Goal: Information Seeking & Learning: Learn about a topic

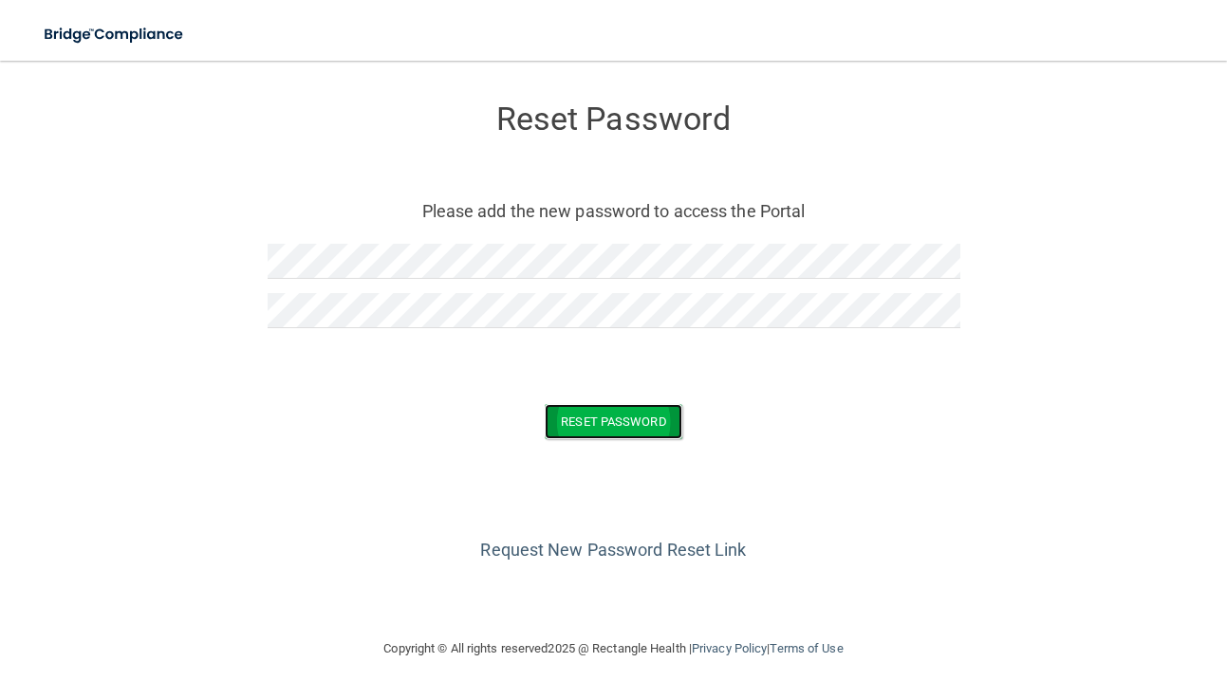
click at [591, 420] on button "Reset Password" at bounding box center [613, 421] width 137 height 35
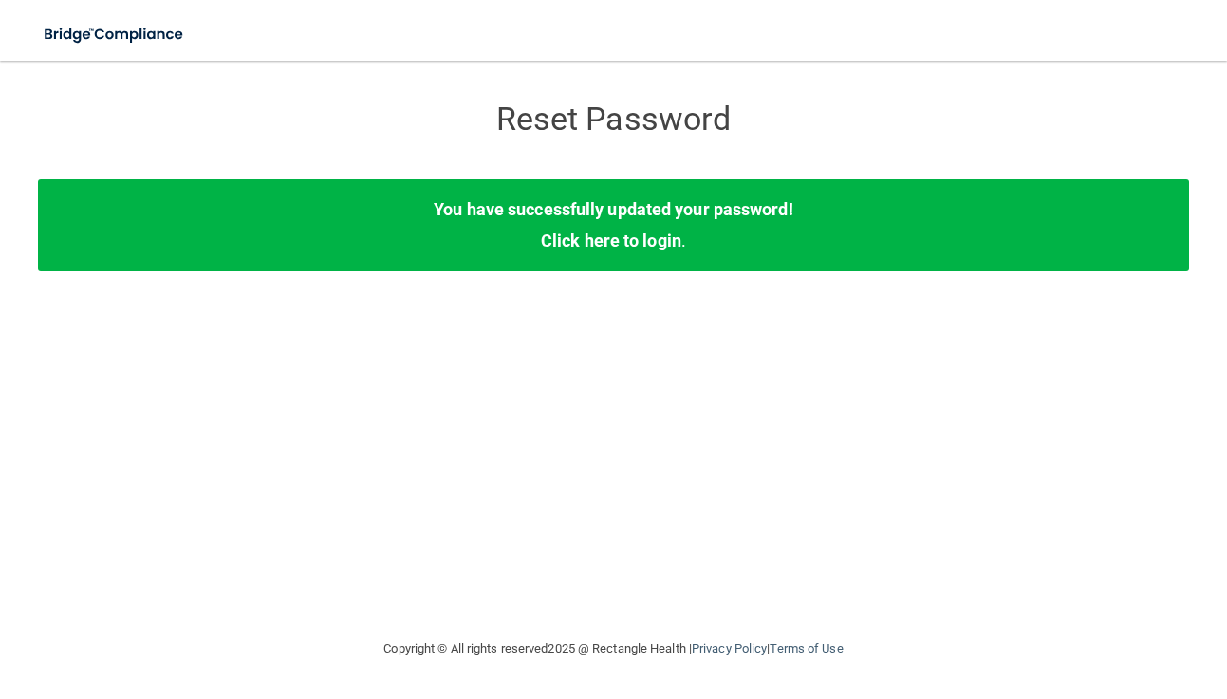
click at [635, 247] on link "Click here to login" at bounding box center [611, 241] width 140 height 20
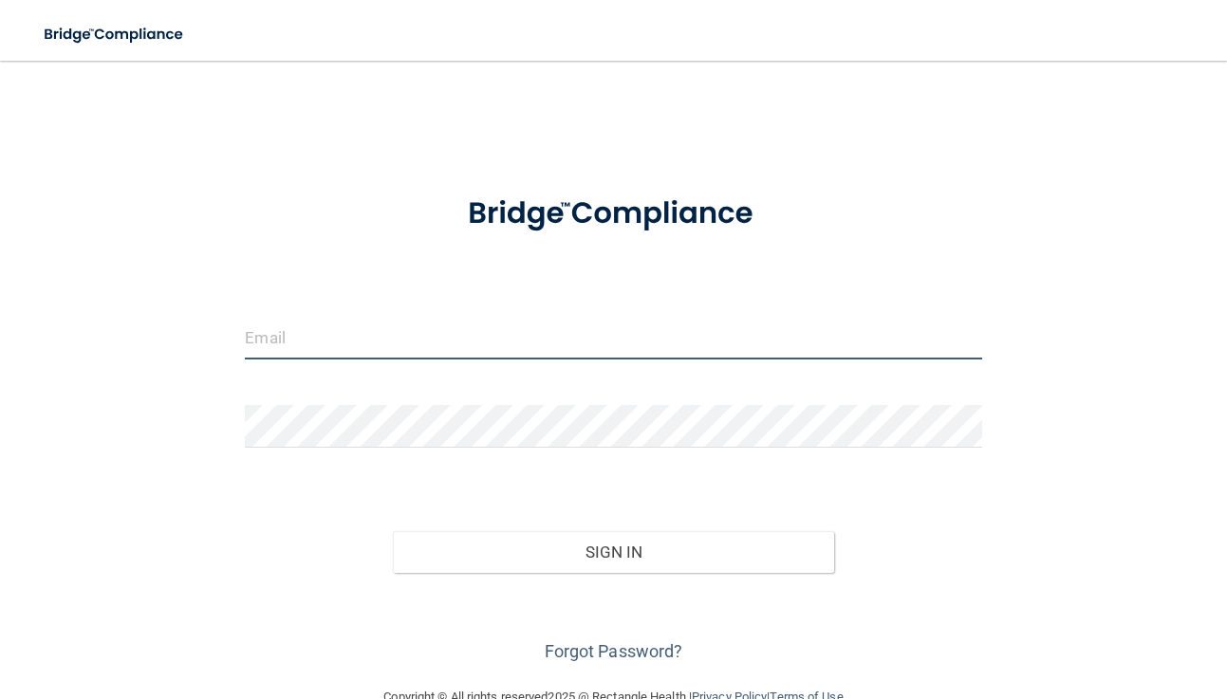
type input "[PERSON_NAME][EMAIL_ADDRESS][DOMAIN_NAME]"
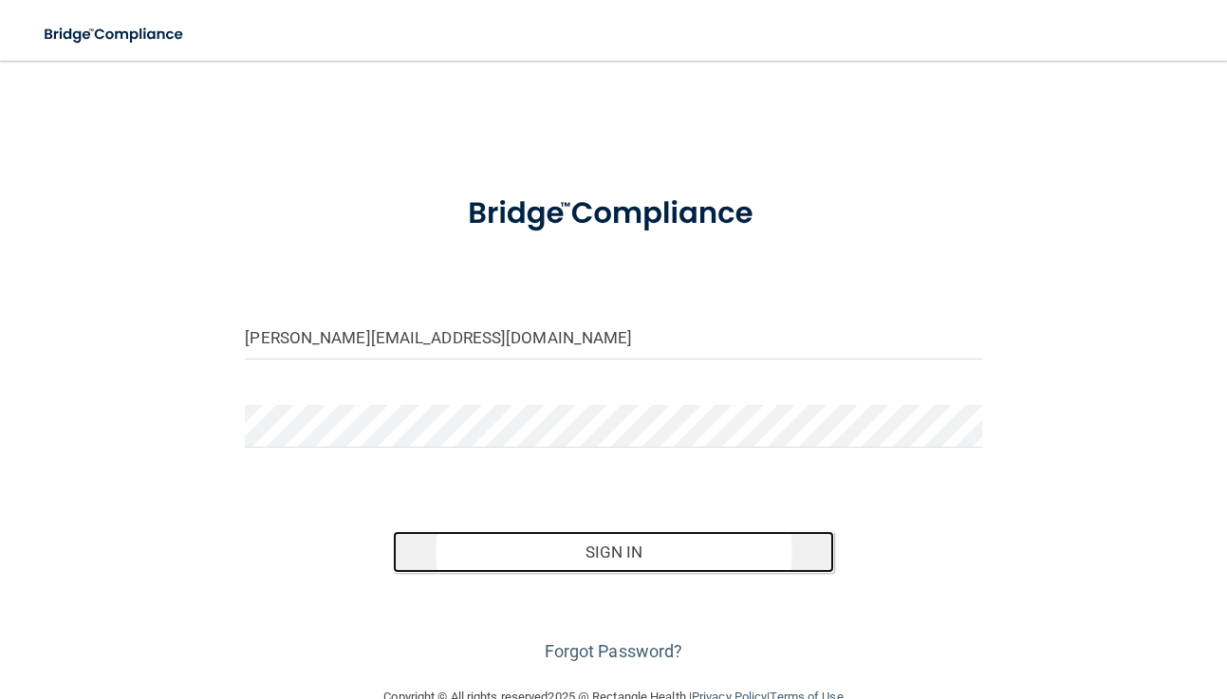
click at [608, 551] on button "Sign In" at bounding box center [614, 552] width 442 height 42
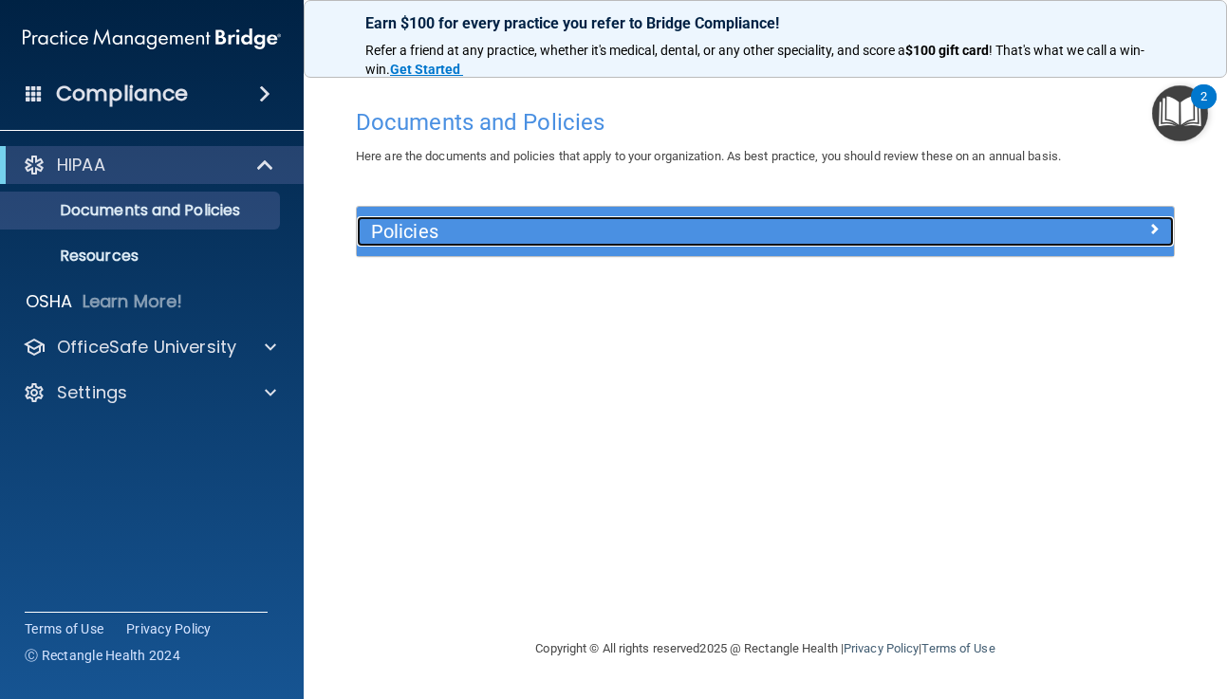
click at [1152, 230] on span at bounding box center [1153, 228] width 11 height 23
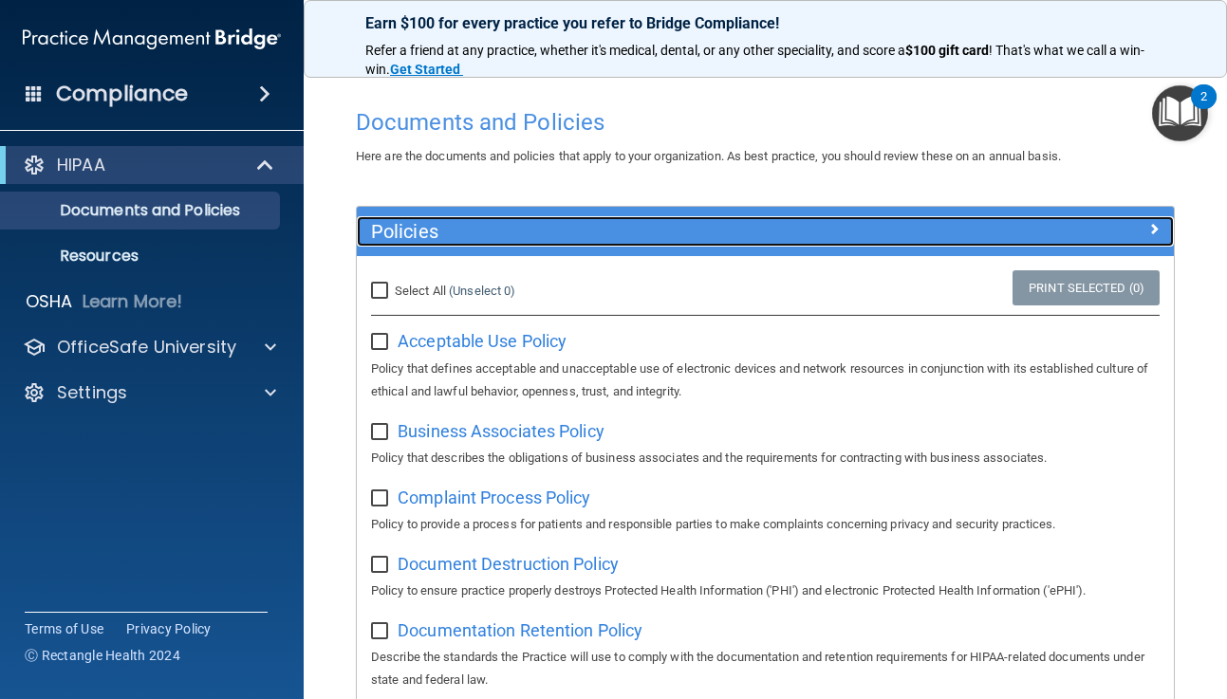
click at [1150, 222] on span at bounding box center [1153, 228] width 11 height 23
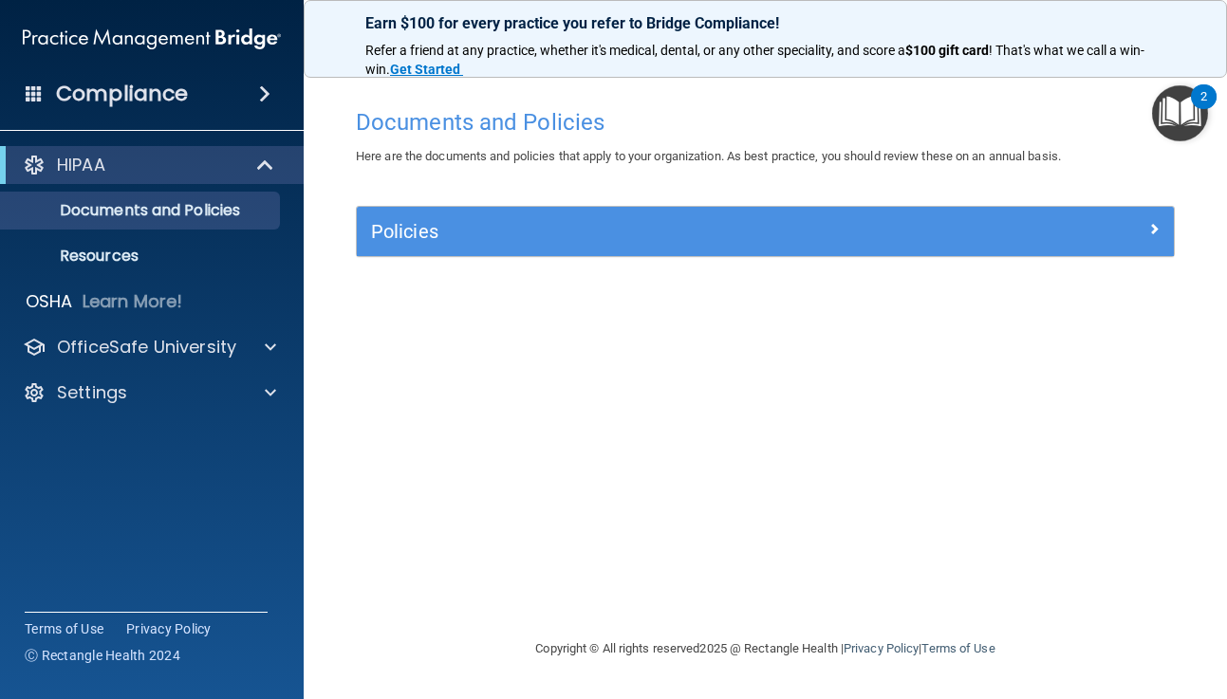
click at [1173, 105] on img "Open Resource Center, 2 new notifications" at bounding box center [1180, 113] width 56 height 56
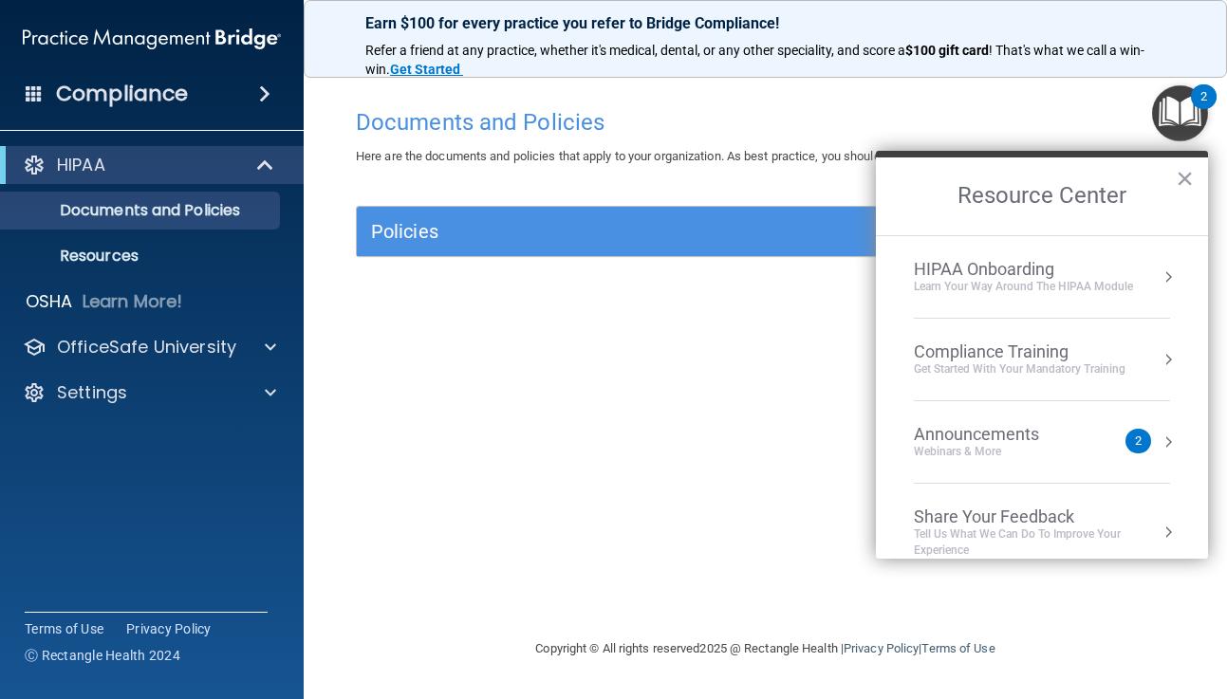
click at [154, 91] on h4 "Compliance" at bounding box center [122, 94] width 132 height 27
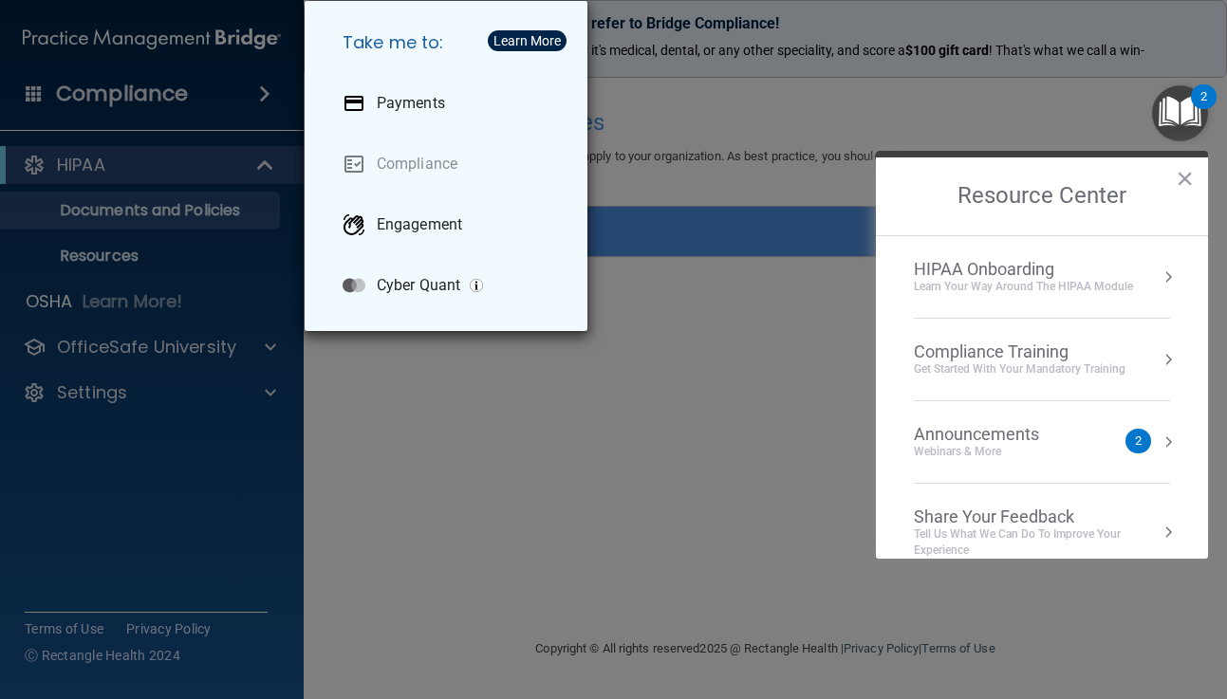
click at [462, 420] on div "Take me to: Payments Compliance Engagement Cyber Quant" at bounding box center [613, 349] width 1227 height 699
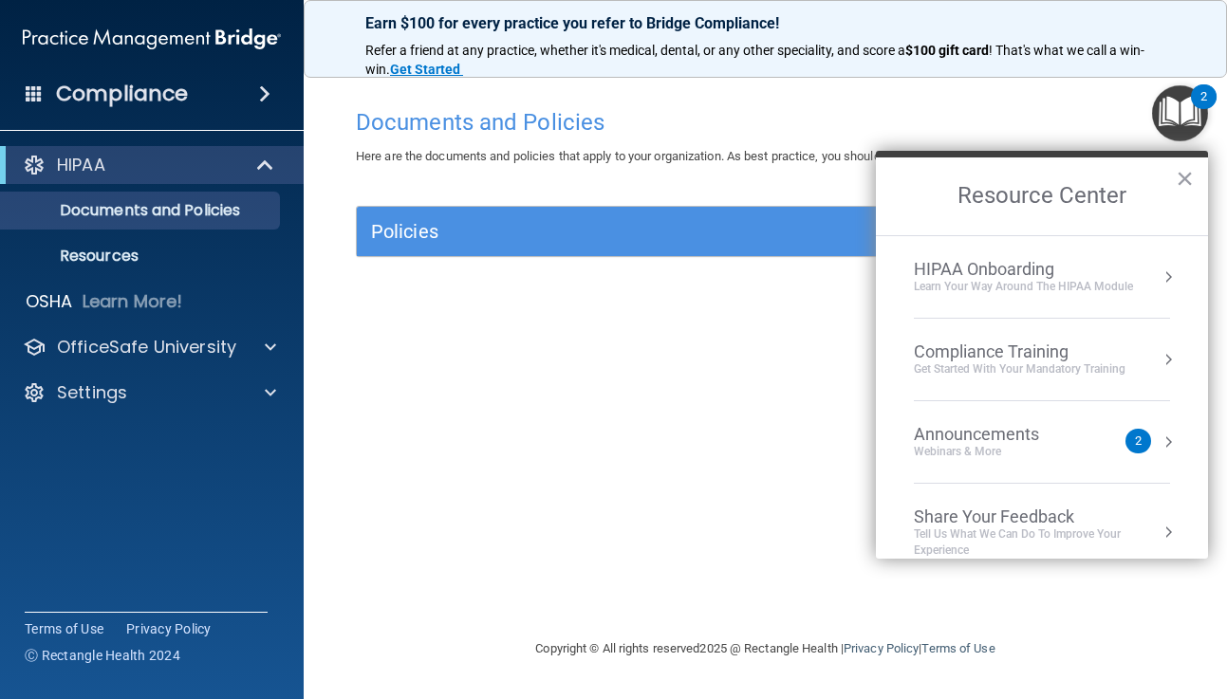
click at [1187, 107] on img "Open Resource Center, 2 new notifications" at bounding box center [1180, 113] width 56 height 56
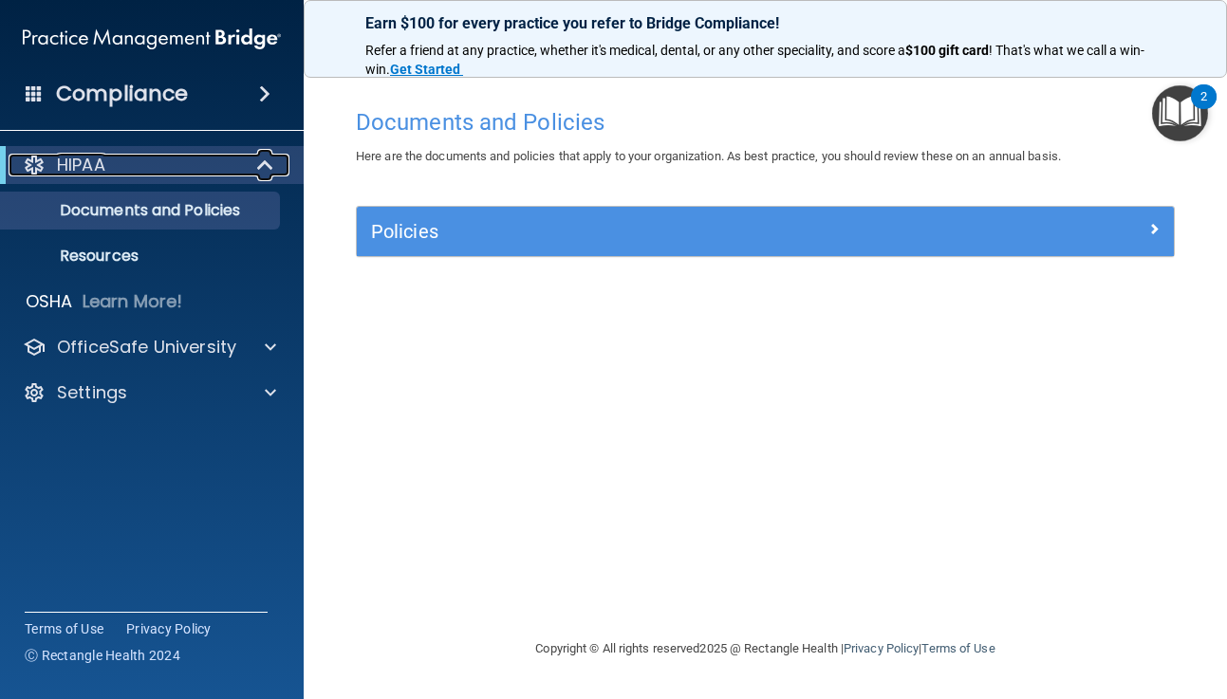
click at [263, 162] on span at bounding box center [267, 165] width 16 height 23
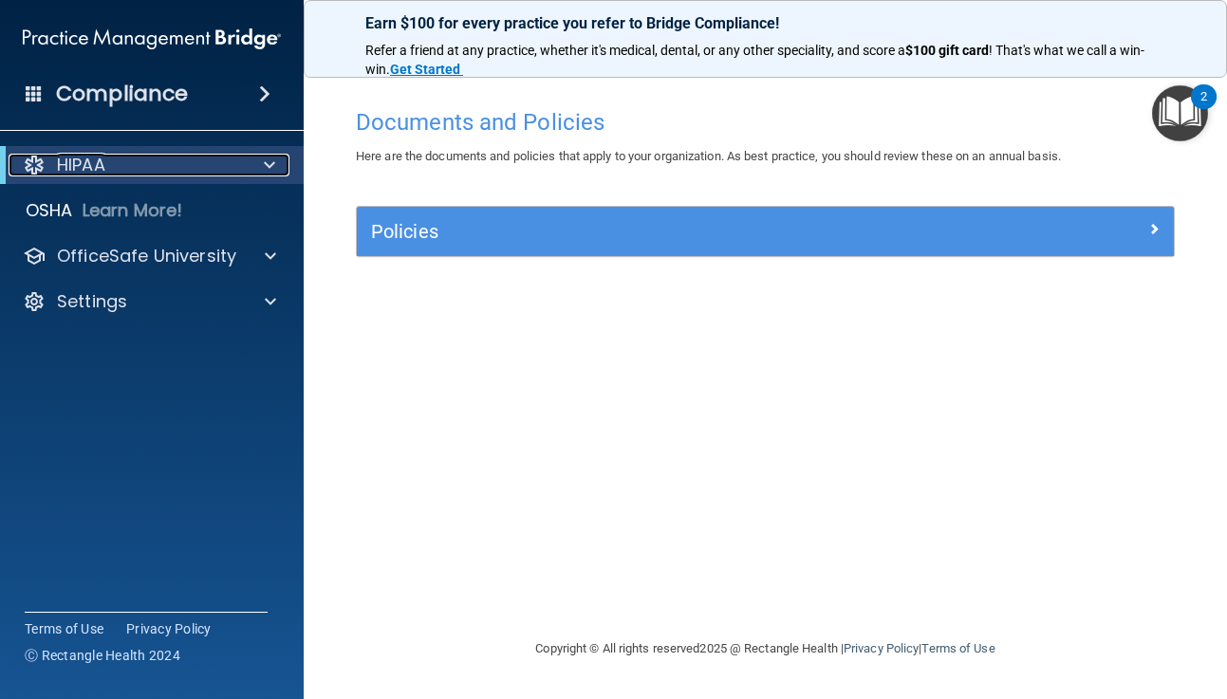
click at [264, 162] on span at bounding box center [269, 165] width 11 height 23
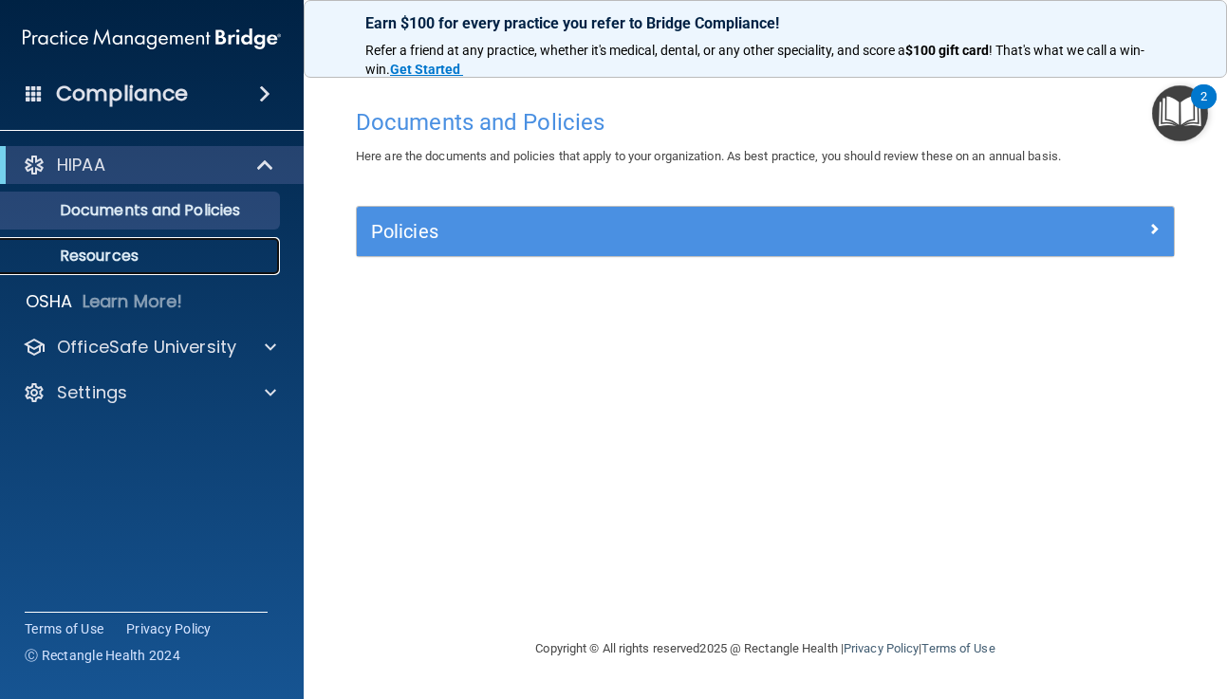
click at [125, 255] on p "Resources" at bounding box center [141, 256] width 259 height 19
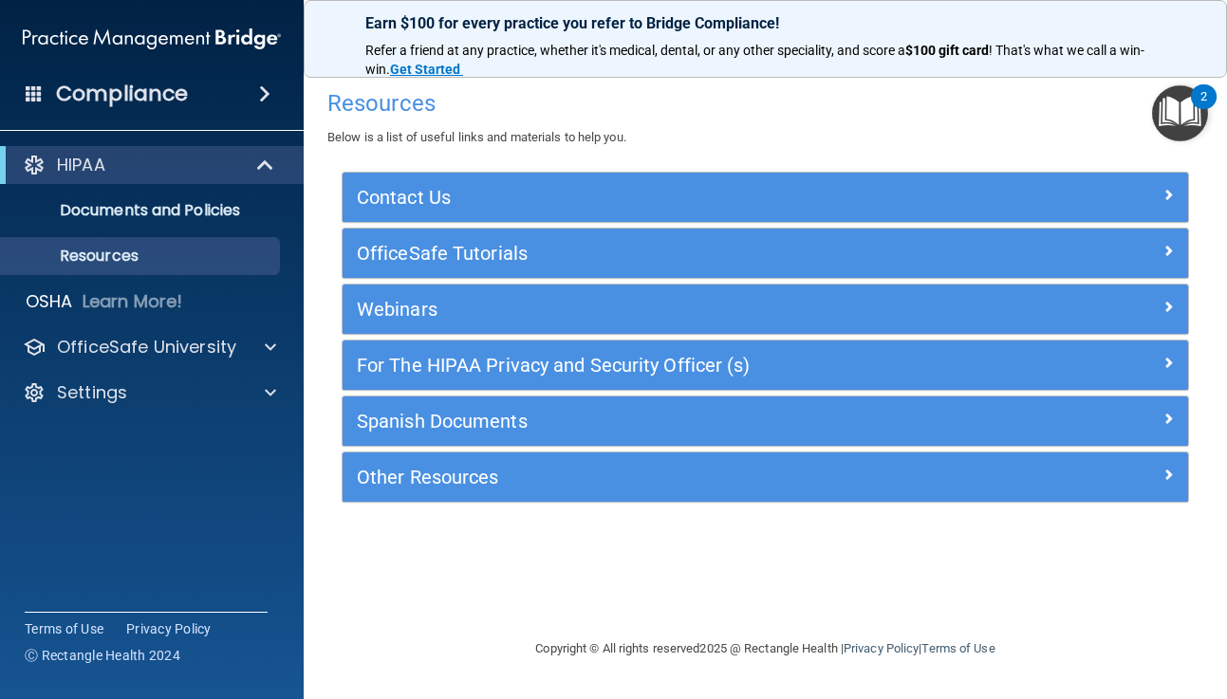
click at [732, 140] on div "Resources Below is a list of useful links and materials to help you." at bounding box center [765, 114] width 876 height 69
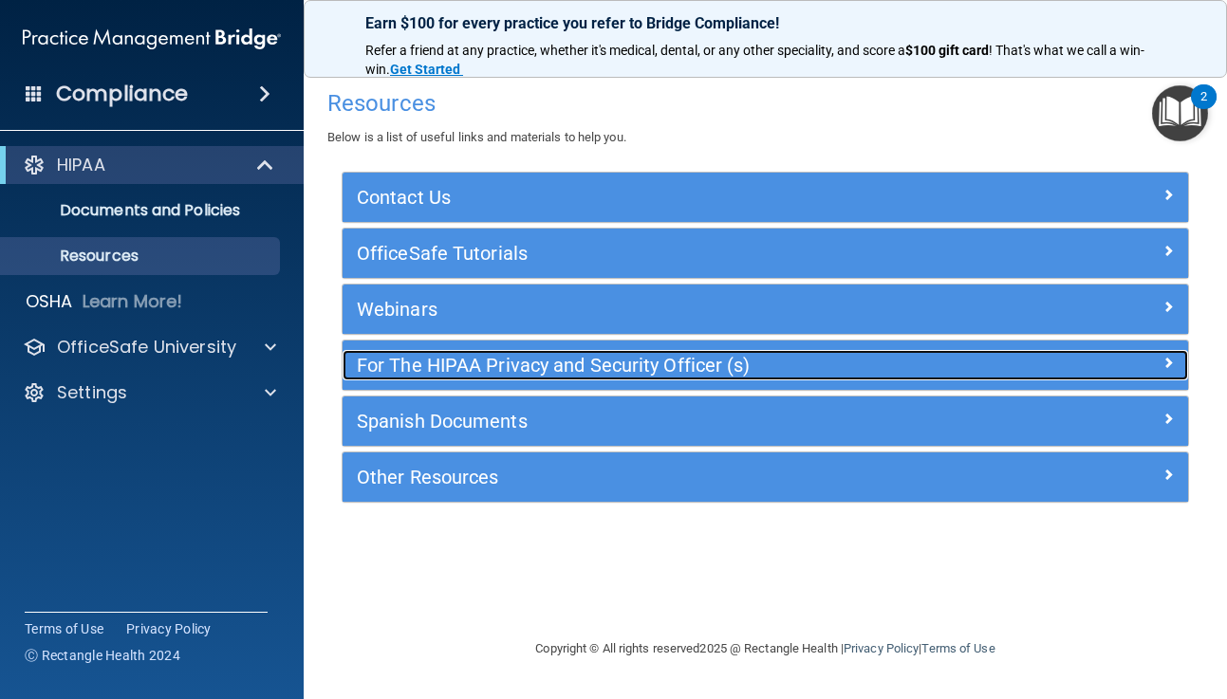
click at [569, 367] on h5 "For The HIPAA Privacy and Security Officer (s)" at bounding box center [659, 365] width 605 height 21
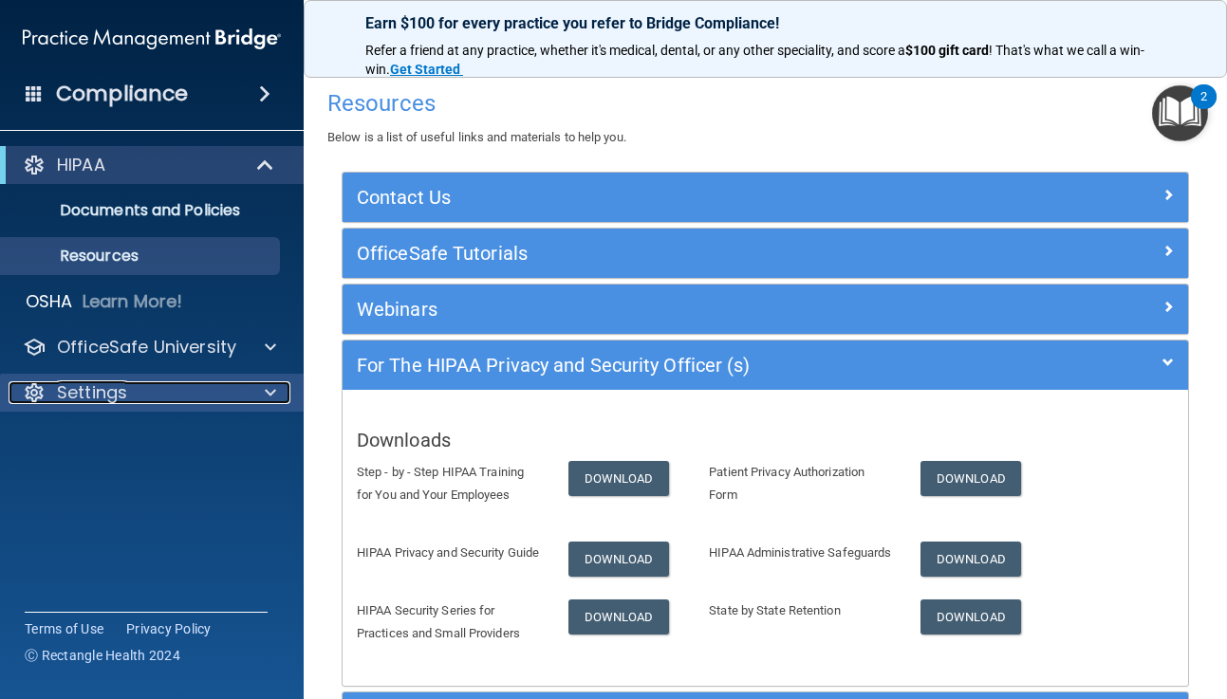
click at [271, 390] on span at bounding box center [270, 392] width 11 height 23
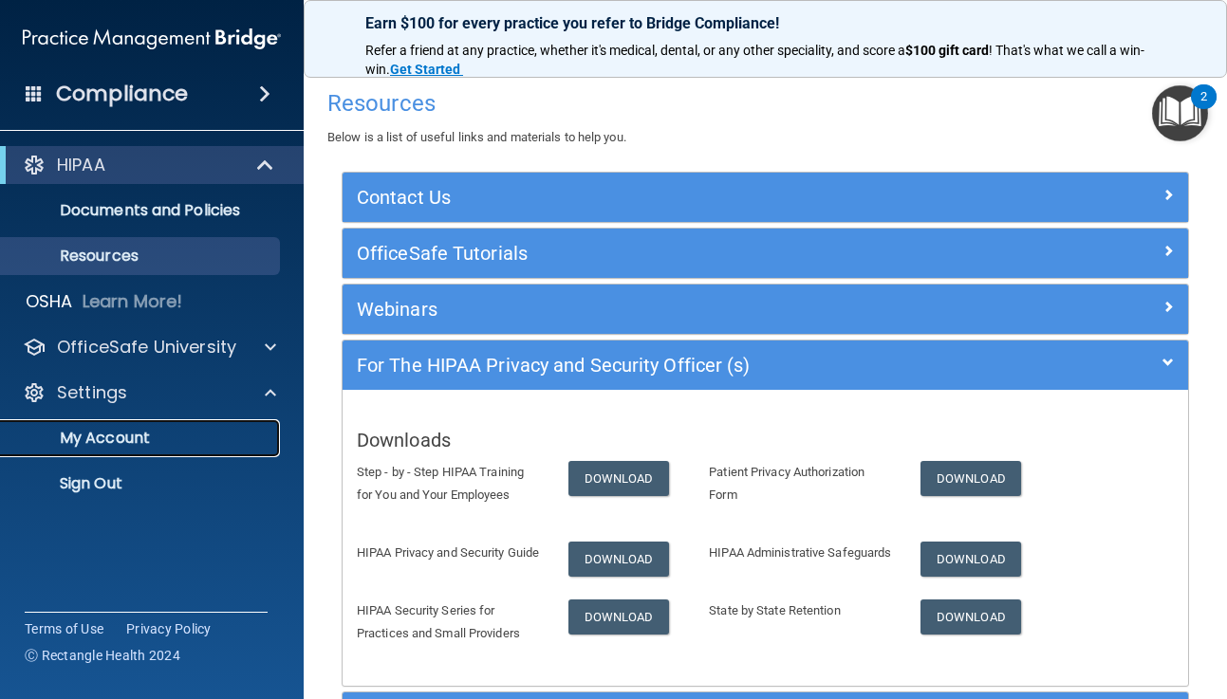
click at [150, 439] on p "My Account" at bounding box center [141, 438] width 259 height 19
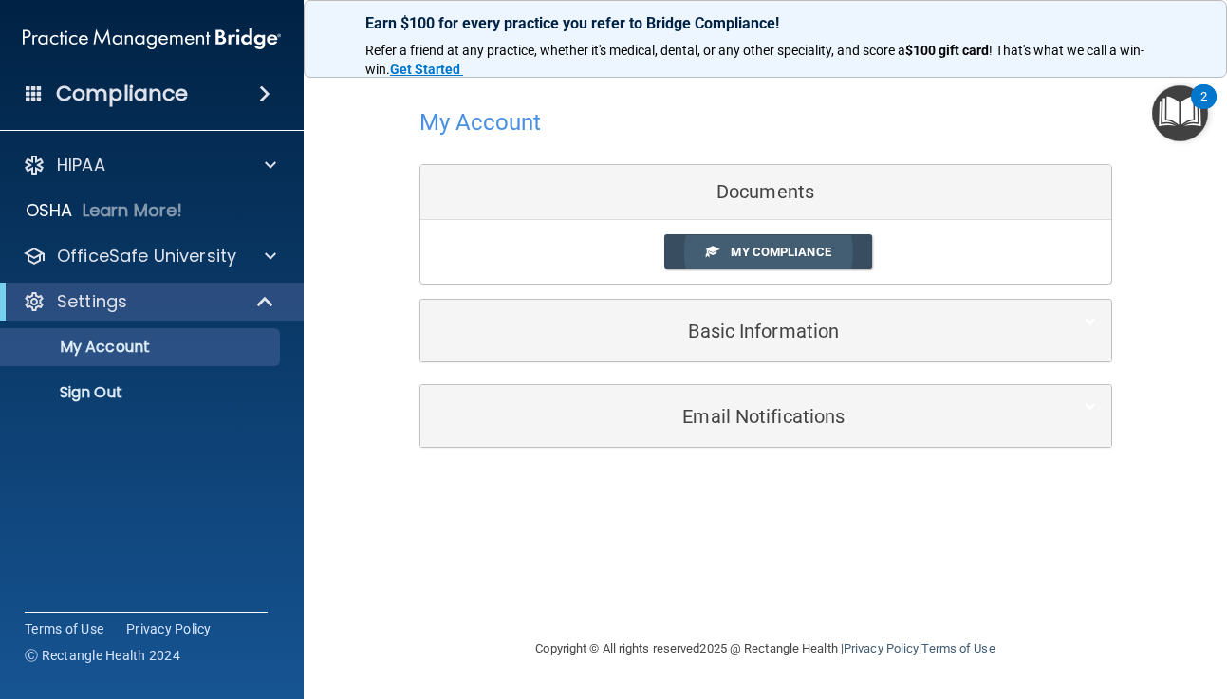
click at [775, 251] on span "My Compliance" at bounding box center [781, 252] width 100 height 14
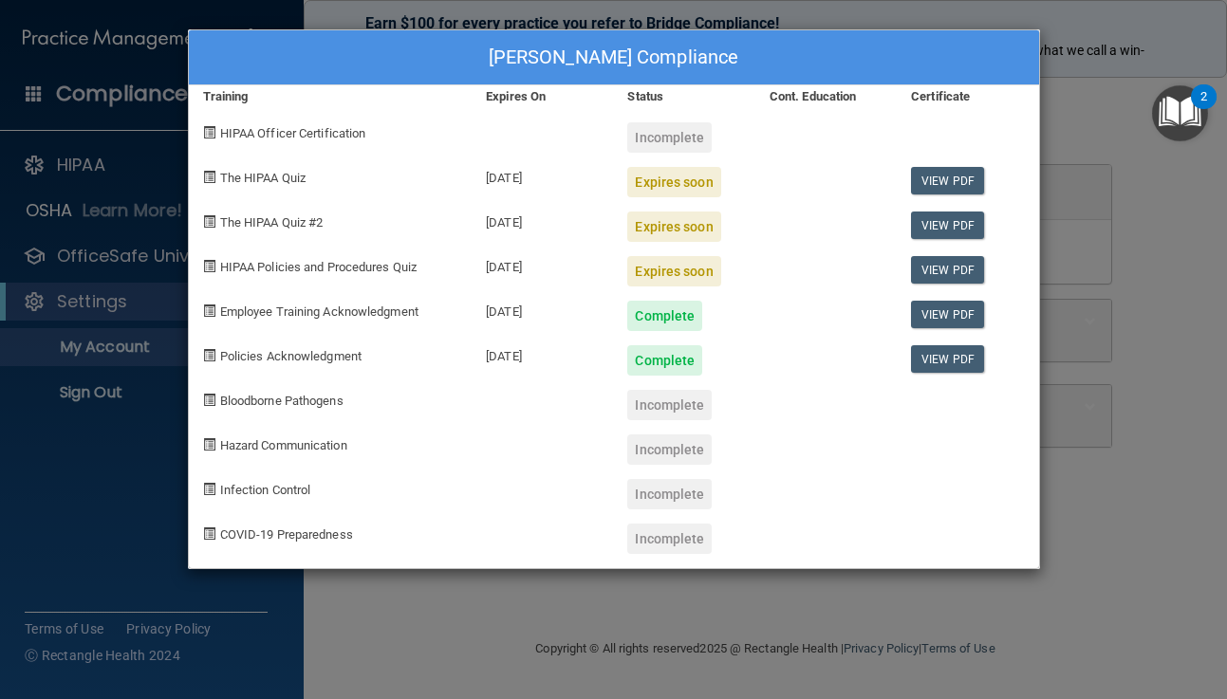
click at [677, 170] on div "Expires soon" at bounding box center [673, 182] width 93 height 30
click at [959, 175] on link "View PDF" at bounding box center [947, 181] width 73 height 28
click at [946, 316] on link "View PDF" at bounding box center [947, 315] width 73 height 28
click at [693, 410] on div "Incomplete" at bounding box center [669, 405] width 84 height 30
click at [663, 135] on div "Incomplete" at bounding box center [669, 137] width 84 height 30
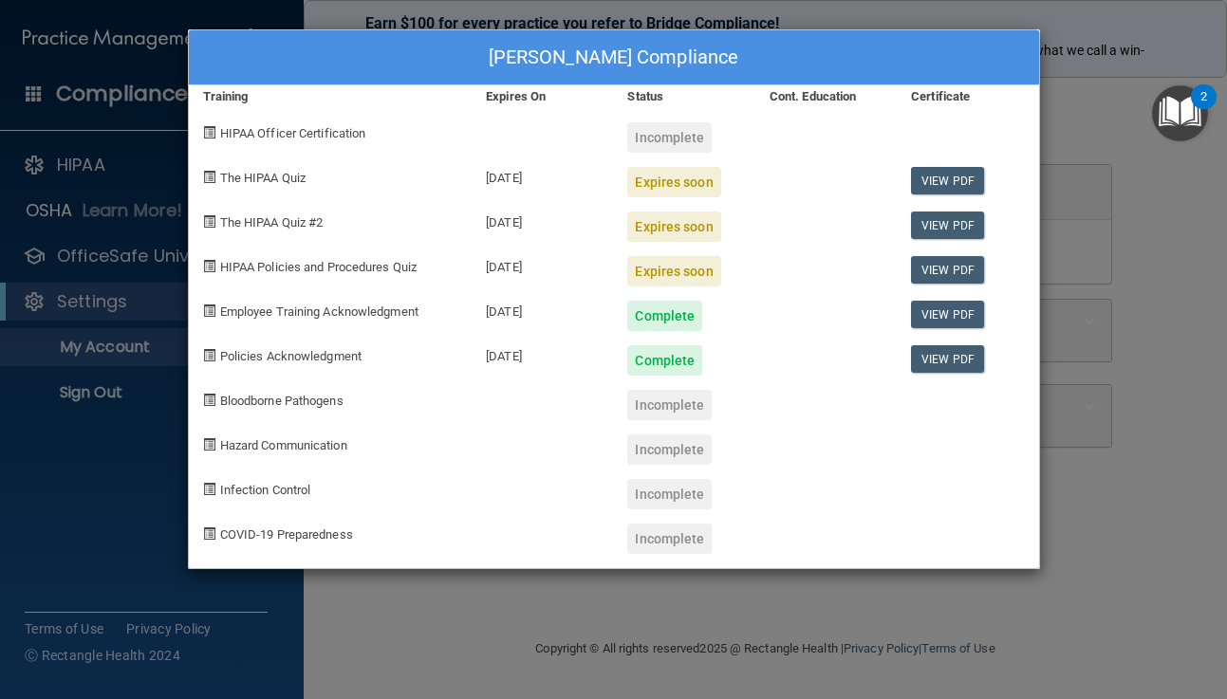
click at [1142, 155] on div "[PERSON_NAME] Compliance Training Expires On Status Cont. Education Certificate…" at bounding box center [613, 349] width 1227 height 699
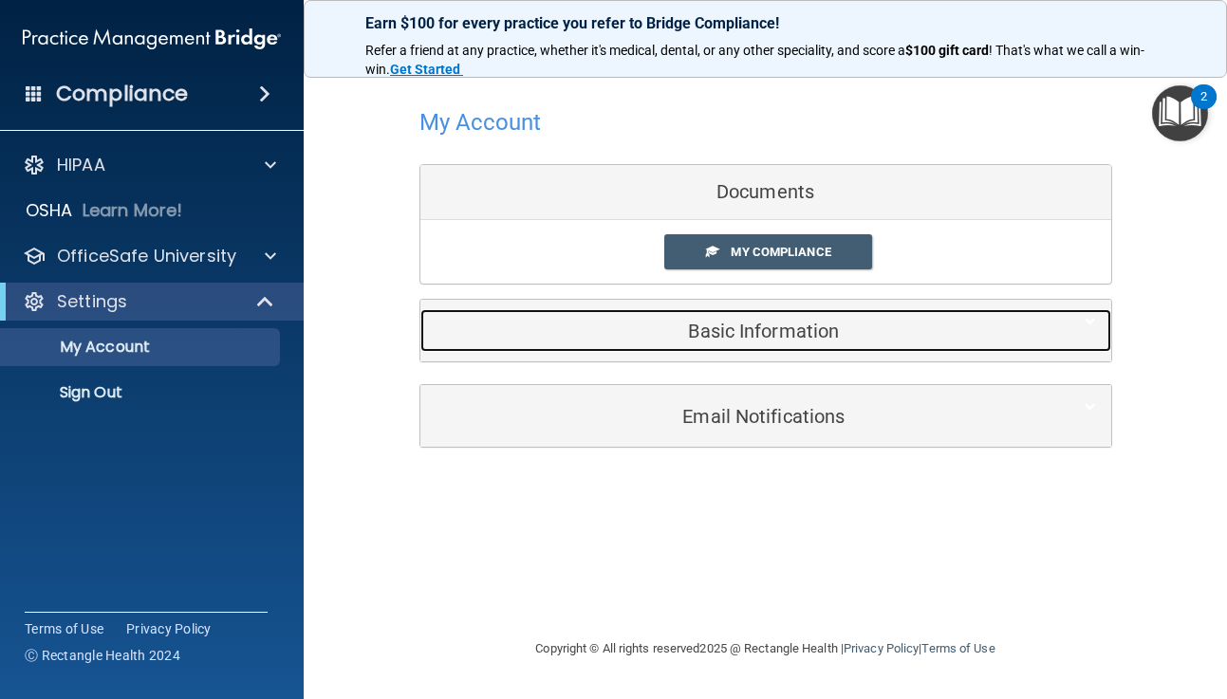
click at [835, 329] on h5 "Basic Information" at bounding box center [737, 331] width 604 height 21
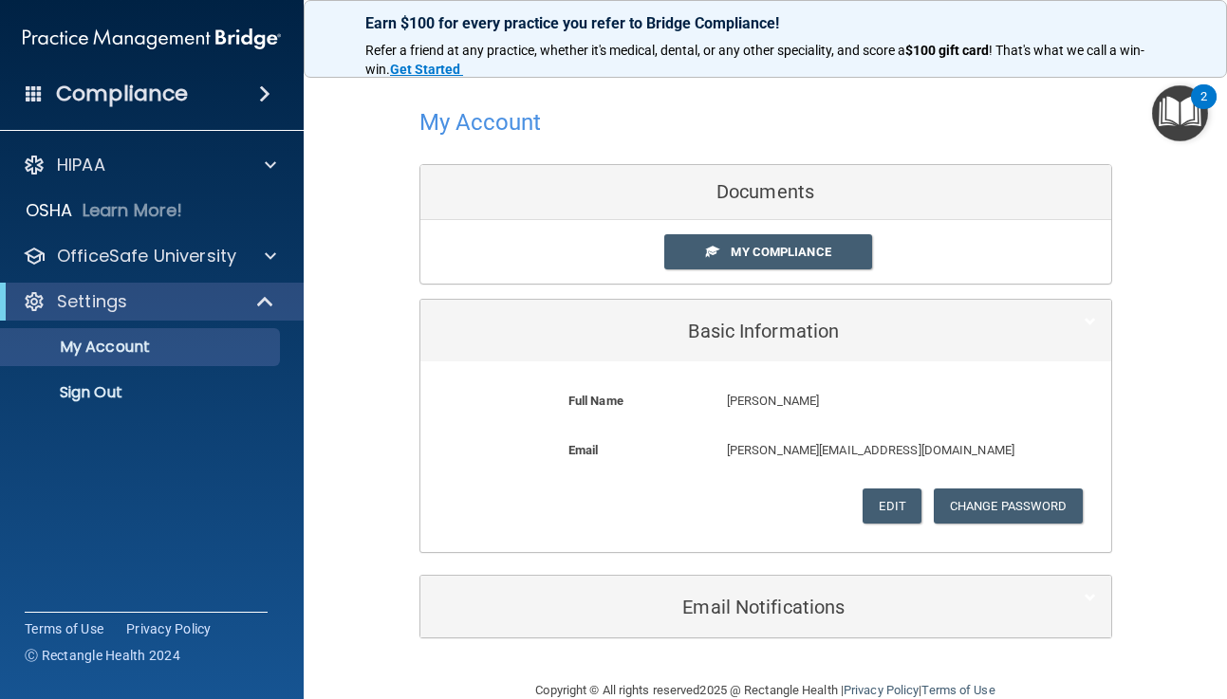
click at [989, 124] on div at bounding box center [765, 122] width 693 height 46
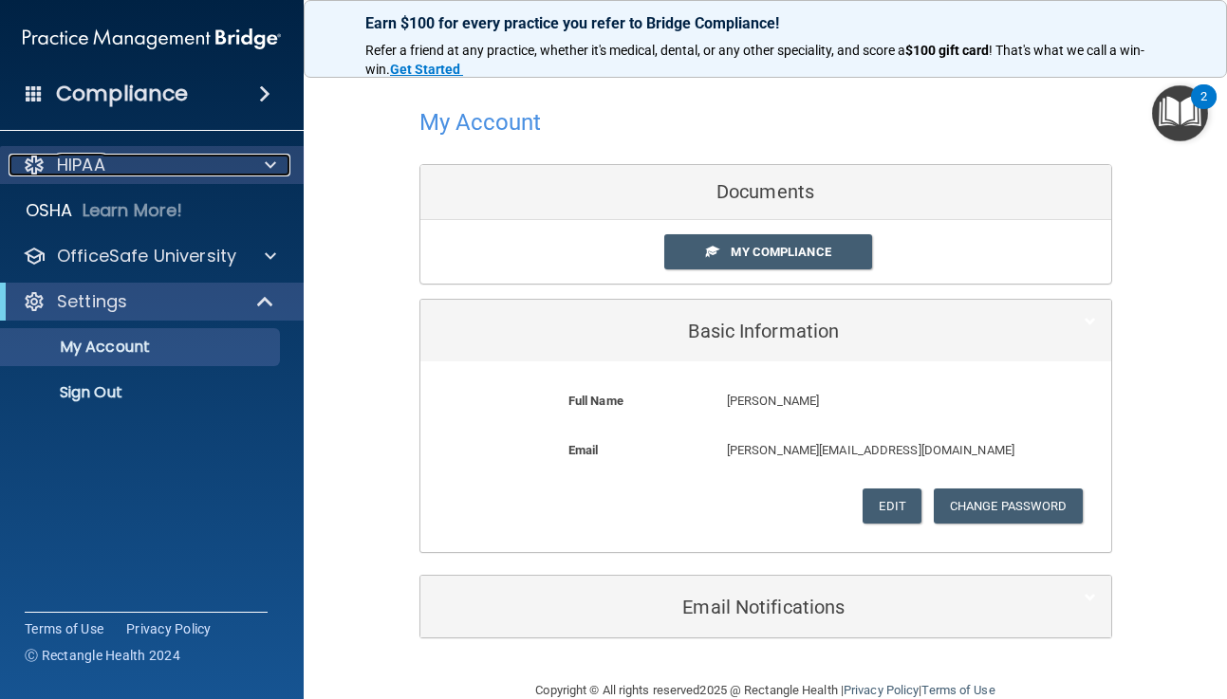
click at [138, 170] on div "HIPAA" at bounding box center [126, 165] width 235 height 23
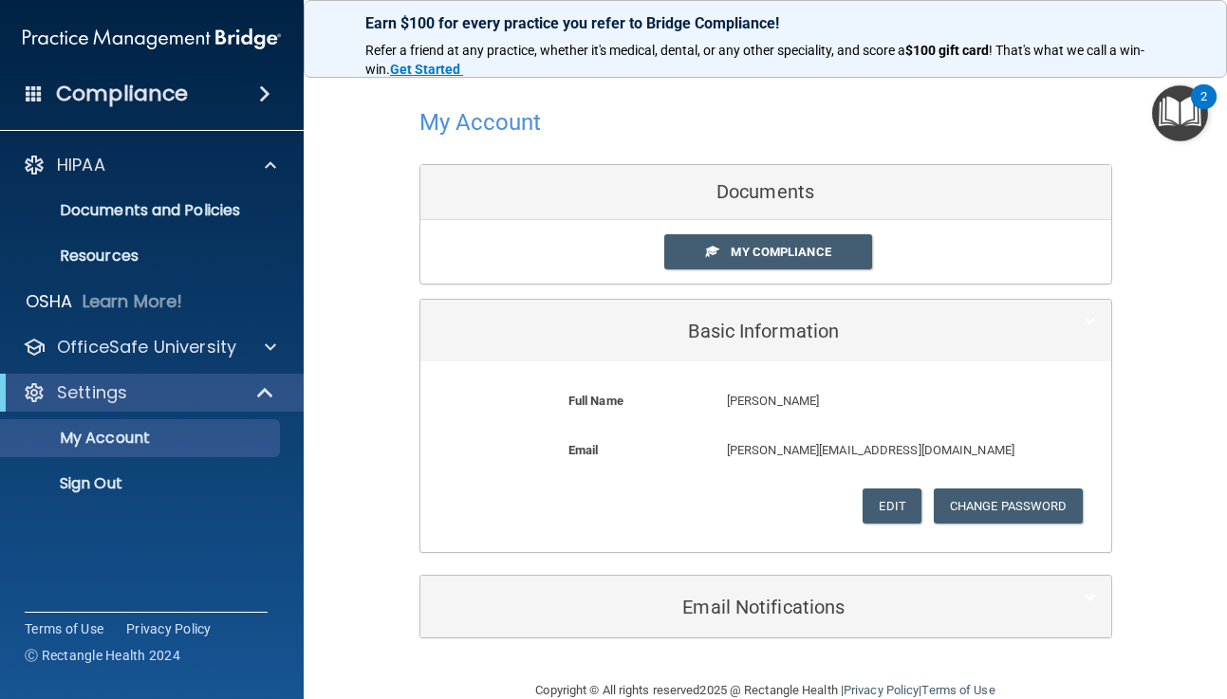
click at [268, 90] on span at bounding box center [264, 94] width 11 height 23
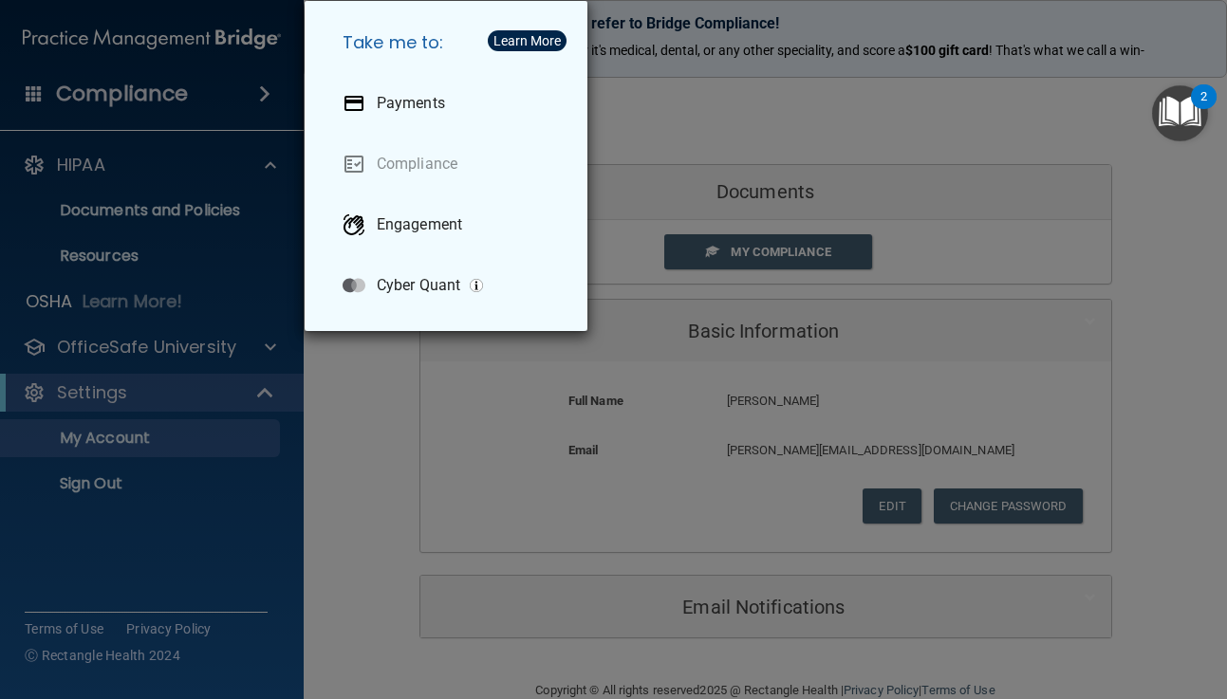
click at [232, 44] on div "Take me to: Payments Compliance Engagement Cyber Quant" at bounding box center [613, 349] width 1227 height 699
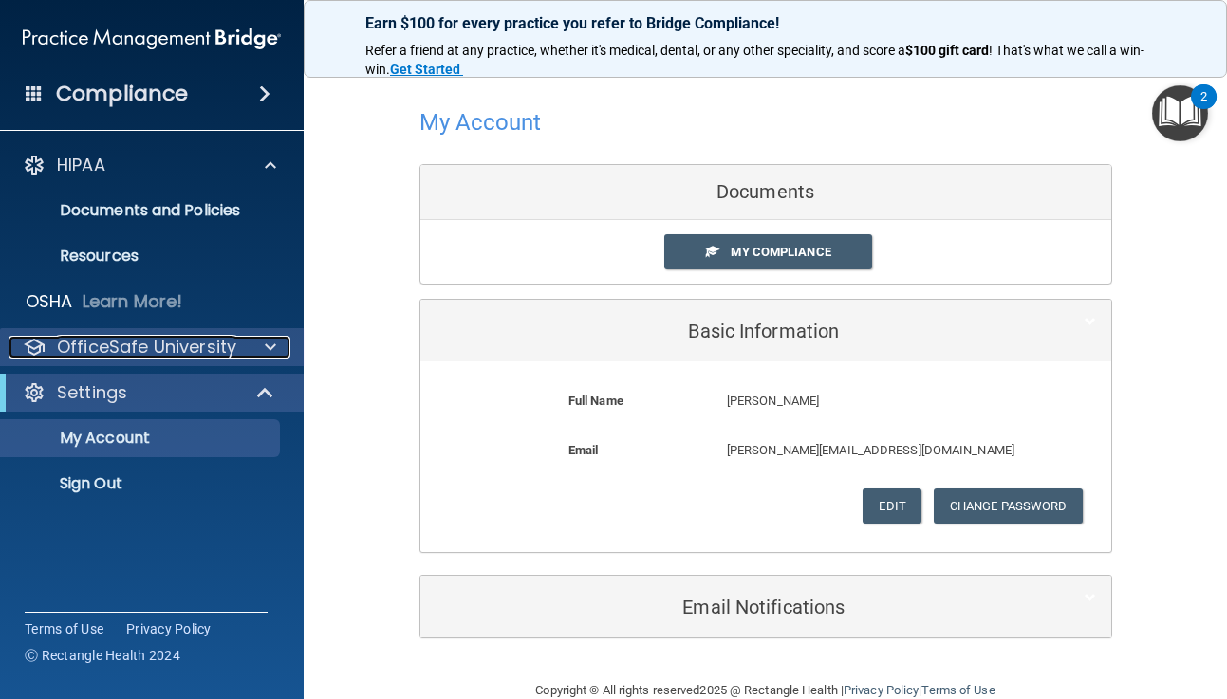
click at [276, 347] on div at bounding box center [267, 347] width 47 height 23
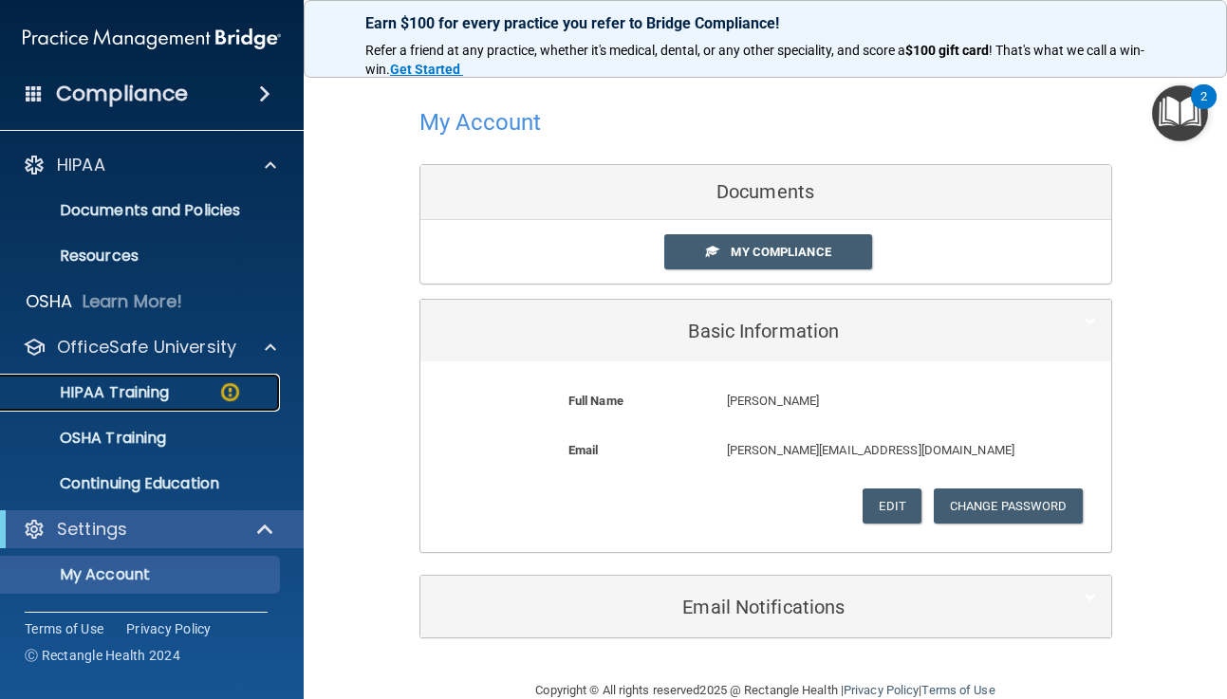
click at [165, 391] on p "HIPAA Training" at bounding box center [90, 392] width 157 height 19
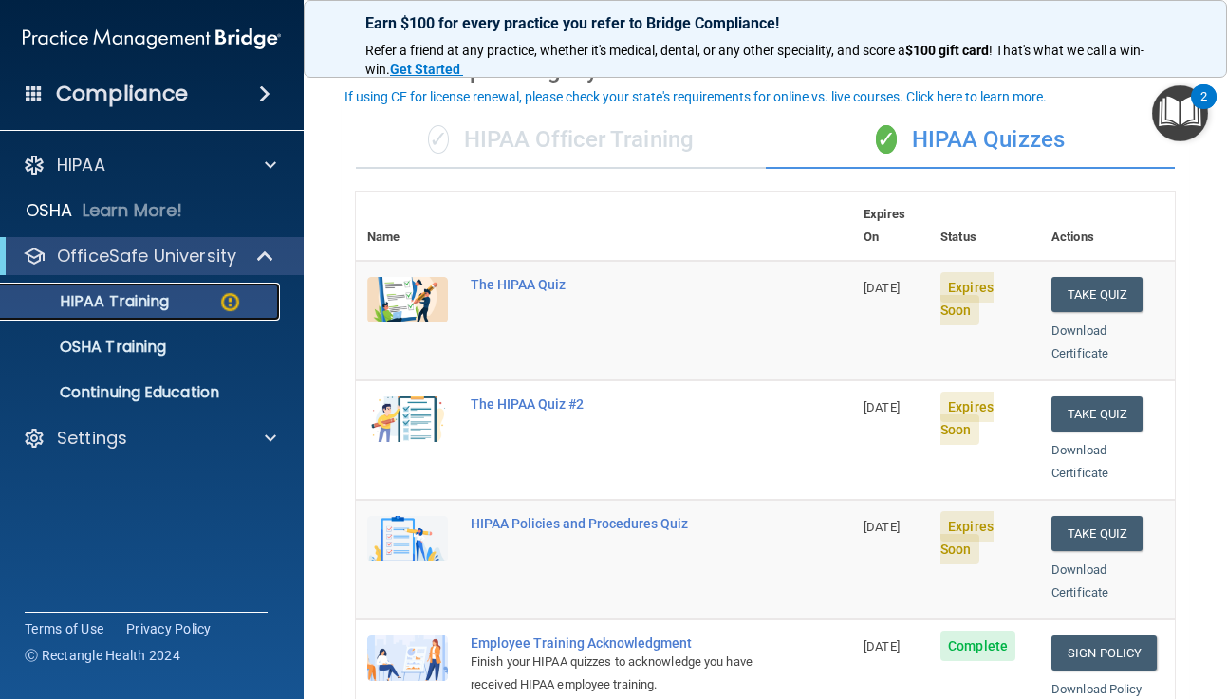
scroll to position [95, 0]
click at [1105, 278] on button "Take Quiz" at bounding box center [1096, 295] width 91 height 35
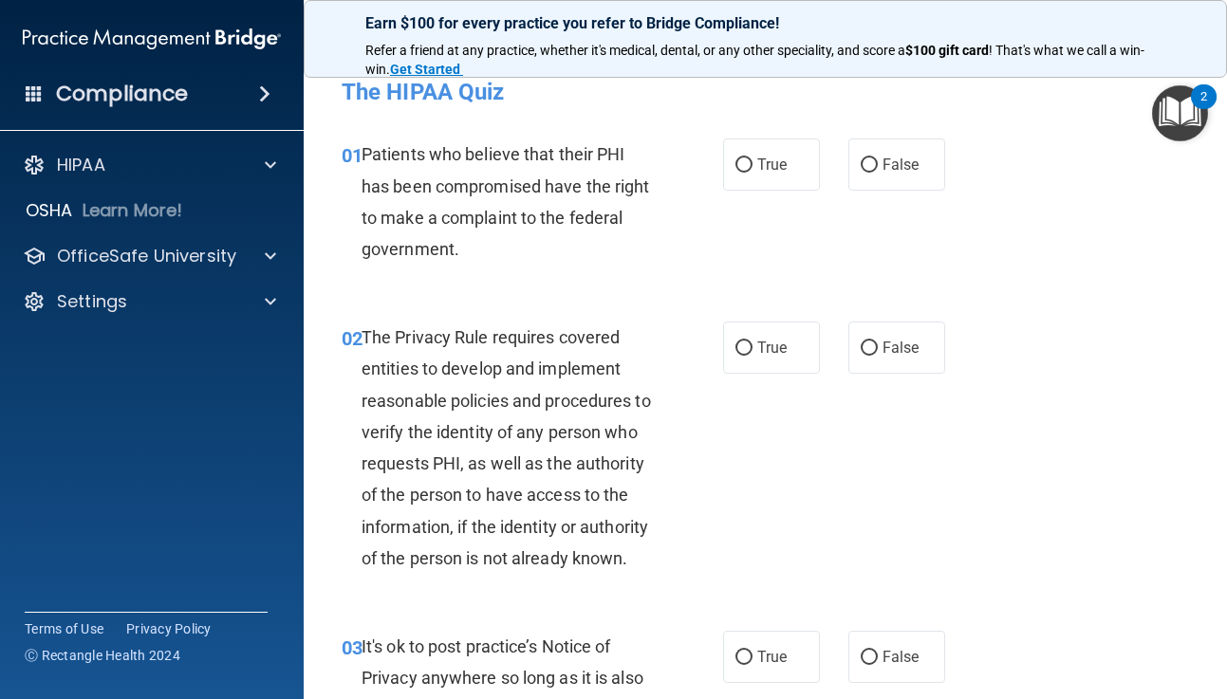
scroll to position [12, 0]
click at [743, 168] on input "True" at bounding box center [743, 165] width 17 height 14
radio input "true"
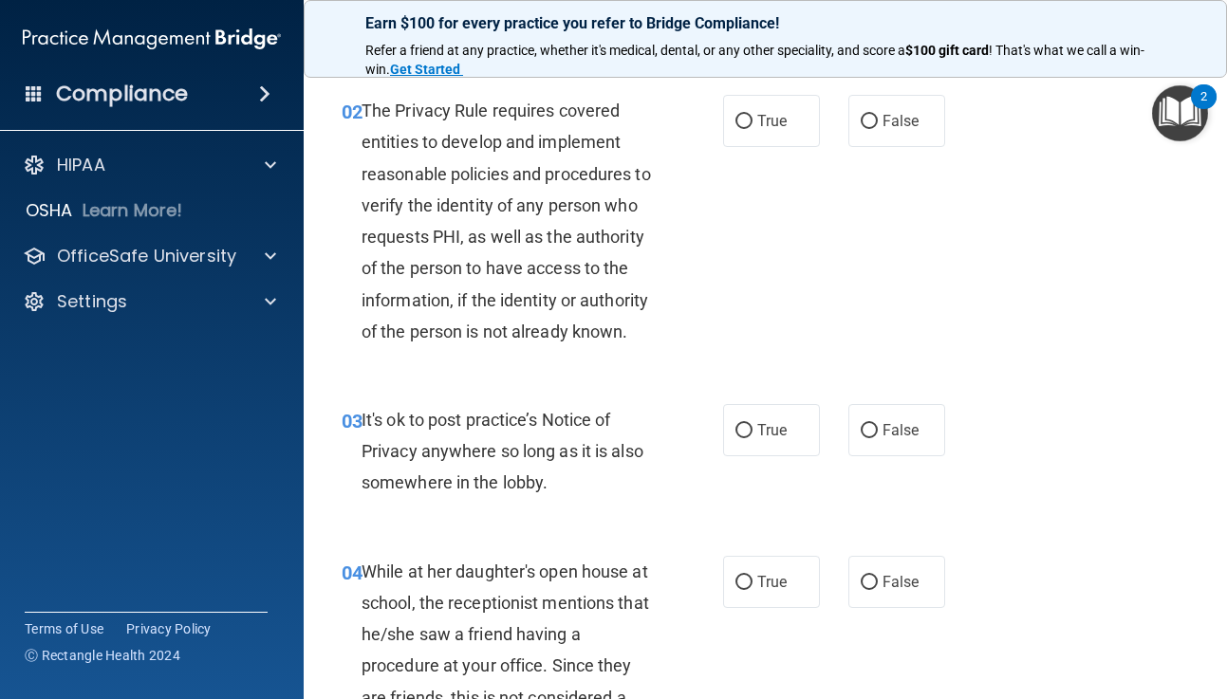
scroll to position [240, 0]
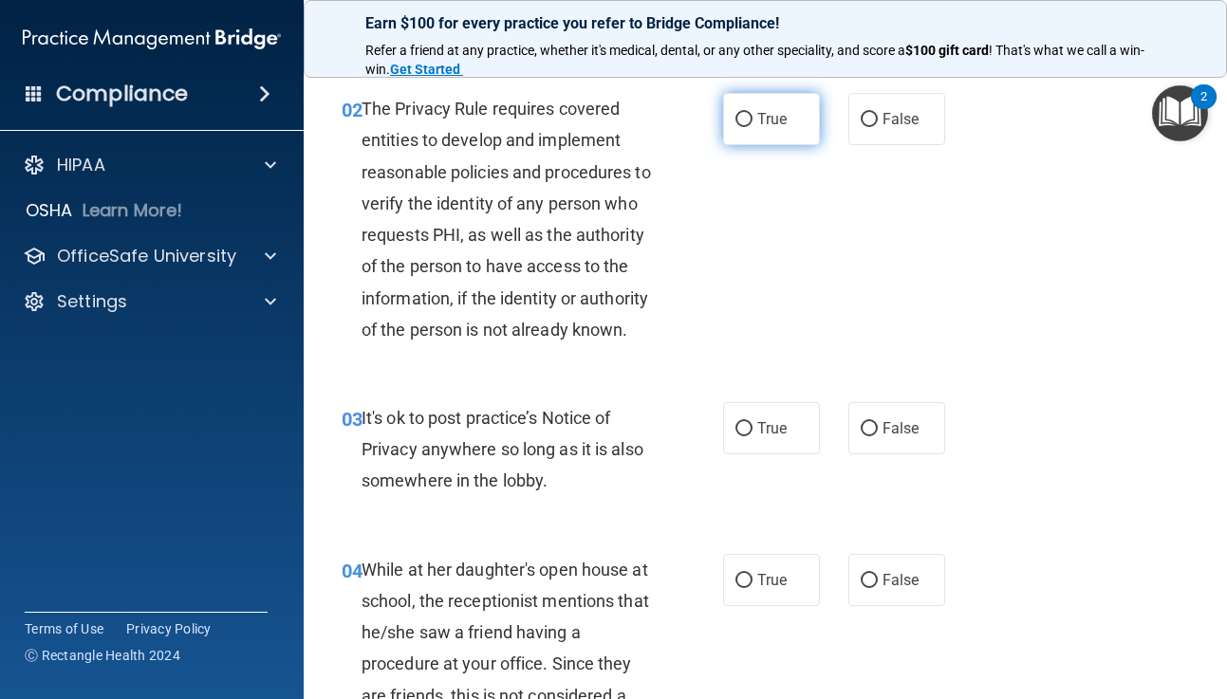
click at [740, 119] on input "True" at bounding box center [743, 120] width 17 height 14
radio input "true"
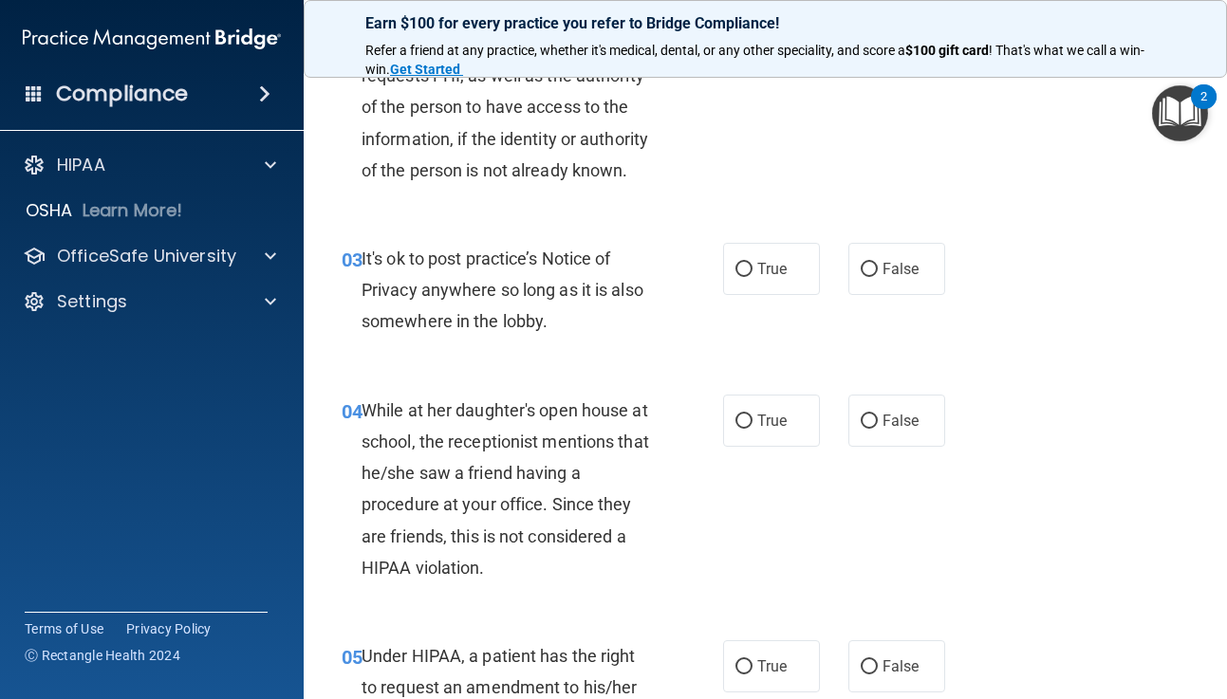
scroll to position [400, 0]
click at [868, 417] on input "False" at bounding box center [869, 421] width 17 height 14
radio input "true"
click at [741, 265] on input "True" at bounding box center [743, 269] width 17 height 14
radio input "true"
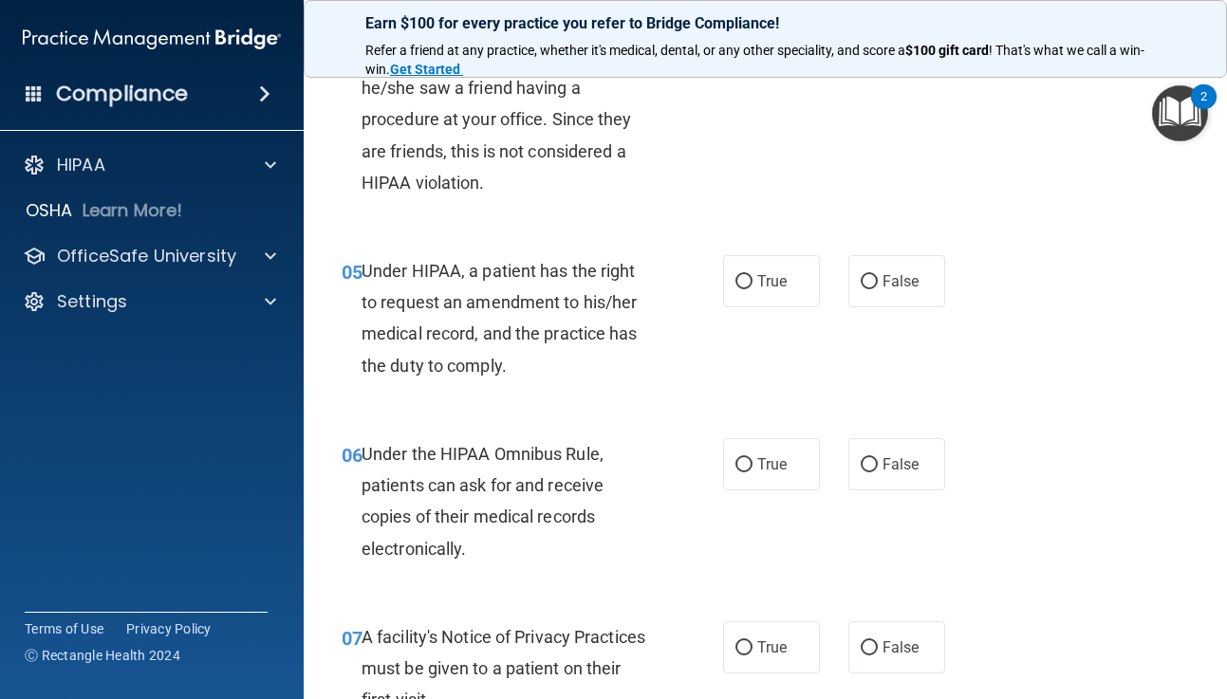
scroll to position [791, 0]
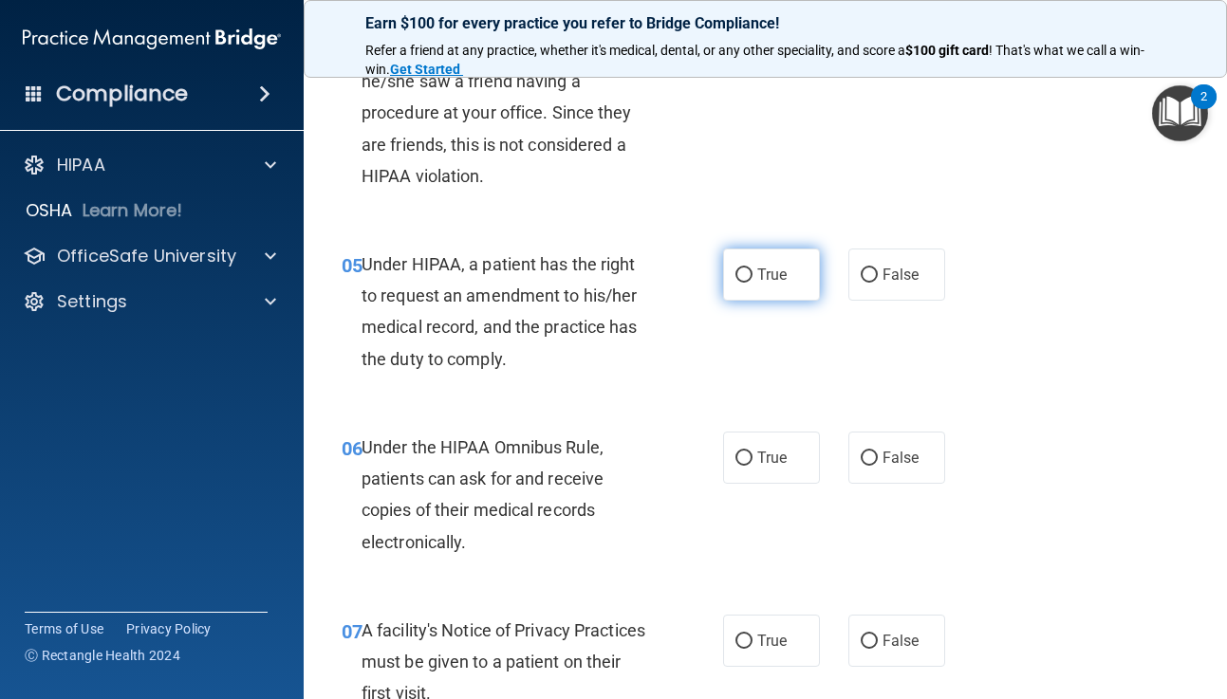
click at [744, 270] on input "True" at bounding box center [743, 276] width 17 height 14
radio input "true"
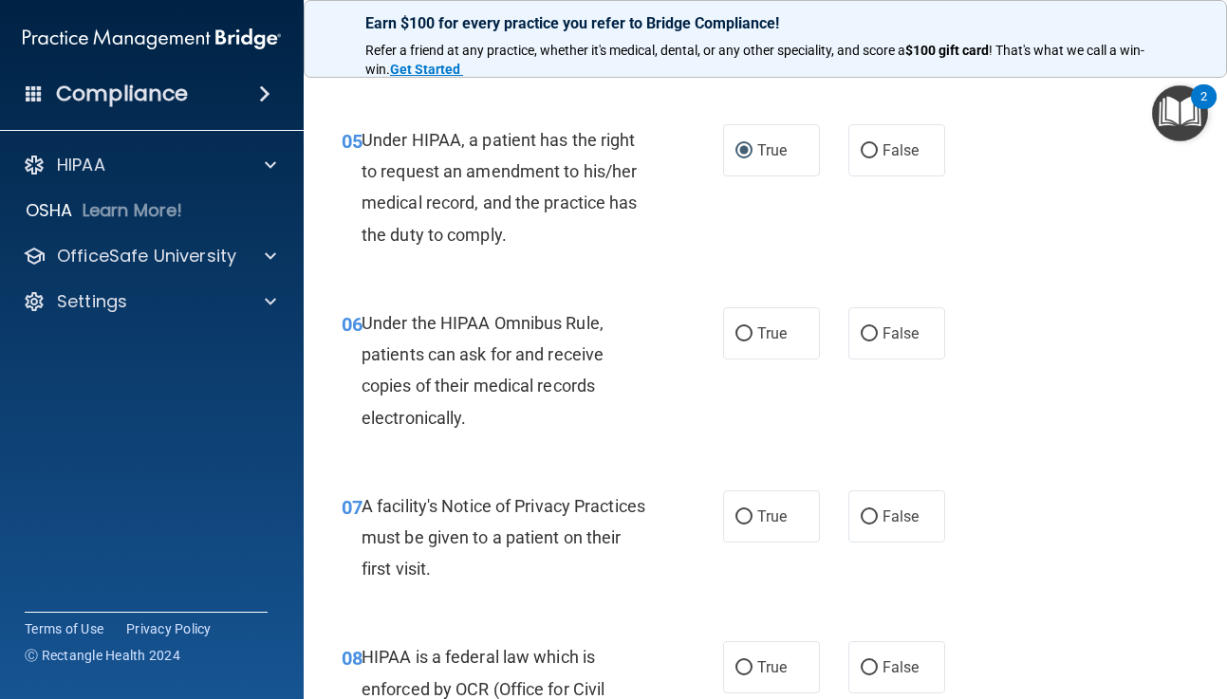
scroll to position [918, 0]
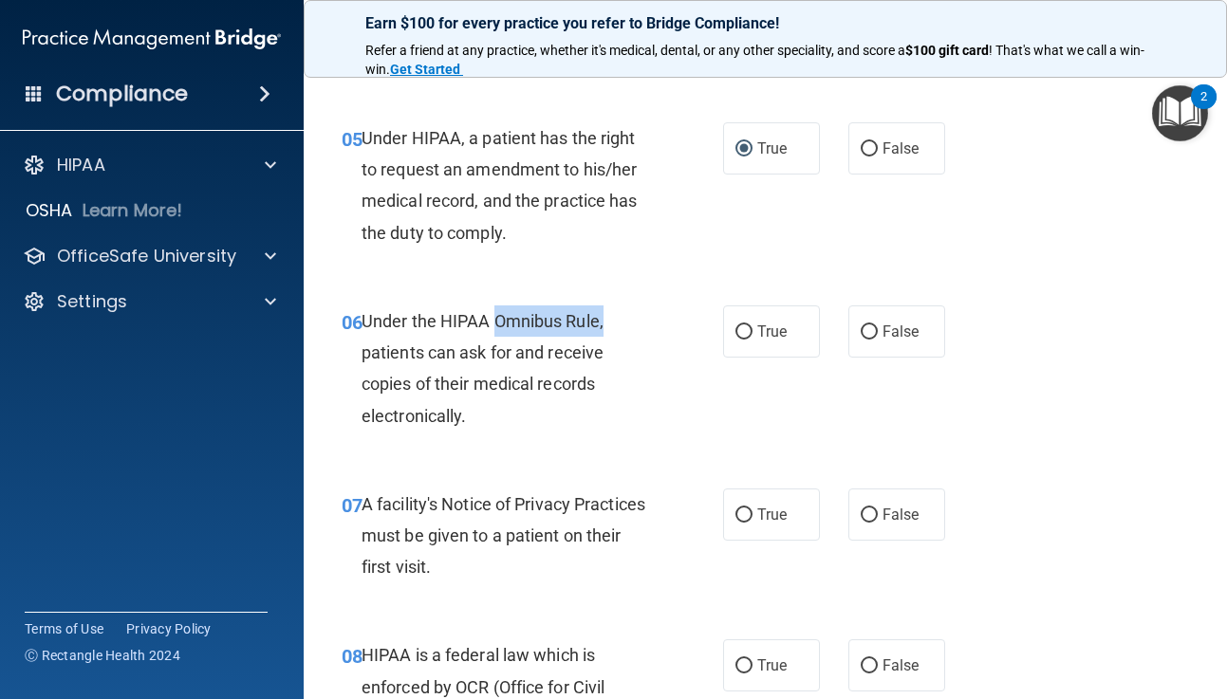
drag, startPoint x: 494, startPoint y: 315, endPoint x: 610, endPoint y: 327, distance: 116.4
click at [612, 327] on div "Under the HIPAA Omnibus Rule, patients can ask for and receive copies of their …" at bounding box center [515, 369] width 307 height 126
copy span "Omnibus Rule,"
click at [746, 326] on input "True" at bounding box center [743, 332] width 17 height 14
radio input "true"
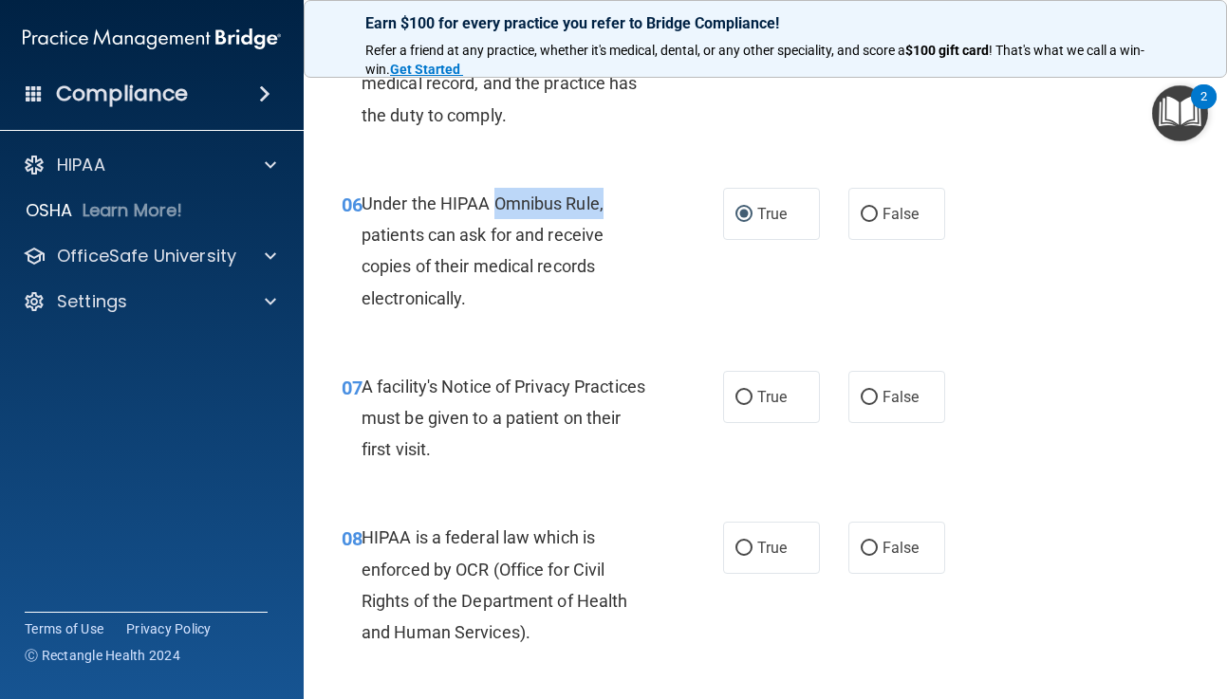
scroll to position [1047, 0]
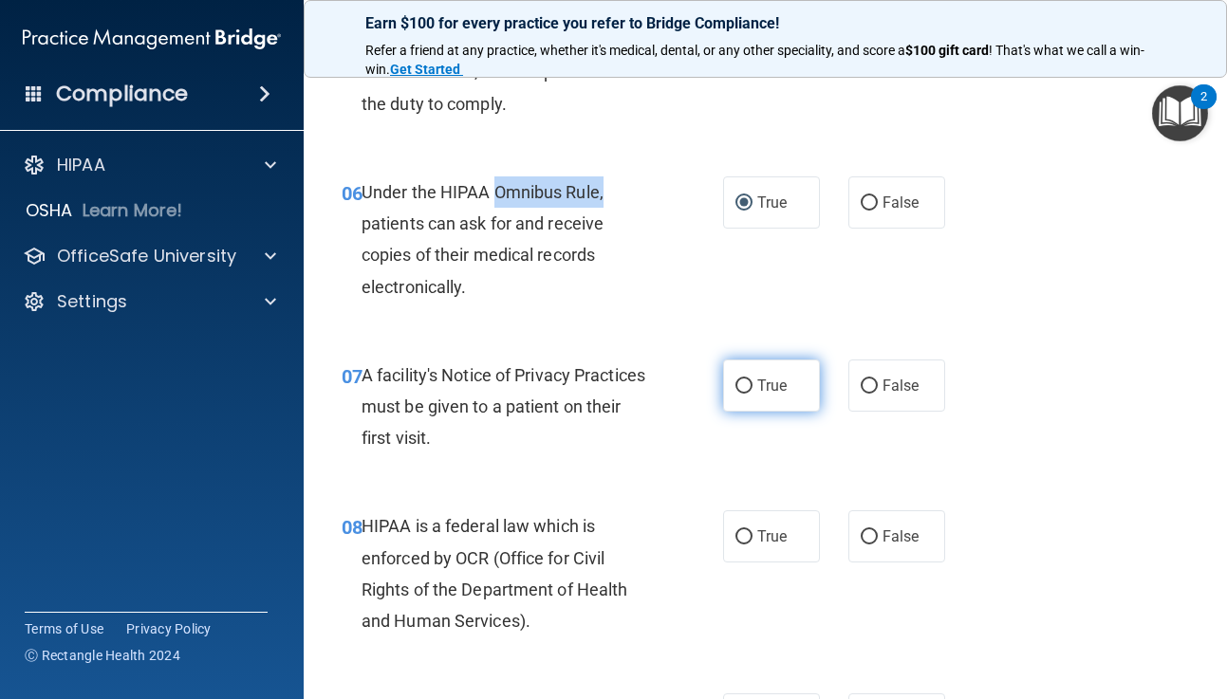
click at [741, 387] on input "True" at bounding box center [743, 387] width 17 height 14
radio input "true"
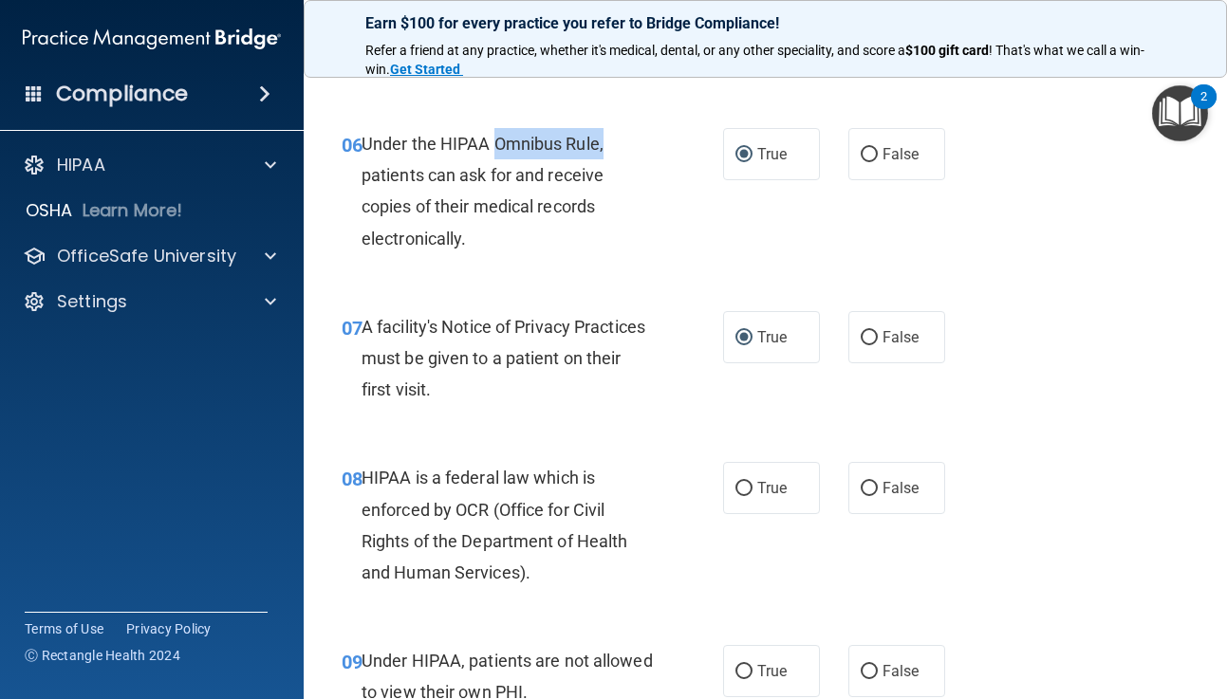
scroll to position [1090, 0]
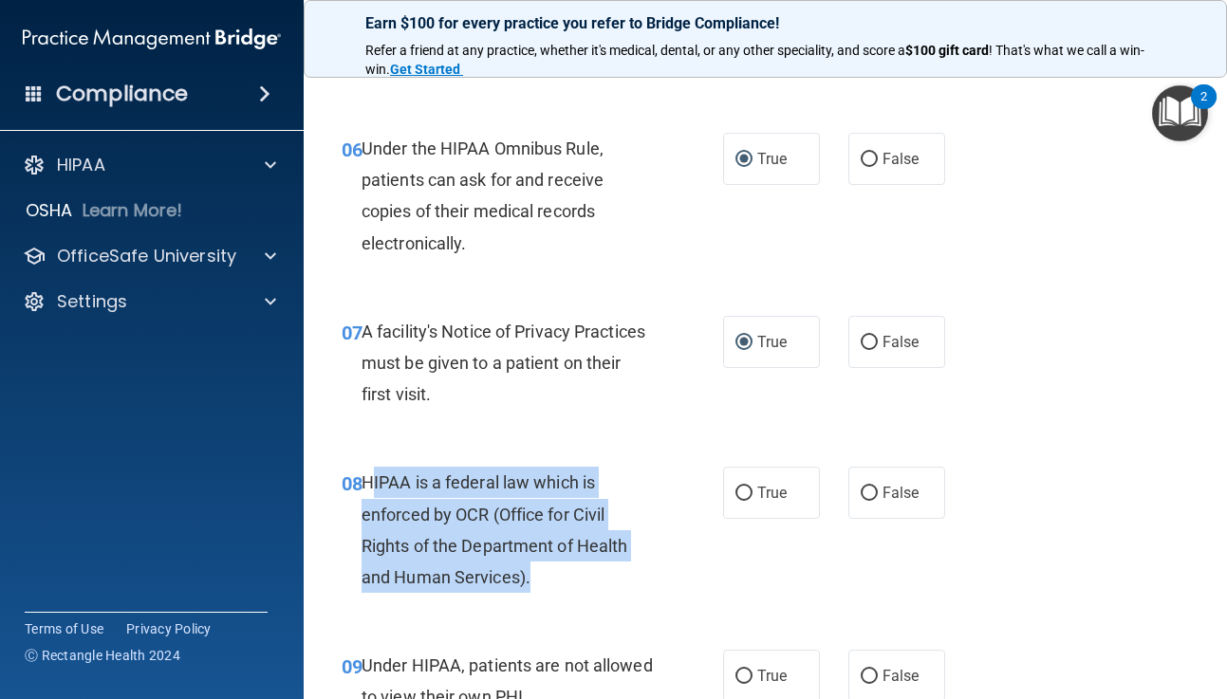
drag, startPoint x: 370, startPoint y: 479, endPoint x: 567, endPoint y: 585, distance: 223.7
click at [567, 585] on div "HIPAA is a federal law which is enforced by OCR (Office for Civil Rights of the…" at bounding box center [515, 530] width 307 height 126
drag, startPoint x: 360, startPoint y: 475, endPoint x: 550, endPoint y: 595, distance: 225.1
click at [550, 595] on div "08 HIPAA is a federal law which is enforced by OCR (Office for Civil Rights of …" at bounding box center [532, 535] width 438 height 136
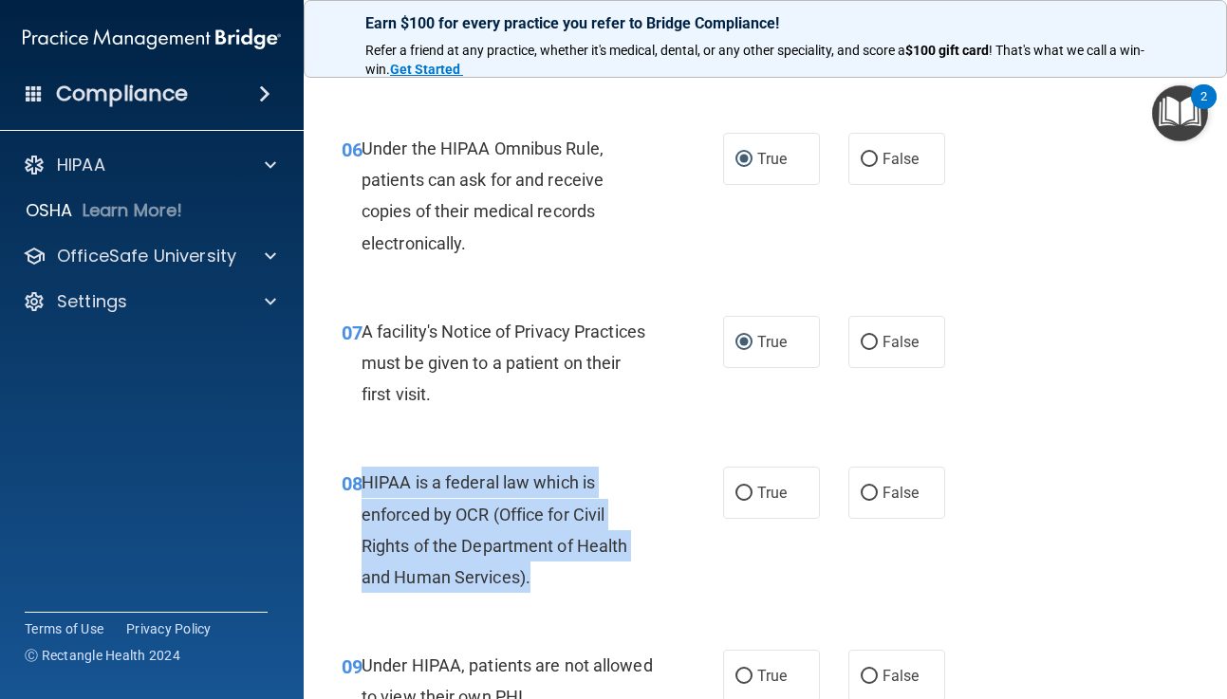
copy div "HIPAA is a federal law which is enforced by OCR (Office for Civil Rights of the…"
click at [742, 492] on input "True" at bounding box center [743, 494] width 17 height 14
radio input "true"
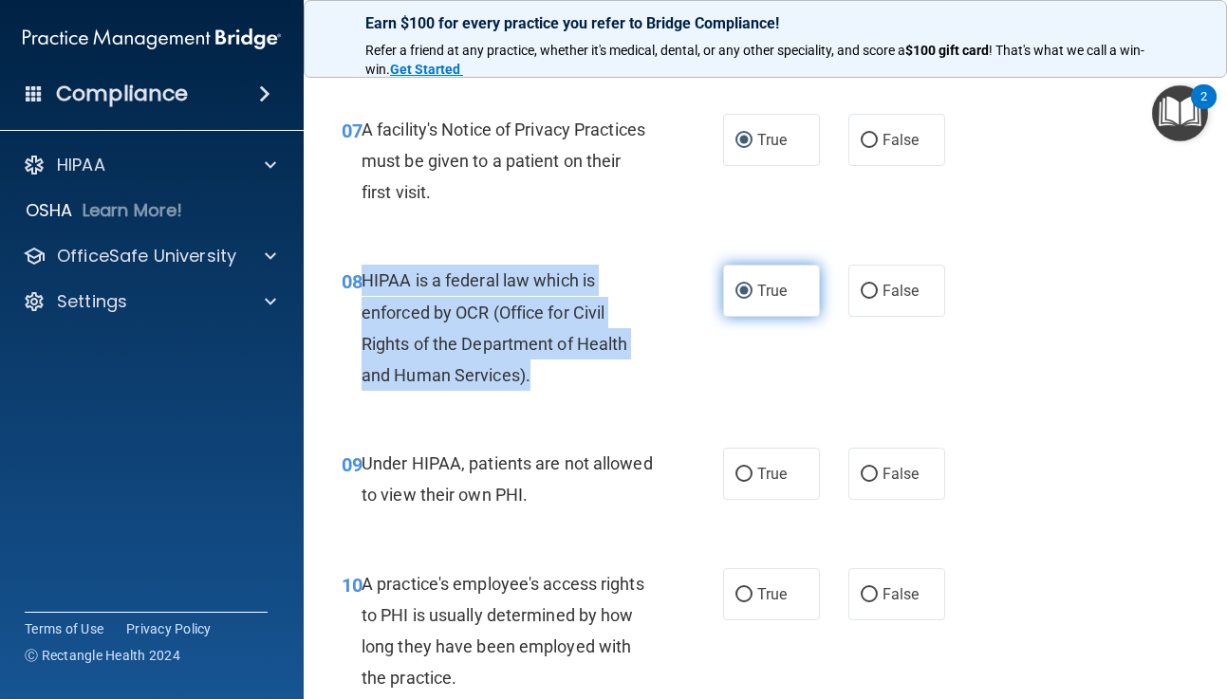
scroll to position [1300, 0]
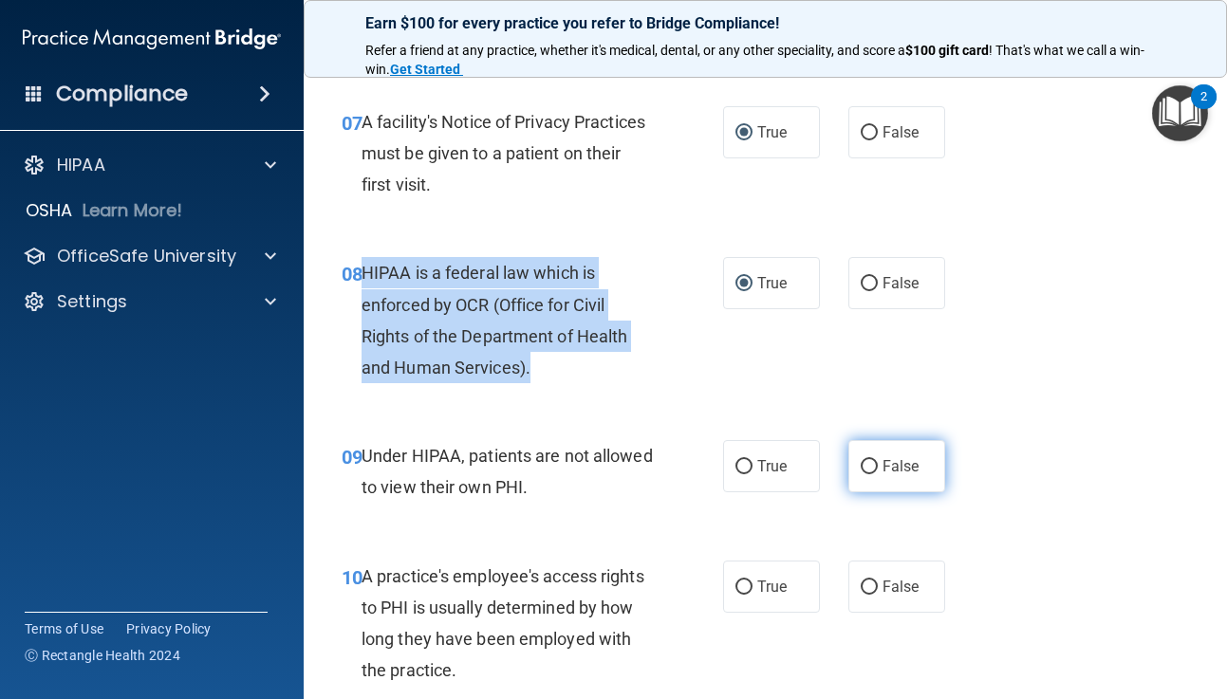
click at [863, 465] on input "False" at bounding box center [869, 467] width 17 height 14
radio input "true"
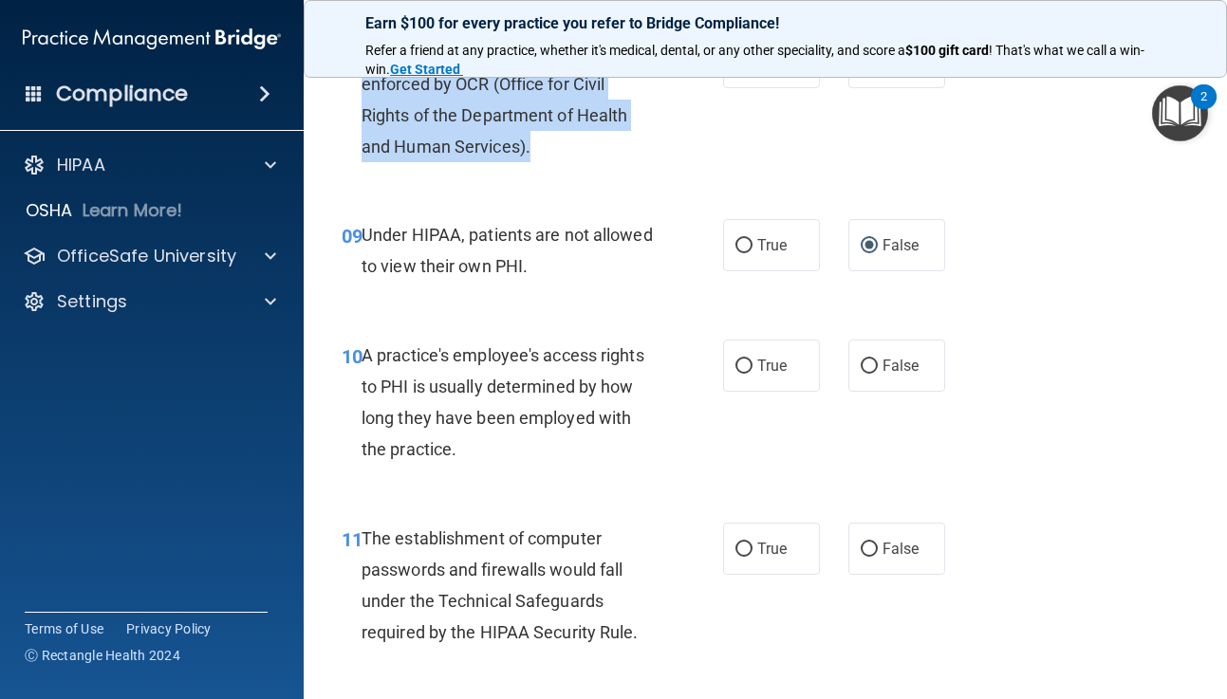
scroll to position [1525, 0]
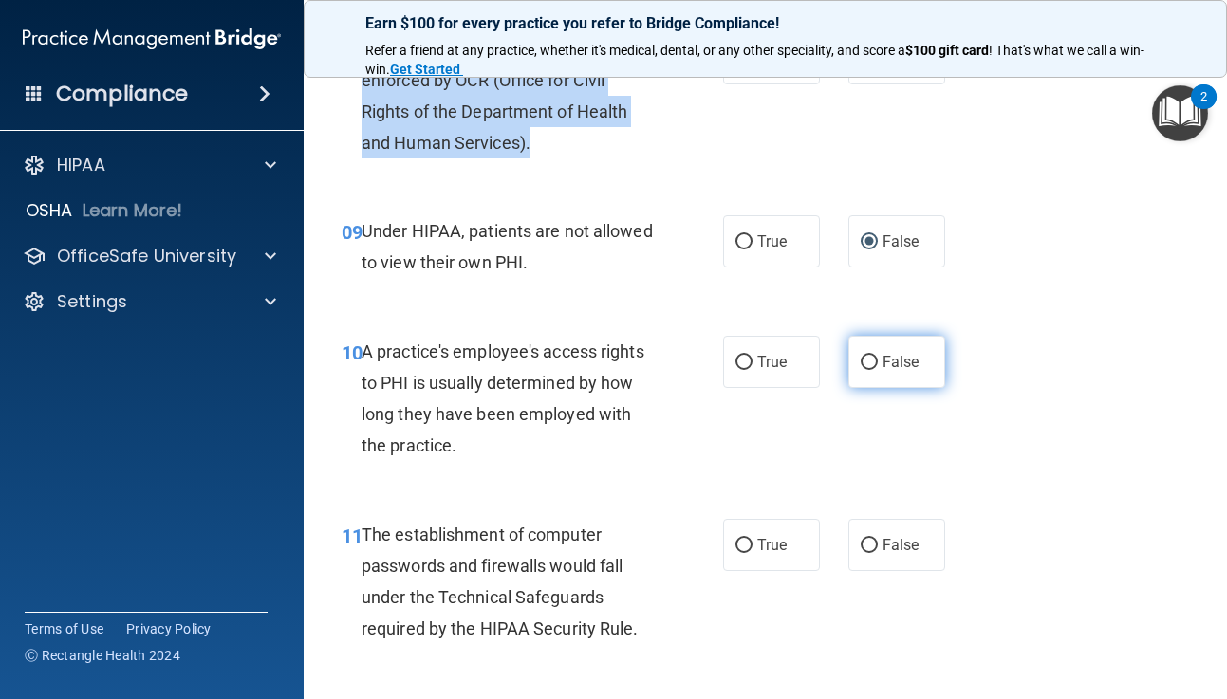
click at [877, 360] on input "False" at bounding box center [869, 363] width 17 height 14
radio input "true"
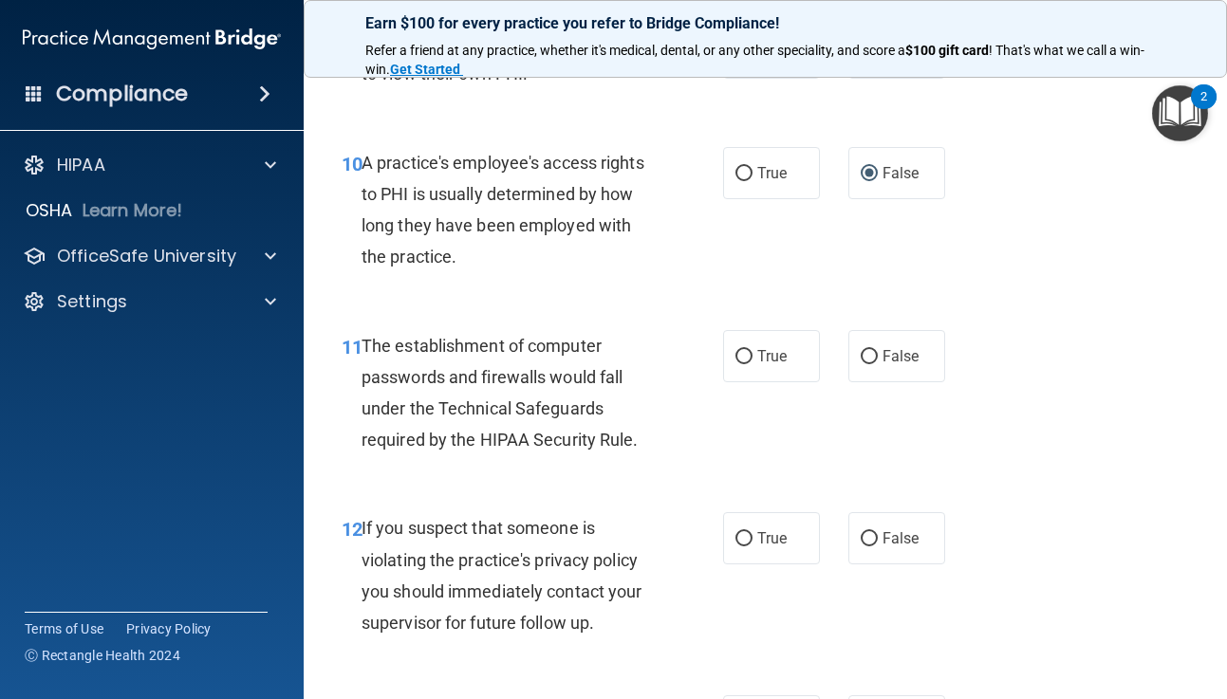
scroll to position [1716, 0]
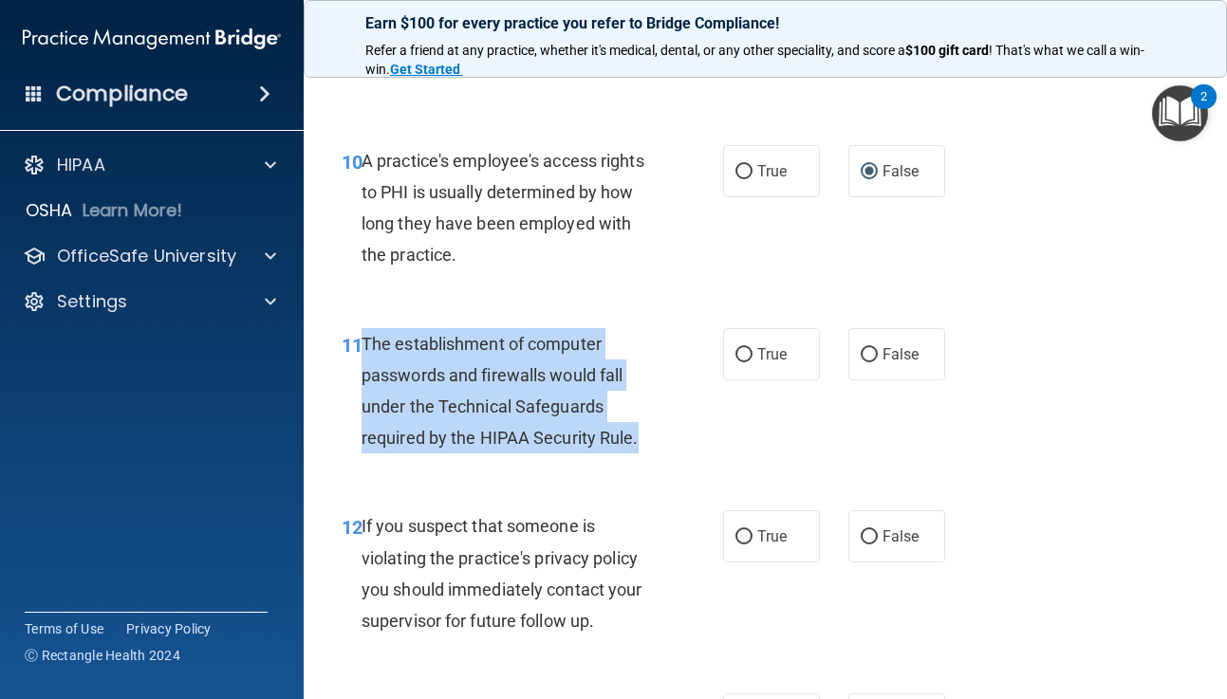
drag, startPoint x: 364, startPoint y: 341, endPoint x: 645, endPoint y: 454, distance: 302.7
click at [645, 454] on div "The establishment of computer passwords and firewalls would fall under the Tech…" at bounding box center [515, 391] width 307 height 126
copy span "The establishment of computer passwords and firewalls would fall under the Tech…"
click at [741, 355] on input "True" at bounding box center [743, 355] width 17 height 14
radio input "true"
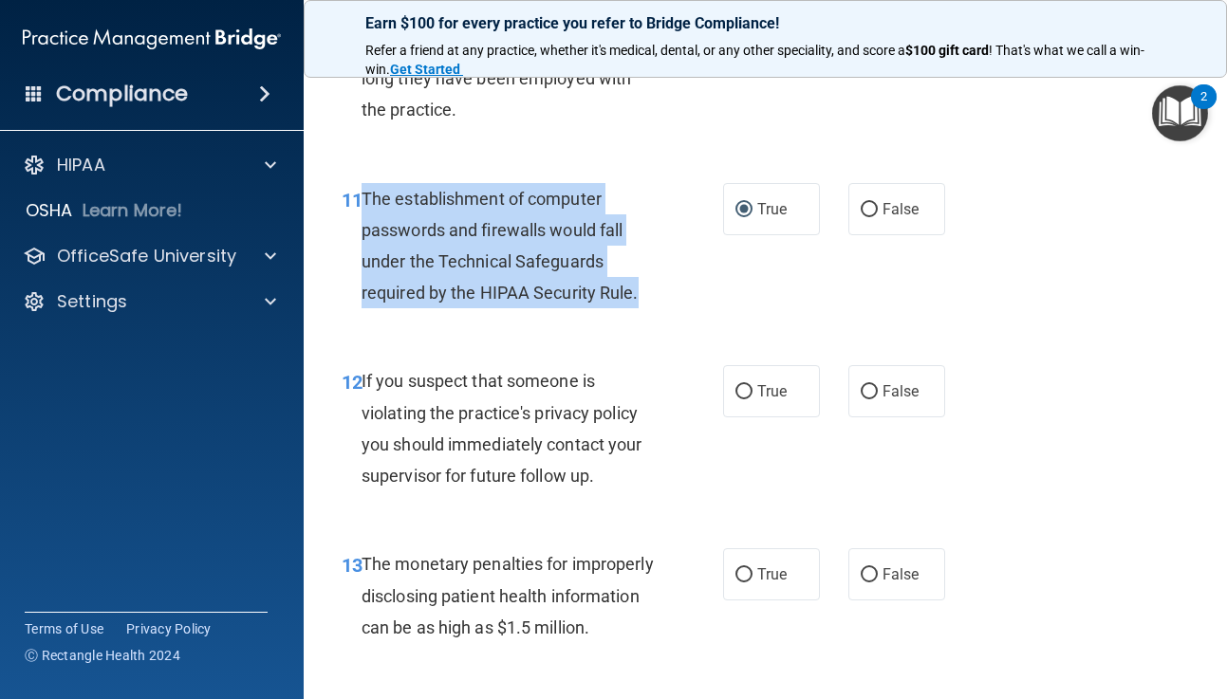
scroll to position [1879, 0]
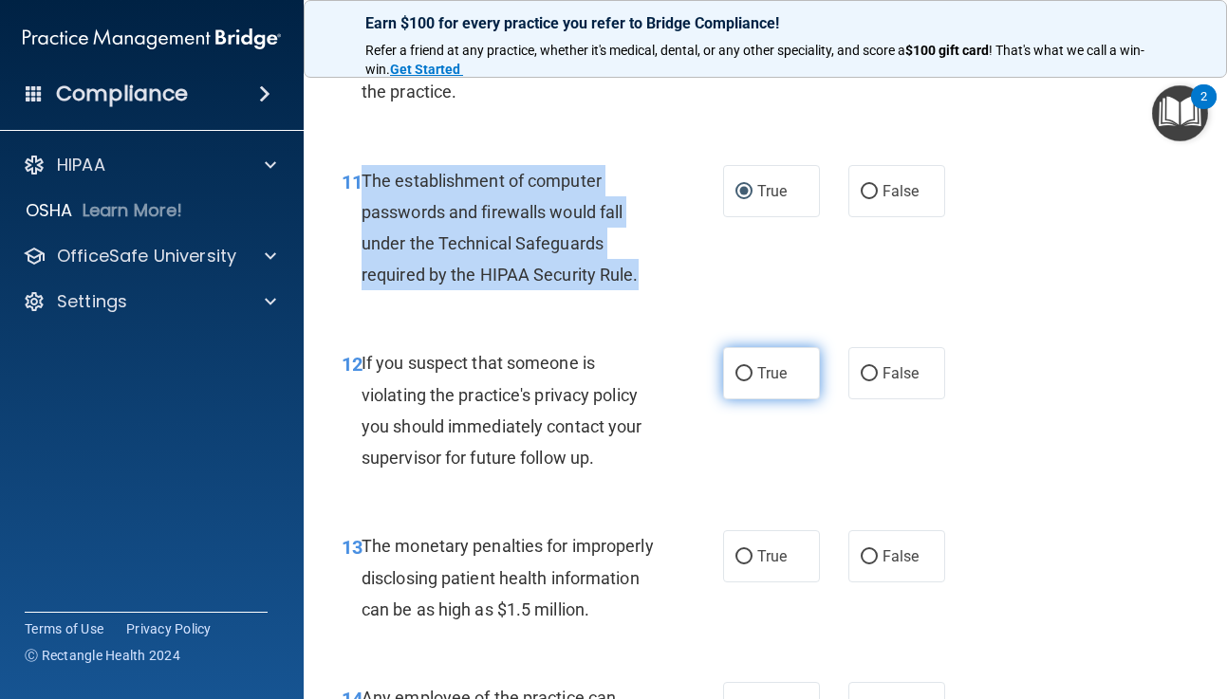
click at [744, 373] on input "True" at bounding box center [743, 374] width 17 height 14
radio input "true"
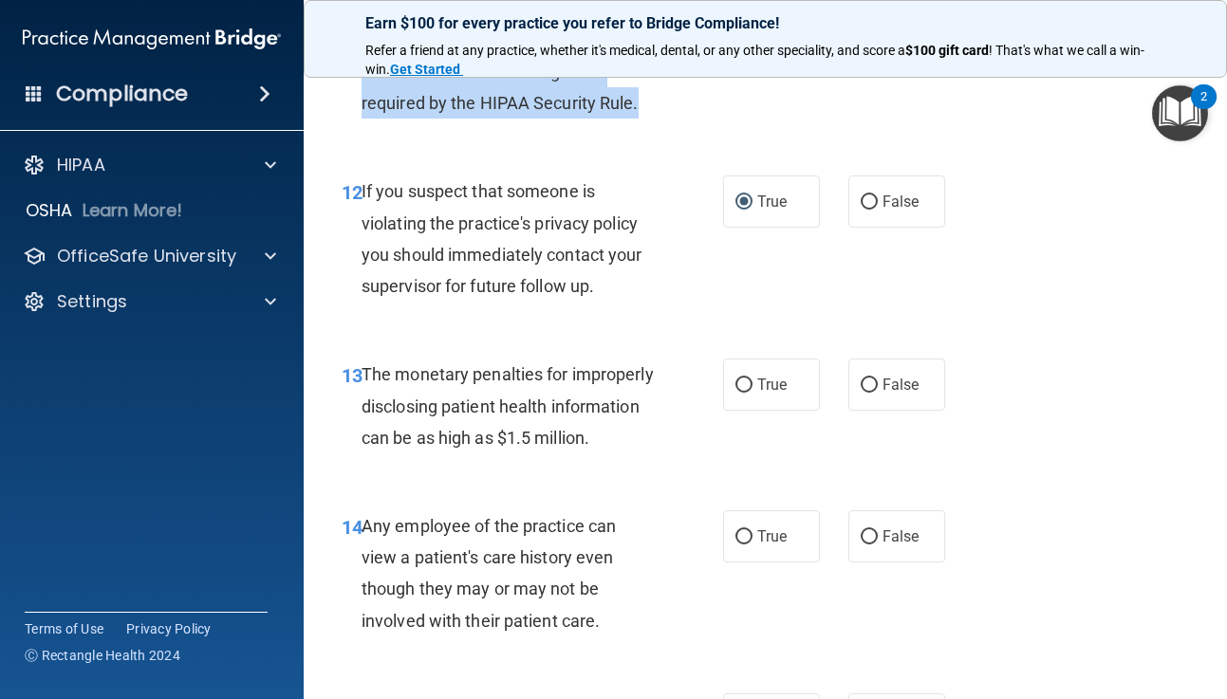
scroll to position [2052, 0]
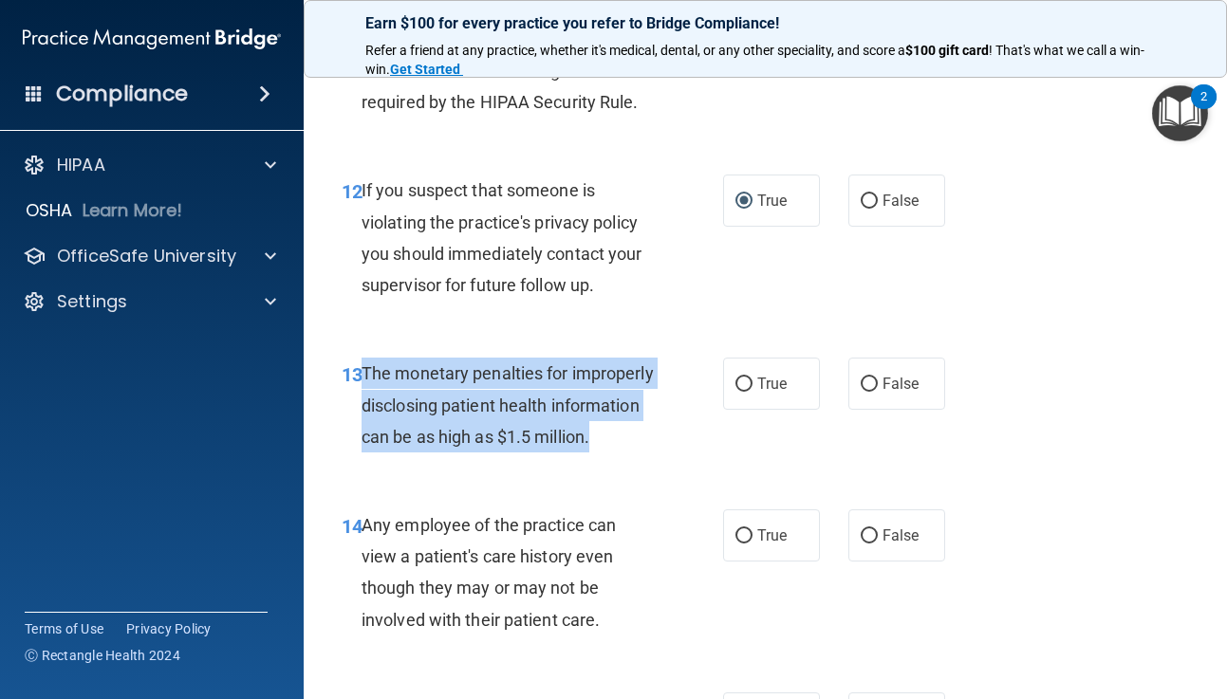
drag, startPoint x: 361, startPoint y: 370, endPoint x: 609, endPoint y: 451, distance: 261.4
click at [609, 451] on div "13 The monetary penalties for improperly disclosing patient health information …" at bounding box center [532, 410] width 438 height 104
copy div "The monetary penalties for improperly disclosing patient health information can…"
click at [742, 384] on input "True" at bounding box center [743, 385] width 17 height 14
radio input "true"
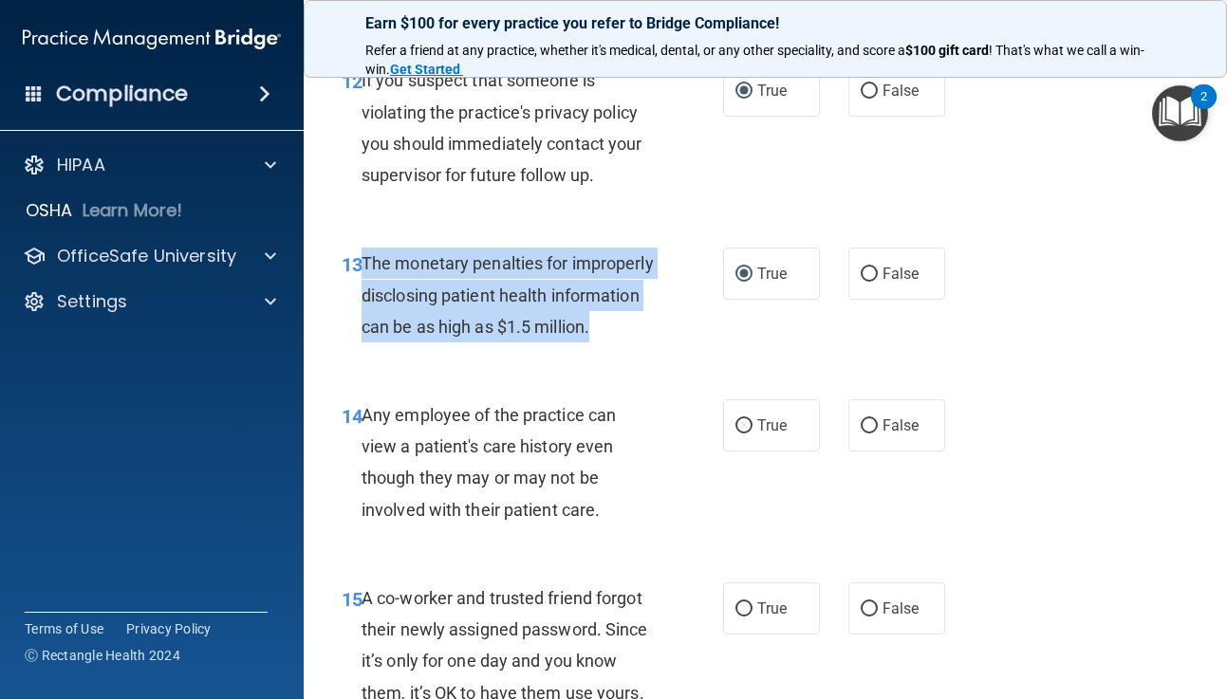
scroll to position [2163, 0]
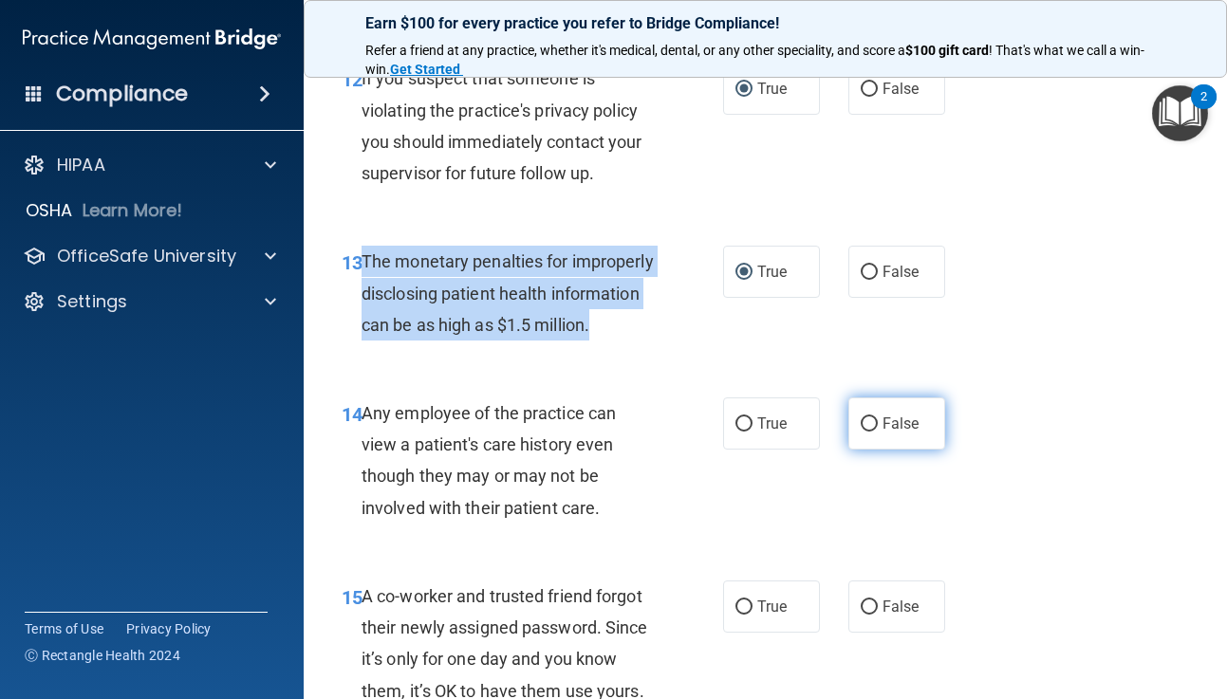
click at [873, 418] on input "False" at bounding box center [869, 425] width 17 height 14
radio input "true"
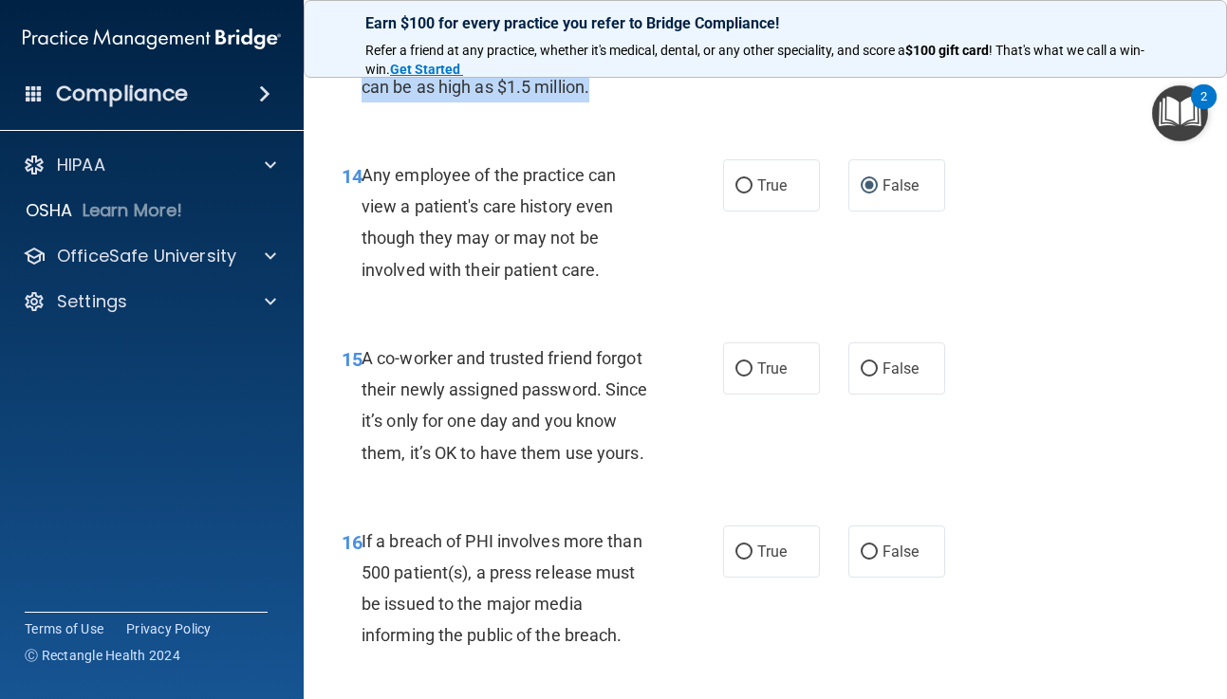
scroll to position [2406, 0]
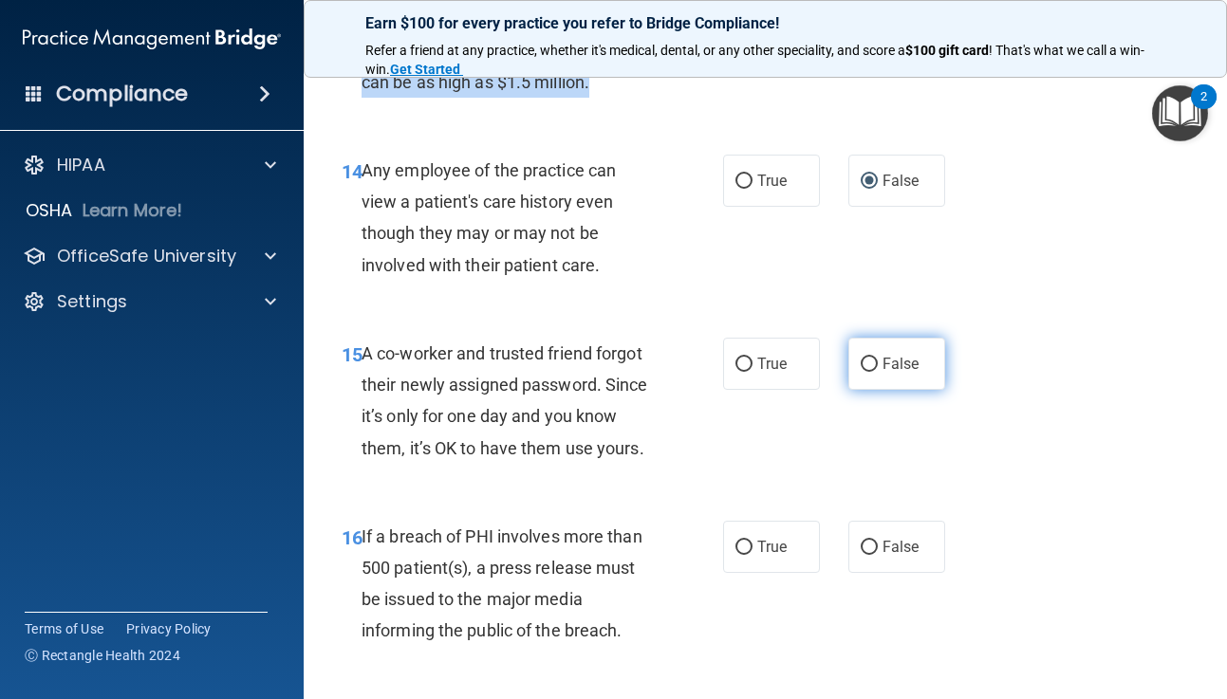
click at [870, 358] on input "False" at bounding box center [869, 365] width 17 height 14
radio input "true"
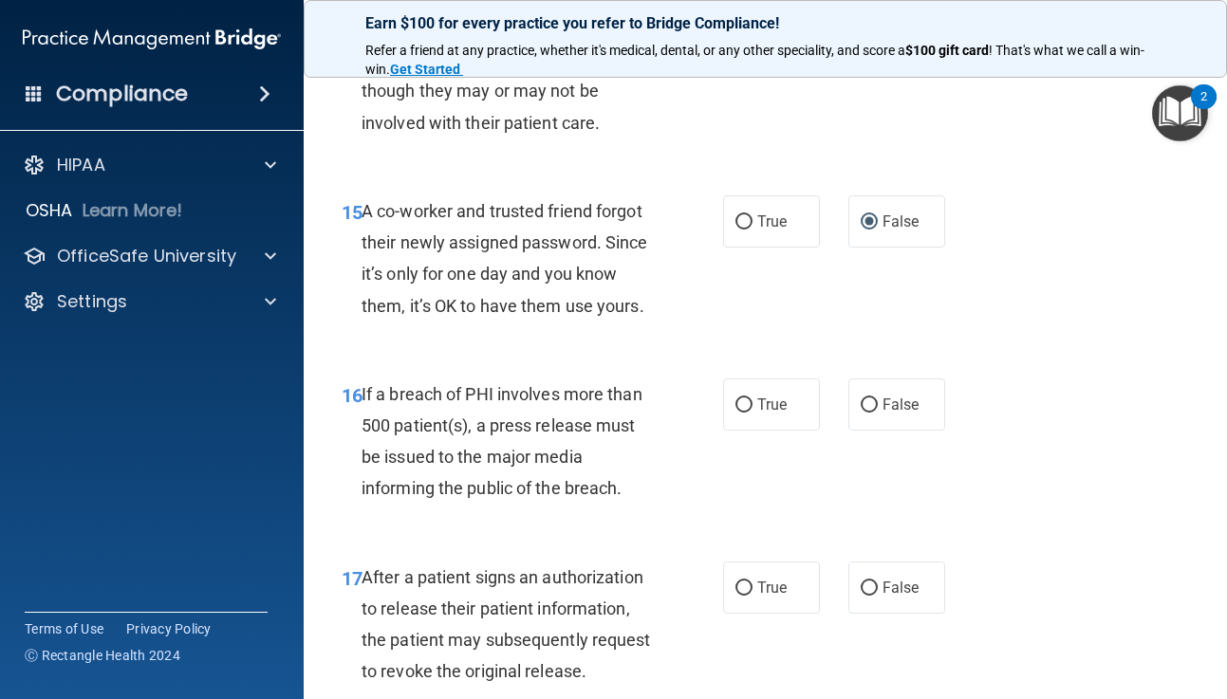
scroll to position [2560, 0]
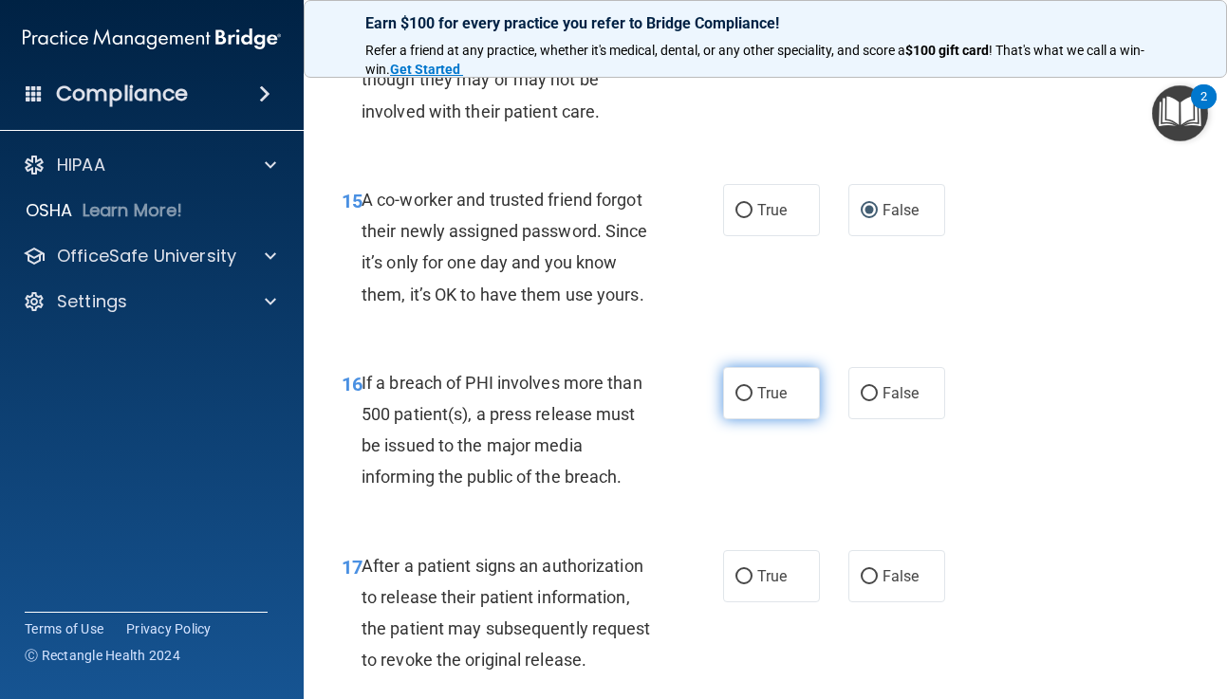
click at [744, 389] on input "True" at bounding box center [743, 394] width 17 height 14
radio input "true"
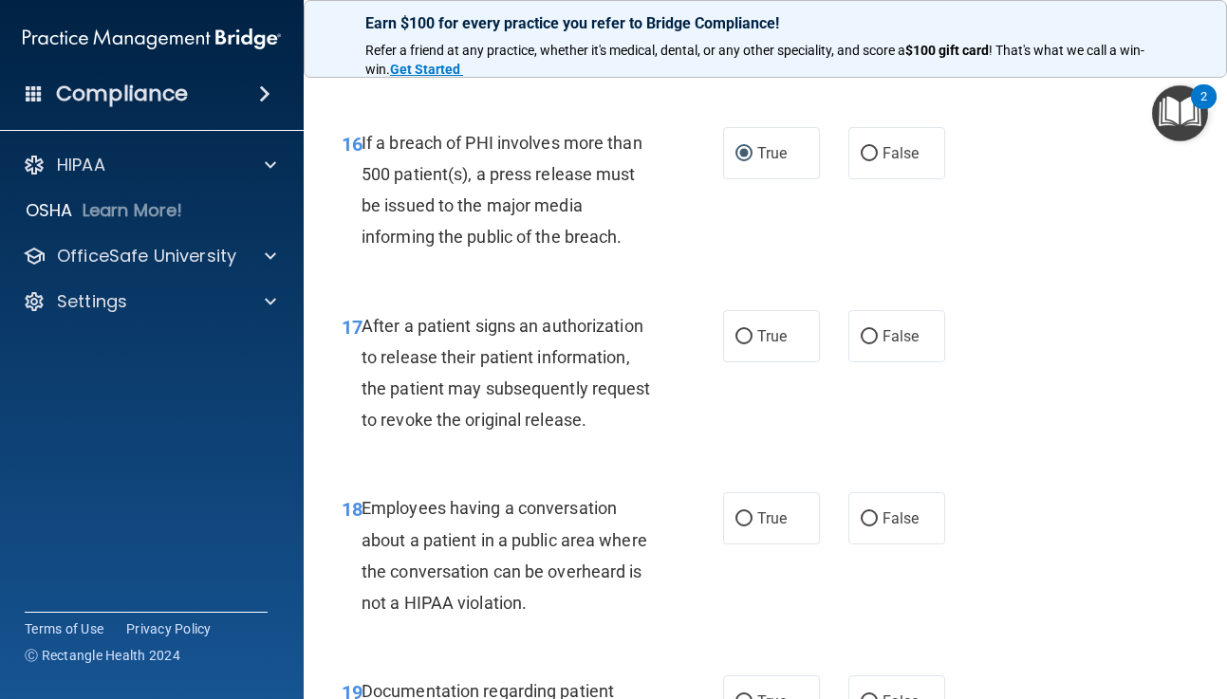
scroll to position [2802, 0]
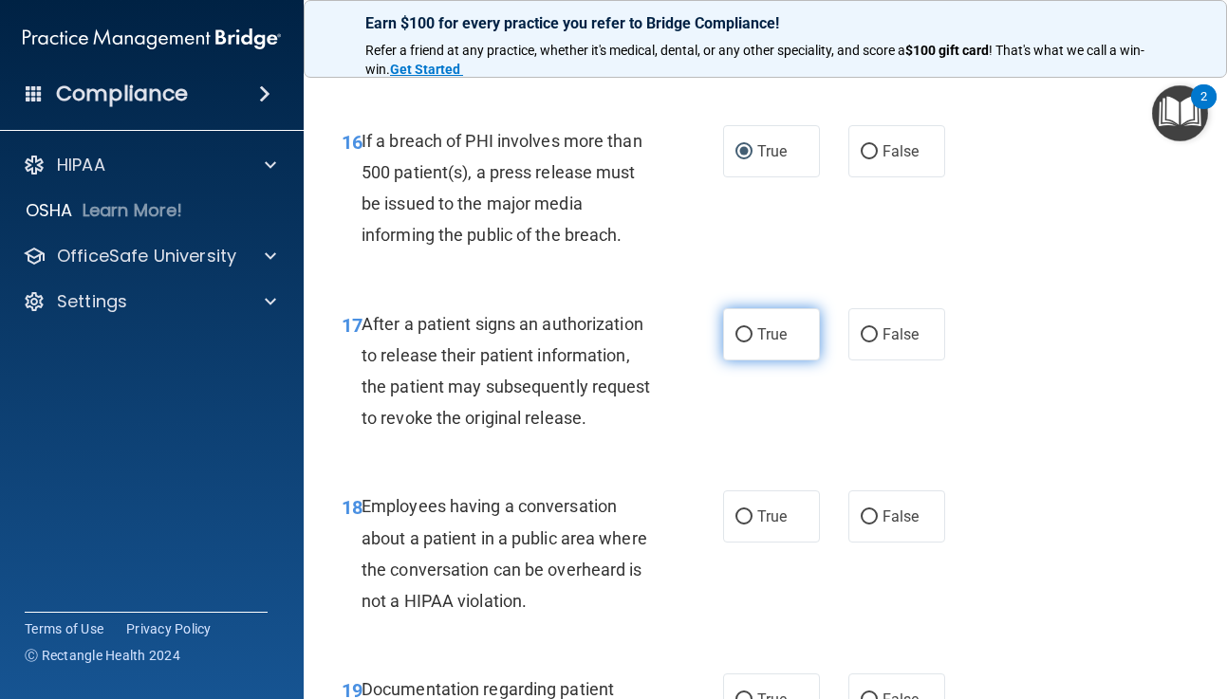
click at [745, 333] on input "True" at bounding box center [743, 335] width 17 height 14
radio input "true"
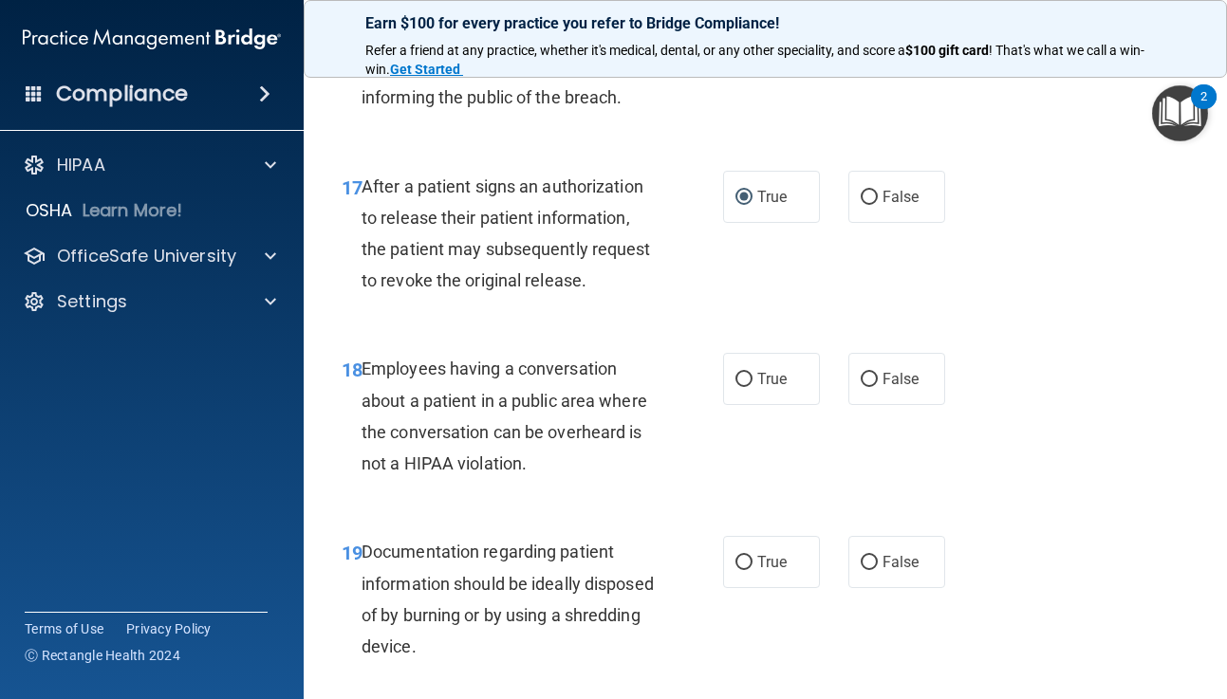
scroll to position [2951, 0]
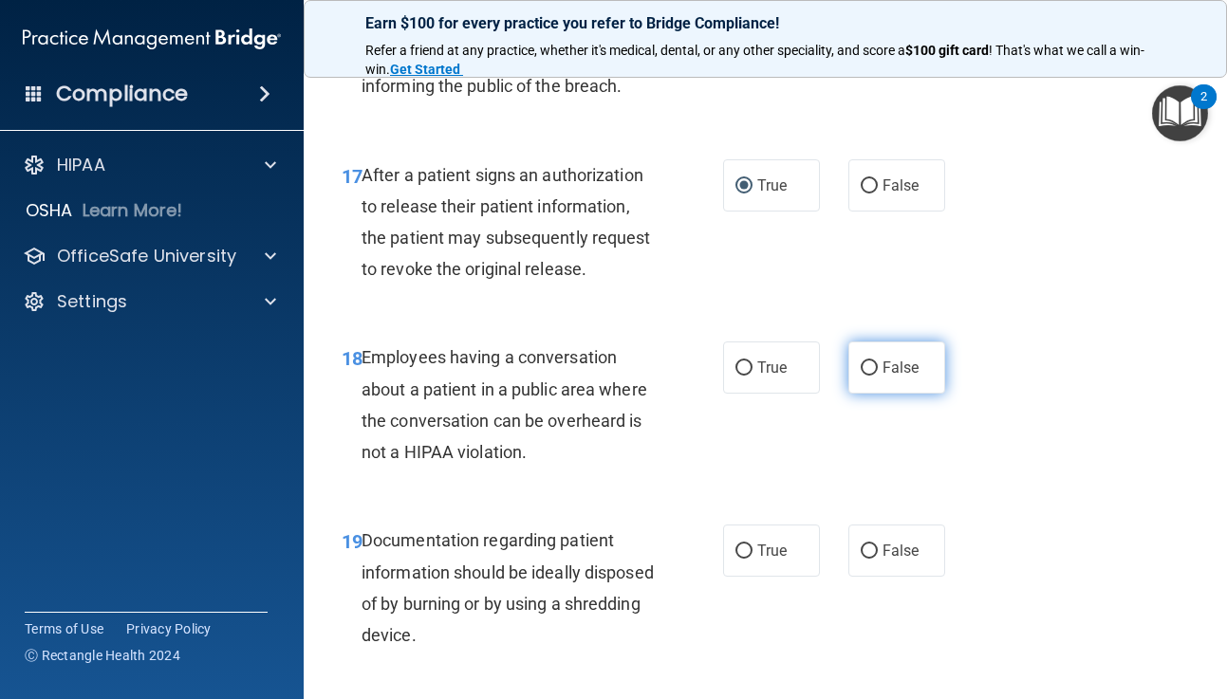
click at [869, 368] on input "False" at bounding box center [869, 369] width 17 height 14
radio input "true"
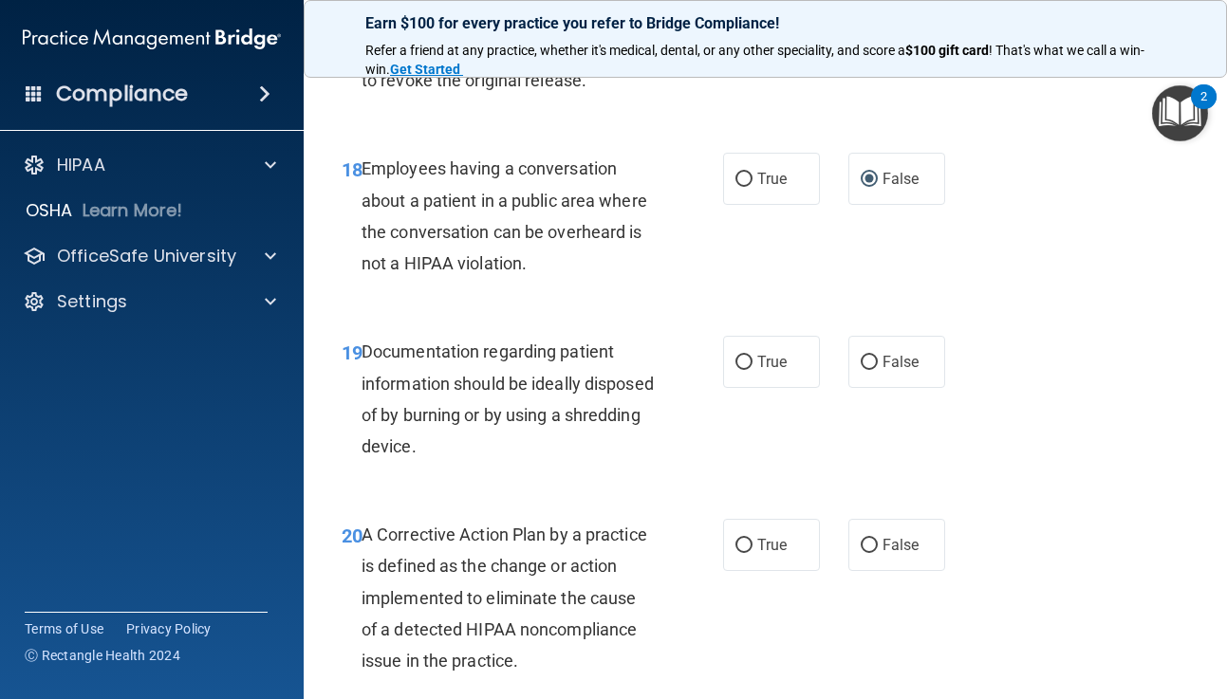
scroll to position [3141, 0]
click at [742, 363] on input "True" at bounding box center [743, 362] width 17 height 14
radio input "true"
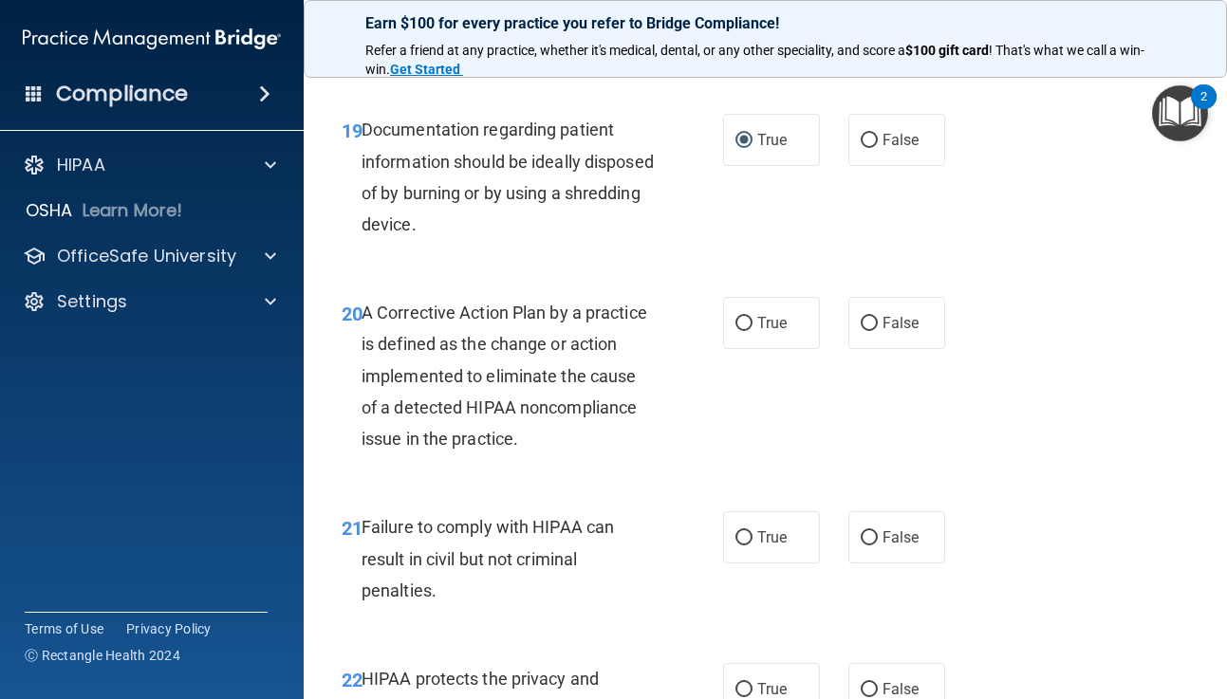
scroll to position [3364, 0]
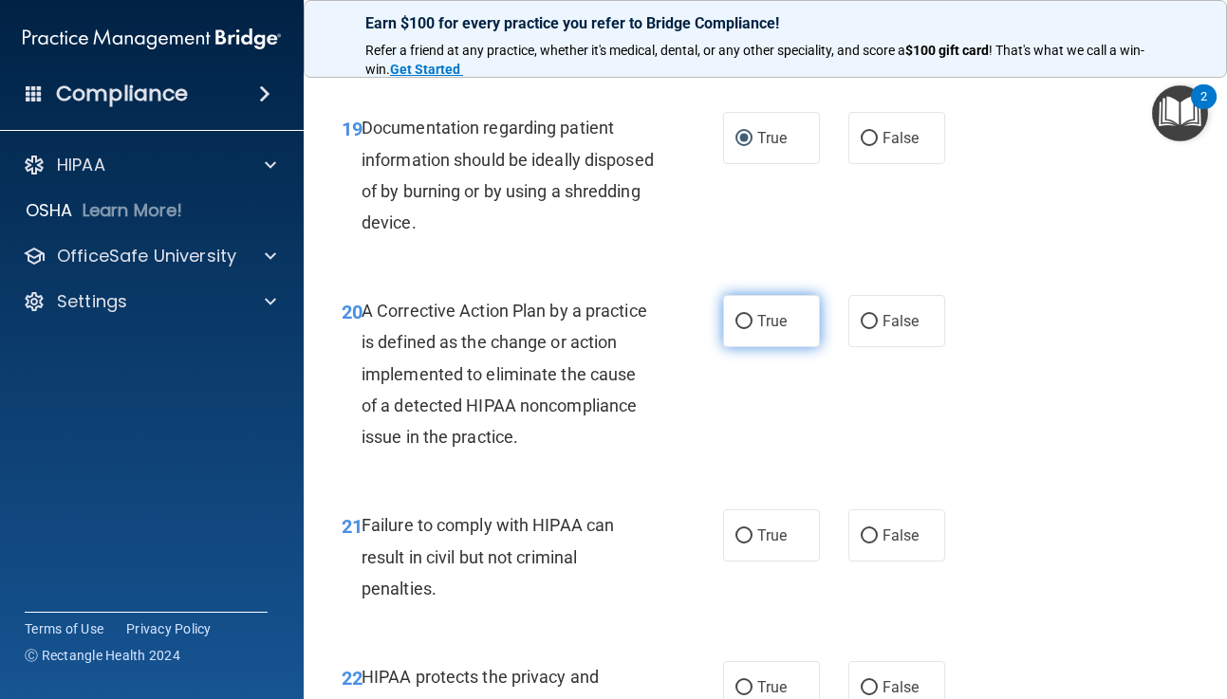
click at [746, 319] on input "True" at bounding box center [743, 322] width 17 height 14
radio input "true"
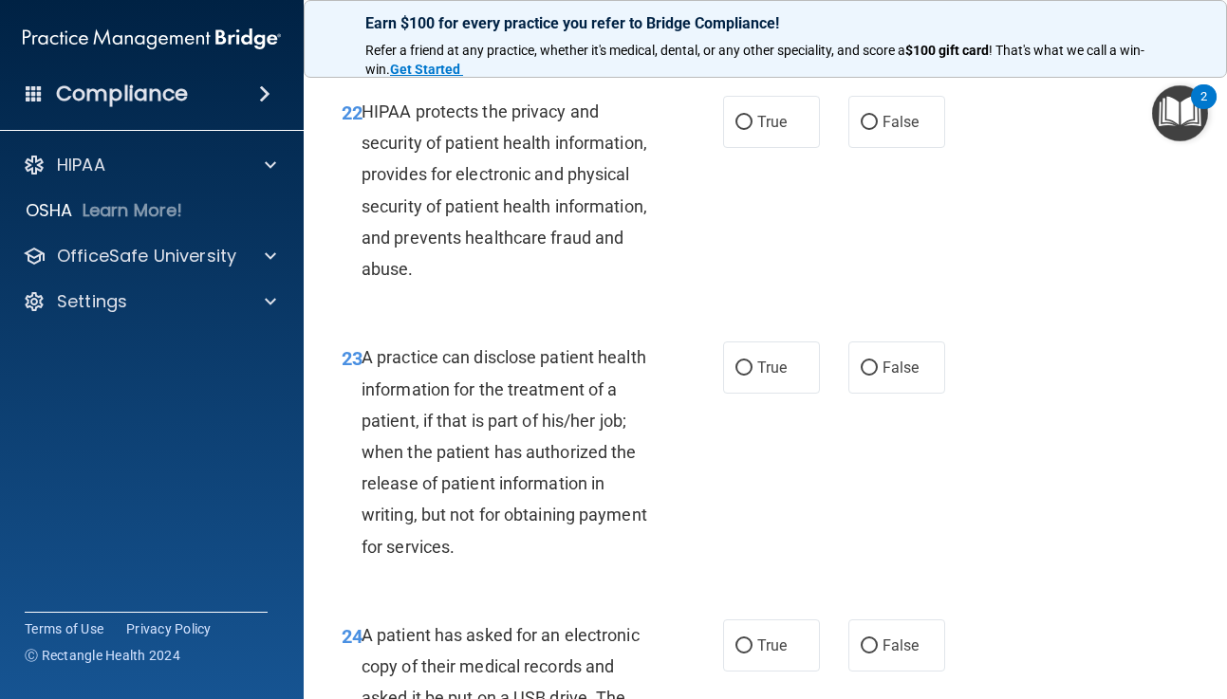
scroll to position [3930, 0]
click at [746, 364] on input "True" at bounding box center [743, 368] width 17 height 14
radio input "true"
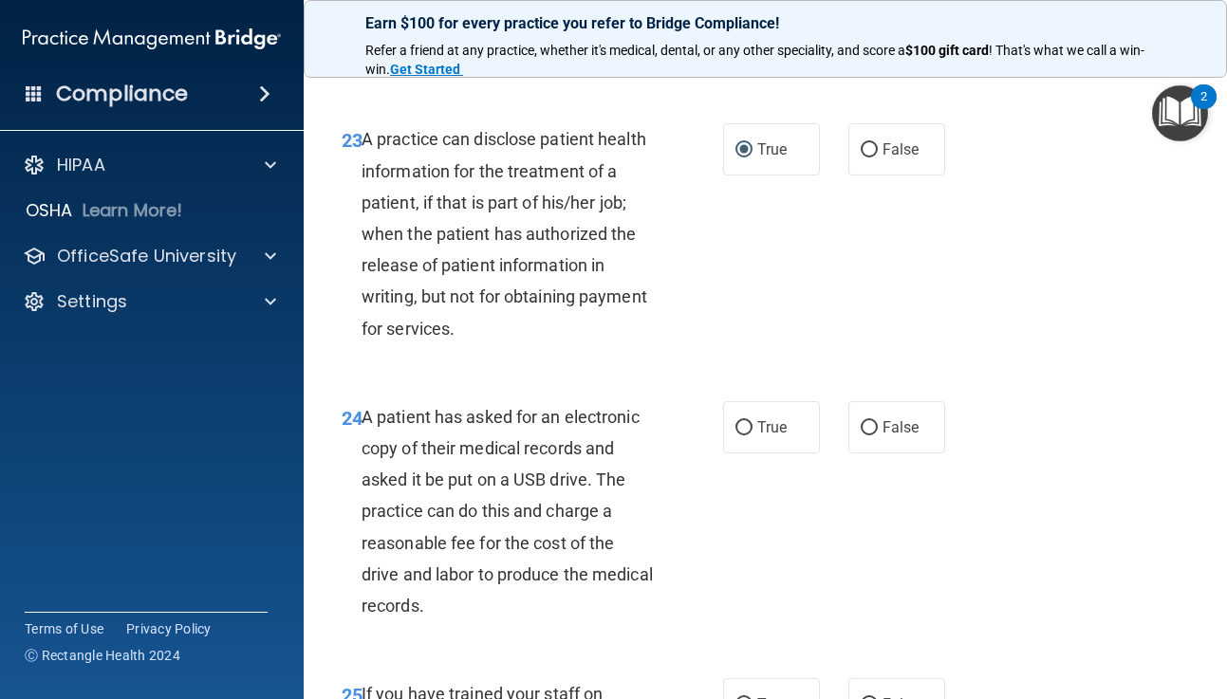
scroll to position [4150, 0]
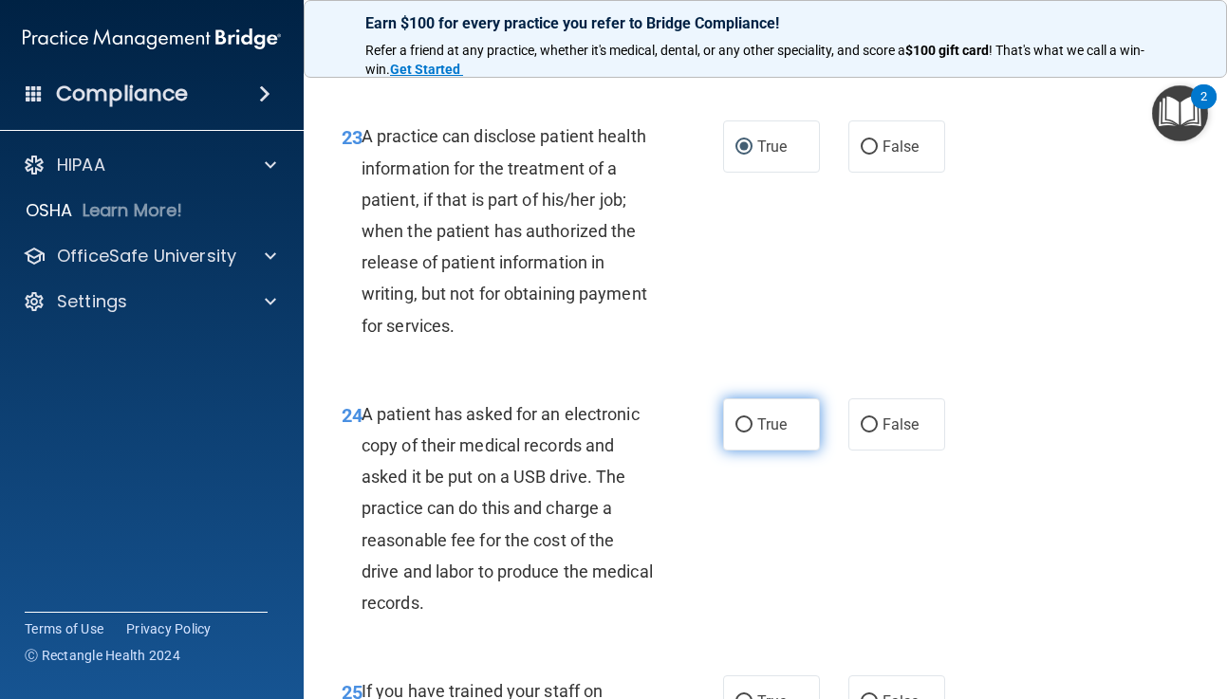
click at [746, 423] on input "True" at bounding box center [743, 425] width 17 height 14
radio input "true"
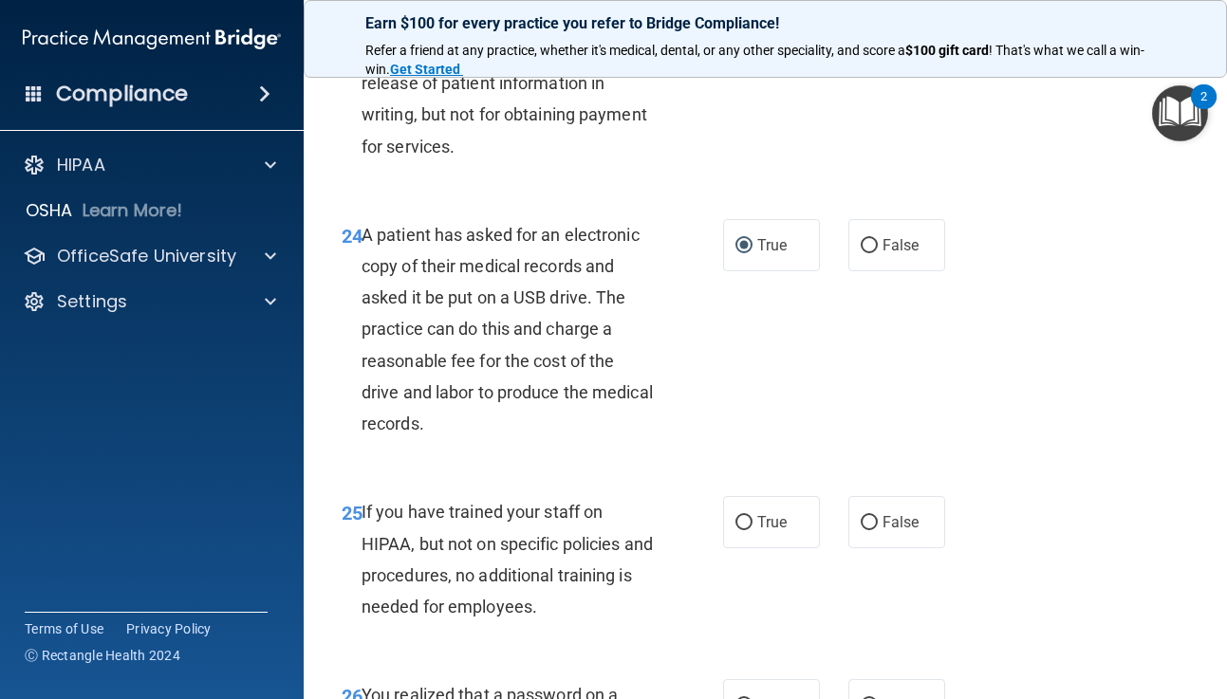
scroll to position [4337, 0]
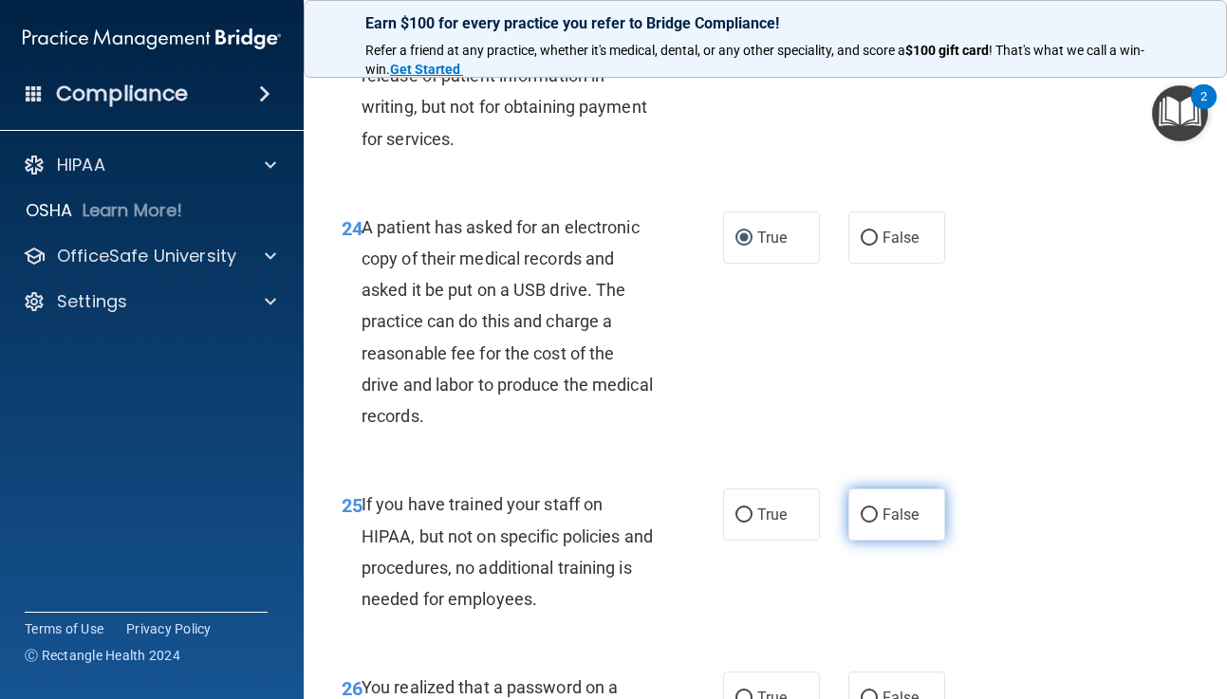
click at [868, 509] on input "False" at bounding box center [869, 516] width 17 height 14
radio input "true"
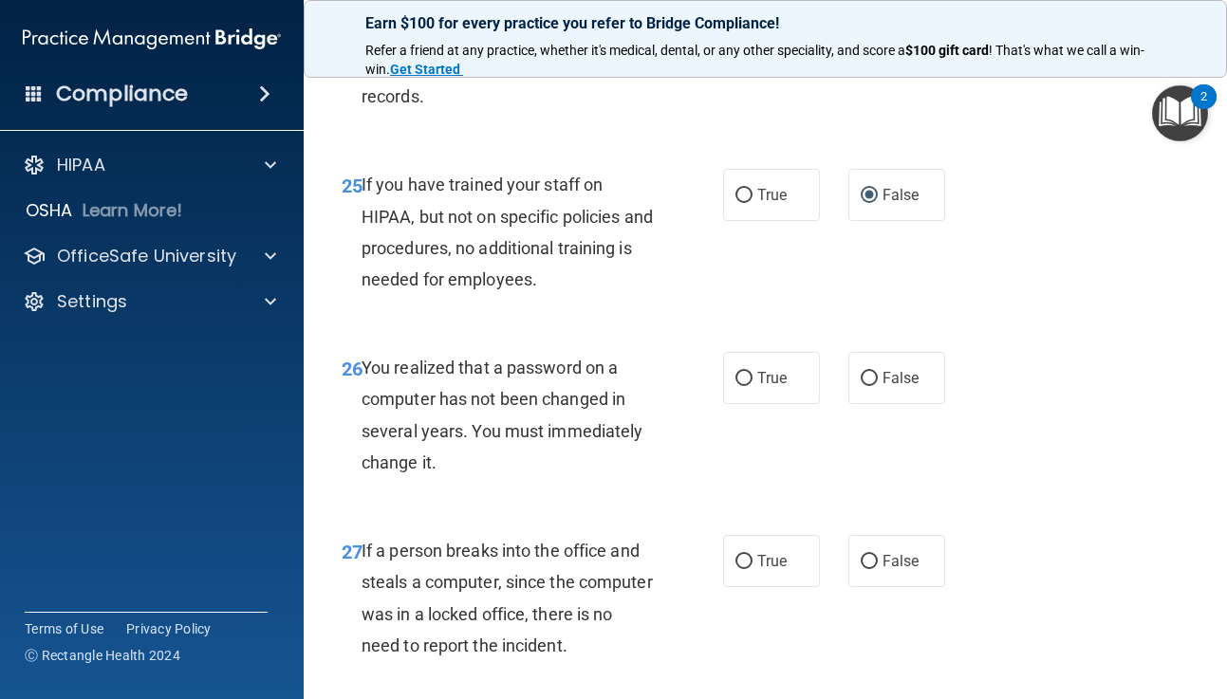
scroll to position [4664, 0]
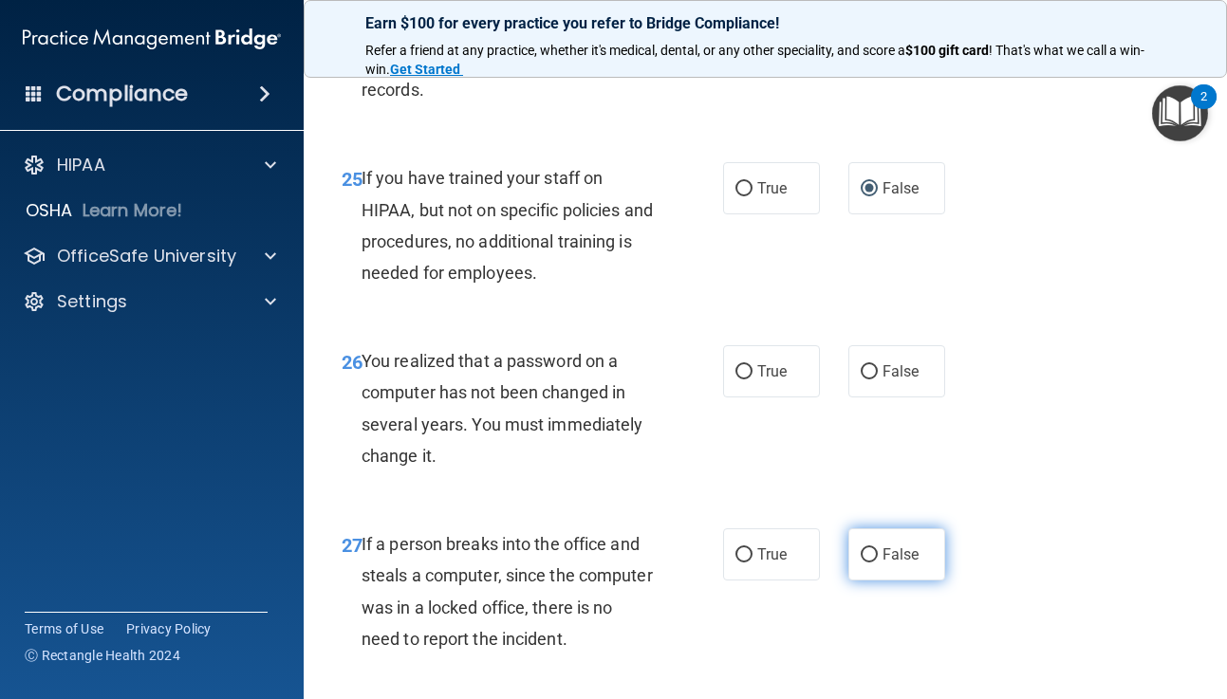
click at [872, 554] on input "False" at bounding box center [869, 555] width 17 height 14
radio input "true"
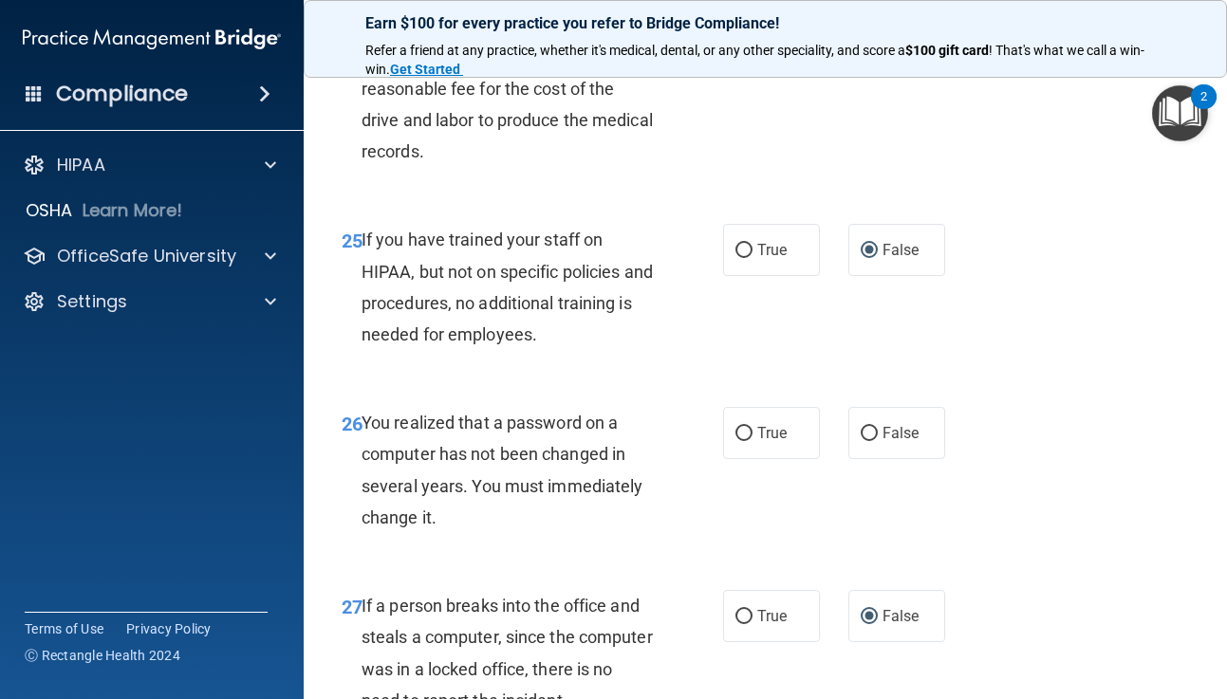
scroll to position [4608, 0]
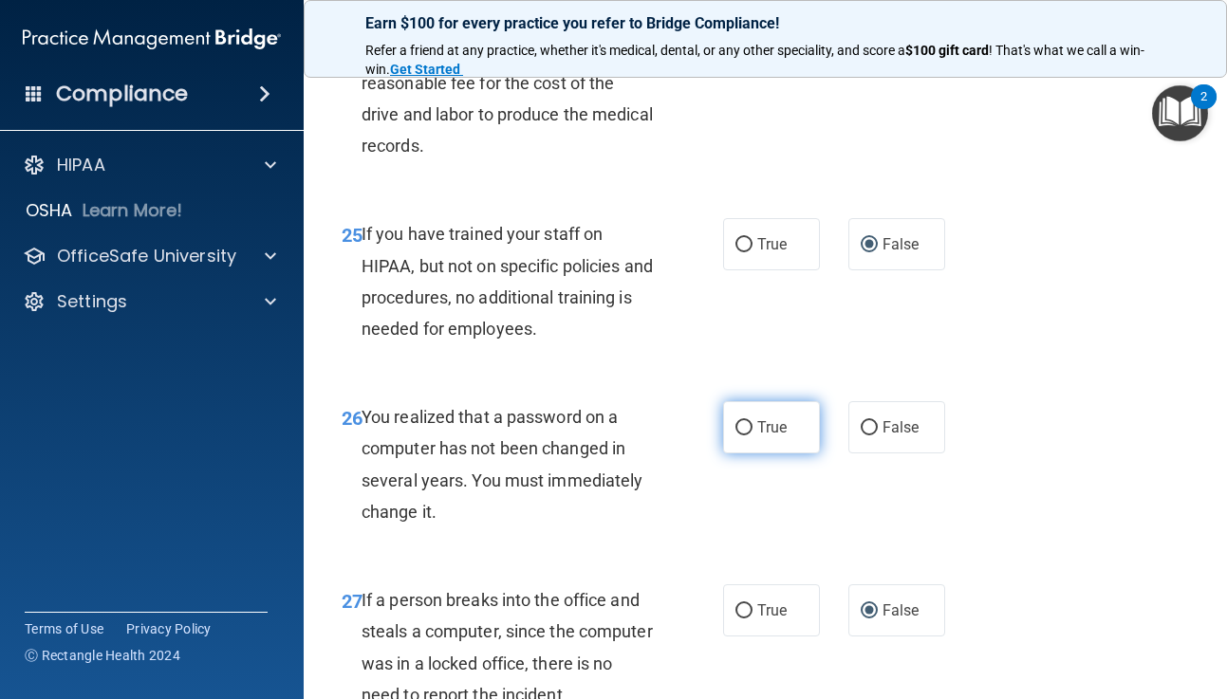
click at [743, 426] on input "True" at bounding box center [743, 428] width 17 height 14
radio input "true"
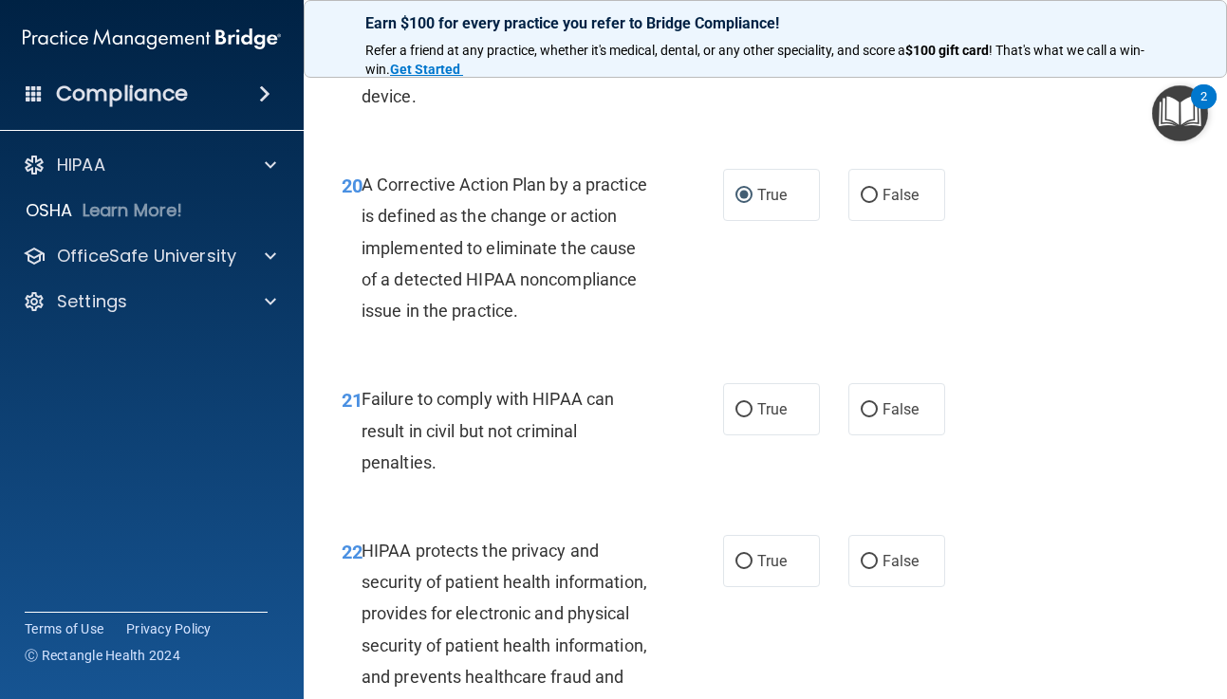
scroll to position [3487, 0]
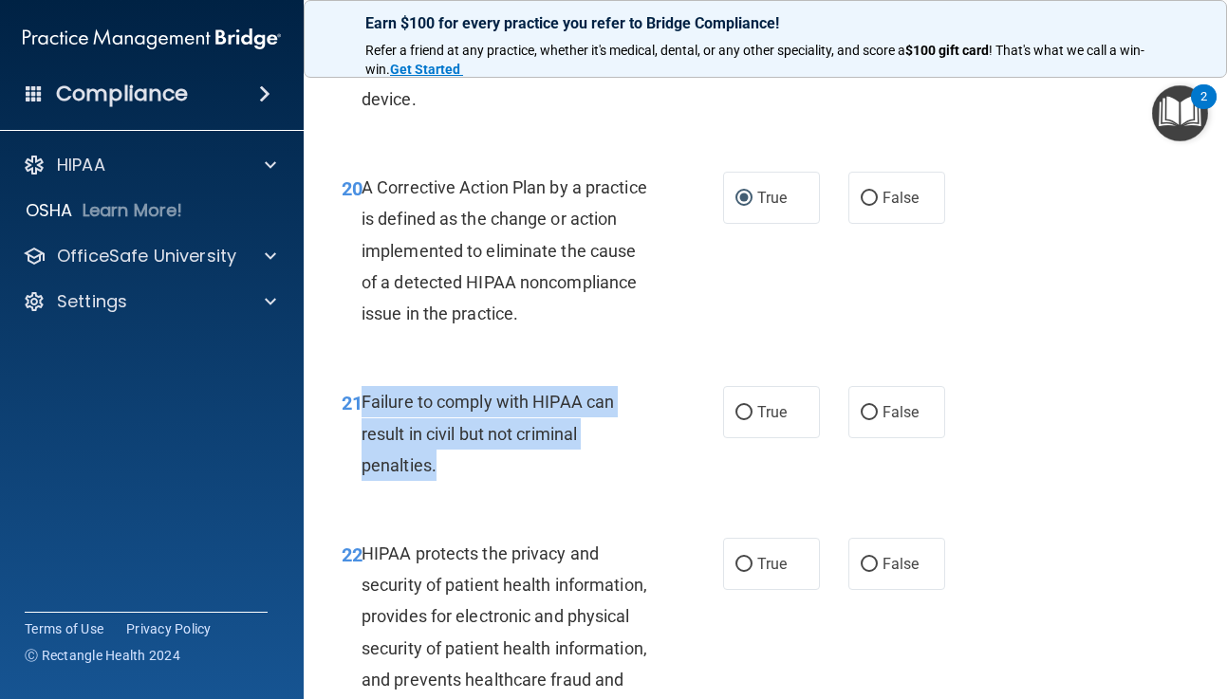
drag, startPoint x: 364, startPoint y: 401, endPoint x: 457, endPoint y: 471, distance: 116.0
click at [458, 469] on div "Failure to comply with HIPAA can result in civil but not criminal penalties." at bounding box center [515, 433] width 307 height 95
copy span "Failure to comply with HIPAA can result in civil but not criminal penalties."
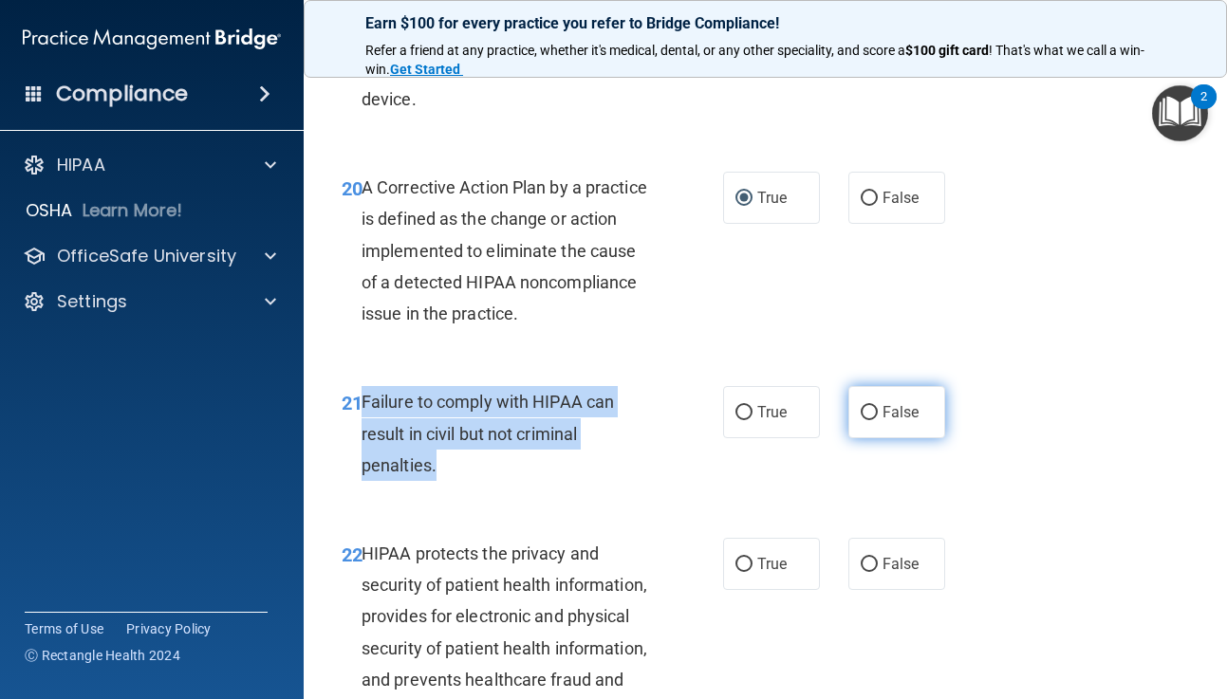
click at [871, 409] on input "False" at bounding box center [869, 413] width 17 height 14
radio input "true"
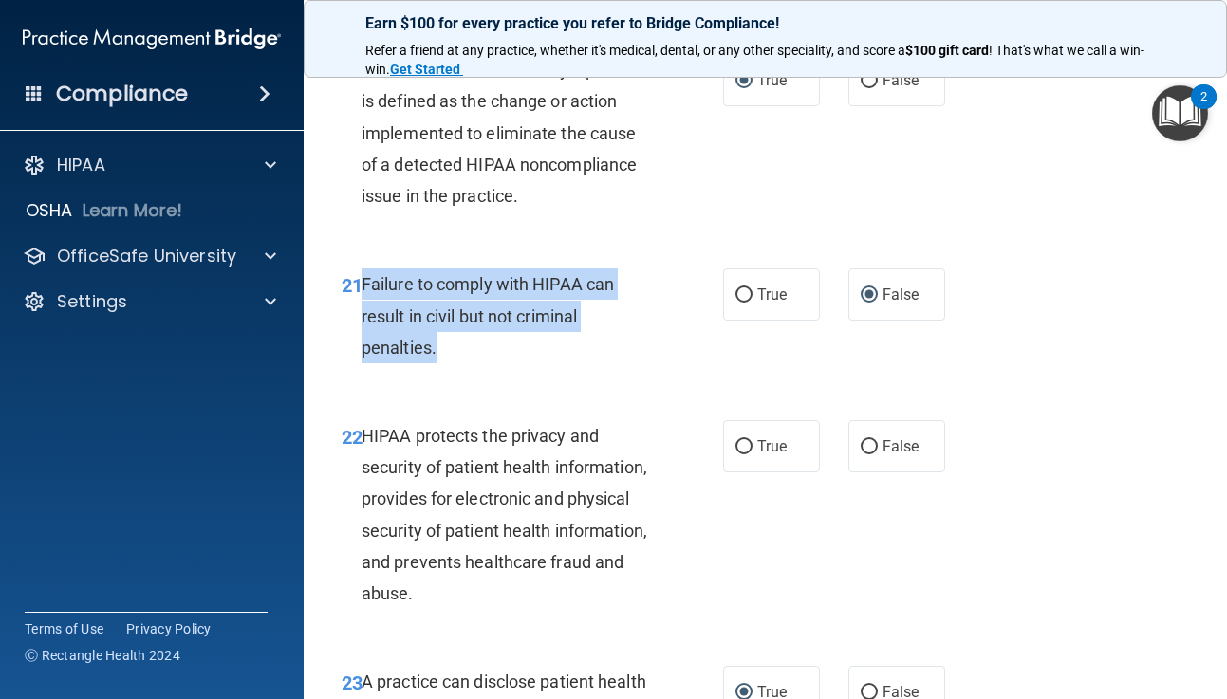
scroll to position [3611, 0]
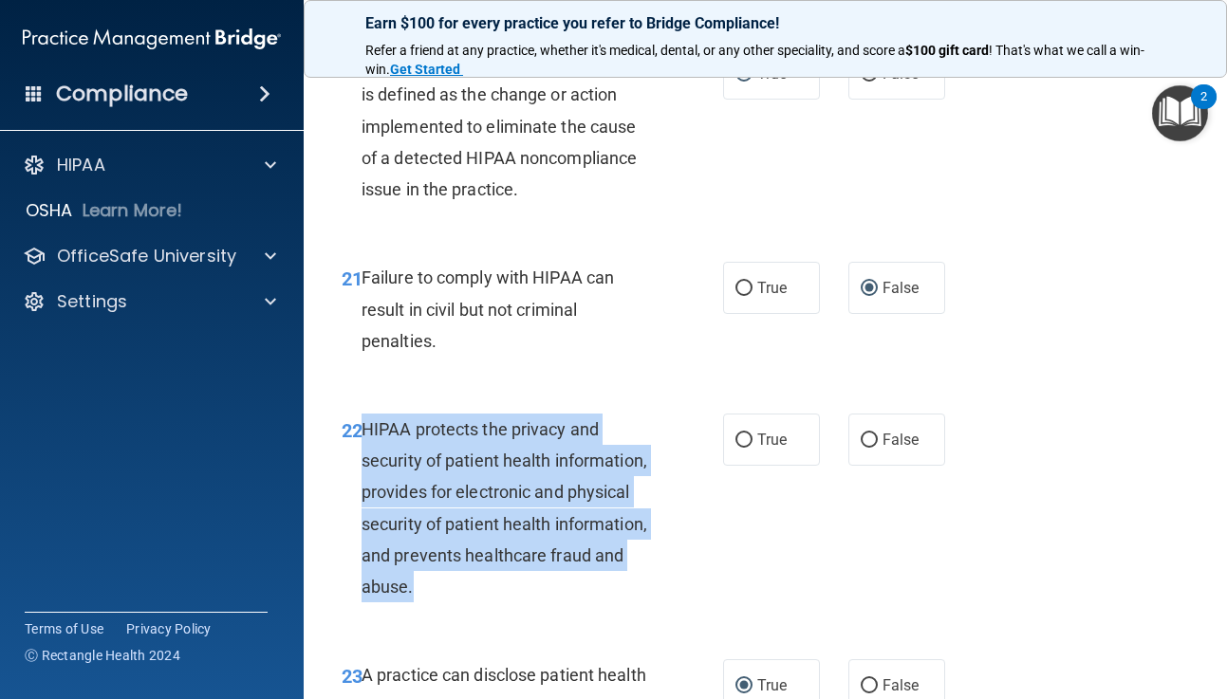
drag, startPoint x: 366, startPoint y: 422, endPoint x: 444, endPoint y: 580, distance: 175.7
click at [444, 580] on div "HIPAA protects the privacy and security of patient health information, provides…" at bounding box center [515, 508] width 307 height 189
copy span "HIPAA protects the privacy and security of patient health information, provides…"
click at [744, 436] on input "True" at bounding box center [743, 441] width 17 height 14
radio input "true"
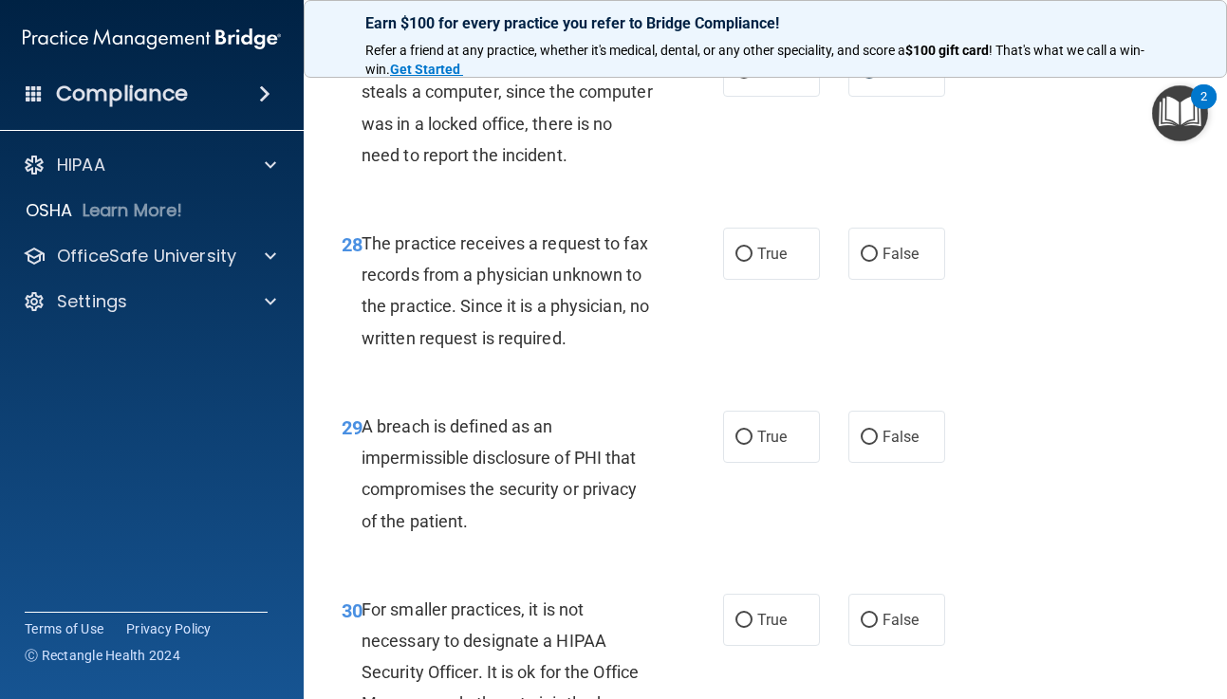
scroll to position [5151, 0]
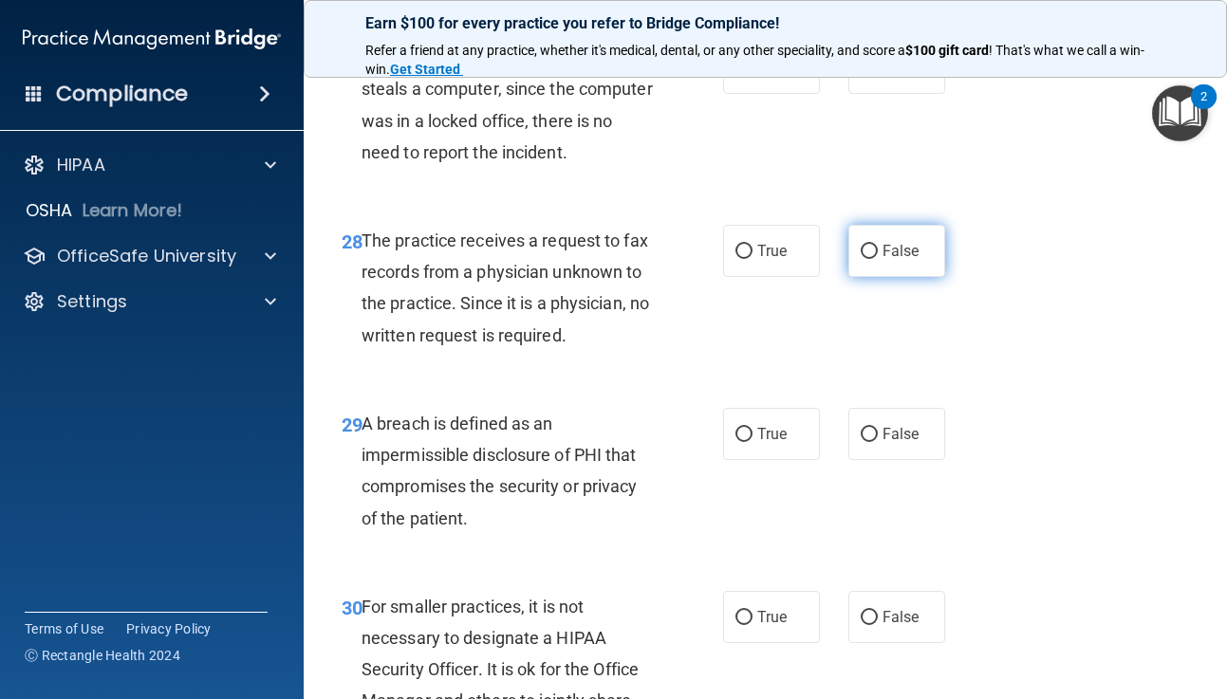
click at [868, 251] on input "False" at bounding box center [869, 252] width 17 height 14
radio input "true"
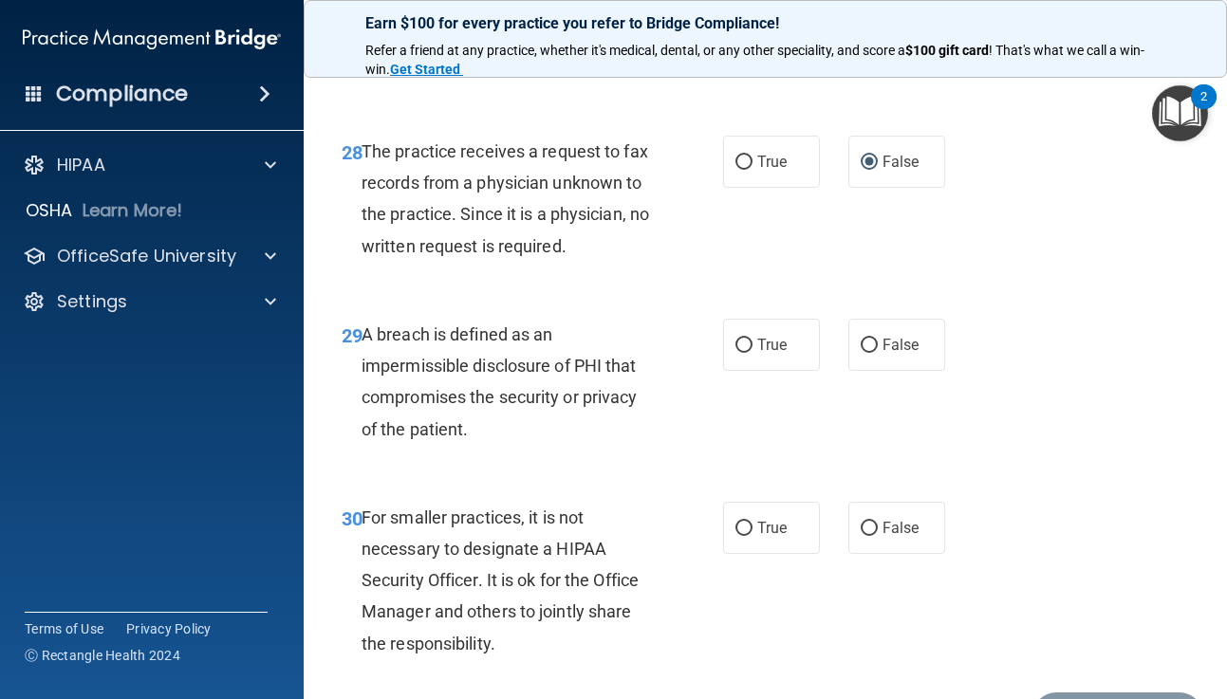
scroll to position [5246, 0]
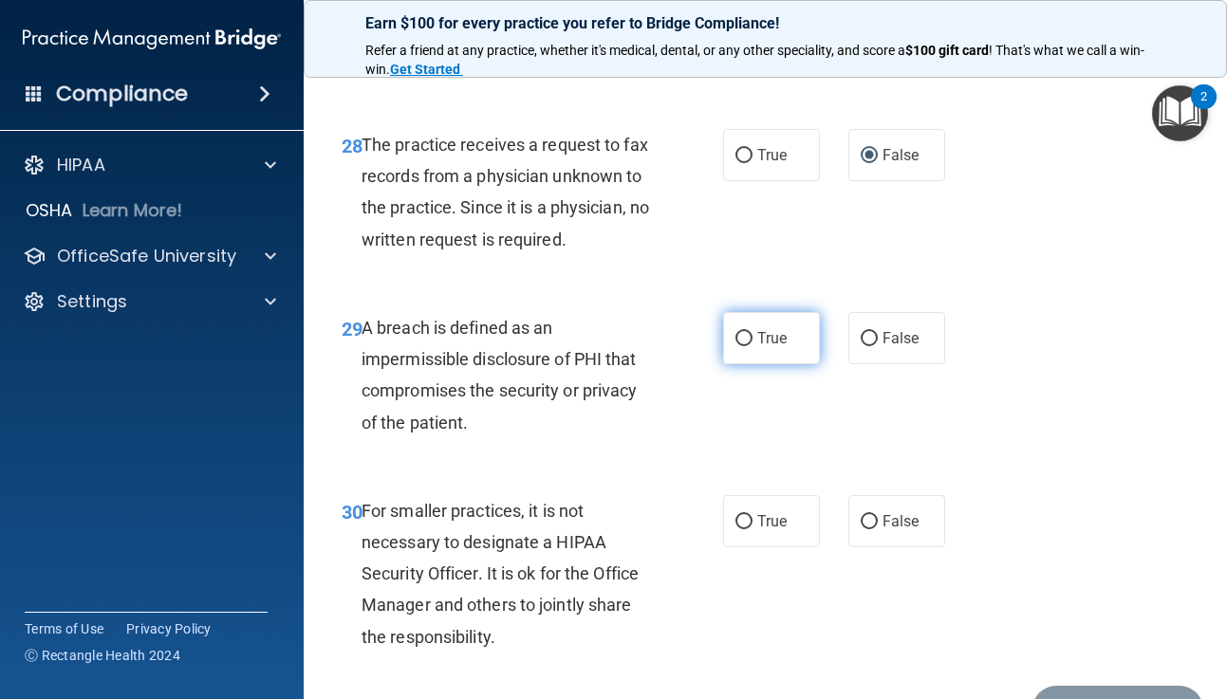
click at [744, 334] on input "True" at bounding box center [743, 339] width 17 height 14
radio input "true"
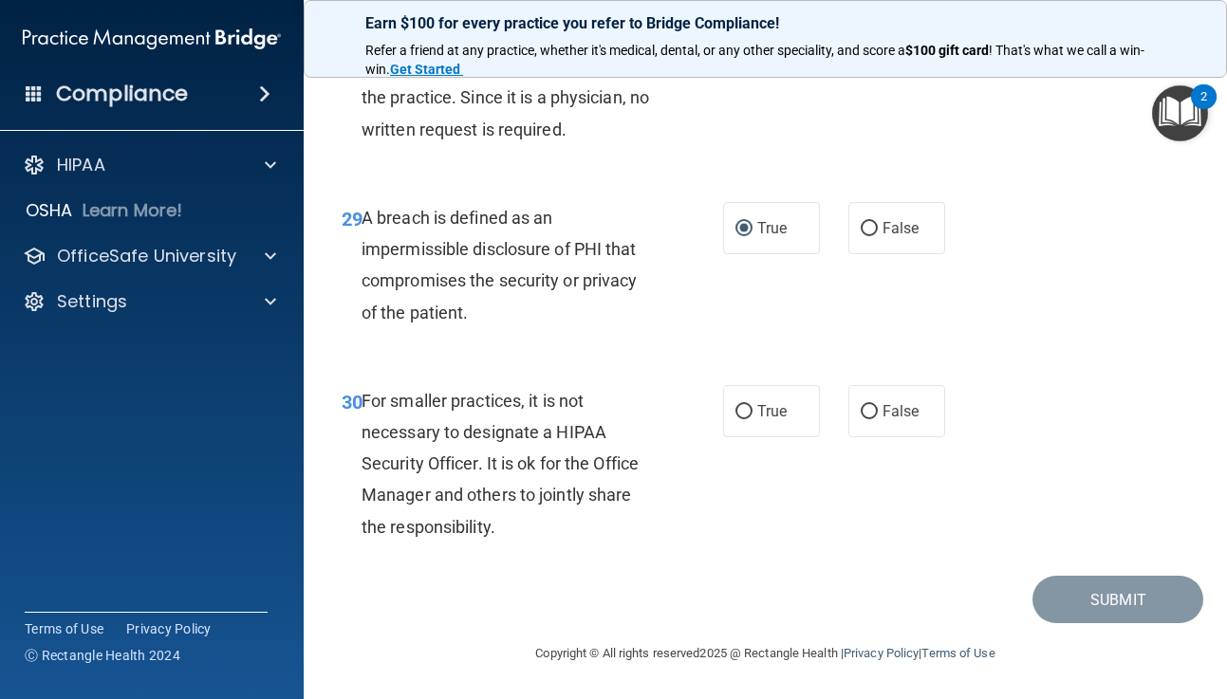
scroll to position [5357, 0]
click at [745, 407] on input "True" at bounding box center [743, 412] width 17 height 14
radio input "true"
click at [1121, 600] on button "Submit" at bounding box center [1117, 600] width 171 height 48
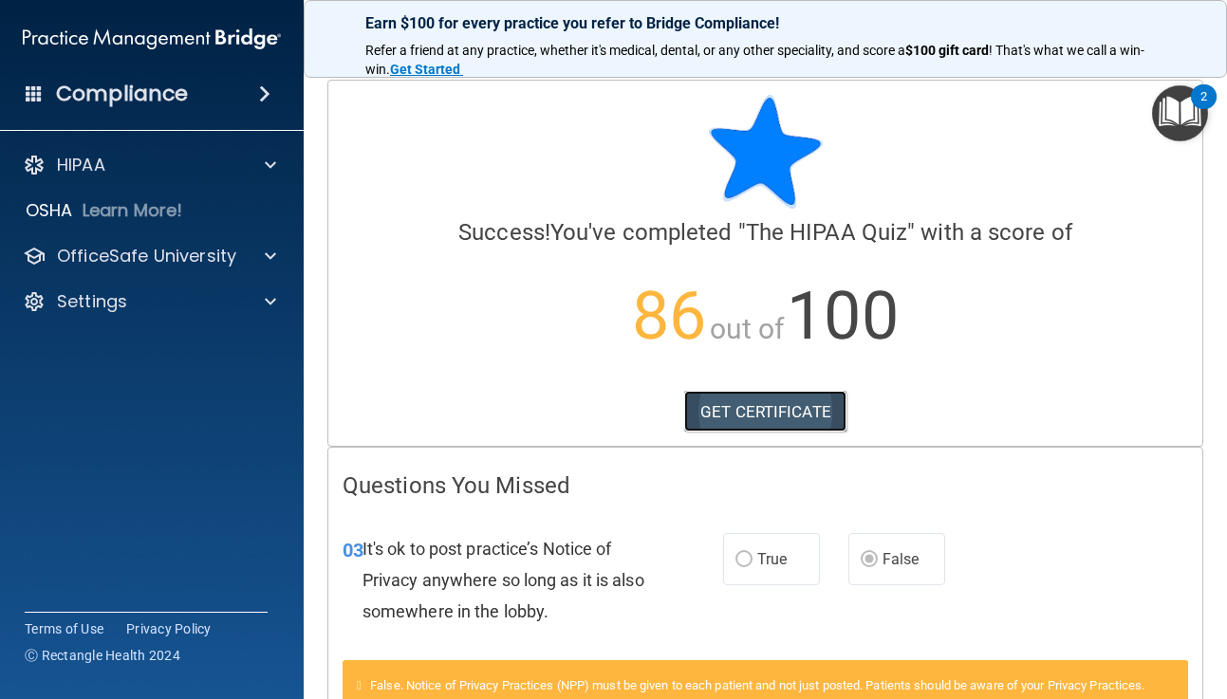
click at [798, 413] on link "GET CERTIFICATE" at bounding box center [765, 412] width 162 height 42
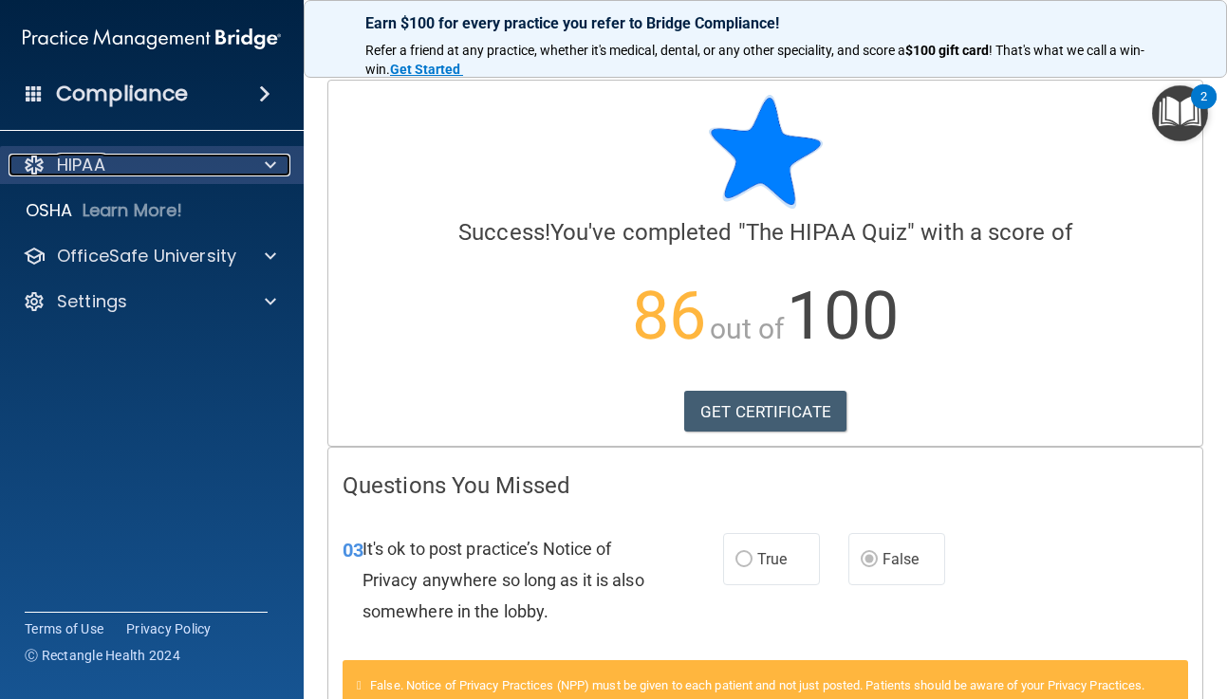
click at [88, 167] on p "HIPAA" at bounding box center [81, 165] width 48 height 23
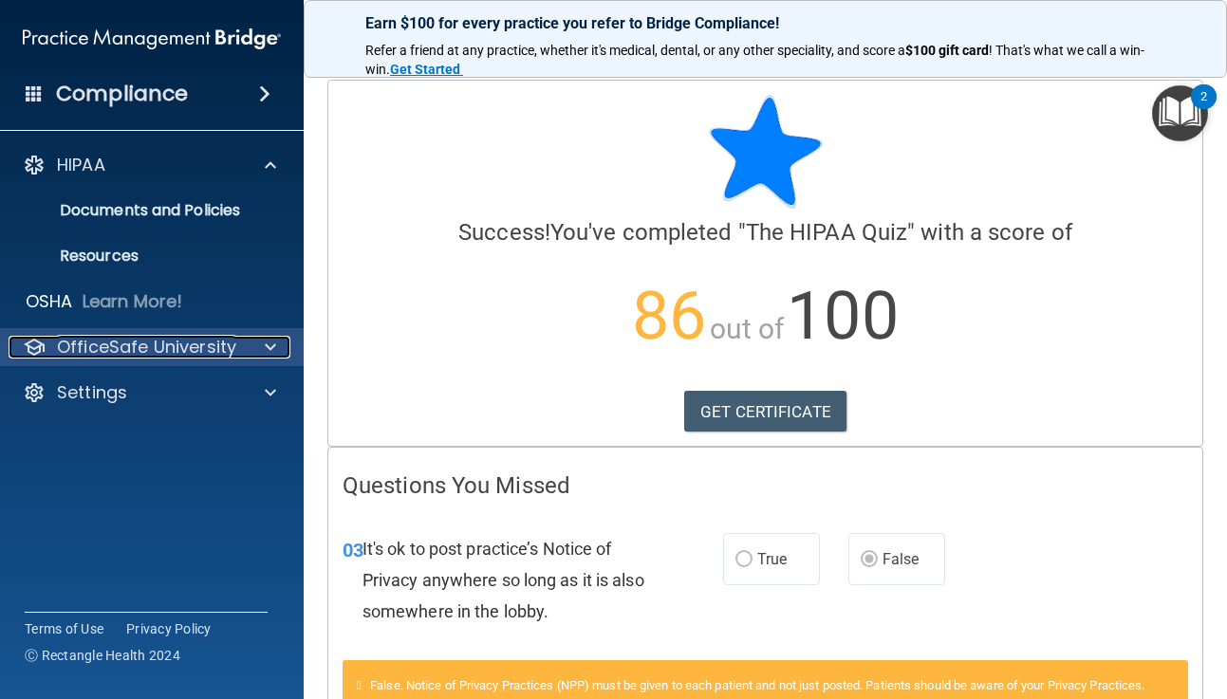
click at [86, 348] on p "OfficeSafe University" at bounding box center [146, 347] width 179 height 23
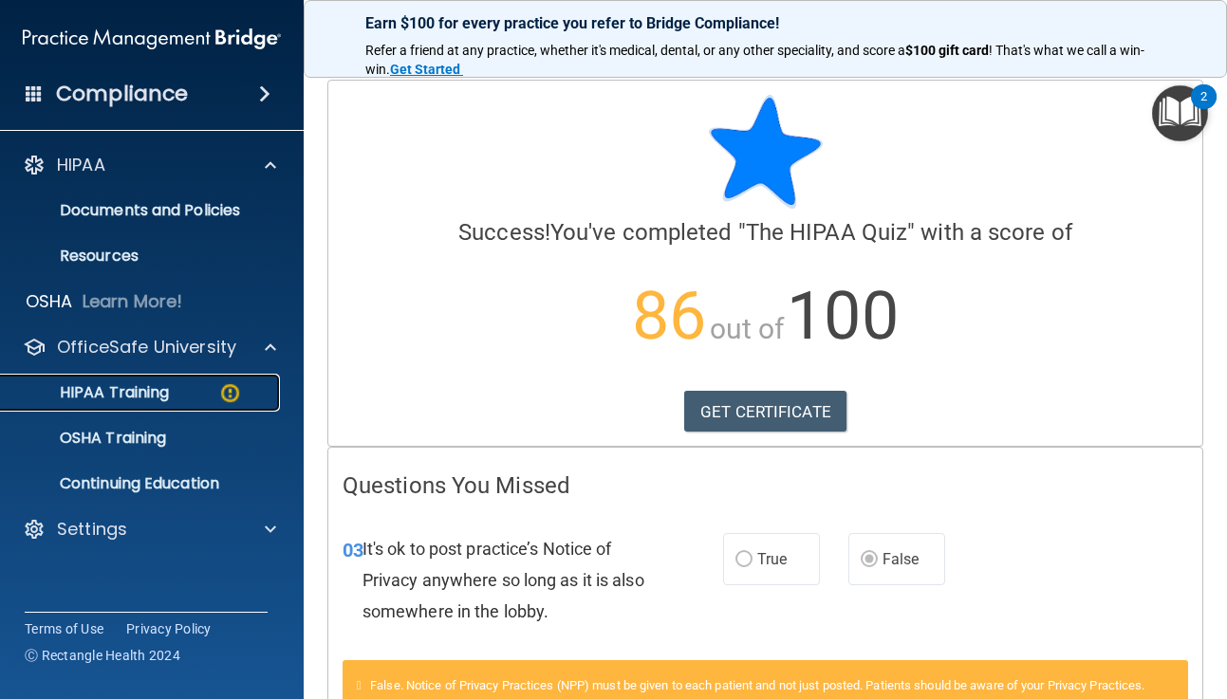
click at [98, 388] on p "HIPAA Training" at bounding box center [90, 392] width 157 height 19
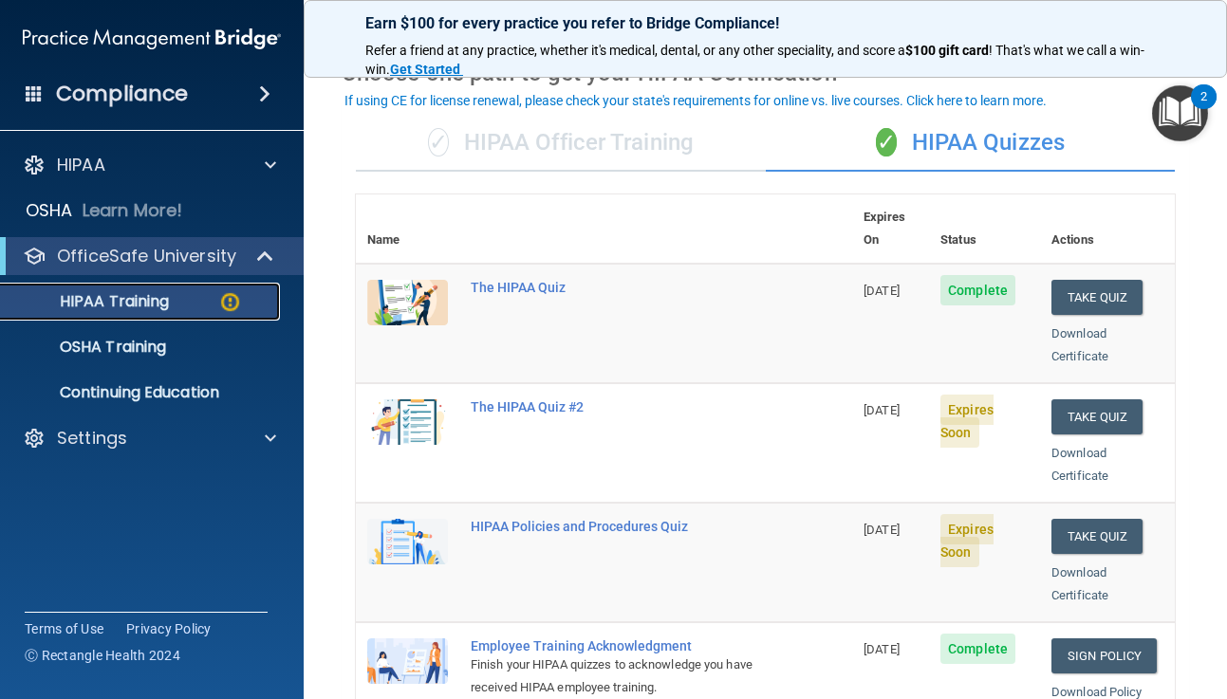
scroll to position [92, 0]
click at [1091, 400] on button "Take Quiz" at bounding box center [1096, 417] width 91 height 35
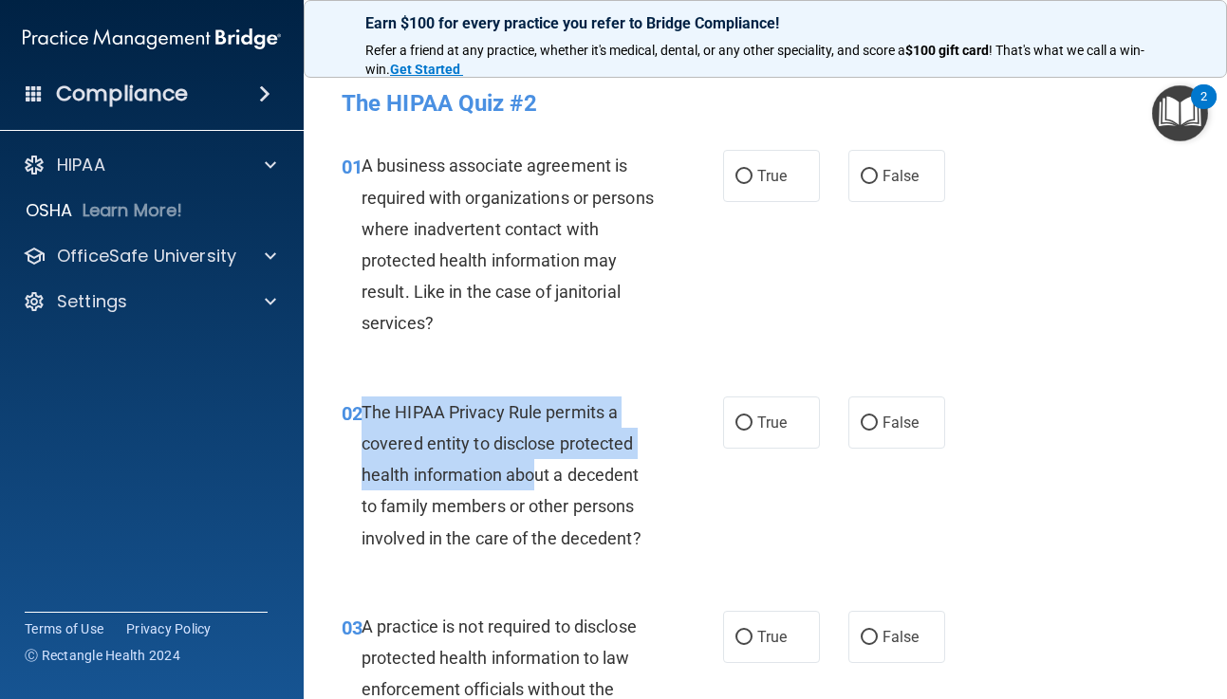
drag, startPoint x: 365, startPoint y: 403, endPoint x: 535, endPoint y: 485, distance: 188.4
click at [535, 485] on span "The HIPAA Privacy Rule permits a covered entity to disclose protected health in…" at bounding box center [502, 475] width 280 height 146
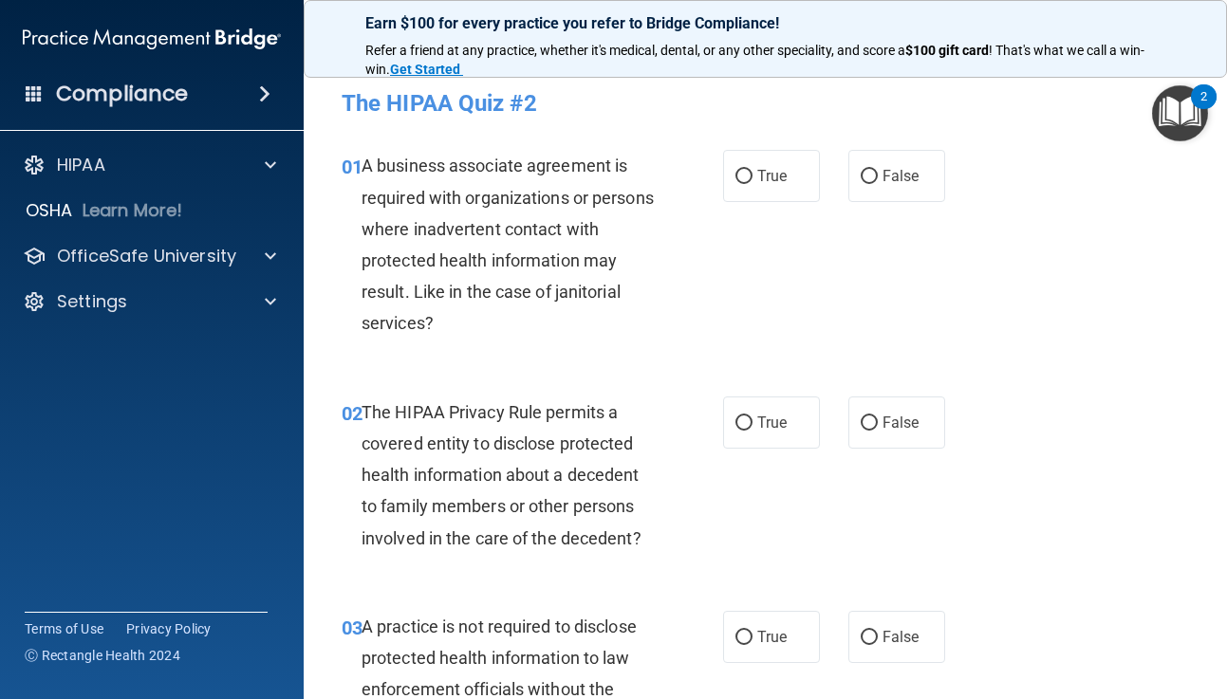
click at [699, 519] on div "02 The HIPAA Privacy Rule permits a covered entity to disclose protected health…" at bounding box center [532, 480] width 438 height 167
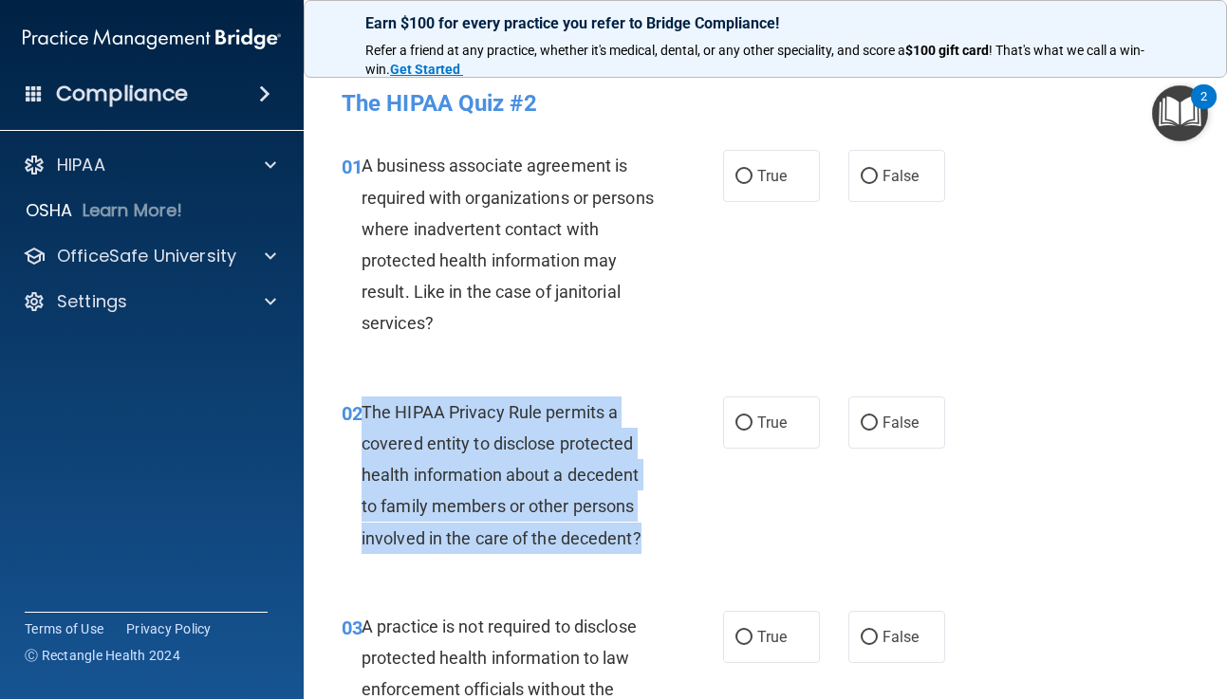
drag, startPoint x: 363, startPoint y: 407, endPoint x: 681, endPoint y: 543, distance: 345.6
click at [680, 542] on div "02 The HIPAA Privacy Rule permits a covered entity to disclose protected health…" at bounding box center [532, 480] width 438 height 167
copy span "The HIPAA Privacy Rule permits a covered entity to disclose protected health in…"
click at [742, 421] on input "True" at bounding box center [743, 424] width 17 height 14
radio input "true"
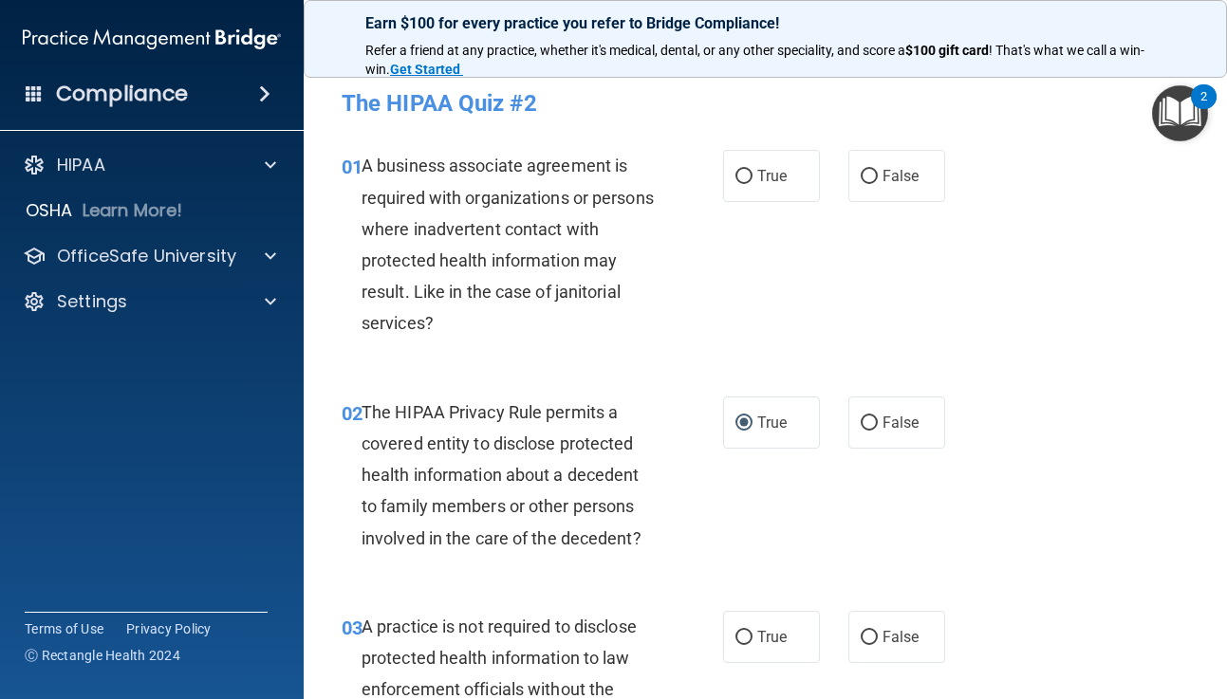
click at [748, 268] on div "01 A business associate agreement is required with organizations or persons whe…" at bounding box center [532, 249] width 438 height 198
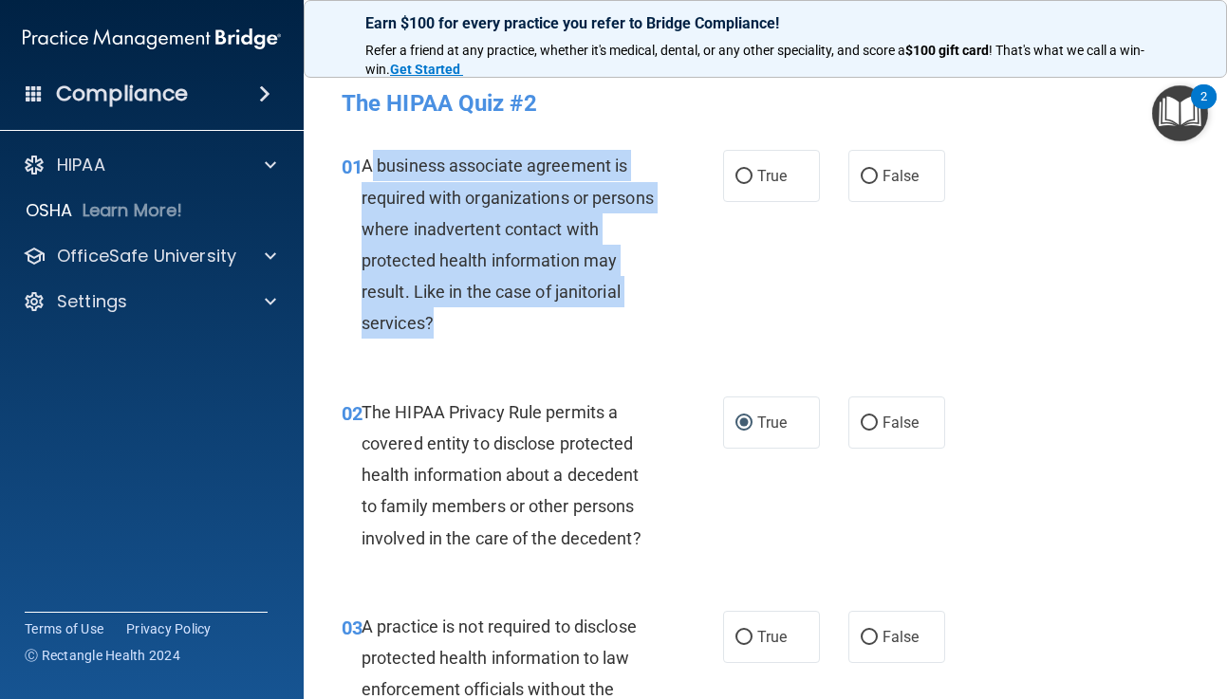
drag, startPoint x: 367, startPoint y: 165, endPoint x: 457, endPoint y: 332, distance: 189.8
click at [458, 331] on div "A business associate agreement is required with organizations or persons where …" at bounding box center [515, 244] width 307 height 189
copy span "business associate agreement is required with organizations or persons where in…"
click at [869, 176] on input "False" at bounding box center [869, 177] width 17 height 14
radio input "true"
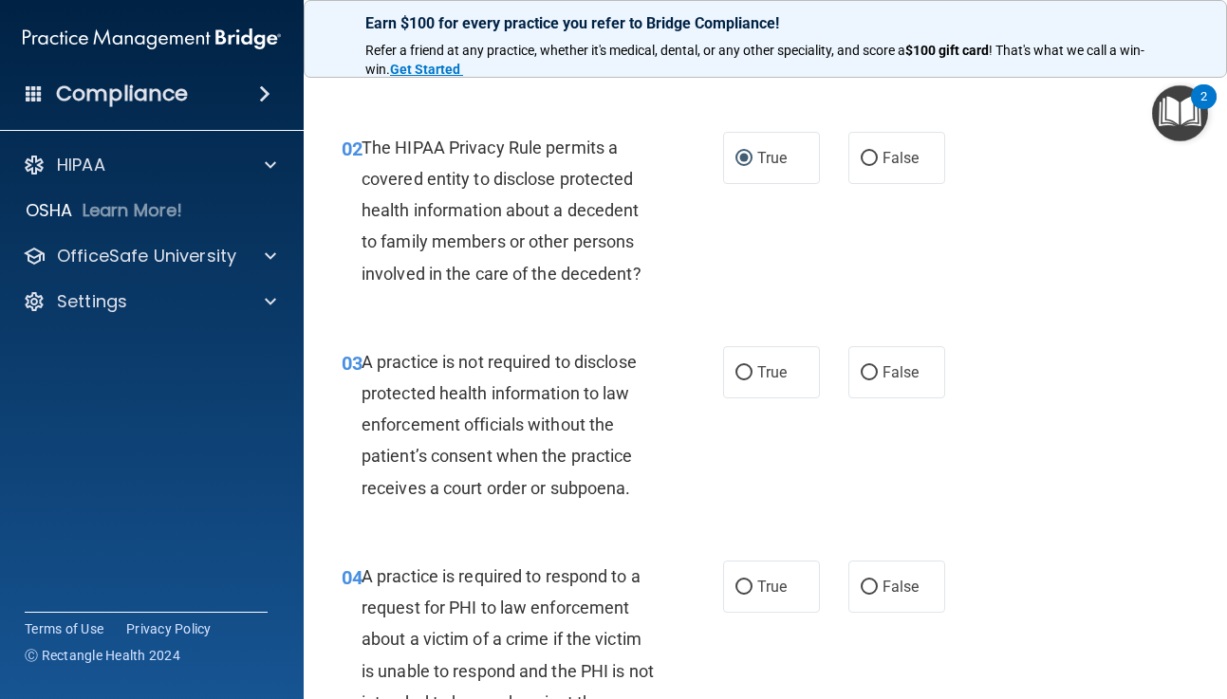
scroll to position [266, 0]
click at [868, 365] on input "False" at bounding box center [869, 372] width 17 height 14
radio input "true"
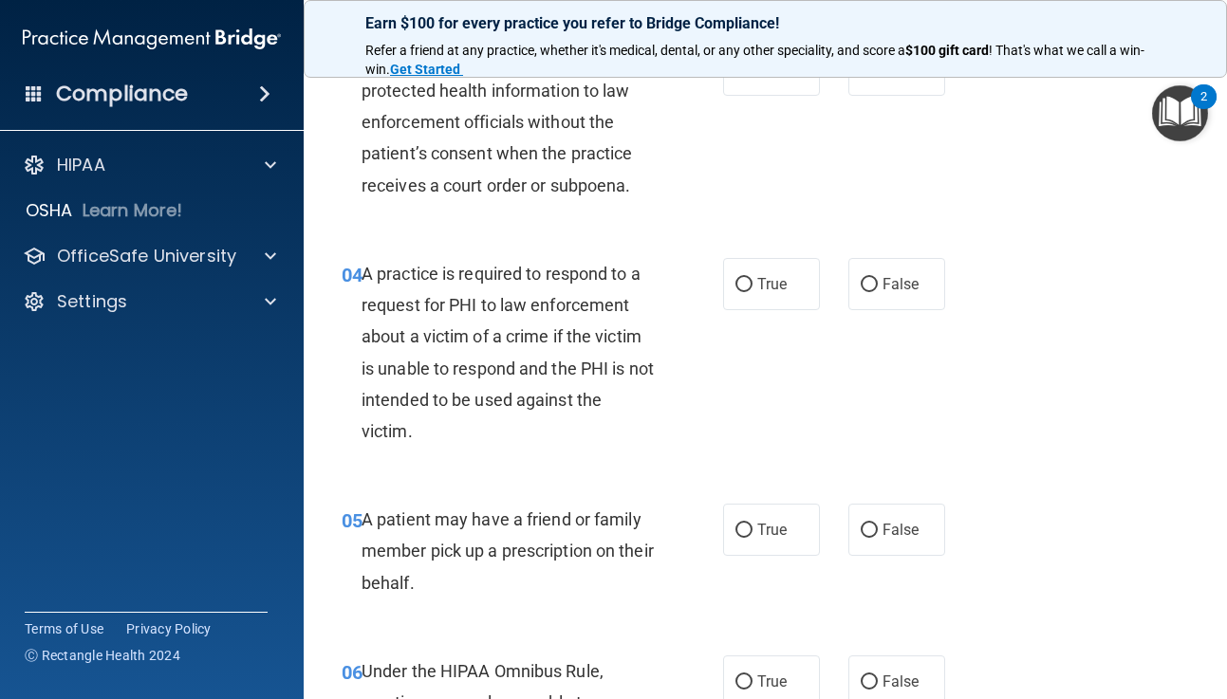
scroll to position [573, 0]
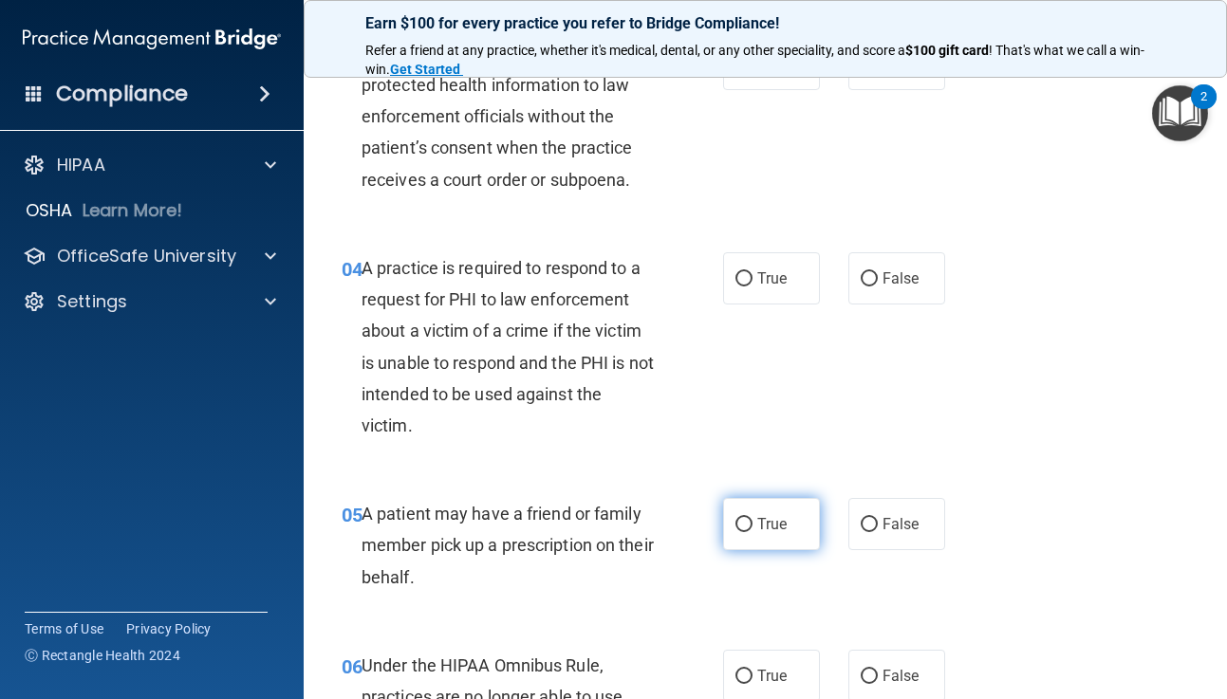
click at [741, 525] on input "True" at bounding box center [743, 525] width 17 height 14
radio input "true"
click at [739, 274] on input "True" at bounding box center [743, 279] width 17 height 14
radio input "true"
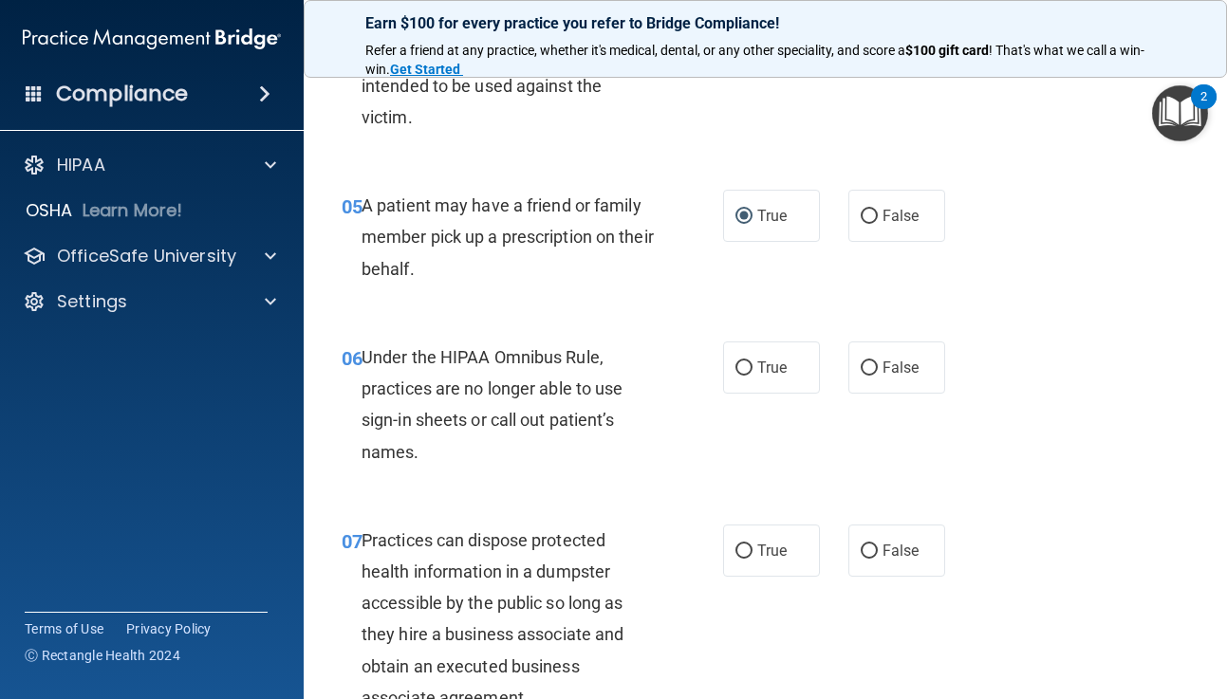
scroll to position [892, 0]
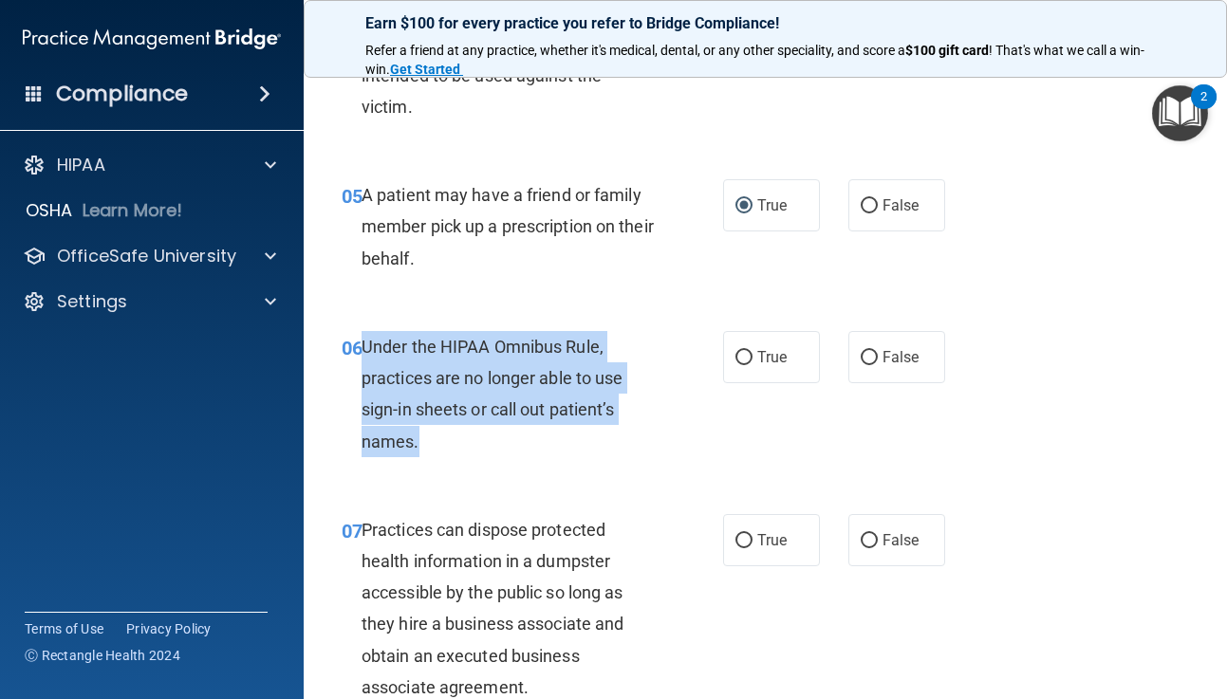
drag, startPoint x: 362, startPoint y: 340, endPoint x: 456, endPoint y: 442, distance: 139.7
click at [456, 442] on div "Under the HIPAA Omnibus Rule, practices are no longer able to use sign-in sheet…" at bounding box center [515, 394] width 307 height 126
click at [870, 353] on input "False" at bounding box center [869, 358] width 17 height 14
radio input "true"
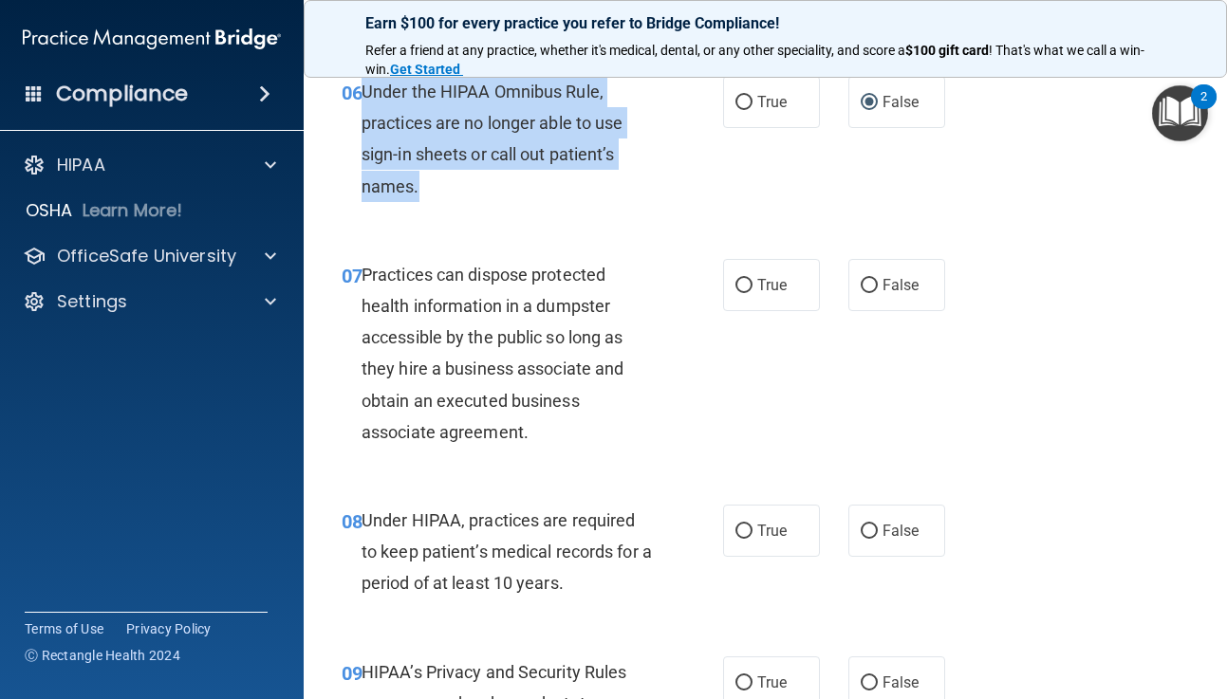
scroll to position [1176, 0]
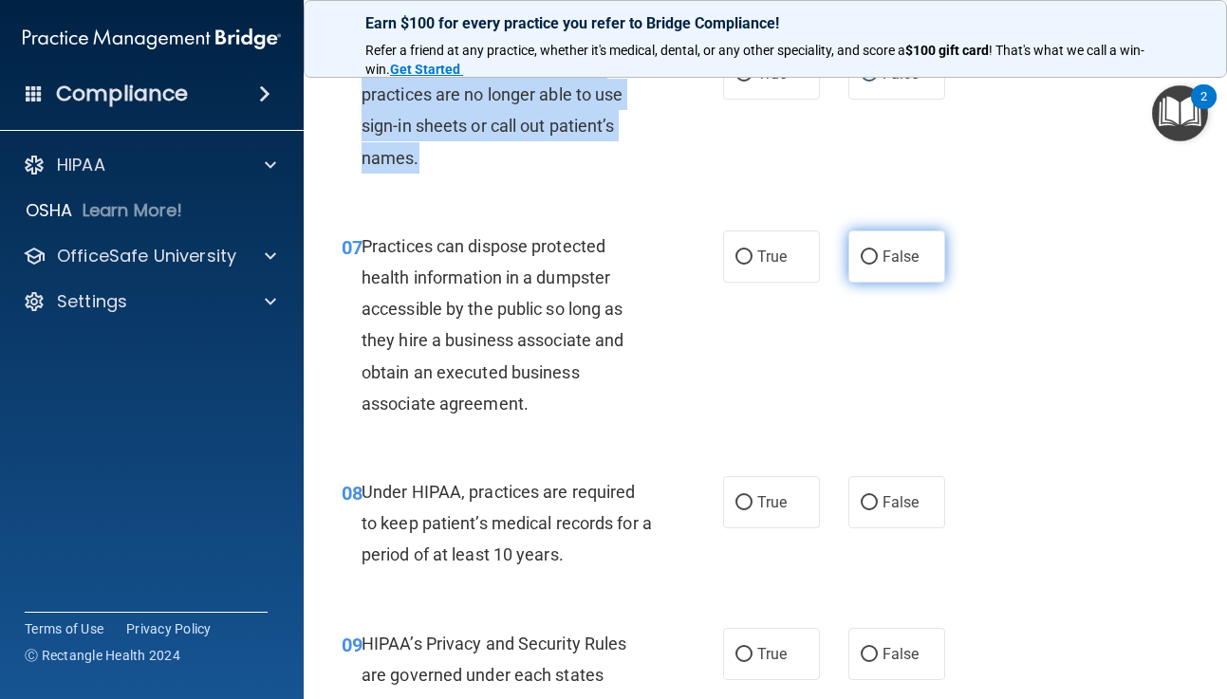
click at [873, 253] on input "False" at bounding box center [869, 258] width 17 height 14
radio input "true"
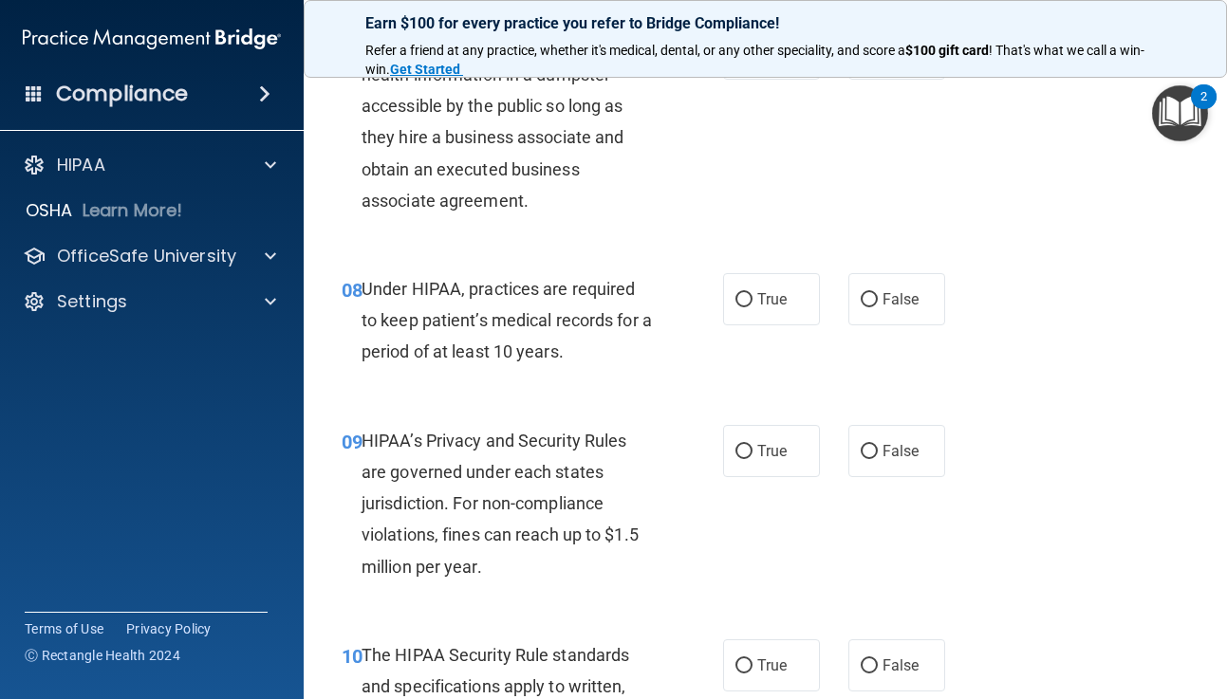
scroll to position [1381, 0]
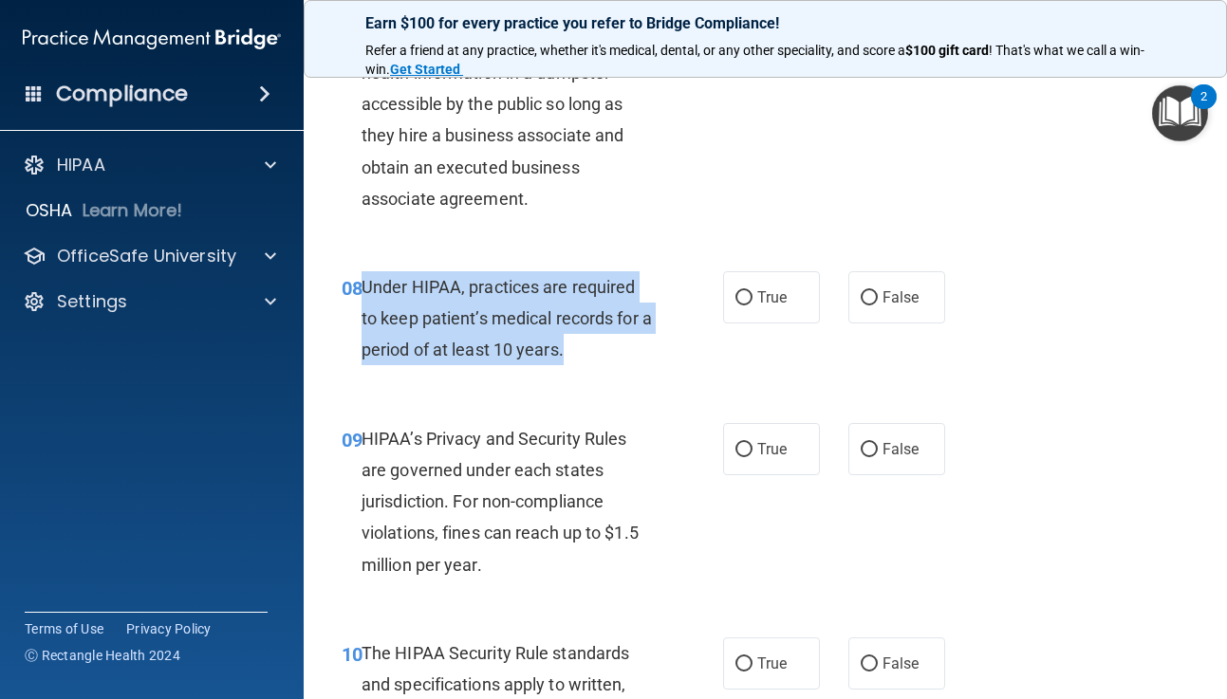
drag, startPoint x: 363, startPoint y: 278, endPoint x: 610, endPoint y: 348, distance: 256.5
click at [610, 348] on div "Under HIPAA, practices are required to keep patient’s medical records for a per…" at bounding box center [515, 318] width 307 height 95
click at [876, 294] on input "False" at bounding box center [869, 298] width 17 height 14
radio input "true"
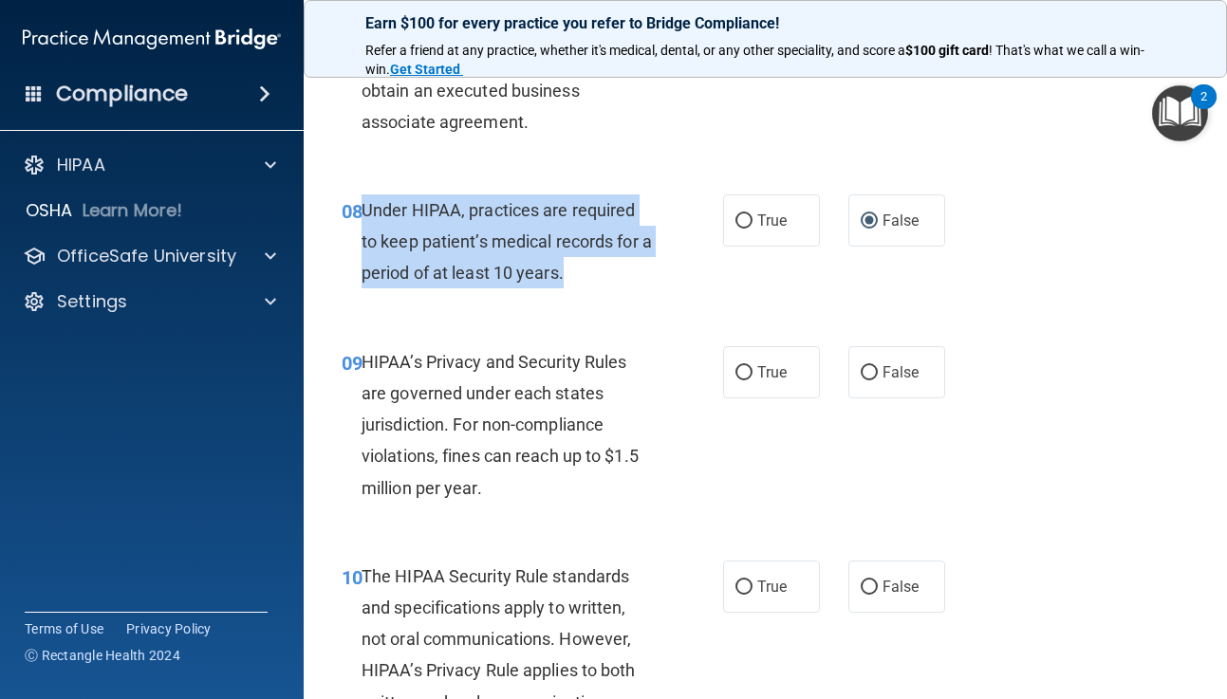
scroll to position [1460, 0]
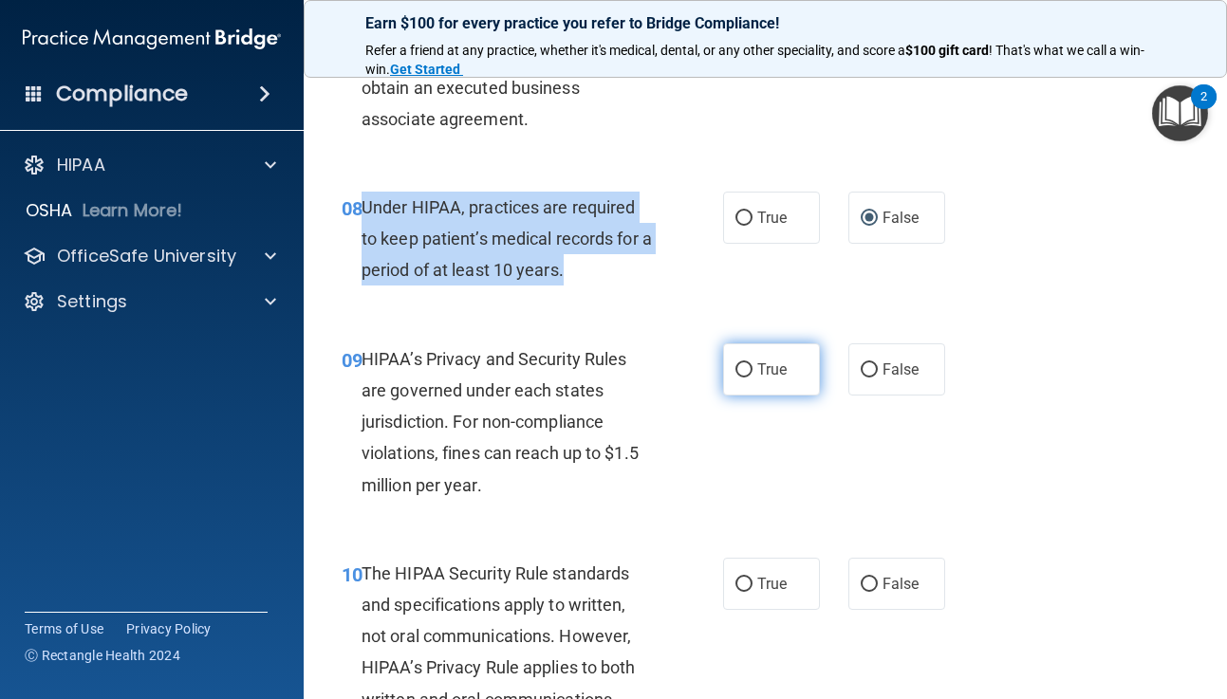
click at [742, 367] on input "True" at bounding box center [743, 370] width 17 height 14
radio input "true"
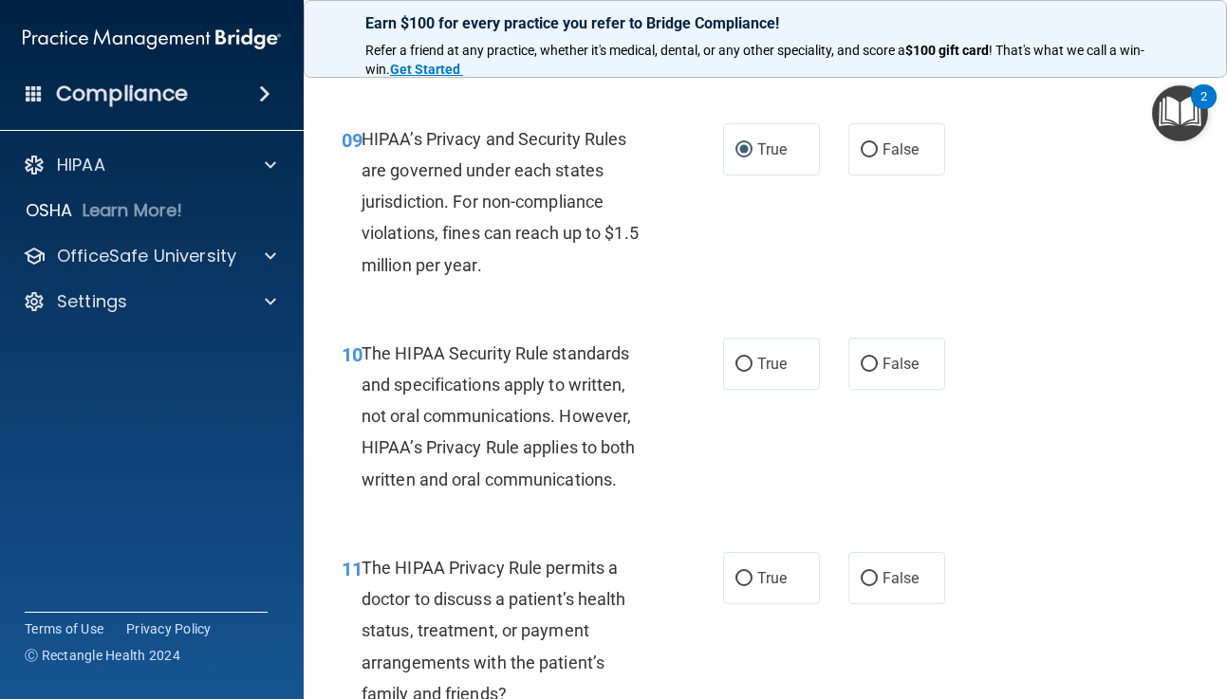
scroll to position [1681, 0]
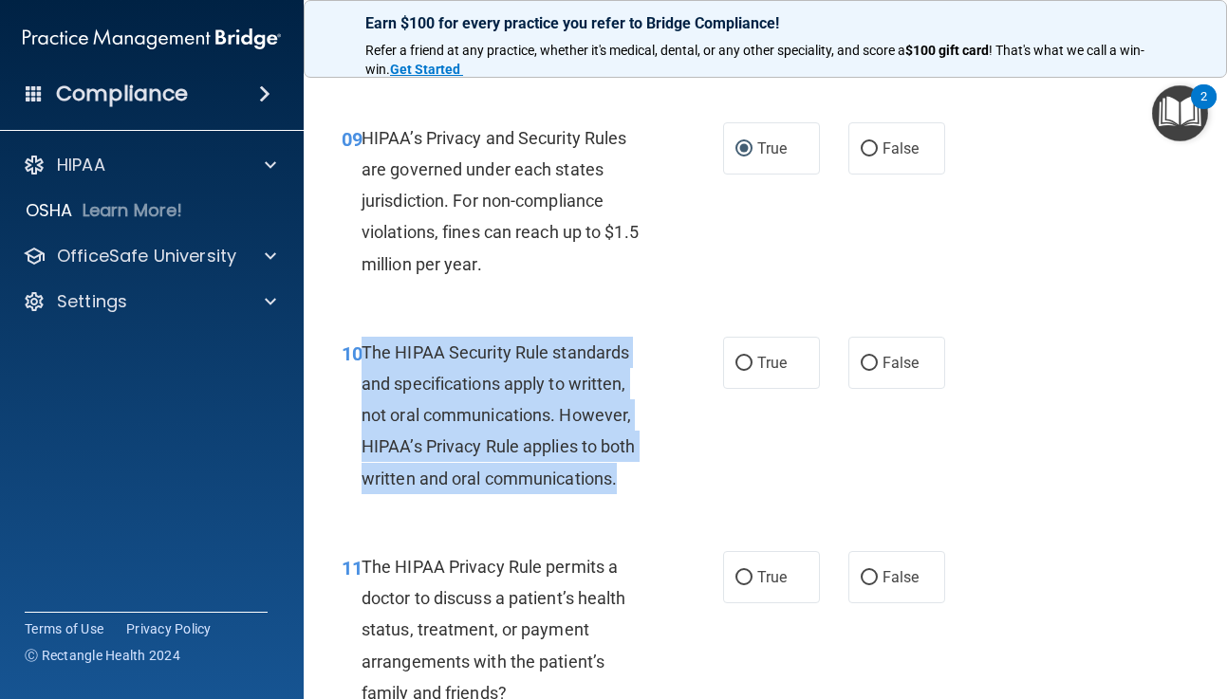
drag, startPoint x: 364, startPoint y: 349, endPoint x: 631, endPoint y: 484, distance: 298.8
click at [631, 484] on div "The HIPAA Security Rule standards and specifications apply to written, not oral…" at bounding box center [515, 416] width 307 height 158
click at [743, 361] on input "True" at bounding box center [743, 364] width 17 height 14
radio input "true"
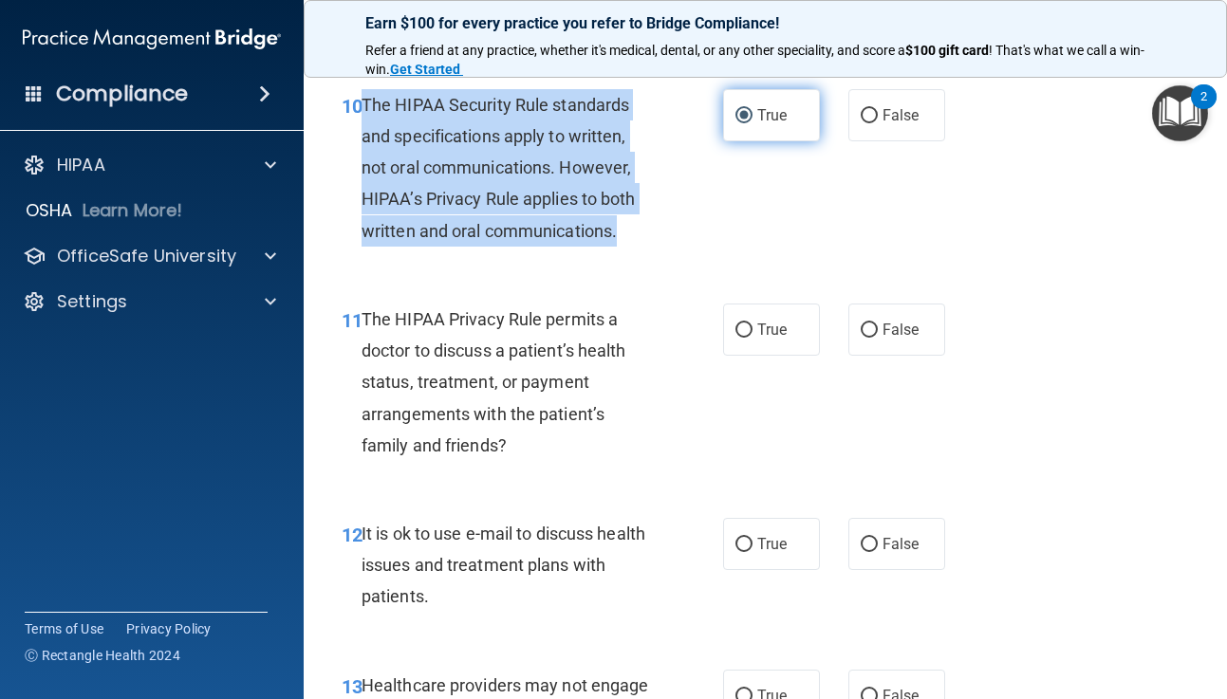
scroll to position [1946, 0]
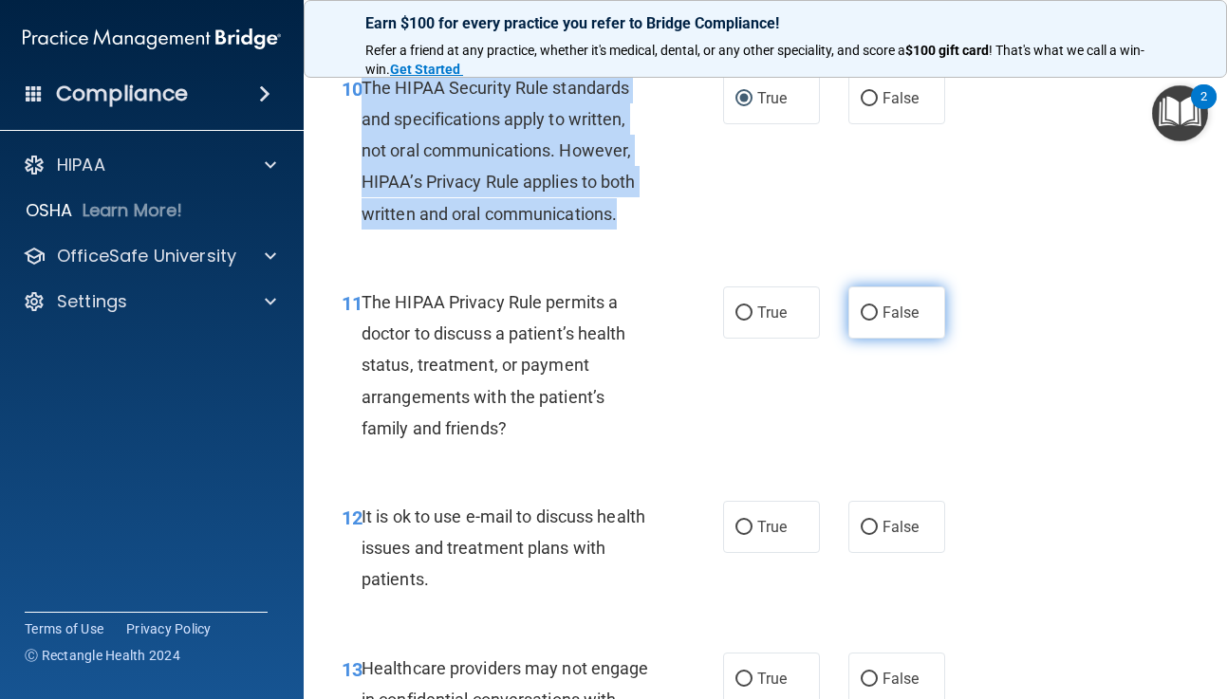
click at [872, 316] on input "False" at bounding box center [869, 313] width 17 height 14
radio input "true"
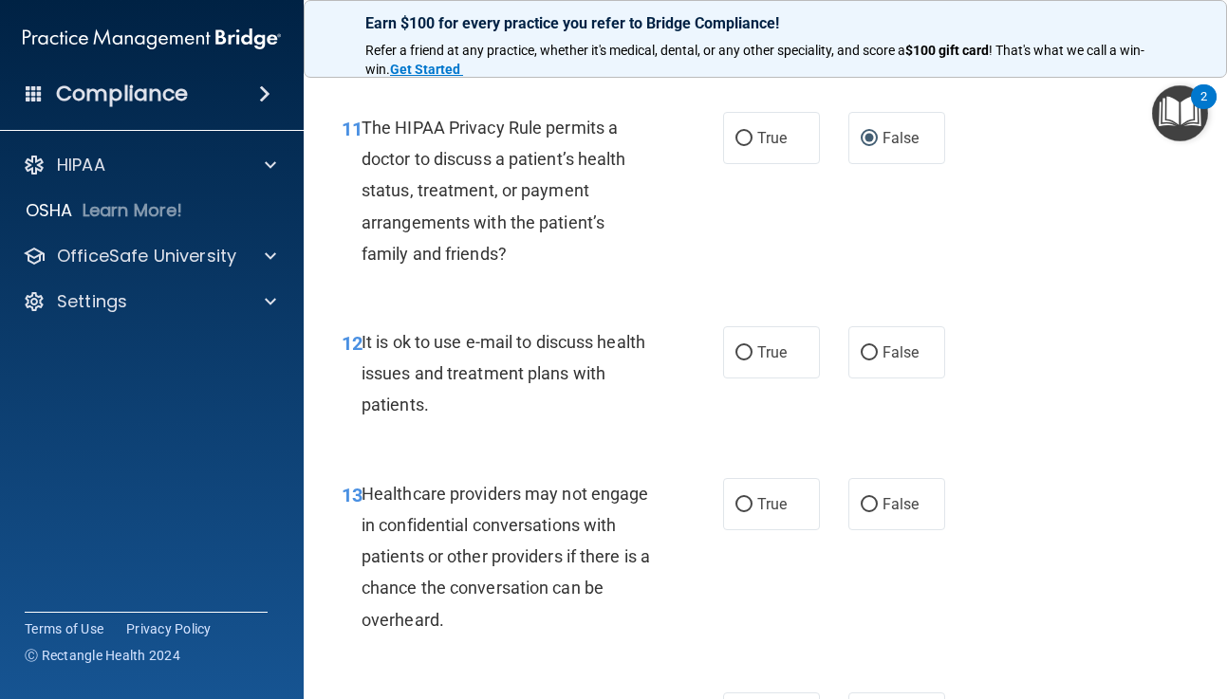
scroll to position [2130, 0]
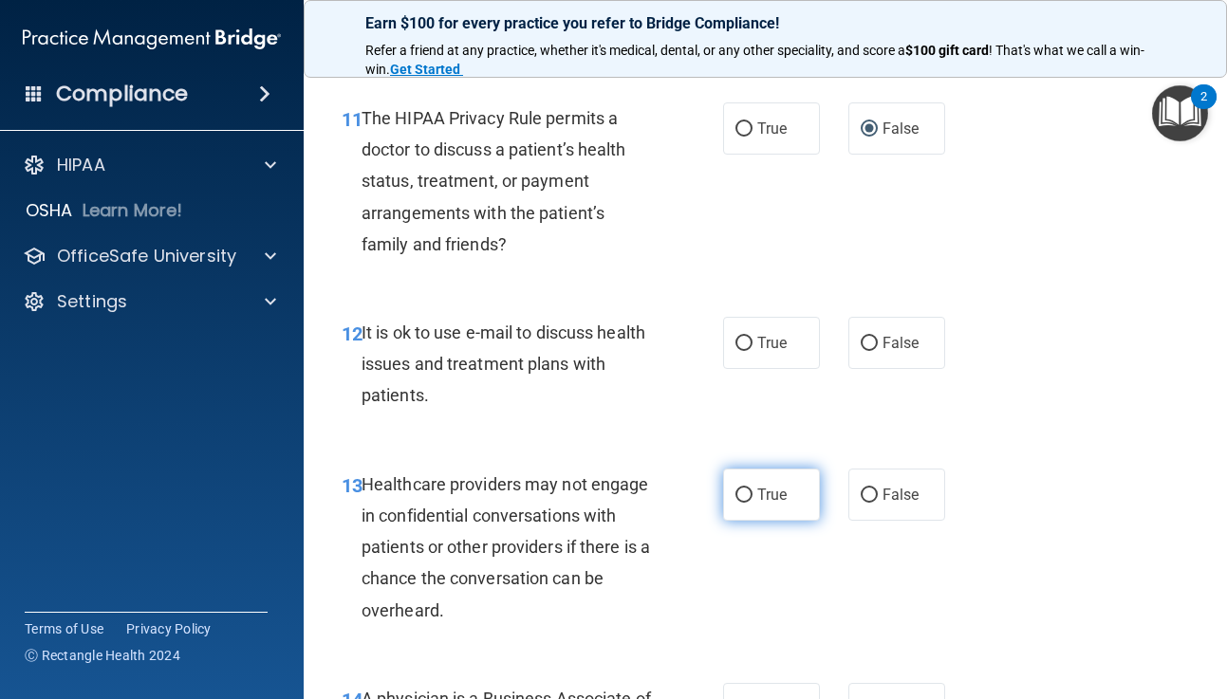
click at [747, 491] on input "True" at bounding box center [743, 496] width 17 height 14
radio input "true"
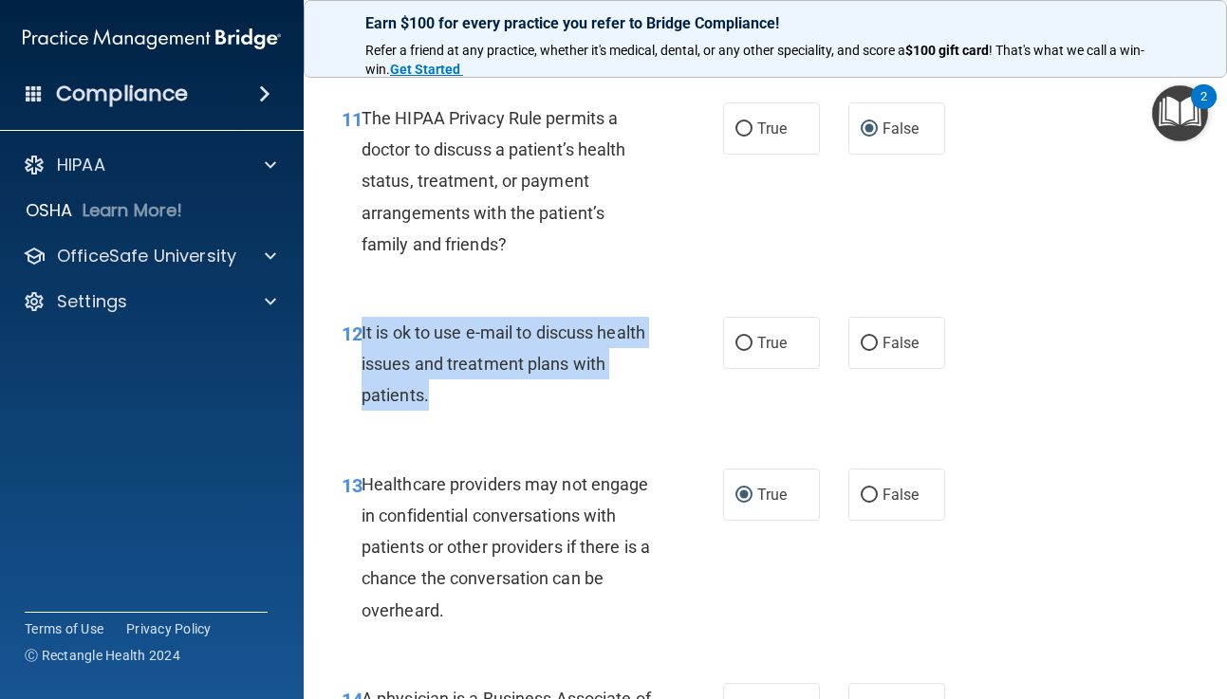
drag, startPoint x: 360, startPoint y: 328, endPoint x: 467, endPoint y: 402, distance: 130.3
click at [467, 402] on div "12 It is ok to use e-mail to discuss health issues and treatment plans with pat…" at bounding box center [532, 369] width 438 height 104
click at [741, 345] on input "True" at bounding box center [743, 344] width 17 height 14
radio input "true"
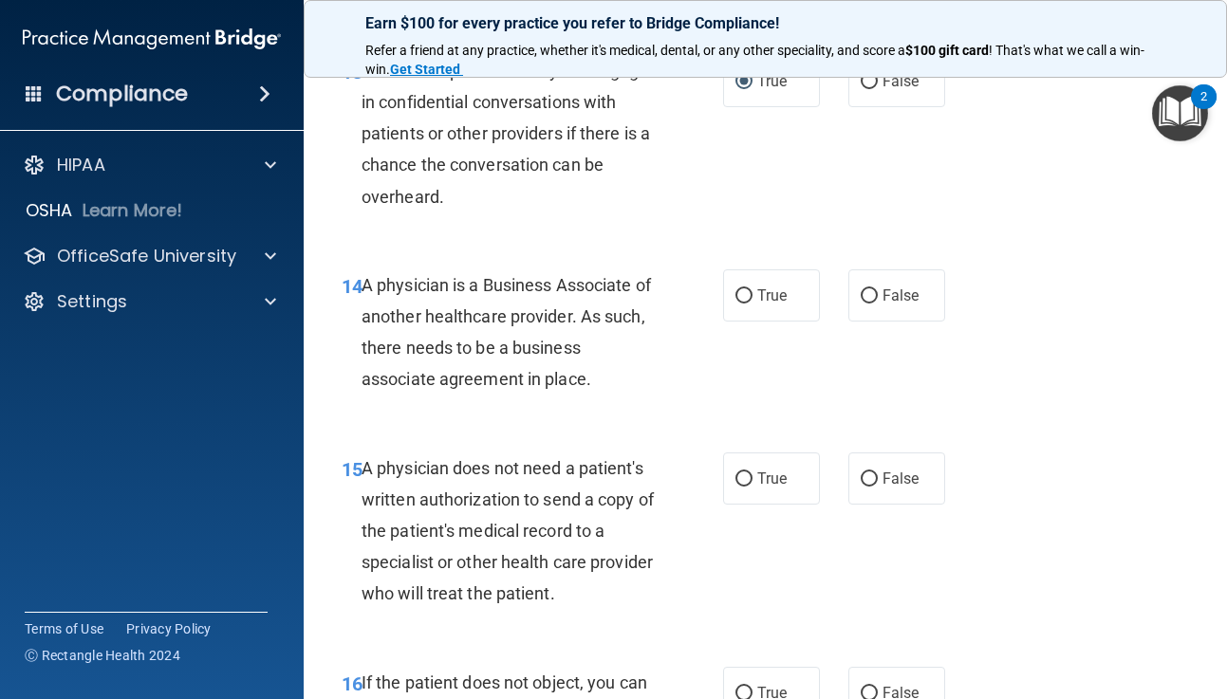
scroll to position [2549, 0]
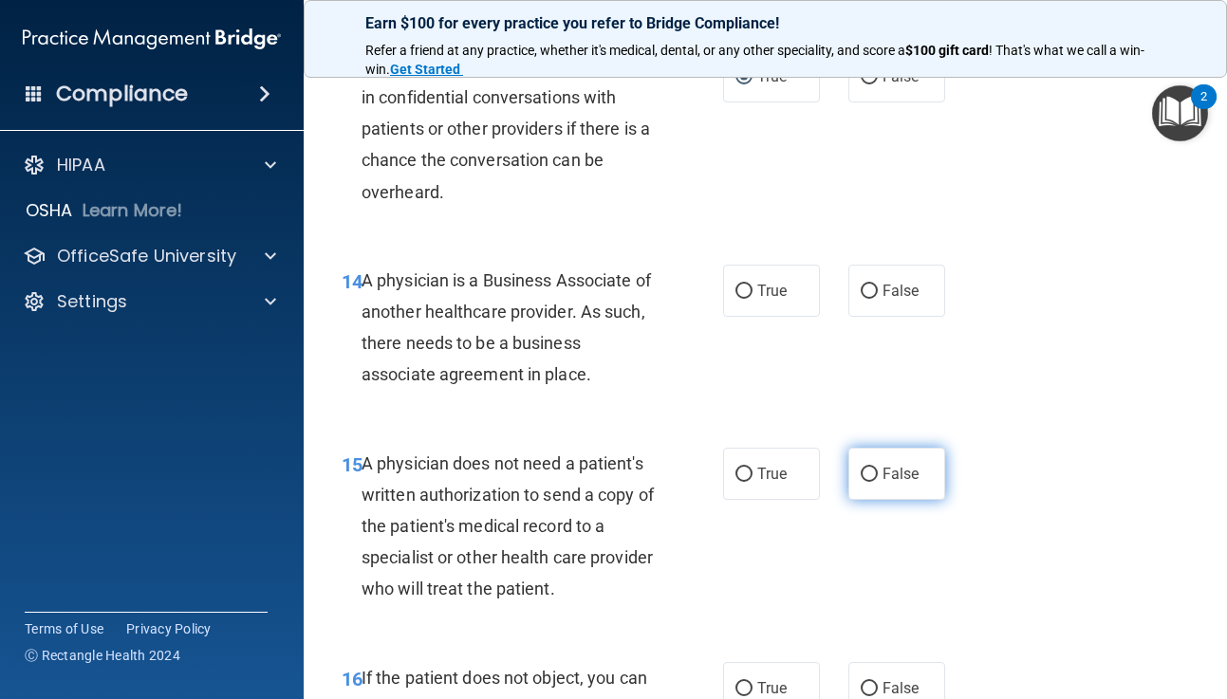
click at [870, 472] on input "False" at bounding box center [869, 475] width 17 height 14
radio input "true"
drag, startPoint x: 364, startPoint y: 276, endPoint x: 610, endPoint y: 369, distance: 262.8
click at [610, 369] on div "A physician is a Business Associate of another healthcare provider. As such, th…" at bounding box center [515, 328] width 307 height 126
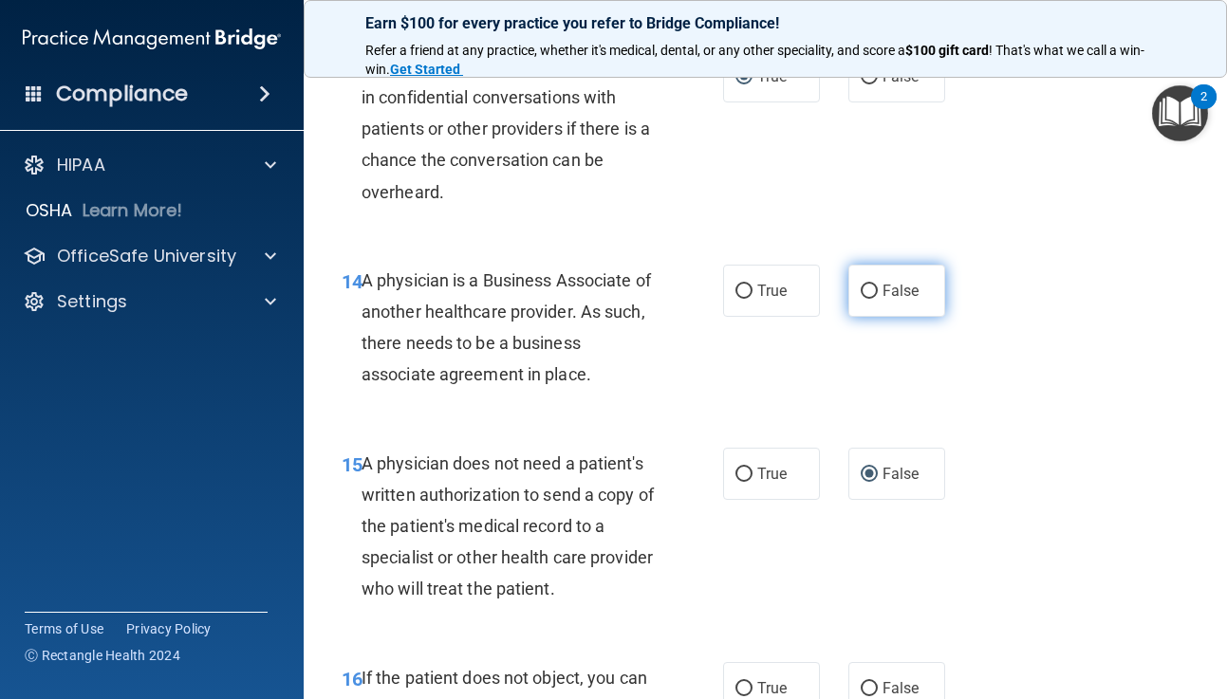
click at [871, 288] on input "False" at bounding box center [869, 292] width 17 height 14
radio input "true"
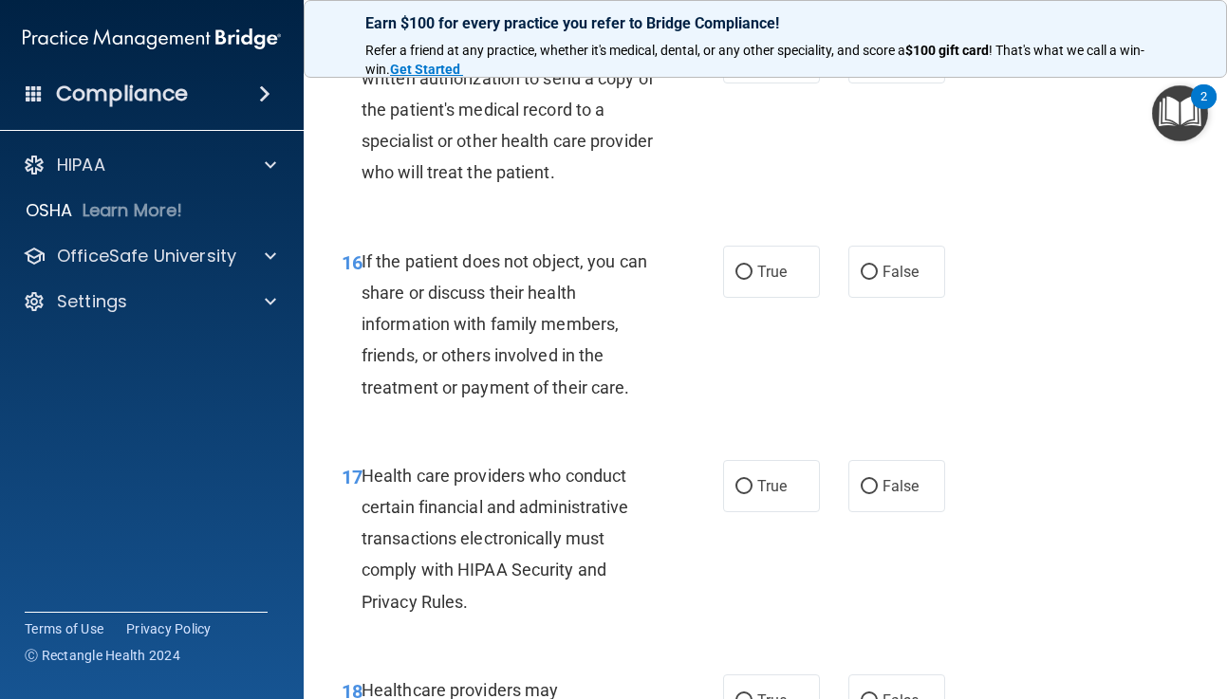
scroll to position [2974, 0]
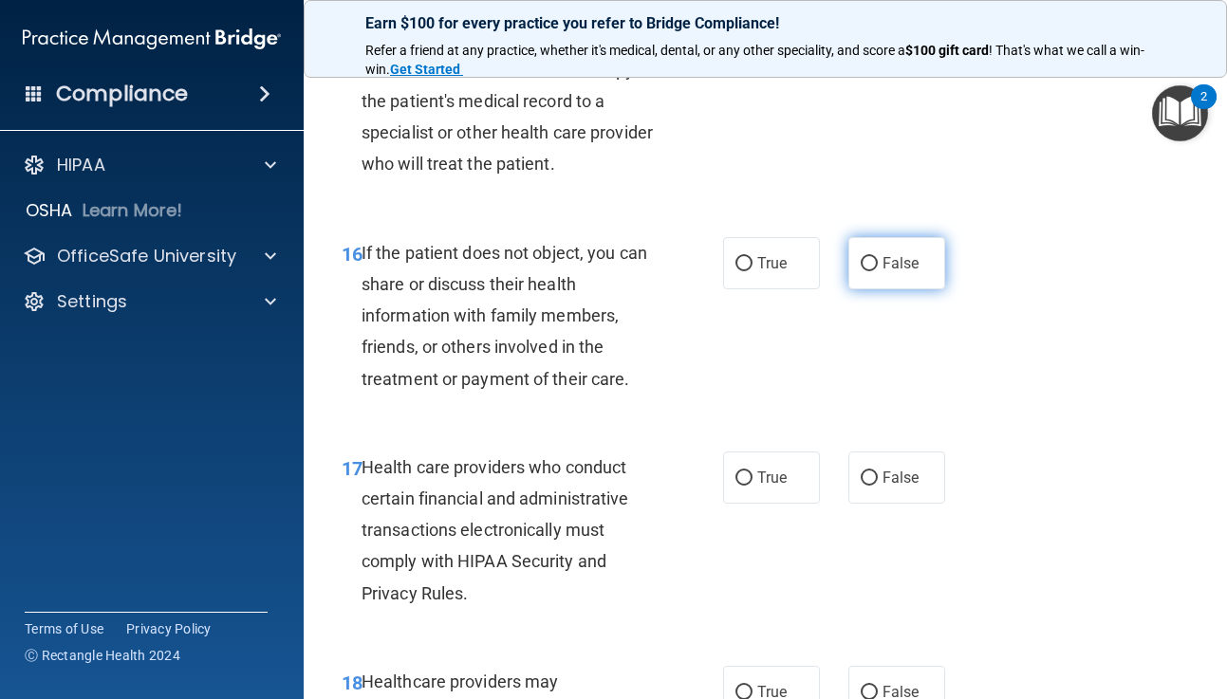
click at [865, 263] on input "False" at bounding box center [869, 264] width 17 height 14
radio input "true"
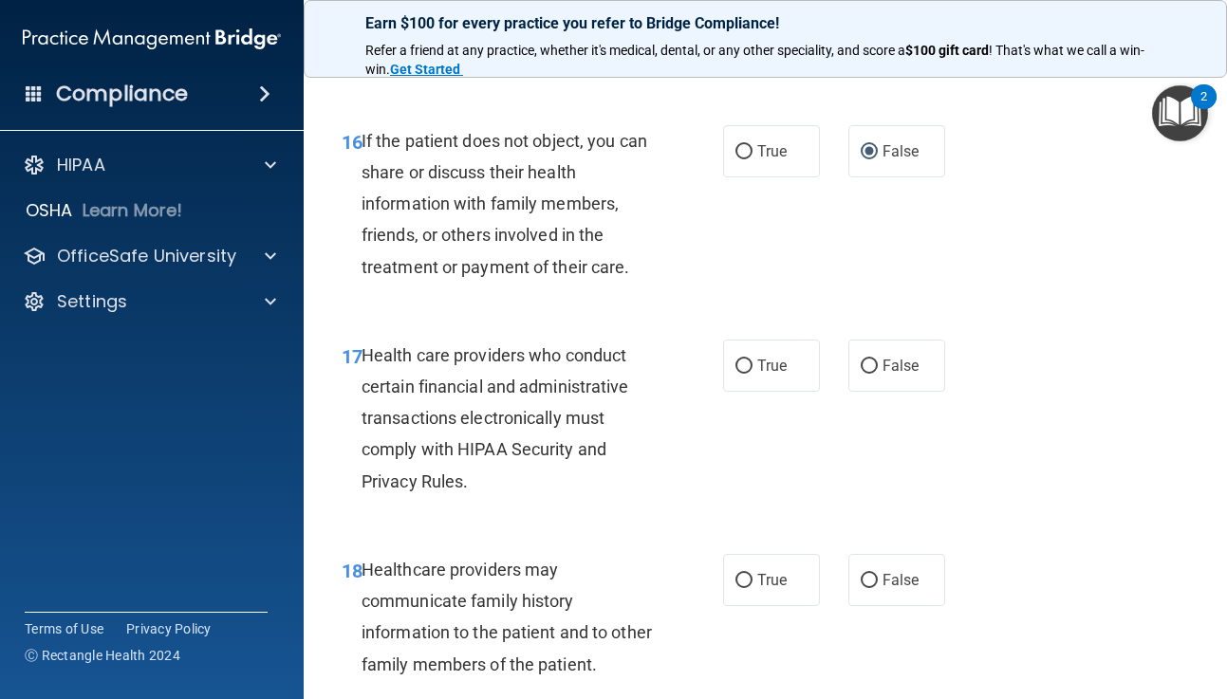
scroll to position [3089, 0]
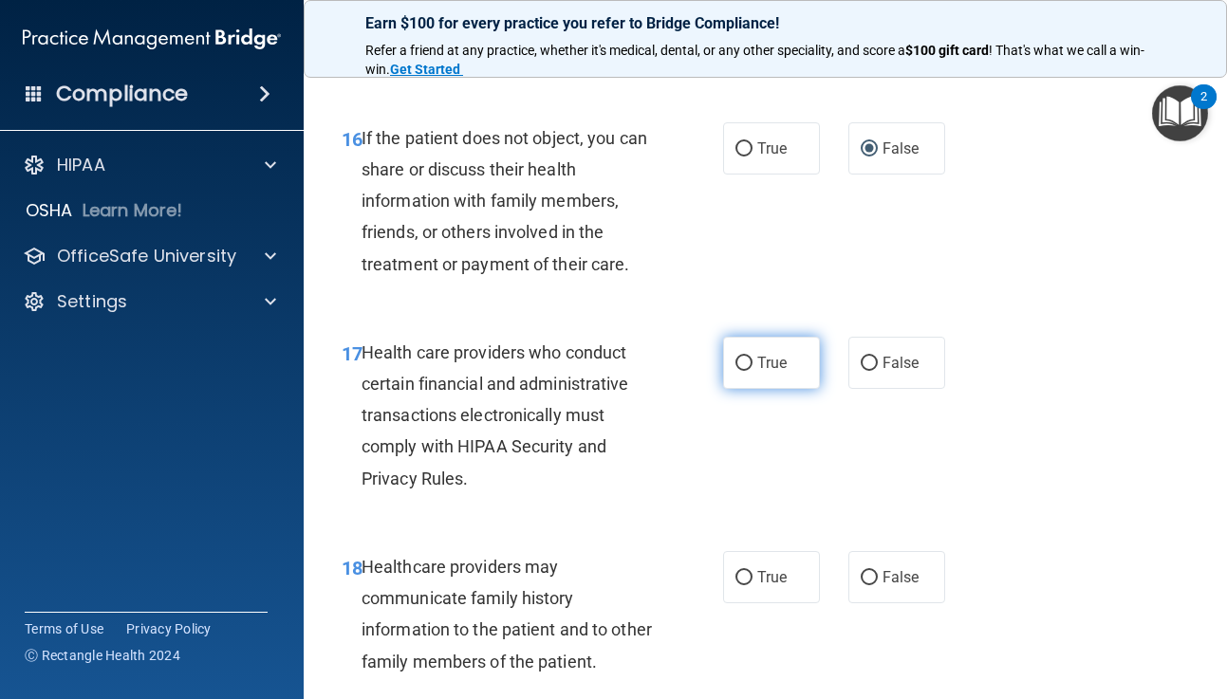
click at [745, 362] on input "True" at bounding box center [743, 364] width 17 height 14
radio input "true"
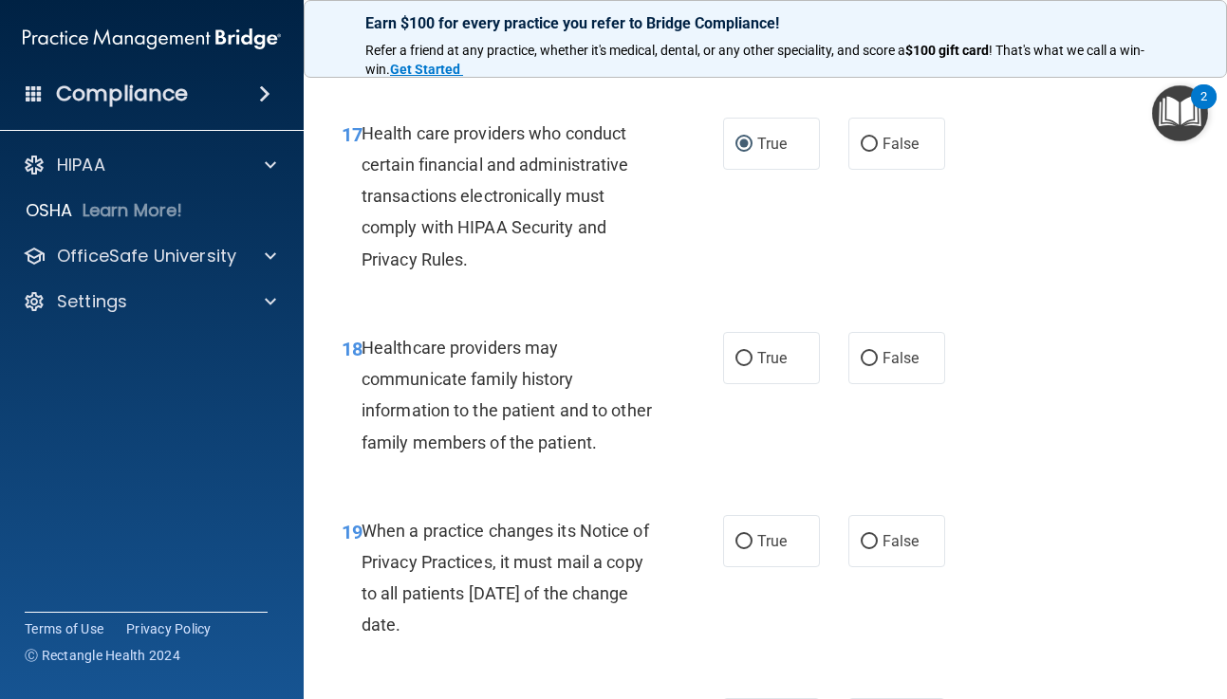
scroll to position [3313, 0]
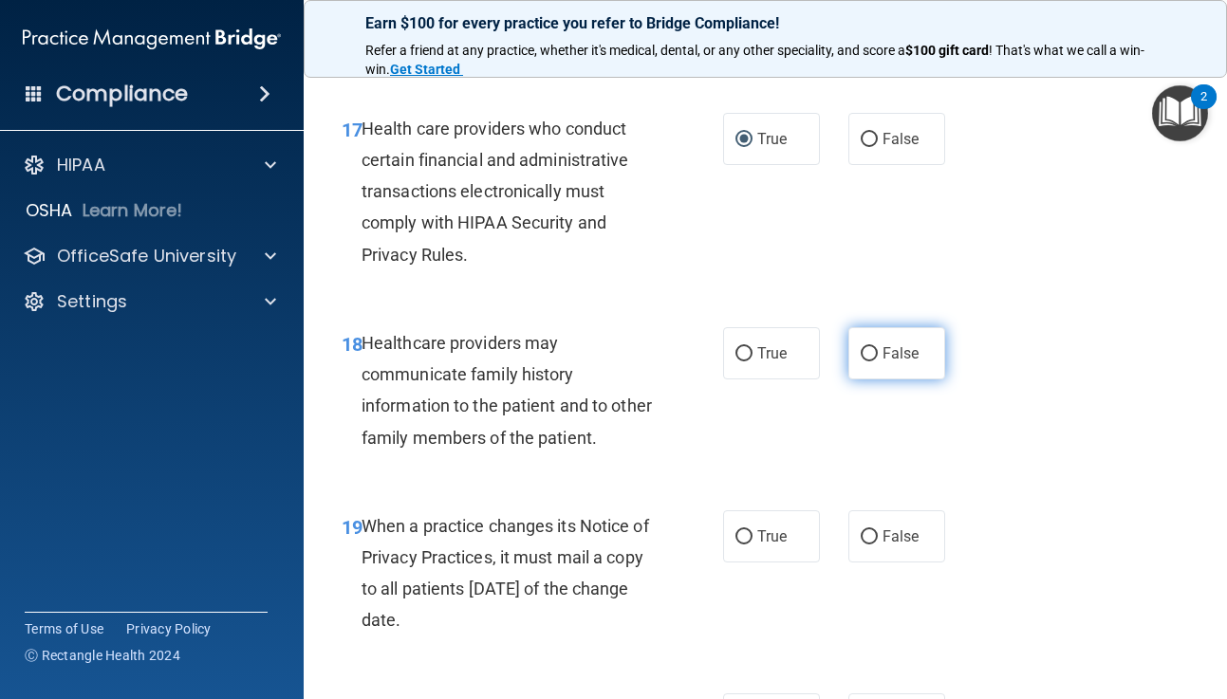
click at [870, 351] on input "False" at bounding box center [869, 354] width 17 height 14
radio input "true"
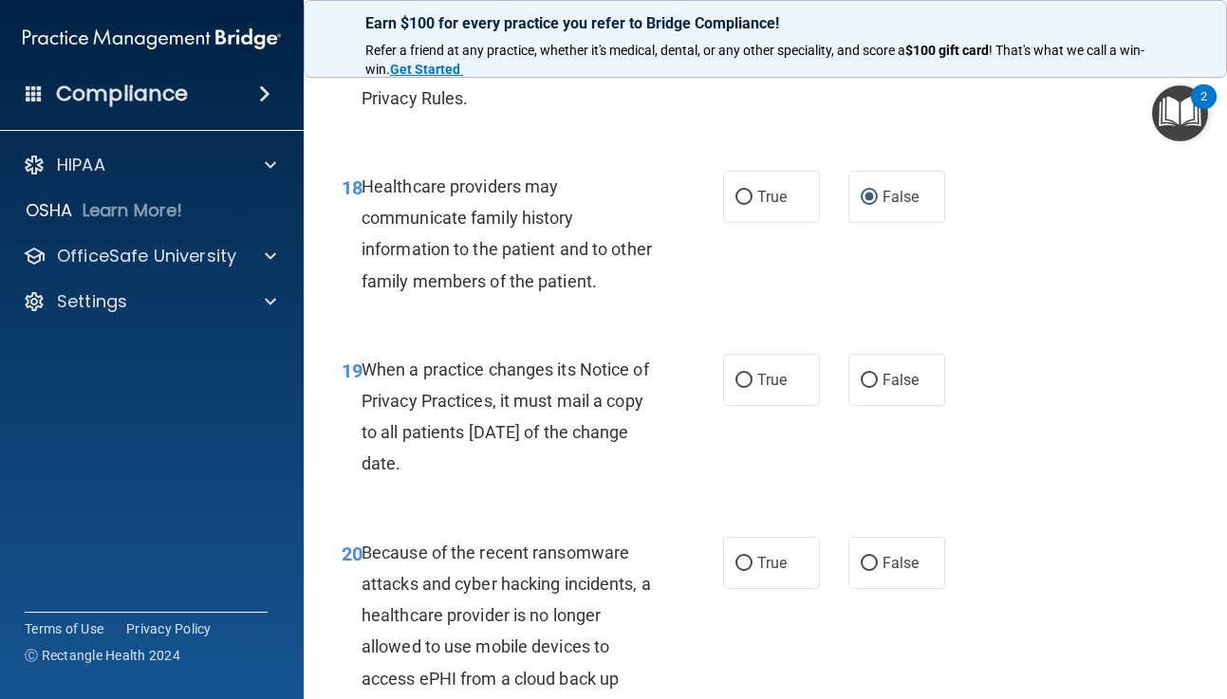
scroll to position [3476, 0]
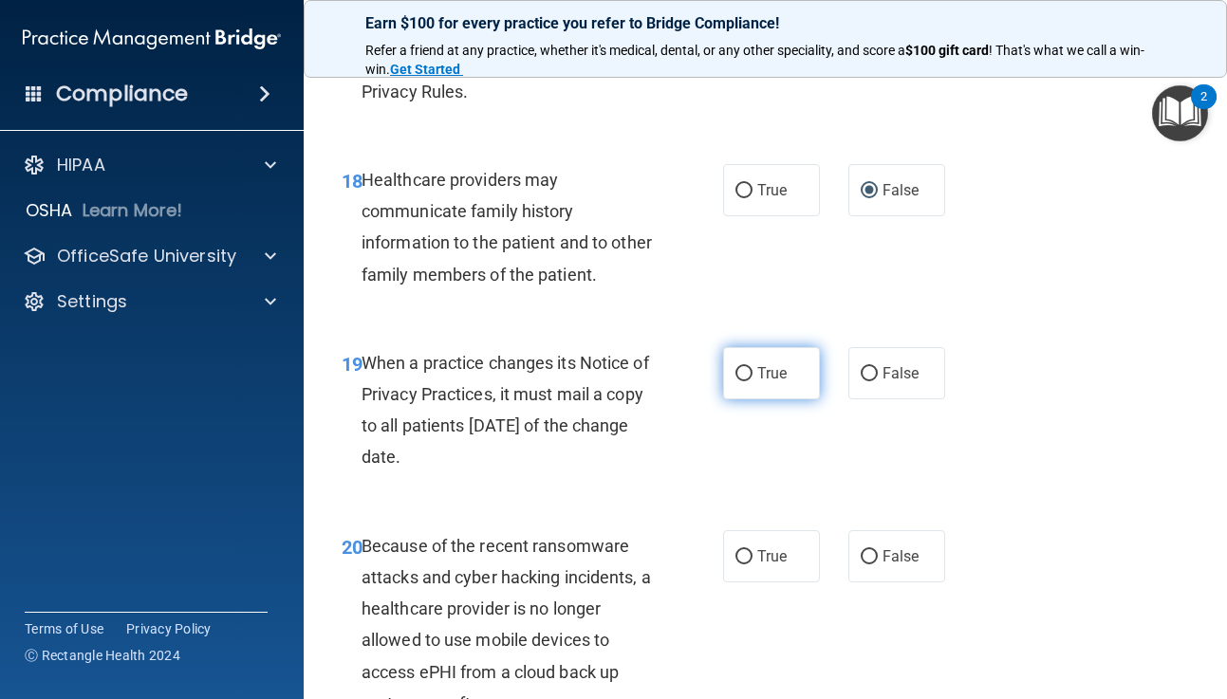
click at [747, 369] on input "True" at bounding box center [743, 374] width 17 height 14
radio input "true"
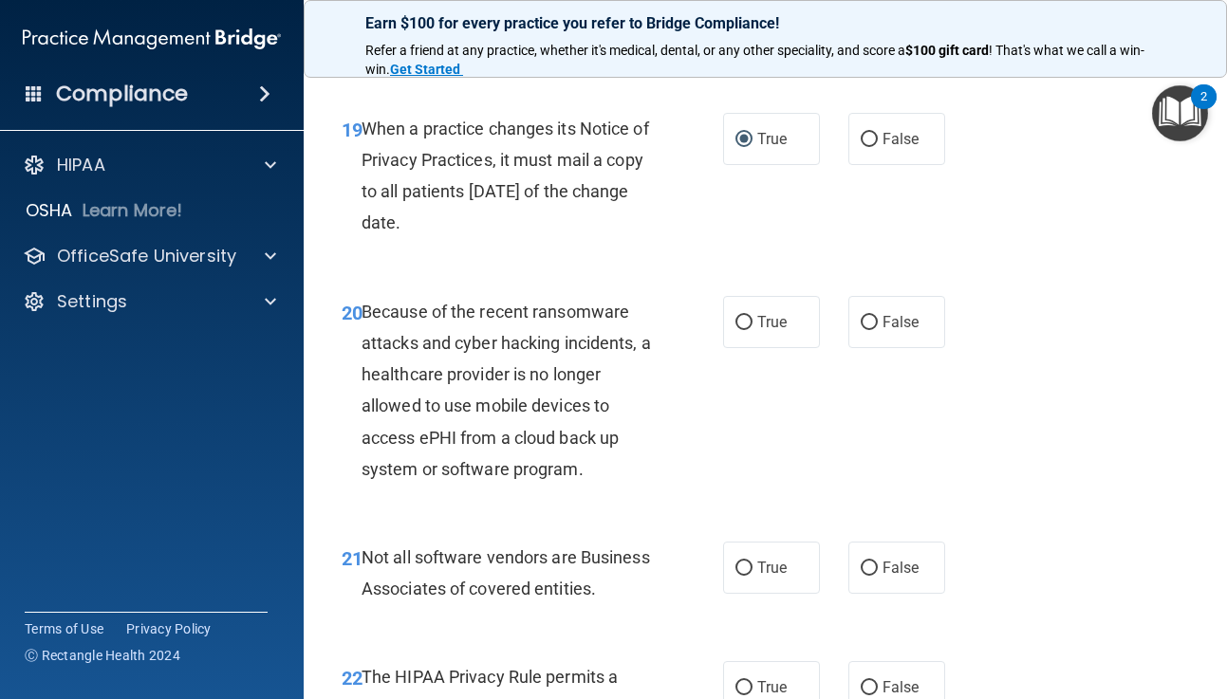
scroll to position [3711, 0]
click at [744, 317] on input "True" at bounding box center [743, 322] width 17 height 14
radio input "true"
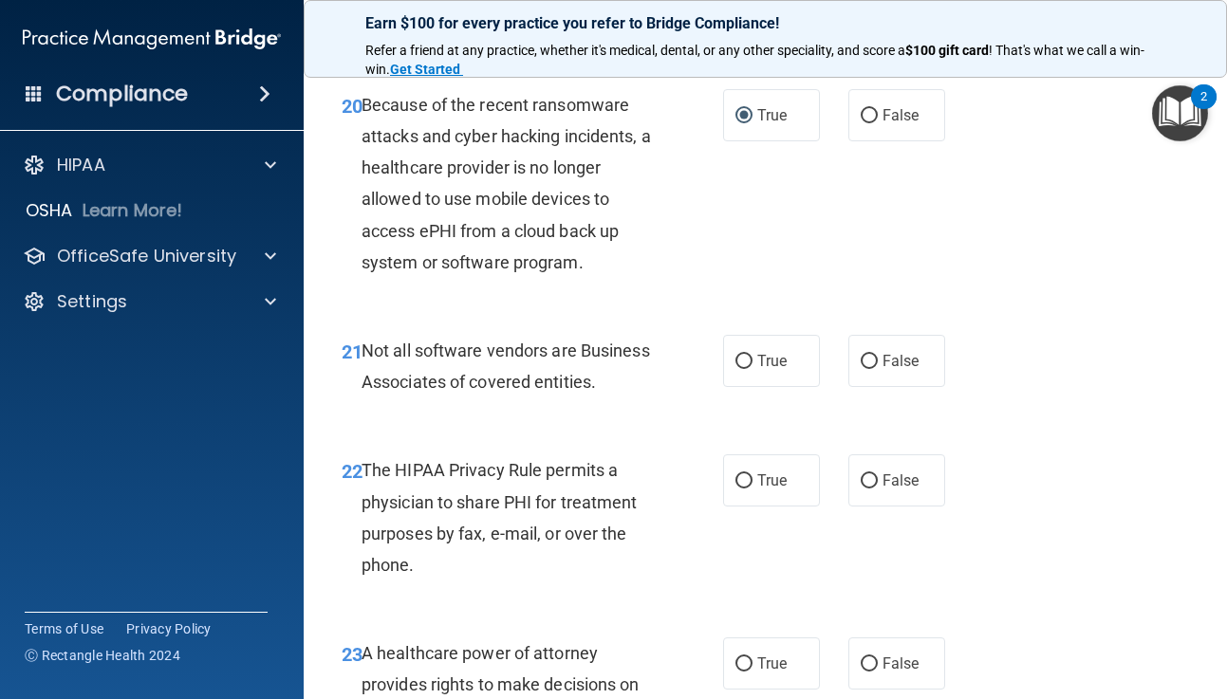
scroll to position [3918, 0]
click at [747, 360] on input "True" at bounding box center [743, 361] width 17 height 14
radio input "true"
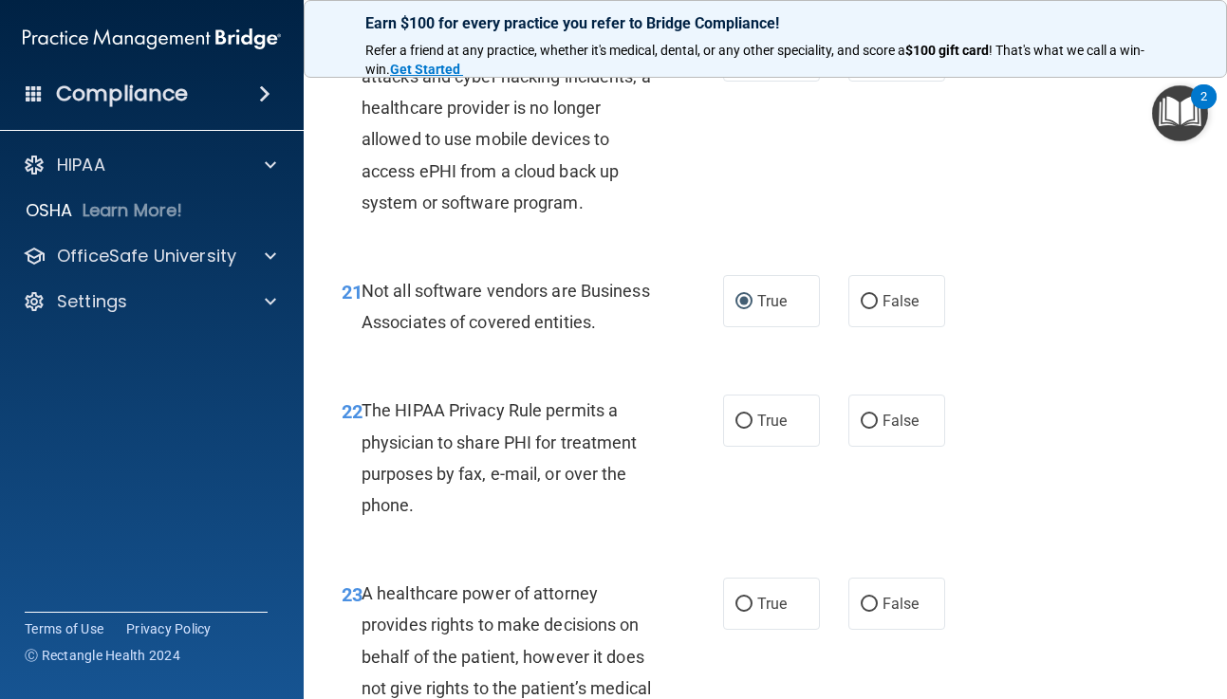
scroll to position [3984, 0]
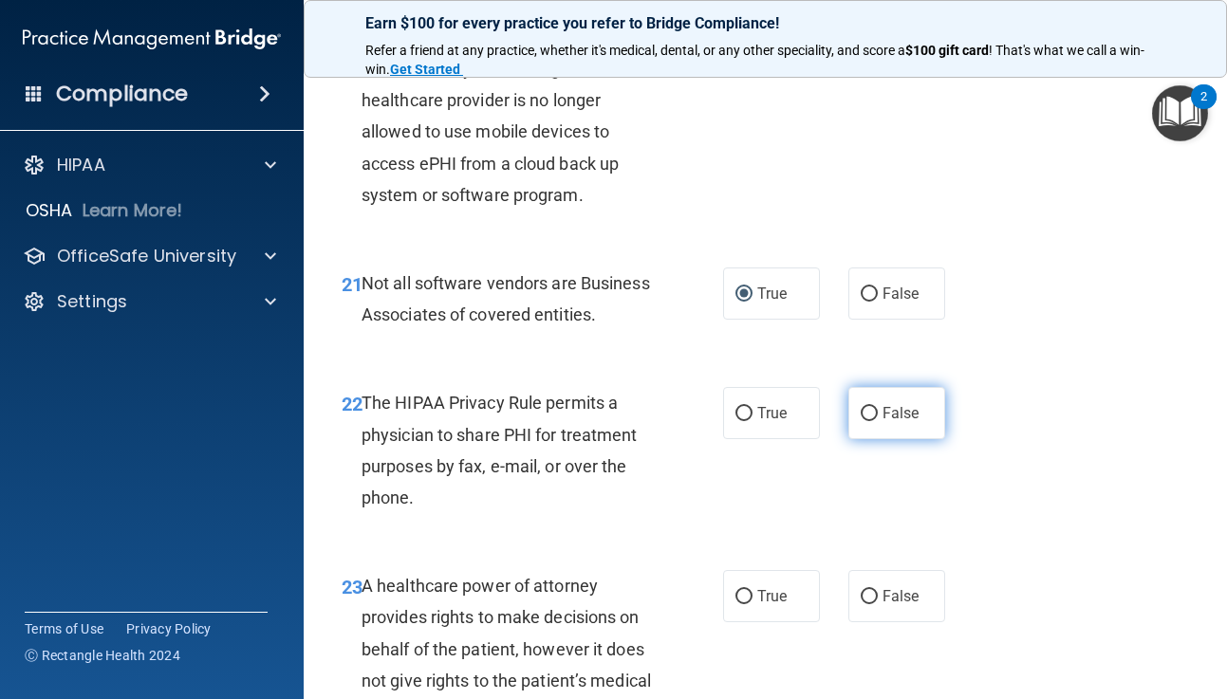
click at [872, 414] on input "False" at bounding box center [869, 414] width 17 height 14
radio input "true"
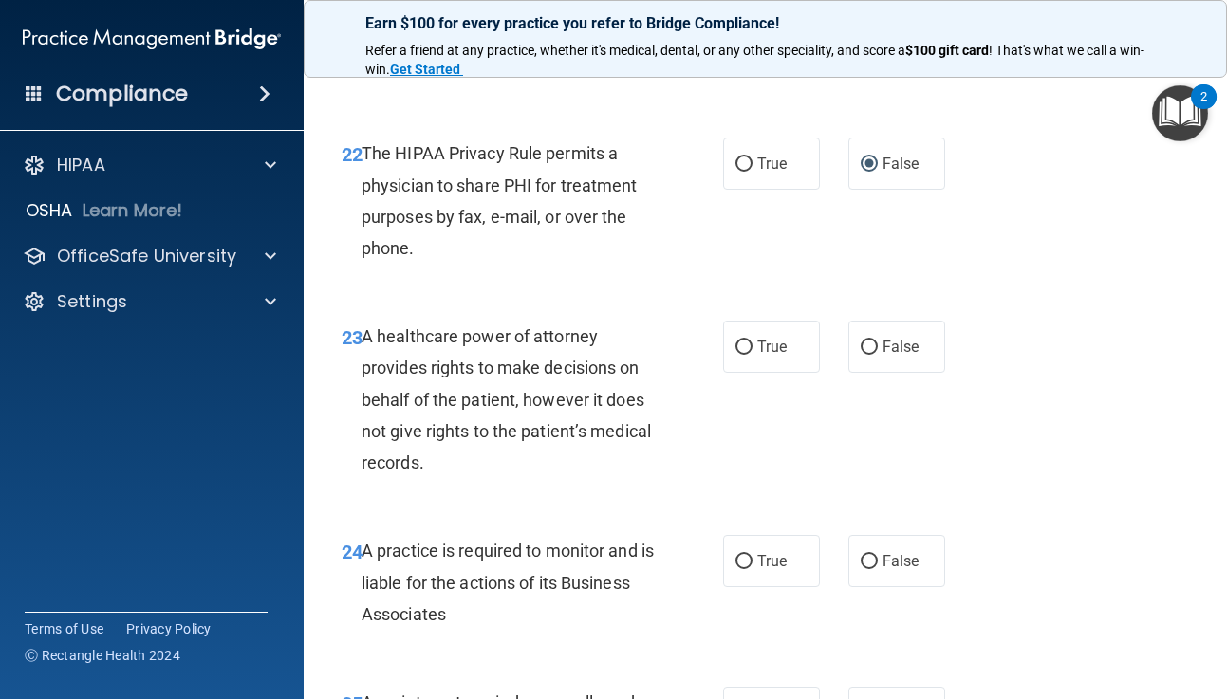
scroll to position [4243, 0]
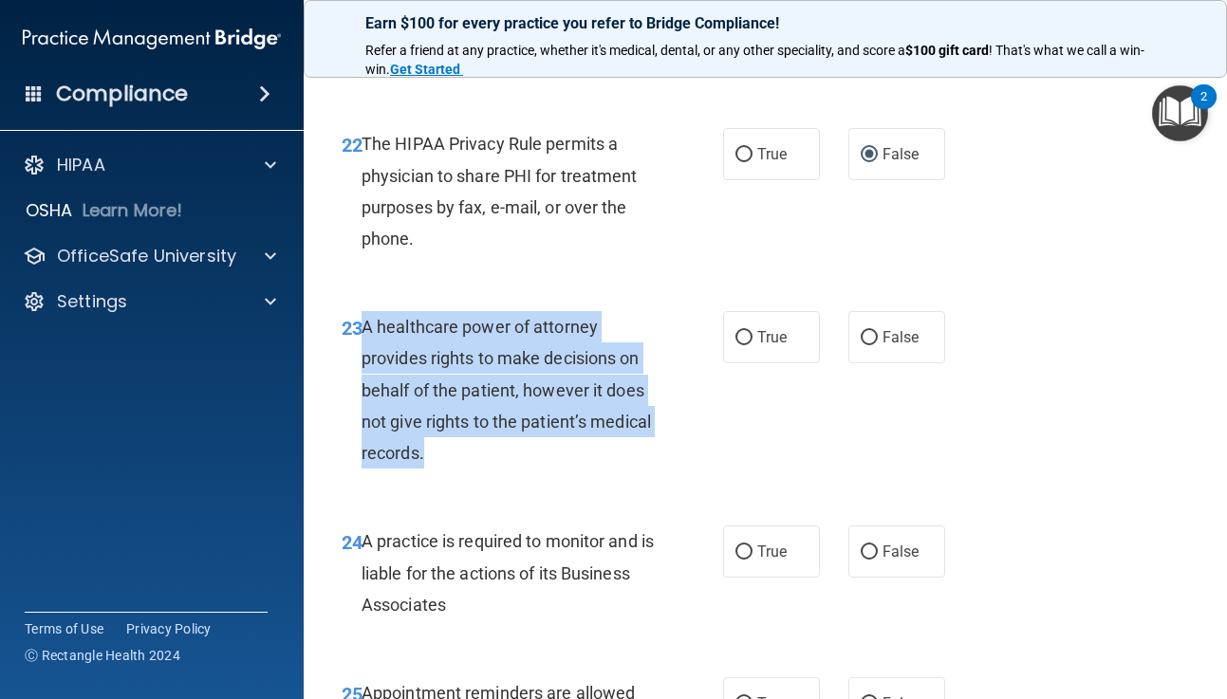
drag, startPoint x: 363, startPoint y: 325, endPoint x: 446, endPoint y: 460, distance: 158.8
click at [446, 461] on div "A healthcare power of attorney provides rights to make decisions on behalf of t…" at bounding box center [515, 390] width 307 height 158
click at [446, 460] on div "A healthcare power of attorney provides rights to make decisions on behalf of t…" at bounding box center [515, 390] width 307 height 158
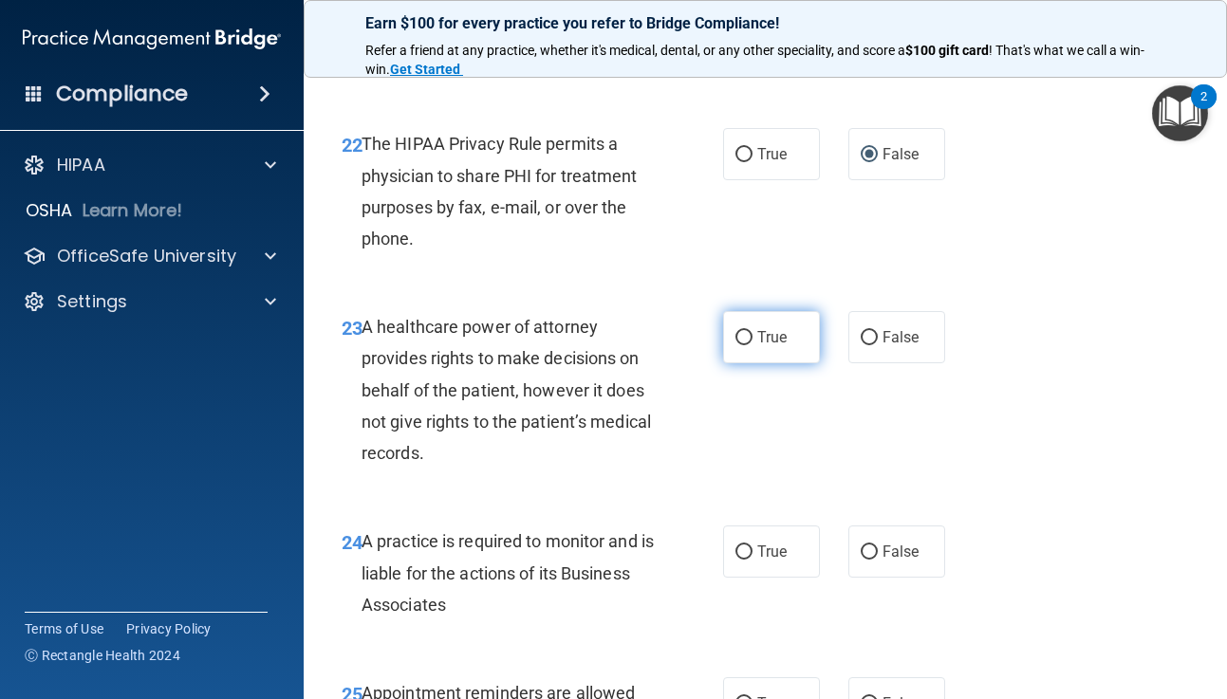
click at [749, 333] on input "True" at bounding box center [743, 338] width 17 height 14
radio input "true"
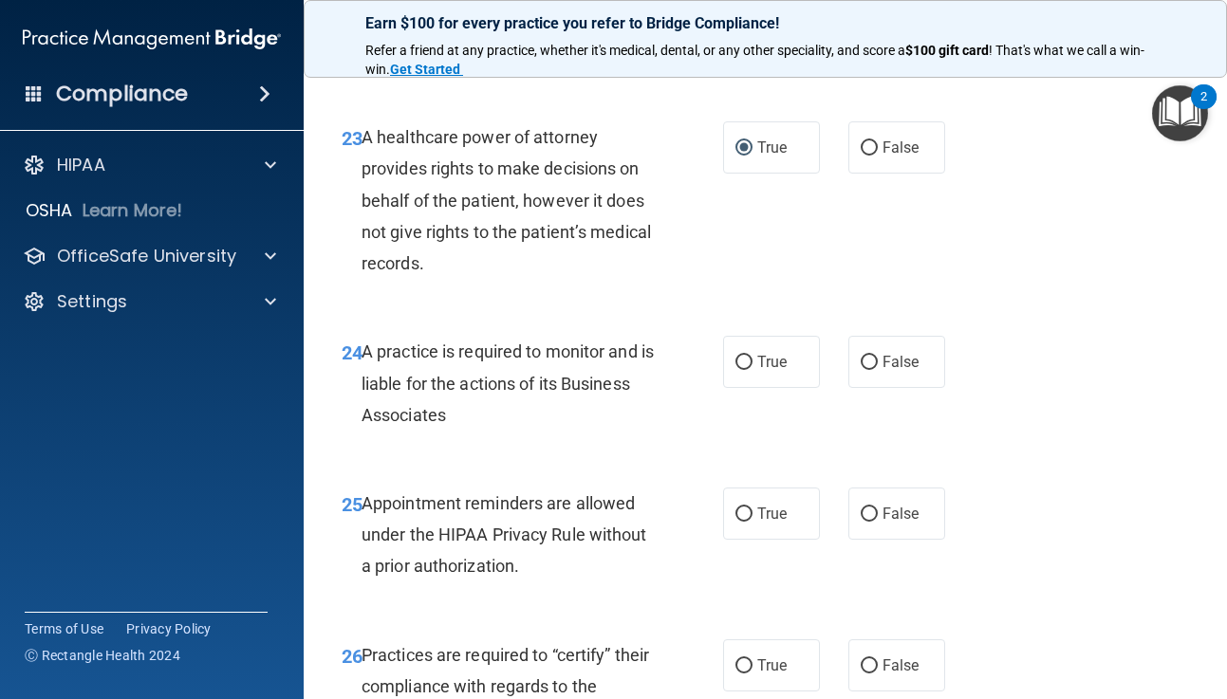
scroll to position [4437, 0]
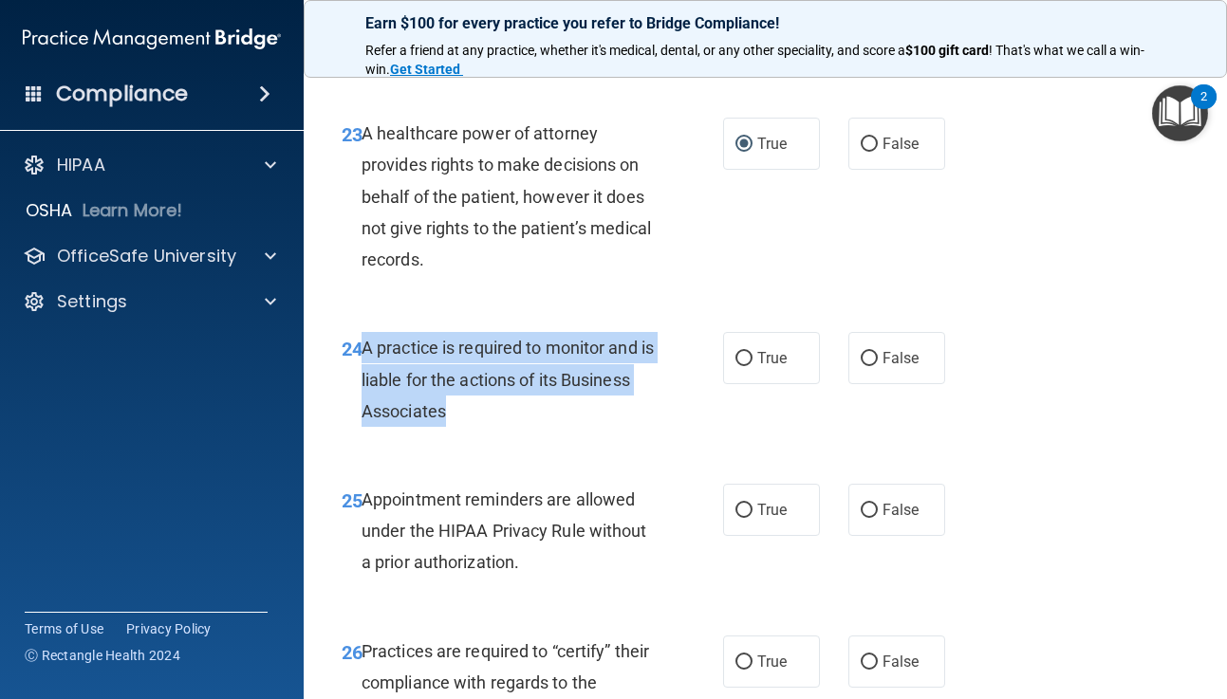
drag, startPoint x: 365, startPoint y: 351, endPoint x: 459, endPoint y: 424, distance: 119.0
click at [459, 424] on div "A practice is required to monitor and is liable for the actions of its Business…" at bounding box center [515, 379] width 307 height 95
click at [868, 359] on input "False" at bounding box center [869, 359] width 17 height 14
radio input "true"
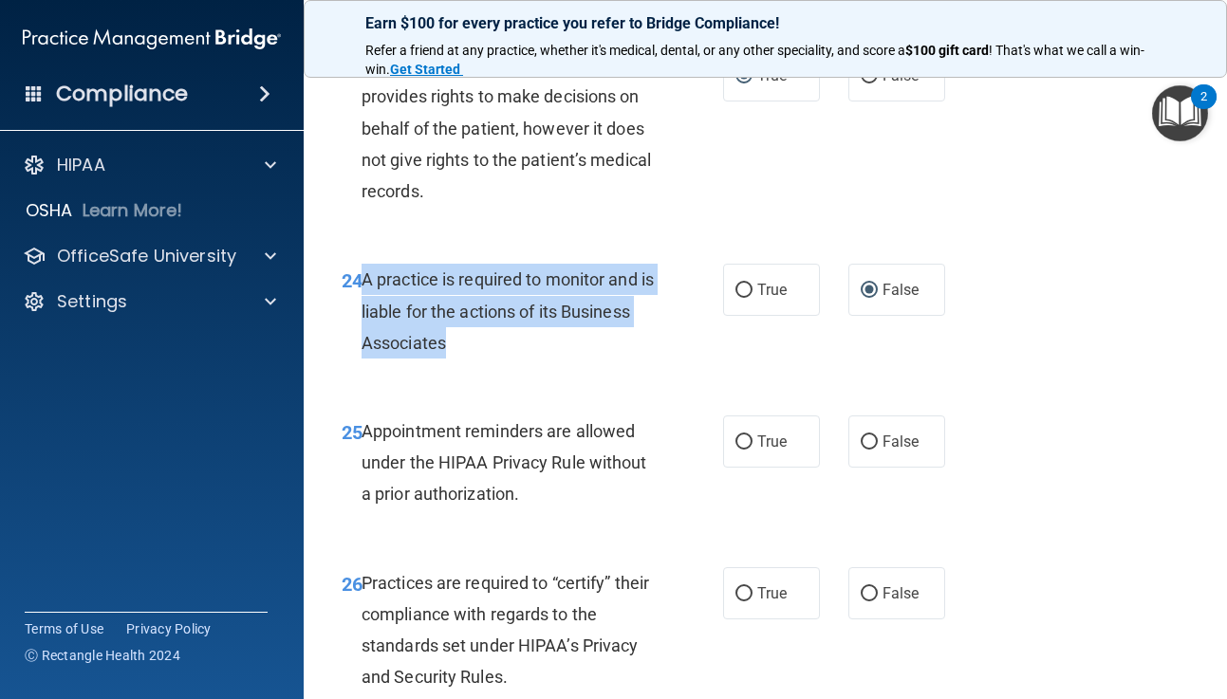
scroll to position [4514, 0]
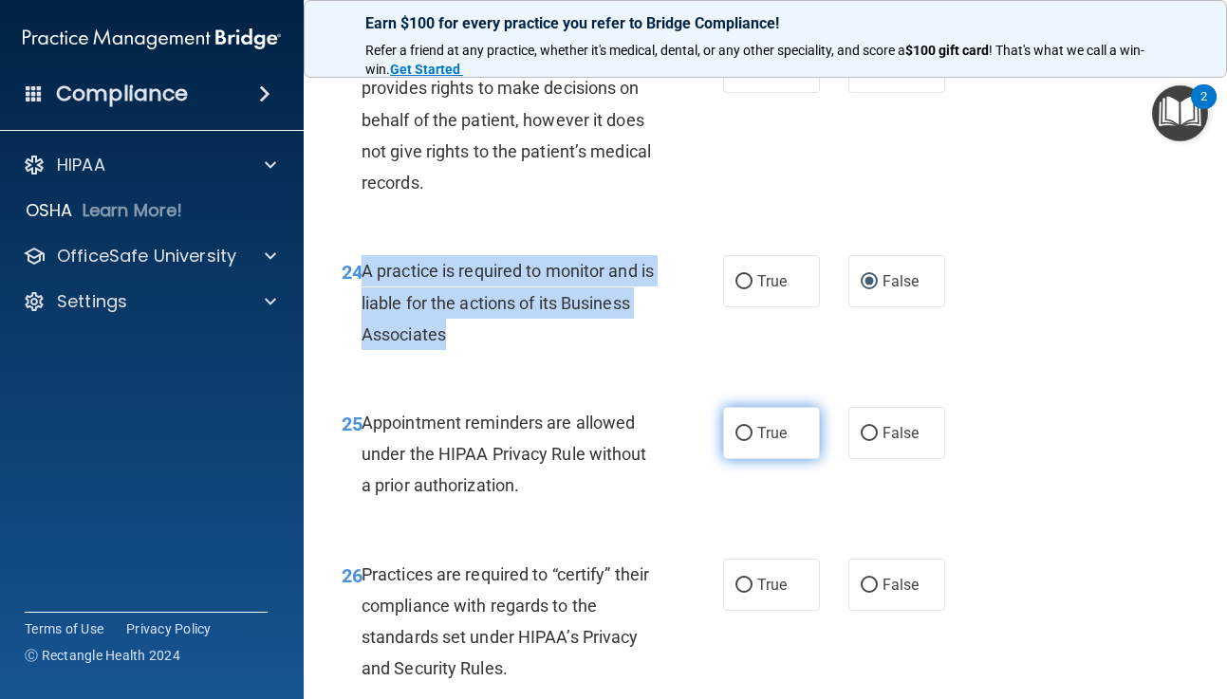
click at [745, 432] on input "True" at bounding box center [743, 434] width 17 height 14
radio input "true"
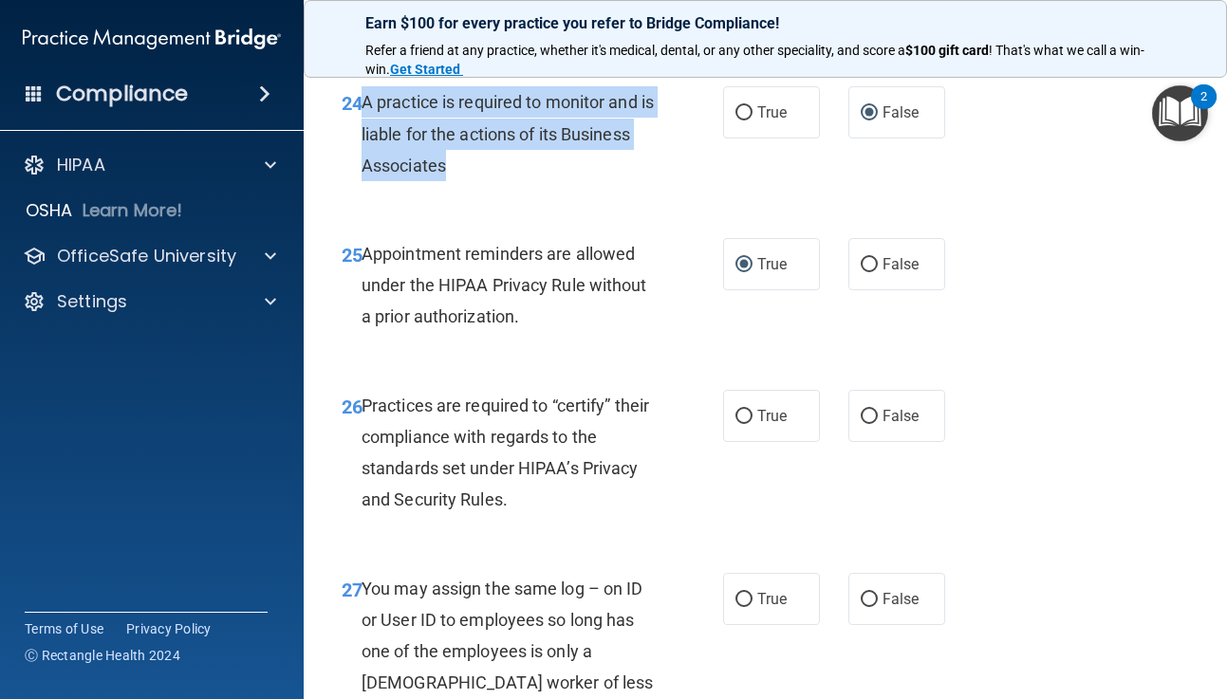
scroll to position [4695, 0]
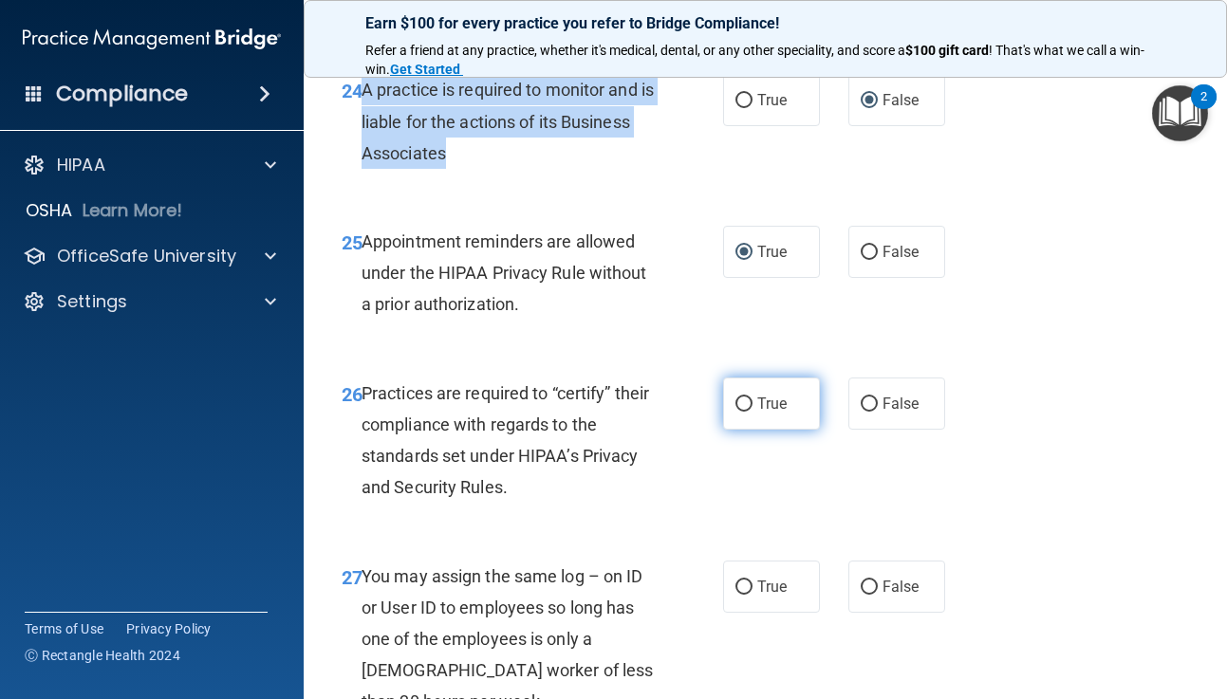
click at [746, 404] on input "True" at bounding box center [743, 405] width 17 height 14
radio input "true"
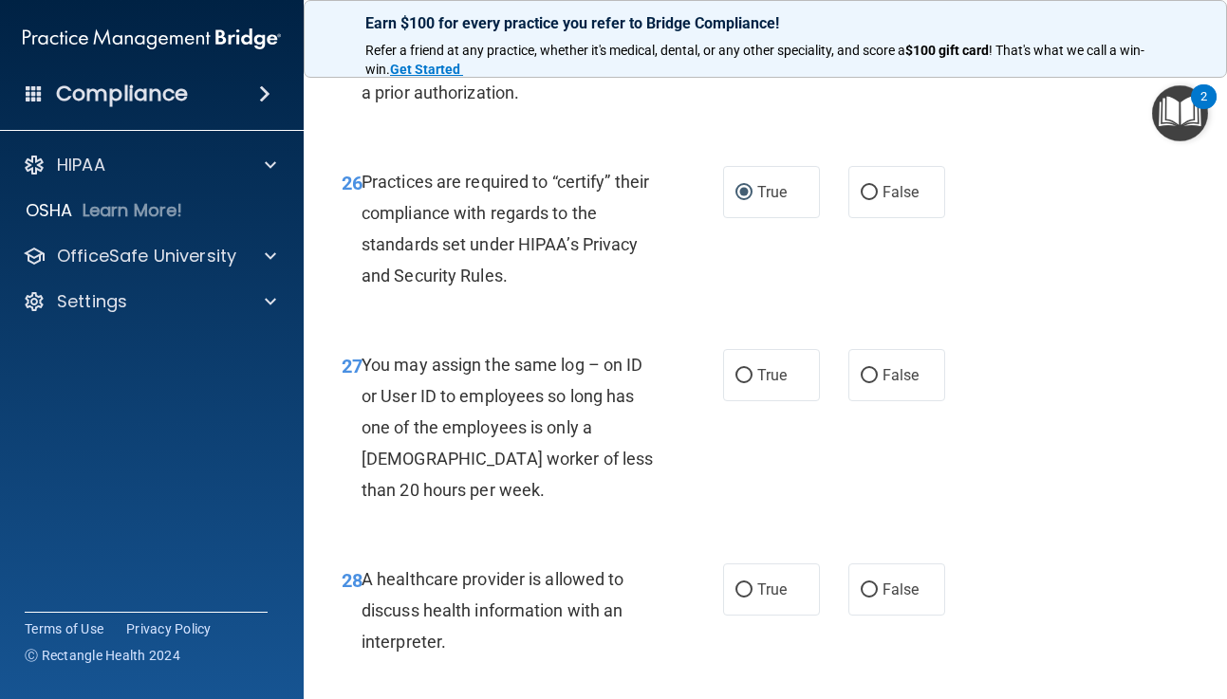
scroll to position [4910, 0]
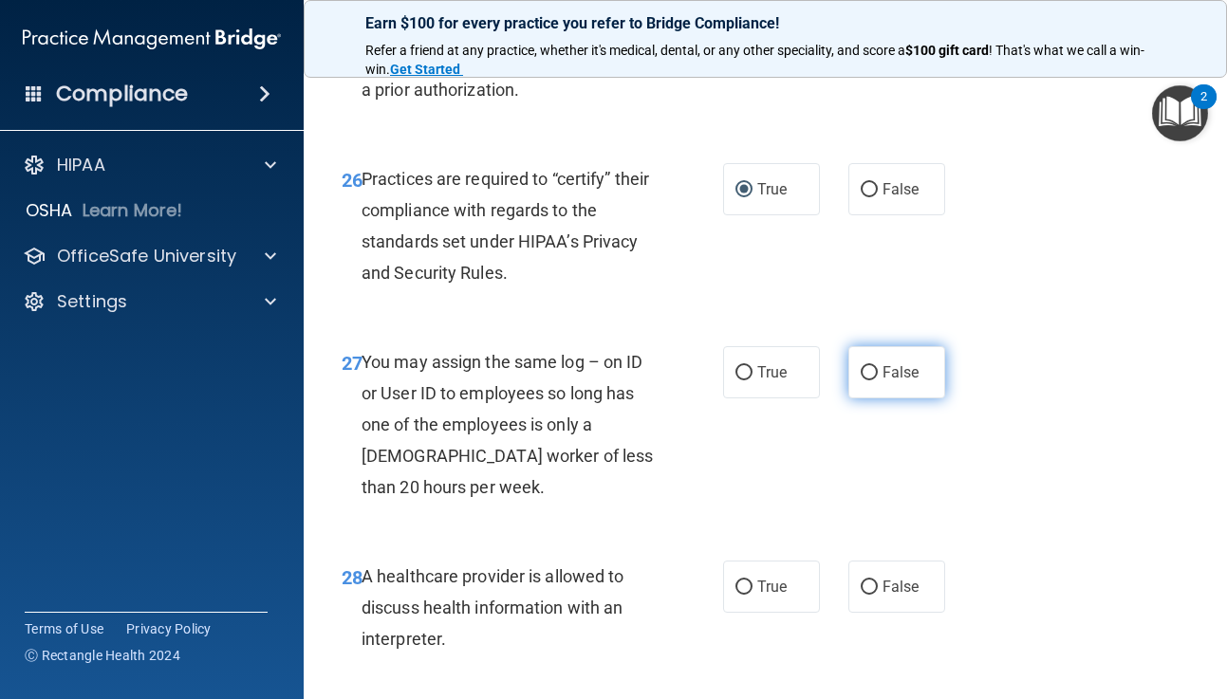
click at [868, 367] on input "False" at bounding box center [869, 373] width 17 height 14
radio input "true"
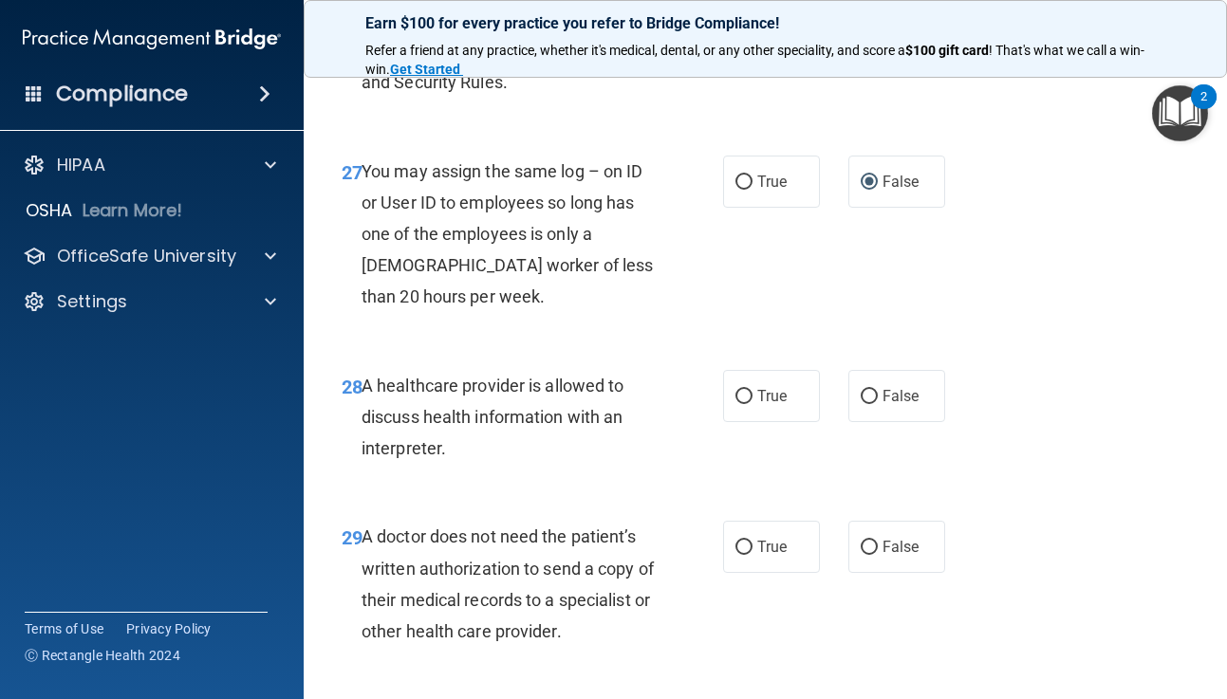
scroll to position [5101, 0]
click at [742, 395] on input "True" at bounding box center [743, 396] width 17 height 14
radio input "true"
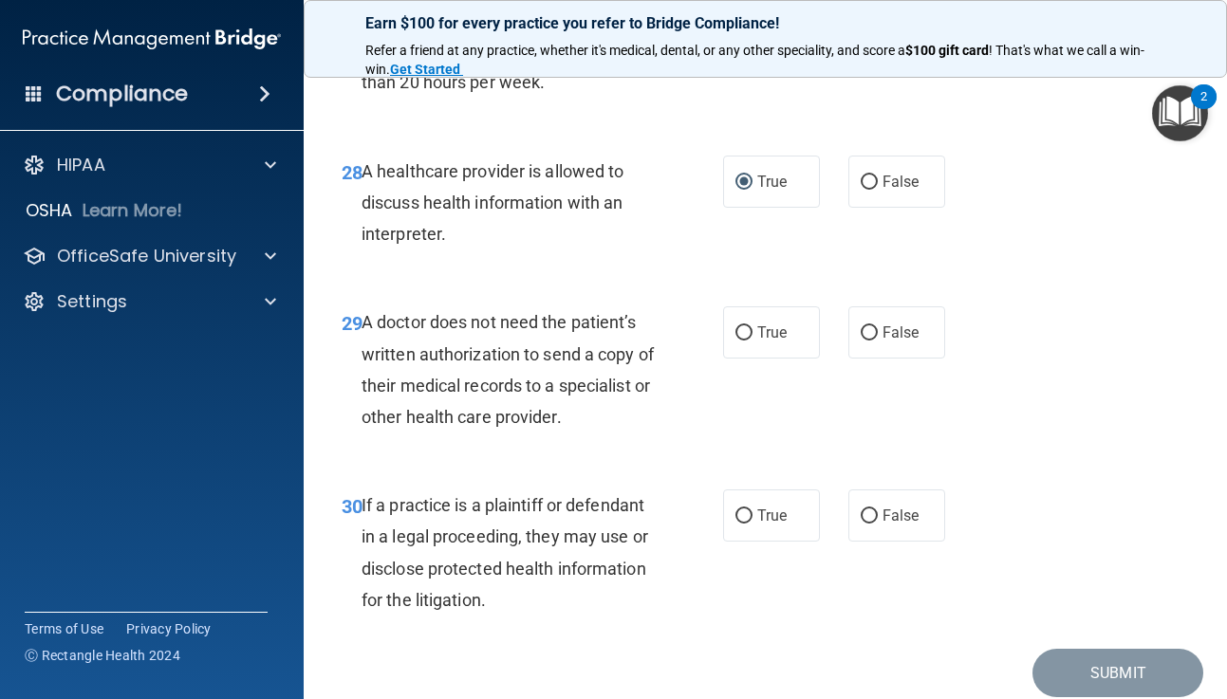
scroll to position [5318, 0]
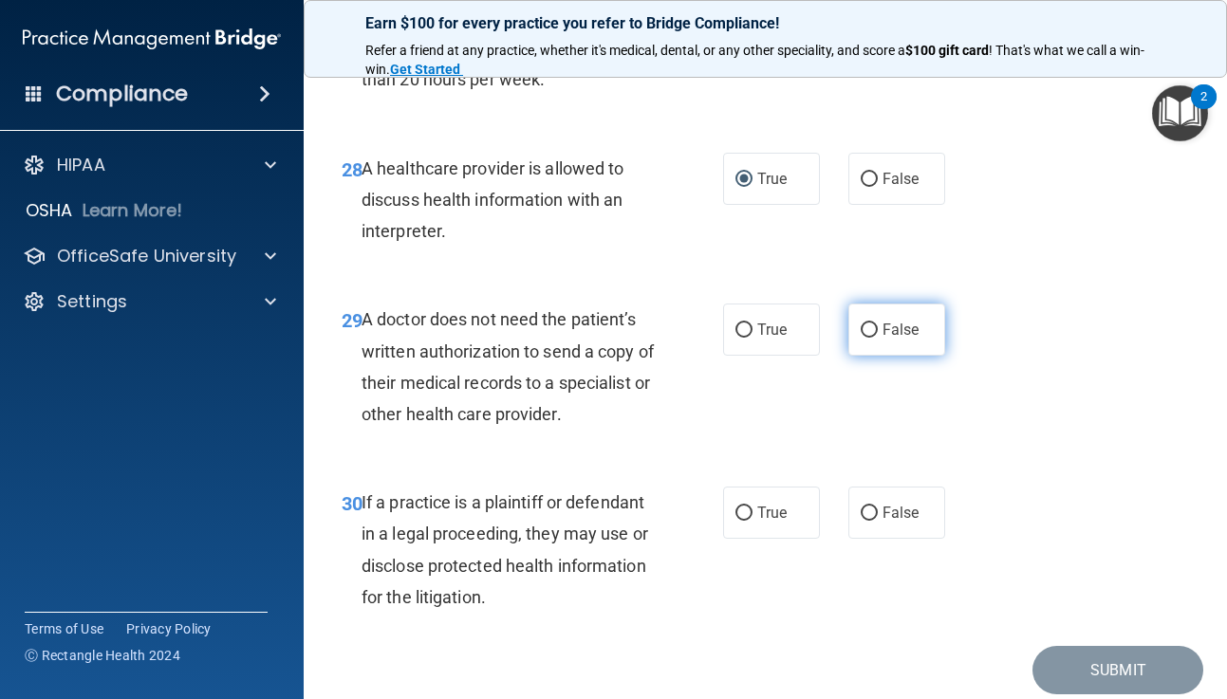
click at [867, 331] on input "False" at bounding box center [869, 331] width 17 height 14
radio input "true"
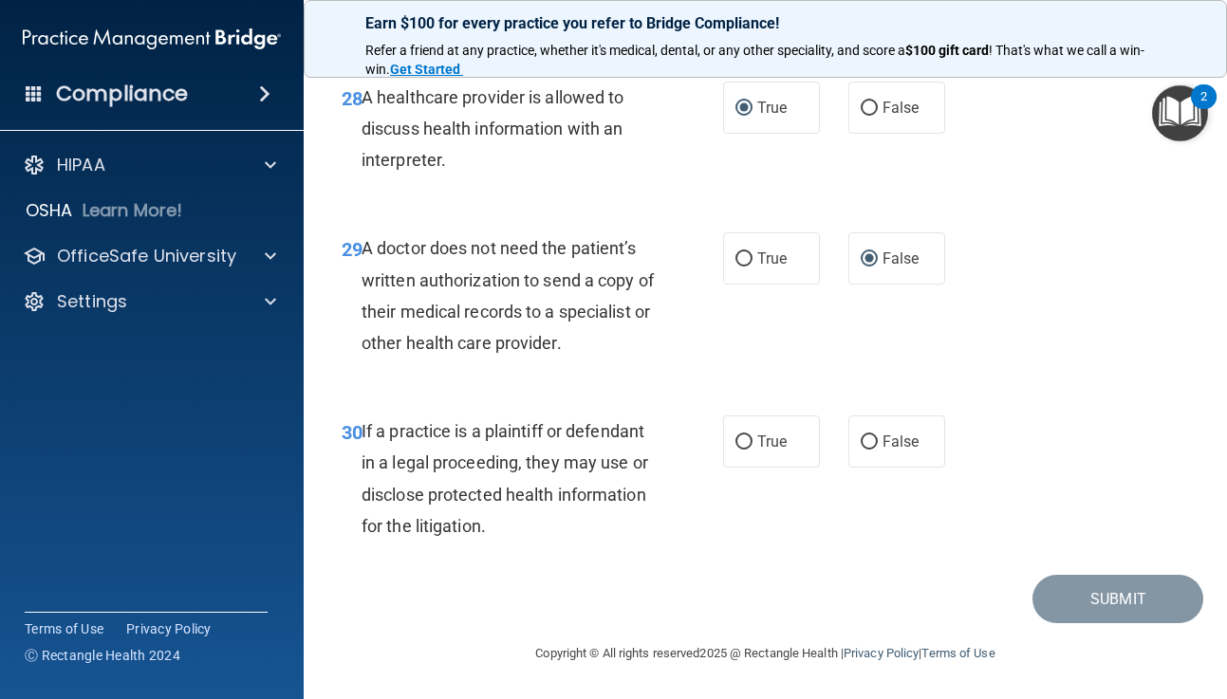
scroll to position [5421, 0]
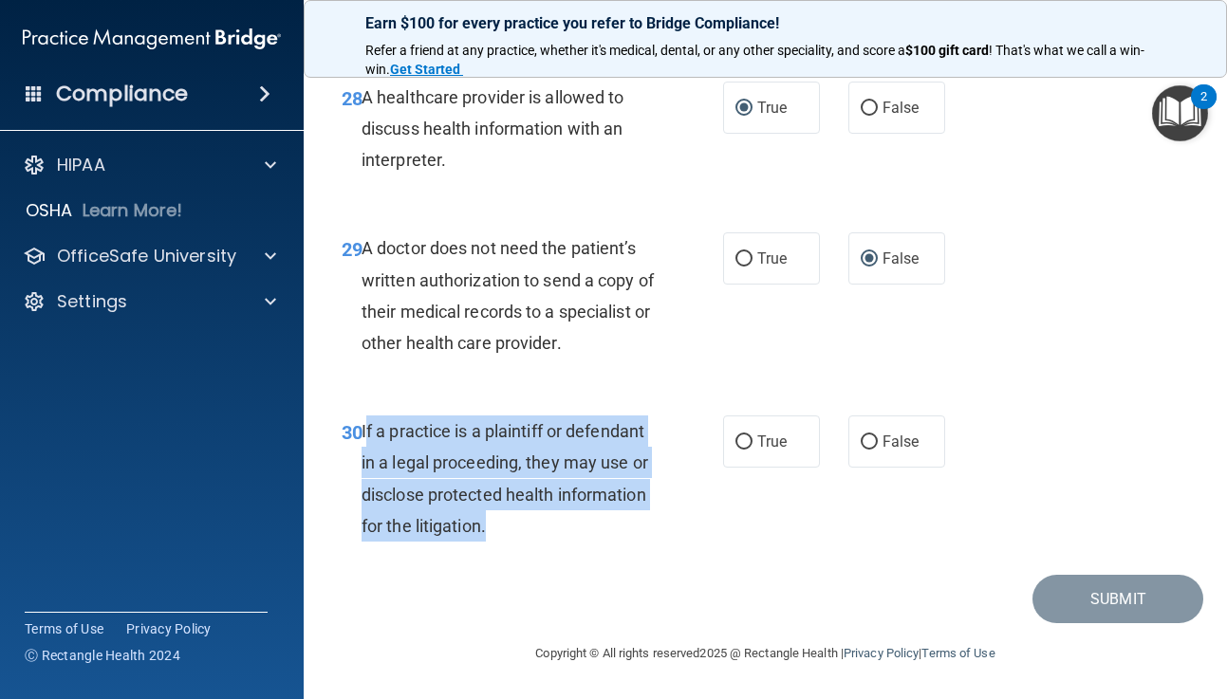
drag, startPoint x: 364, startPoint y: 430, endPoint x: 513, endPoint y: 539, distance: 184.7
click at [513, 539] on div "If a practice is a plaintiff or defendant in a legal proceeding, they may use o…" at bounding box center [515, 479] width 307 height 126
click at [744, 436] on input "True" at bounding box center [743, 443] width 17 height 14
radio input "true"
click at [1105, 597] on button "Submit" at bounding box center [1117, 599] width 171 height 48
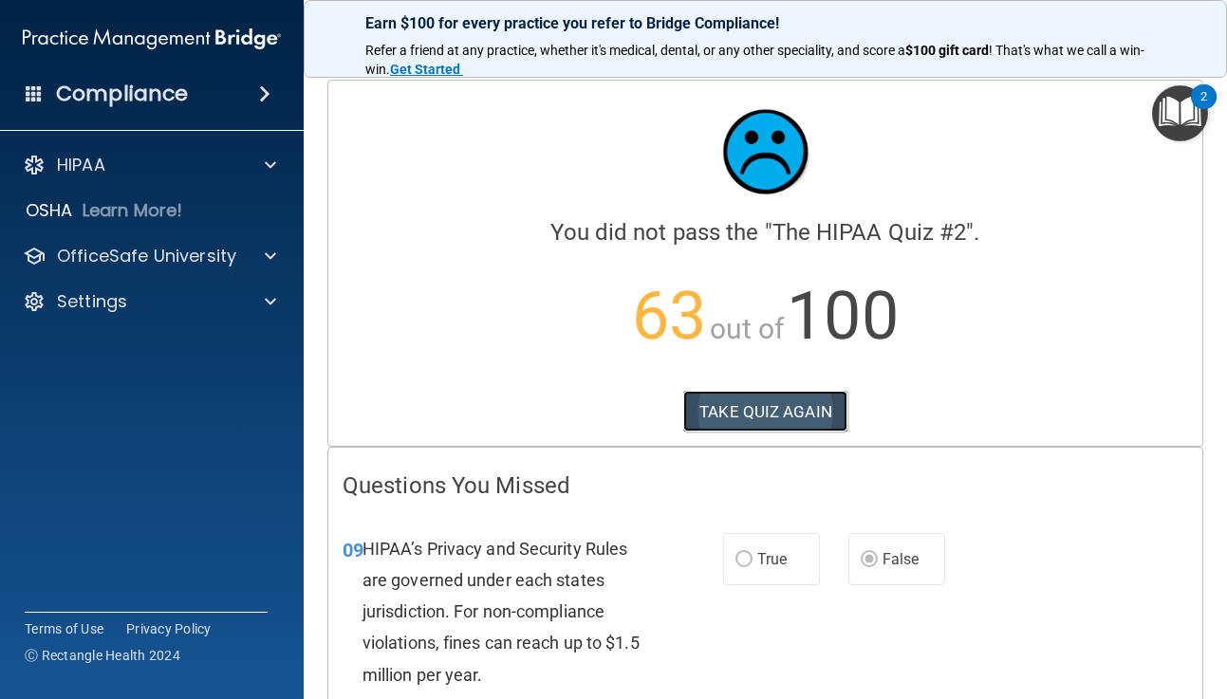
click at [727, 408] on button "TAKE QUIZ AGAIN" at bounding box center [765, 412] width 164 height 42
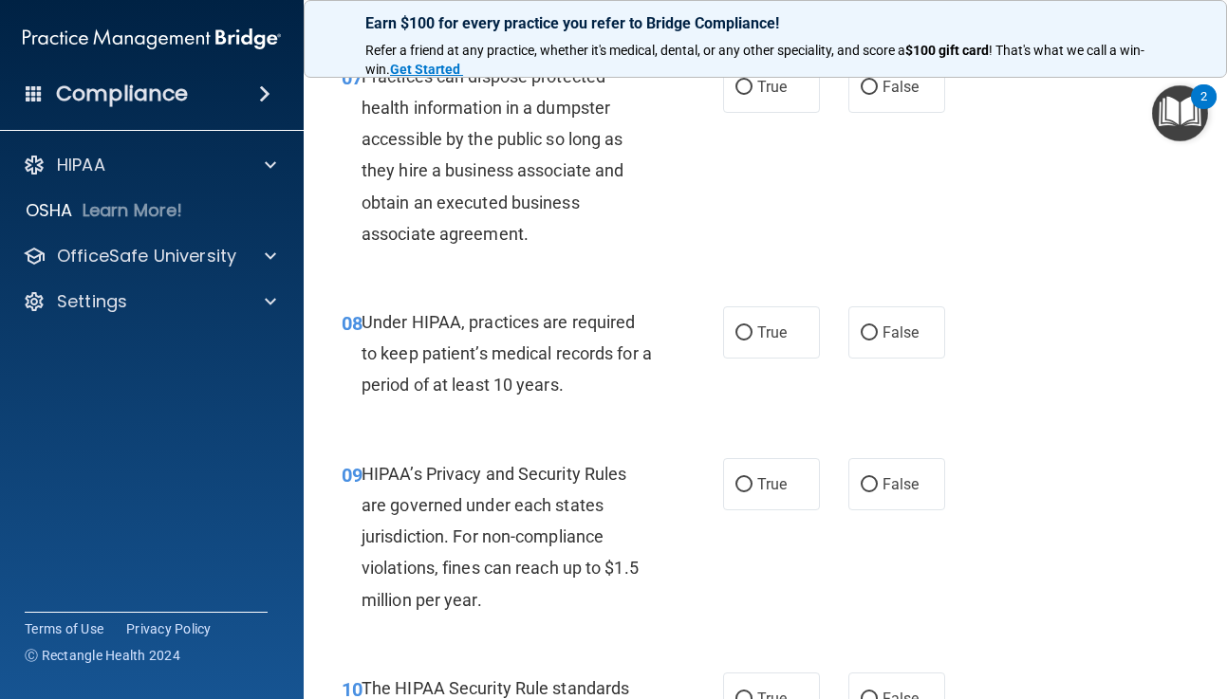
scroll to position [1346, 0]
click at [868, 485] on input "False" at bounding box center [869, 484] width 17 height 14
radio input "true"
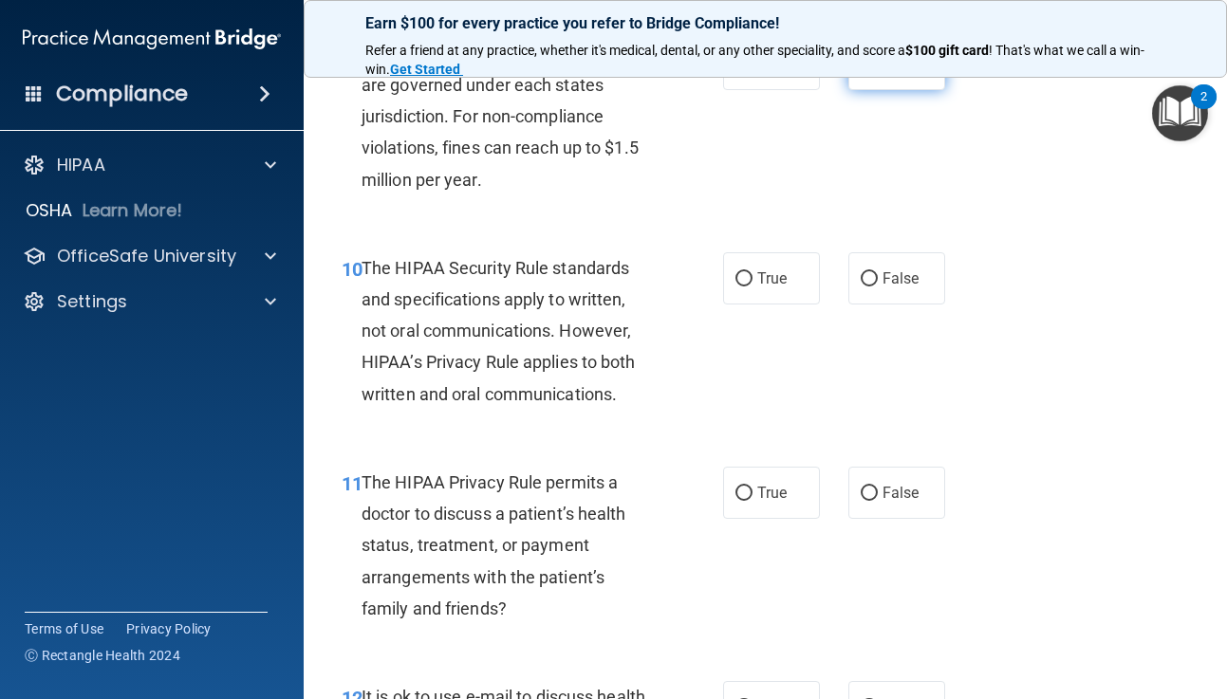
scroll to position [1771, 0]
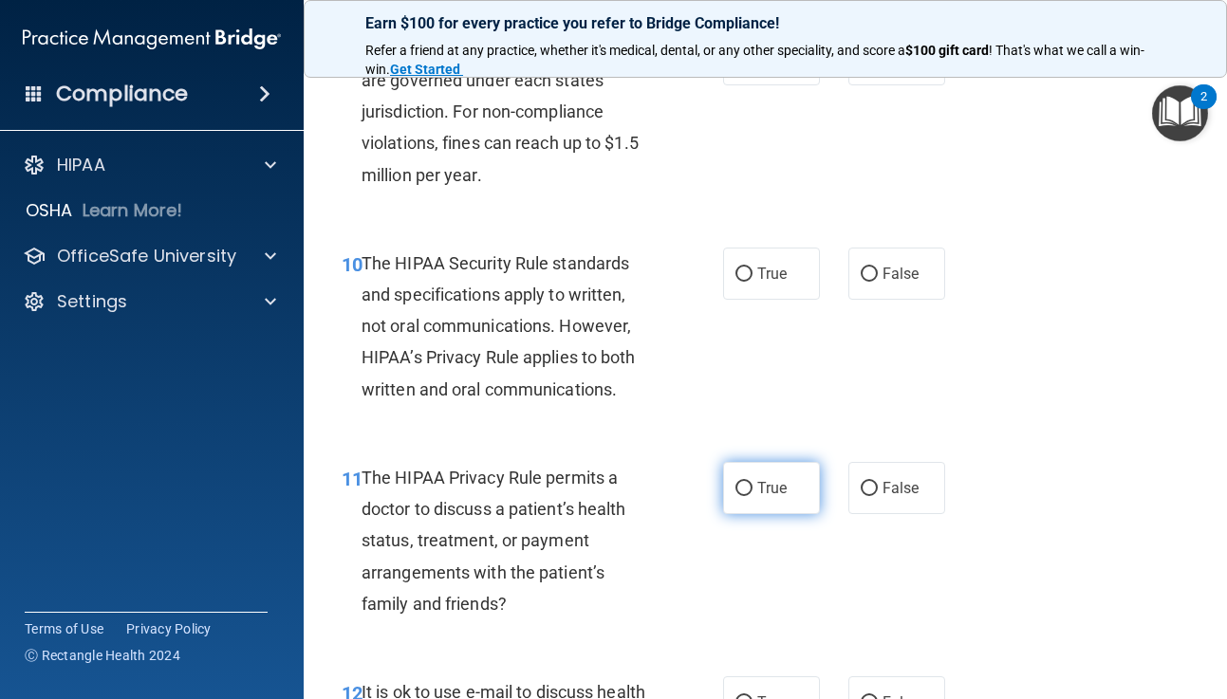
click at [746, 488] on input "True" at bounding box center [743, 489] width 17 height 14
radio input "true"
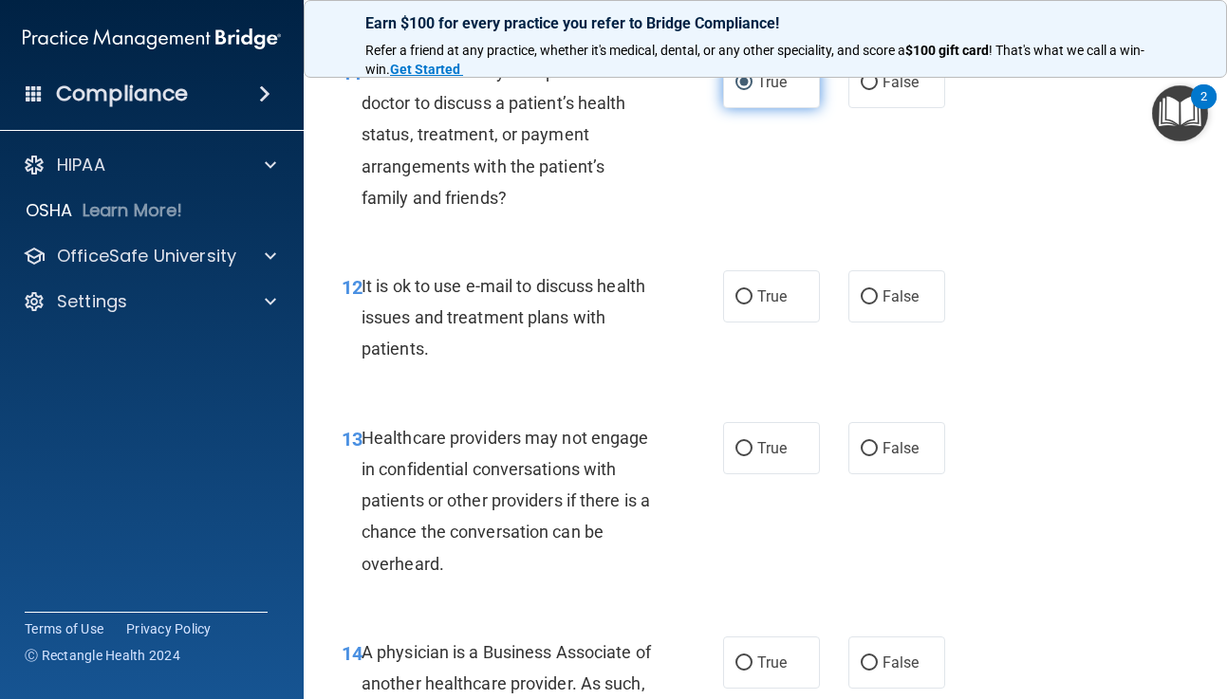
scroll to position [2180, 0]
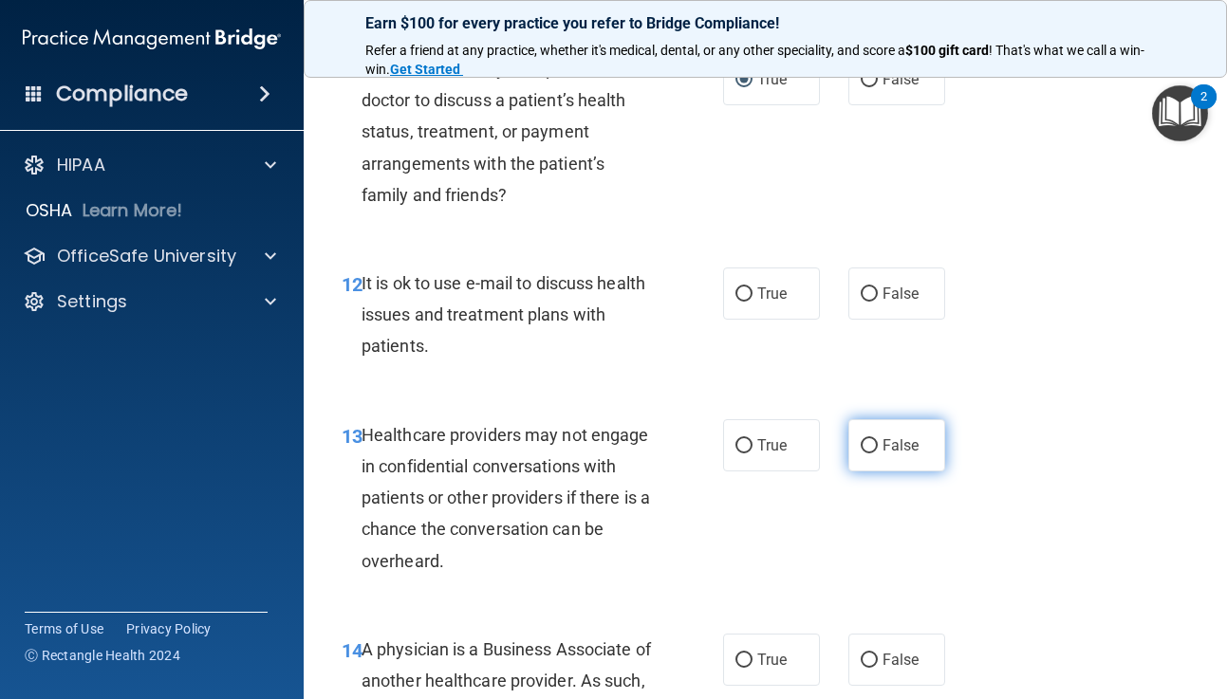
click at [868, 443] on input "False" at bounding box center [869, 446] width 17 height 14
radio input "true"
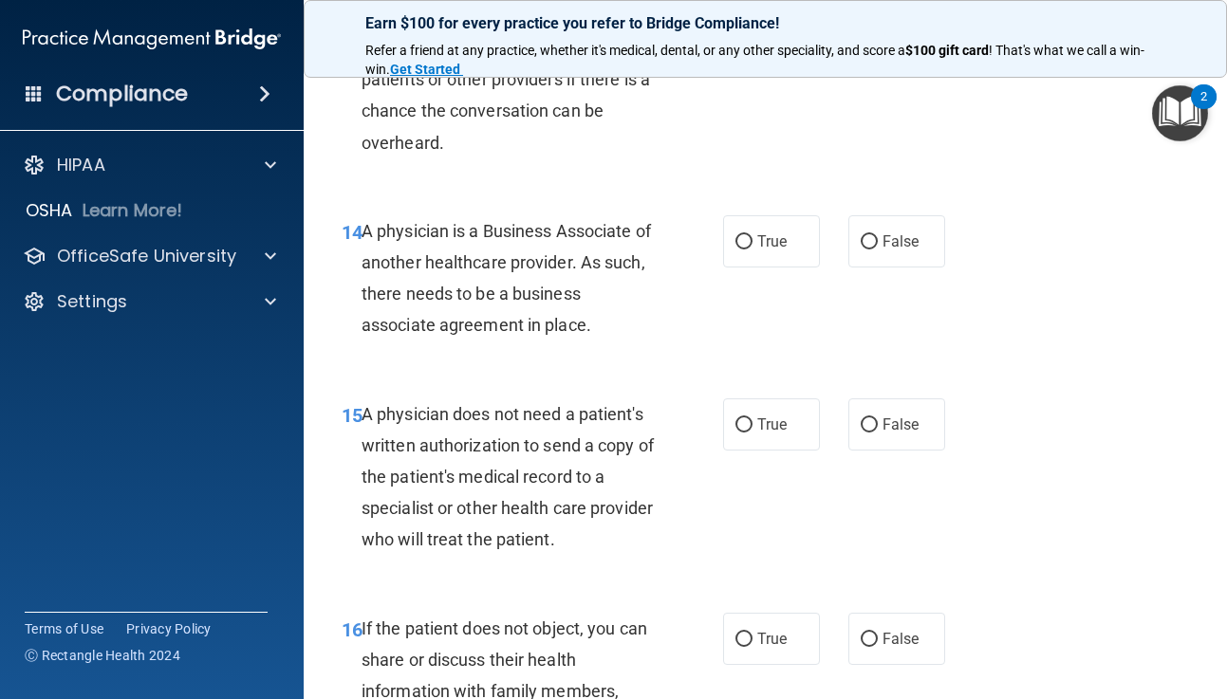
scroll to position [2603, 0]
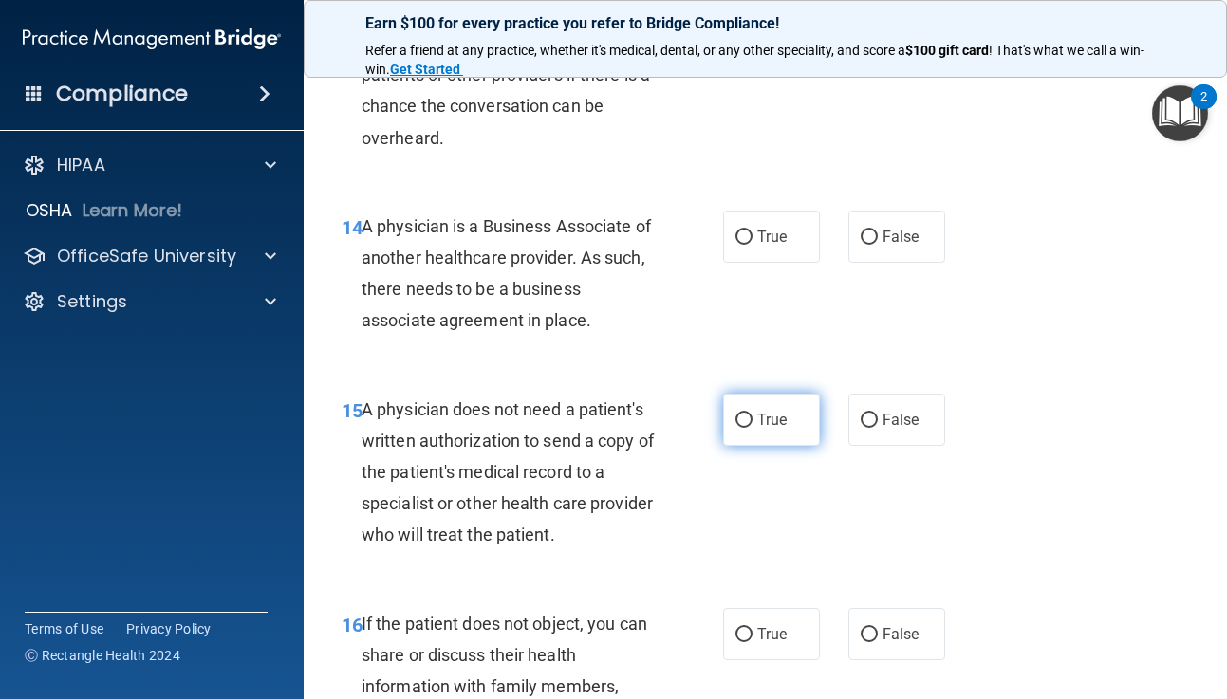
click at [746, 419] on input "True" at bounding box center [743, 421] width 17 height 14
radio input "true"
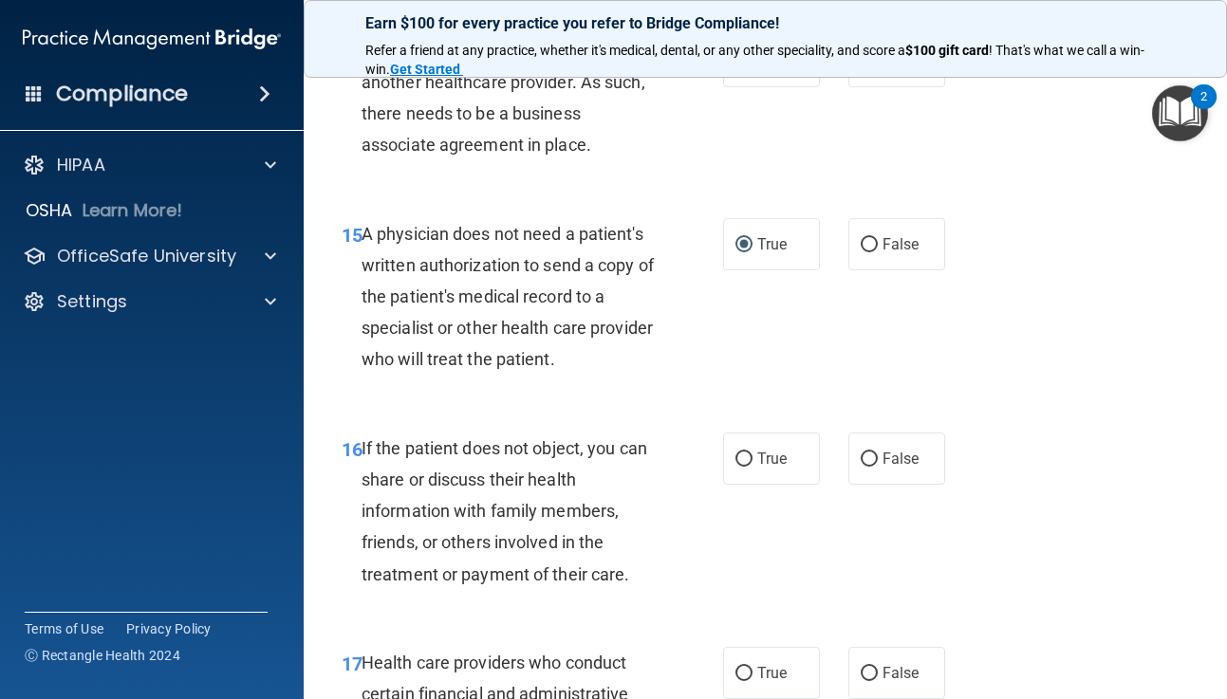
scroll to position [2786, 0]
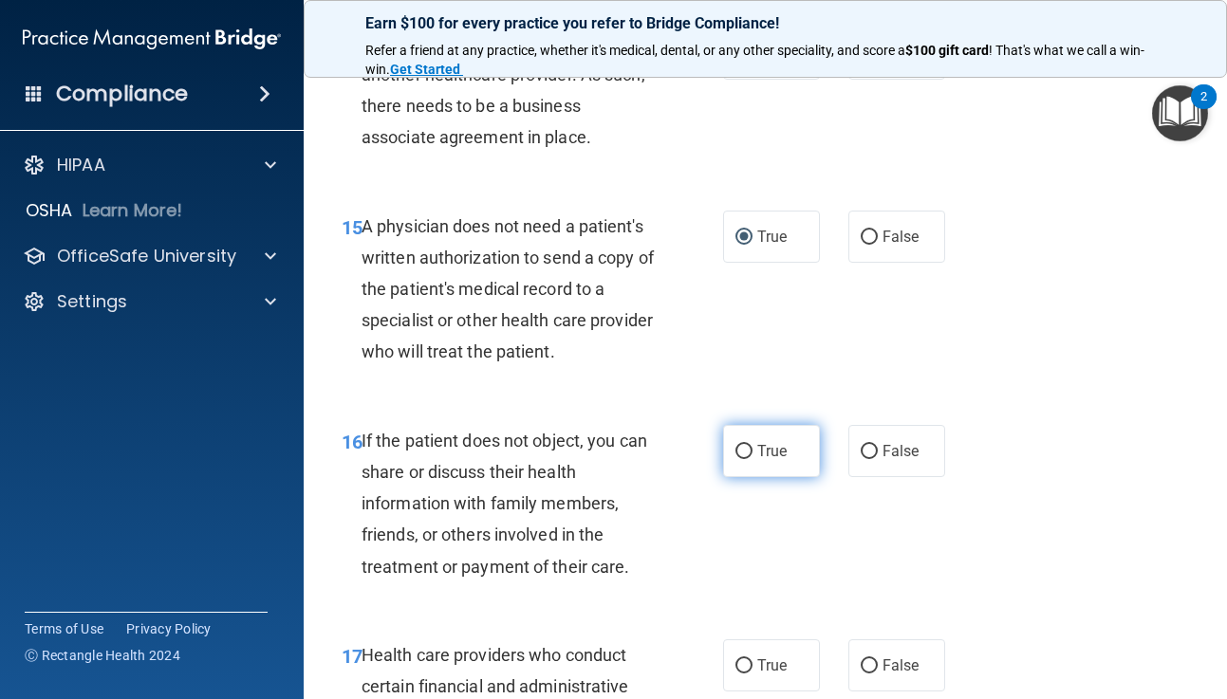
click at [747, 449] on input "True" at bounding box center [743, 452] width 17 height 14
radio input "true"
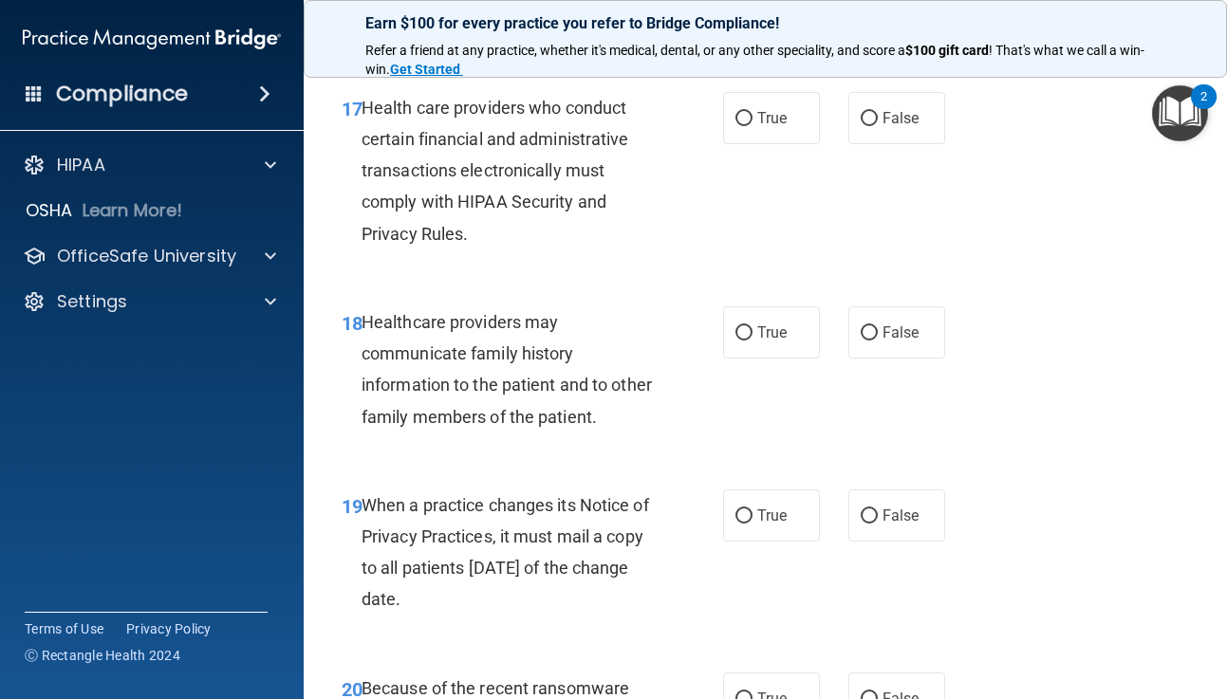
scroll to position [3334, 0]
click at [863, 513] on input "False" at bounding box center [869, 516] width 17 height 14
radio input "true"
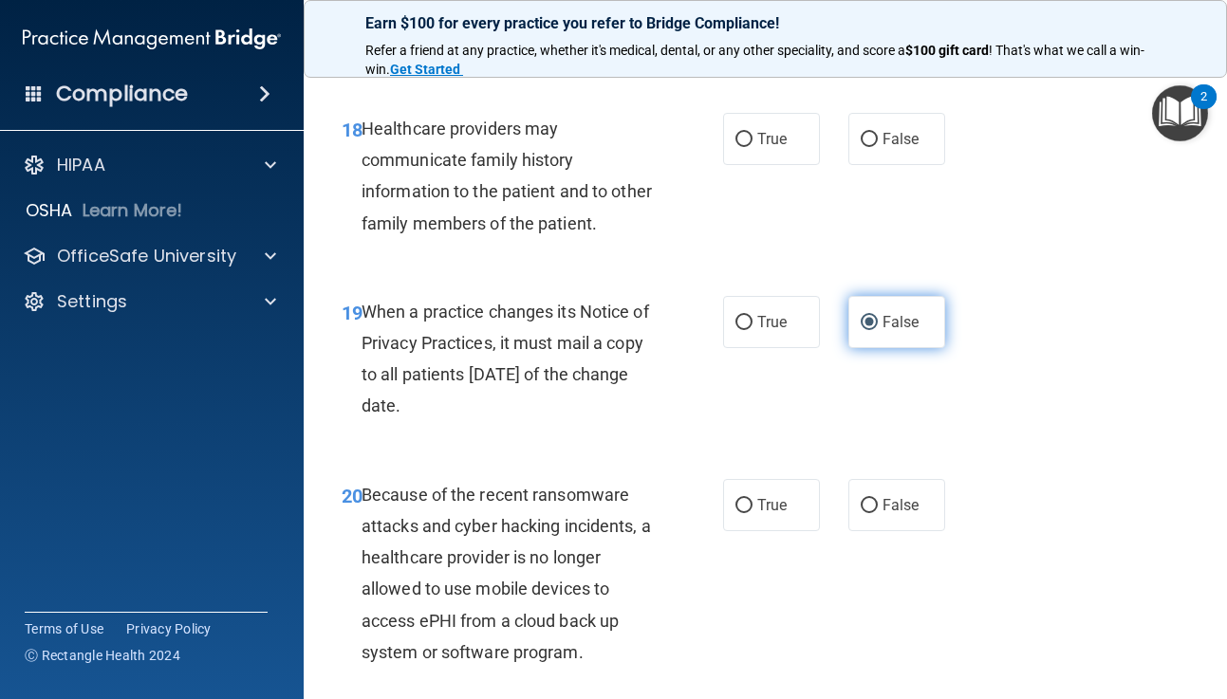
scroll to position [3537, 0]
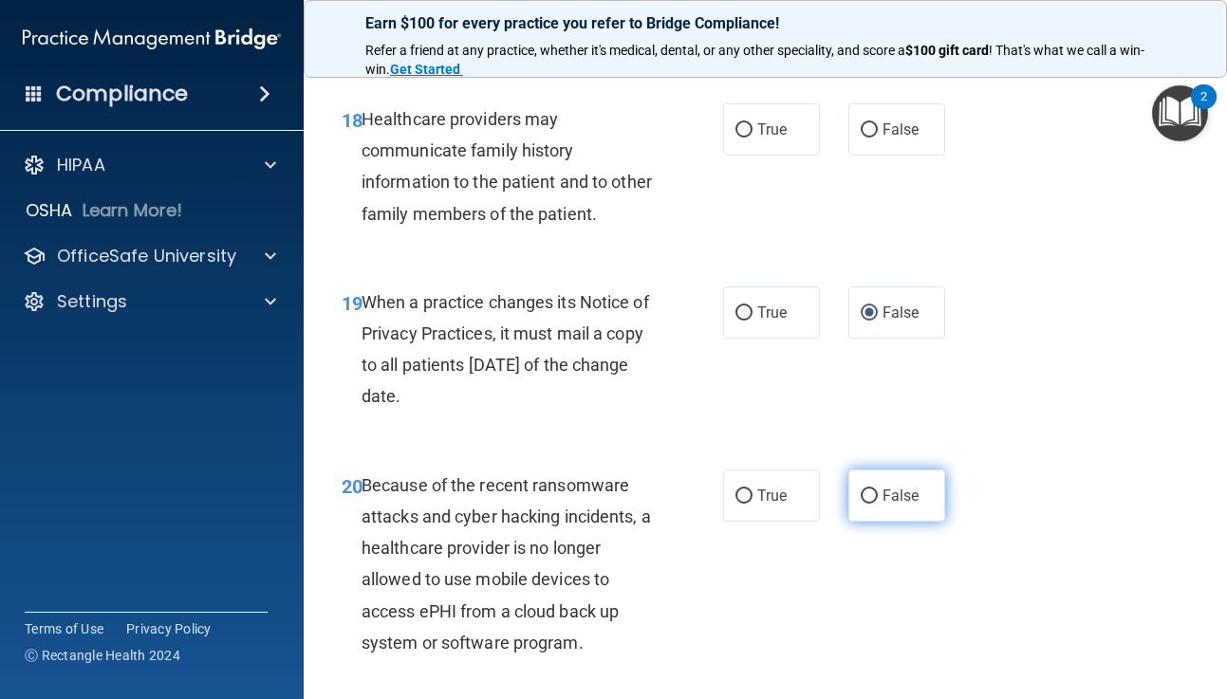
click at [868, 494] on input "False" at bounding box center [869, 497] width 17 height 14
radio input "true"
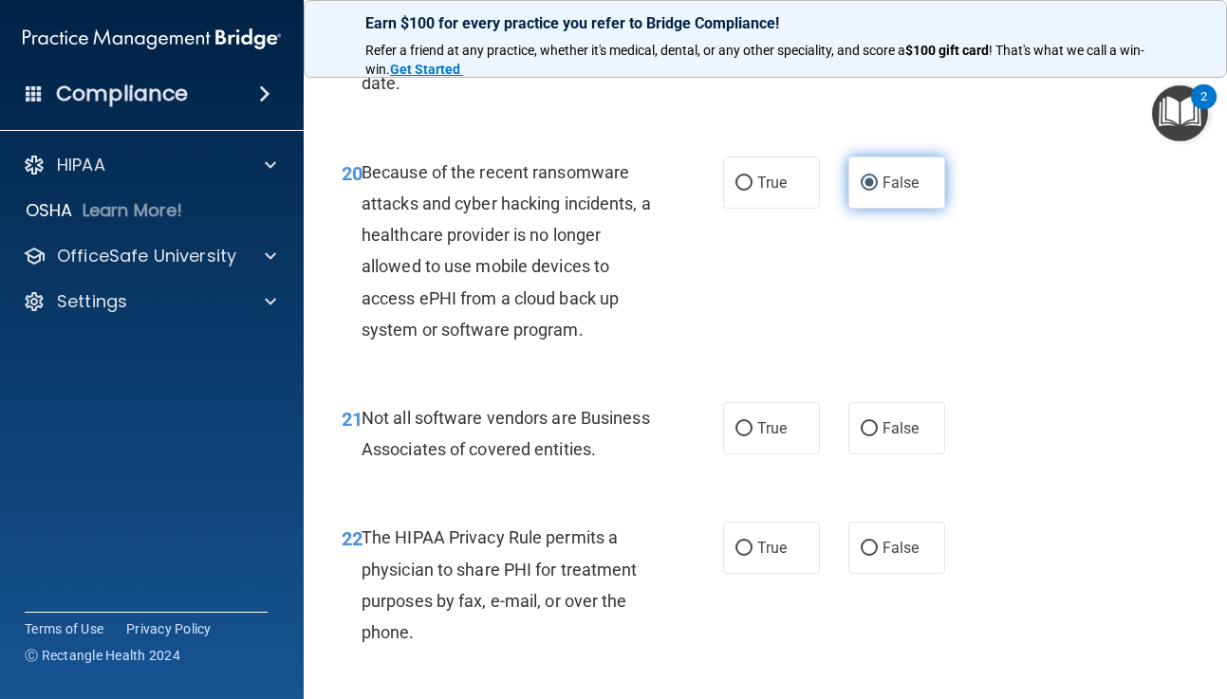
scroll to position [3851, 0]
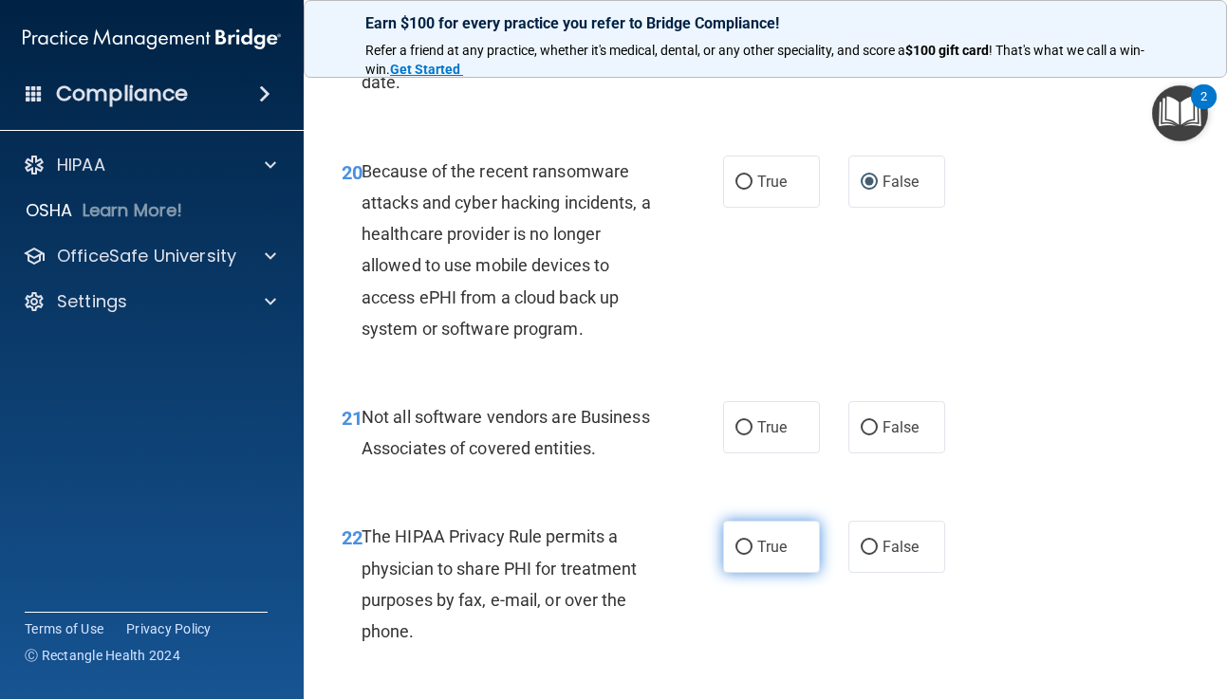
click at [744, 546] on input "True" at bounding box center [743, 548] width 17 height 14
radio input "true"
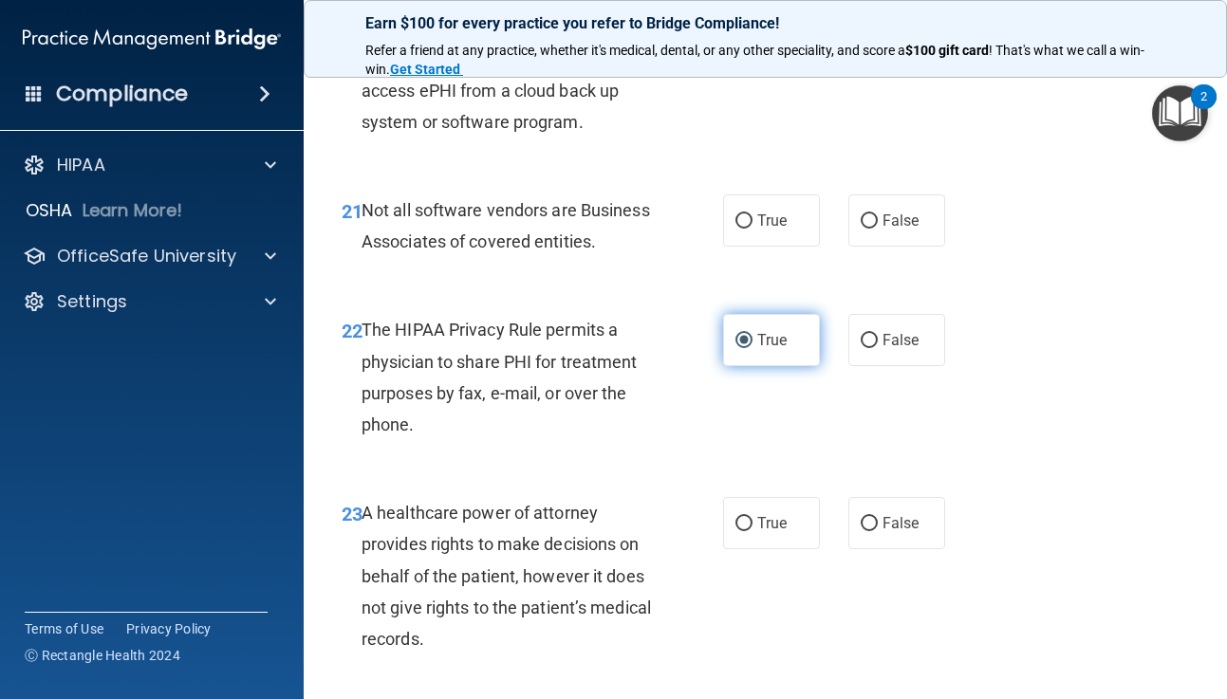
scroll to position [4061, 0]
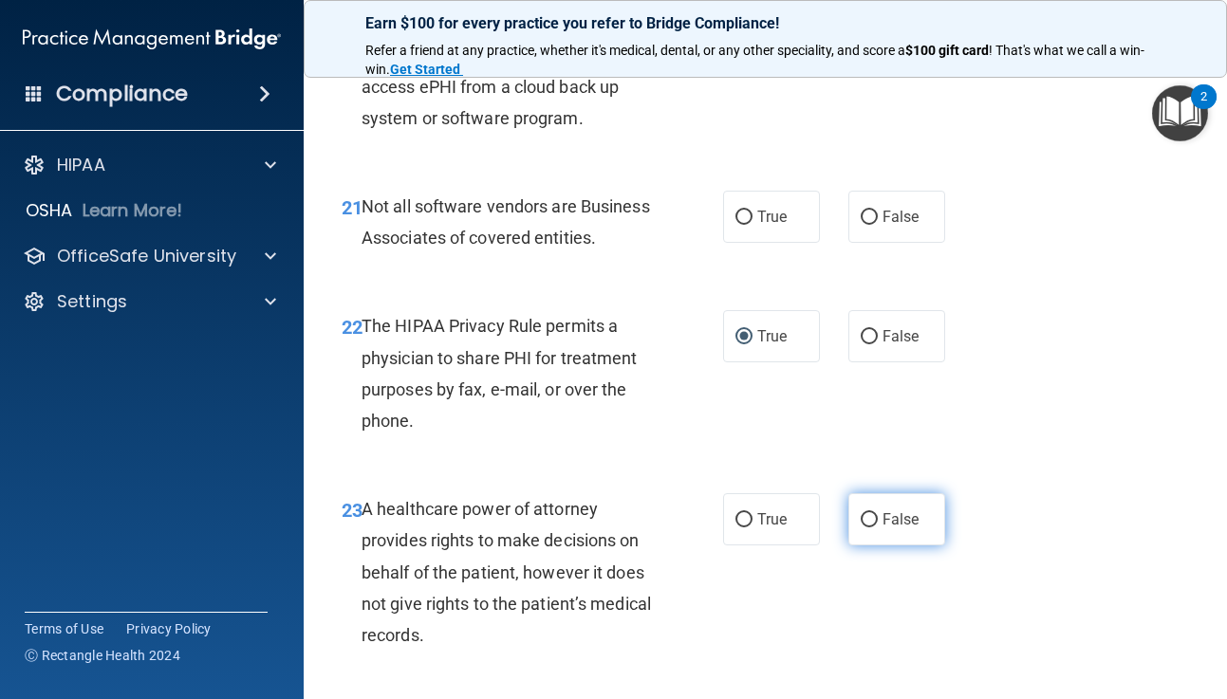
click at [870, 518] on input "False" at bounding box center [869, 520] width 17 height 14
radio input "true"
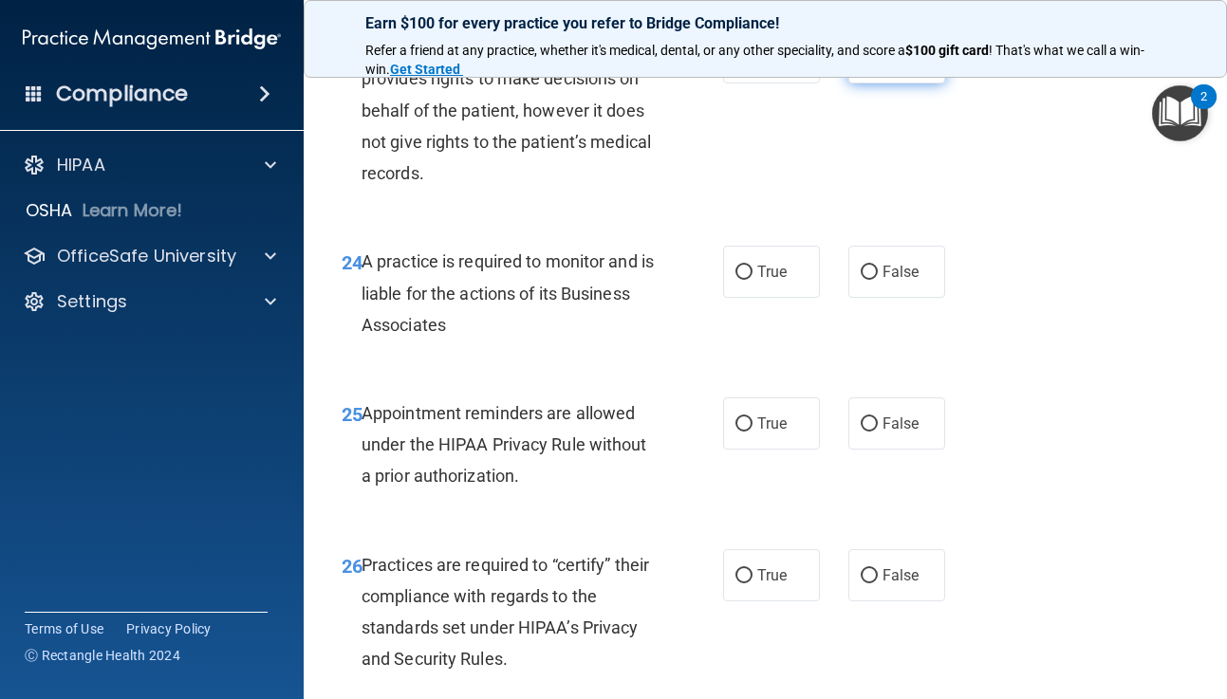
scroll to position [4525, 0]
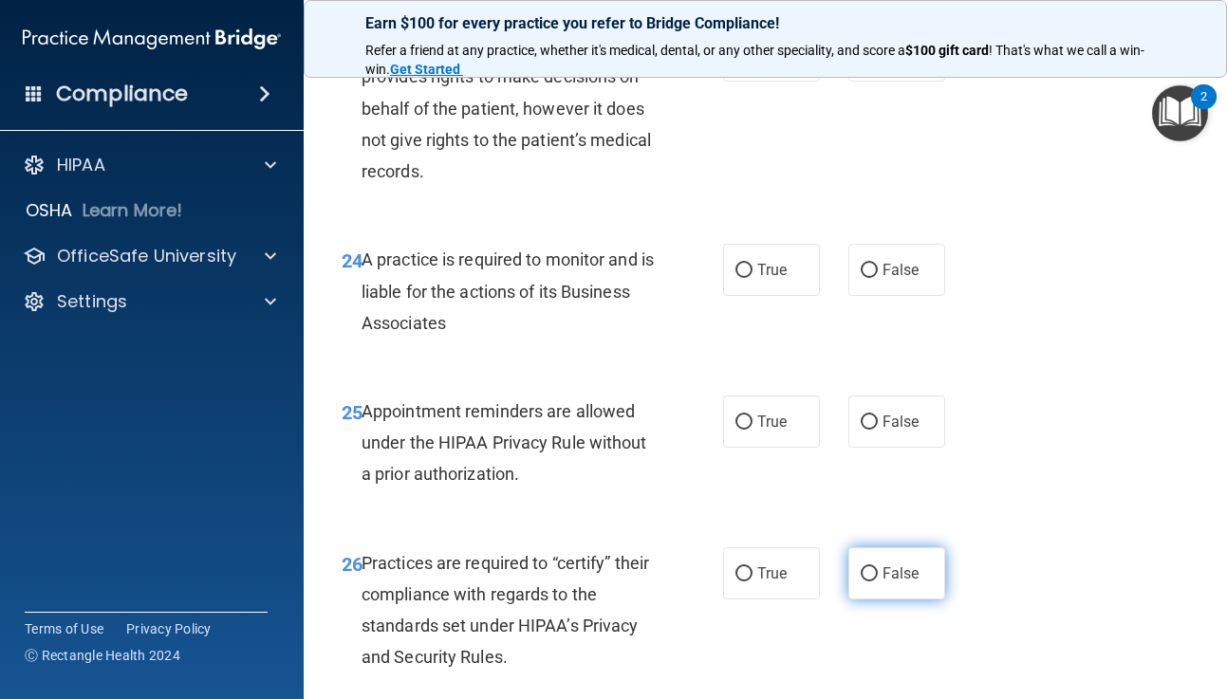
click at [869, 569] on input "False" at bounding box center [869, 574] width 17 height 14
radio input "true"
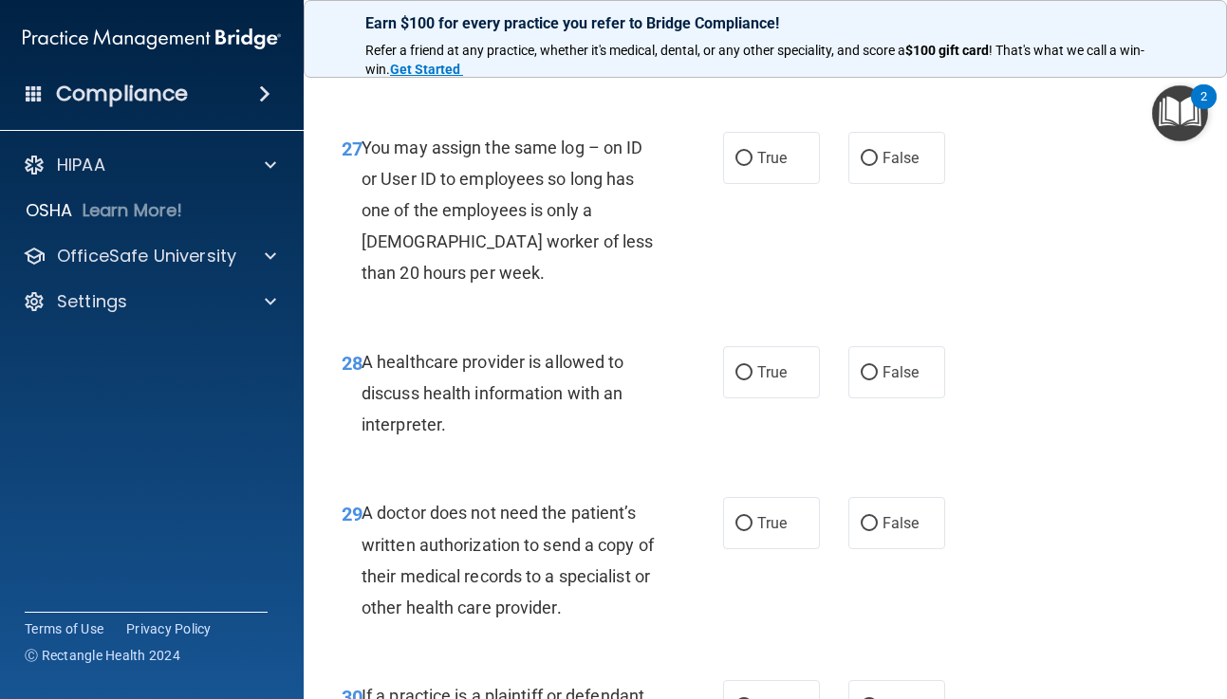
scroll to position [5128, 0]
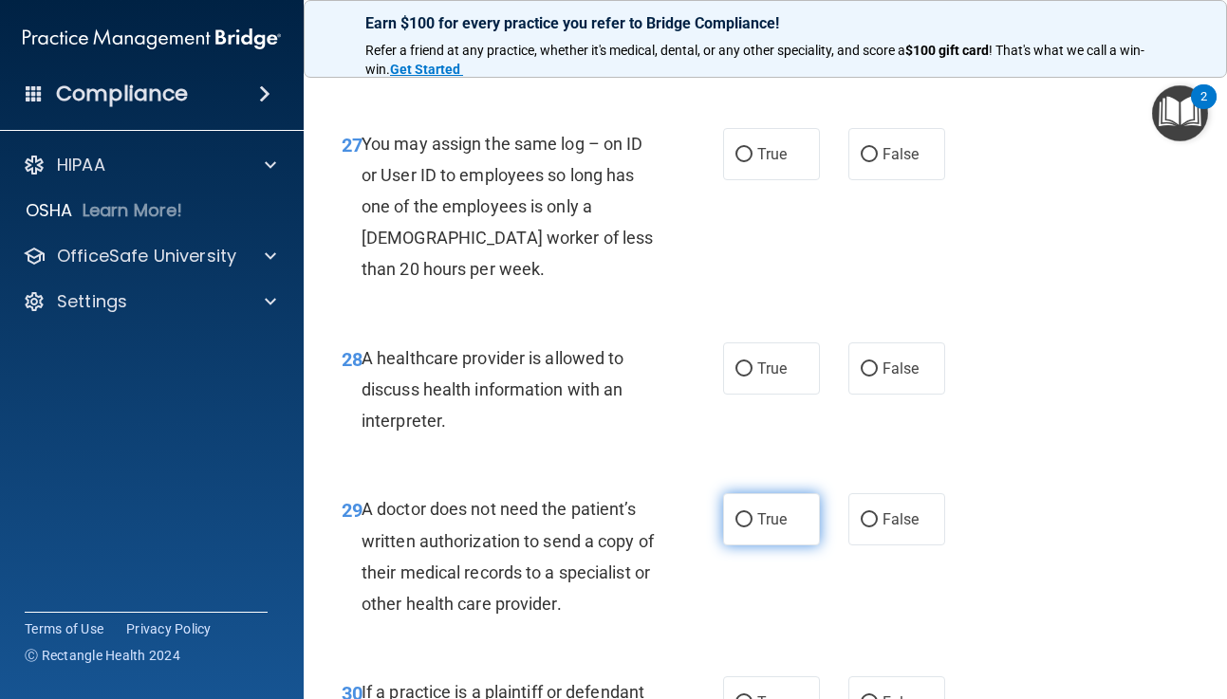
click at [744, 521] on input "True" at bounding box center [743, 520] width 17 height 14
radio input "true"
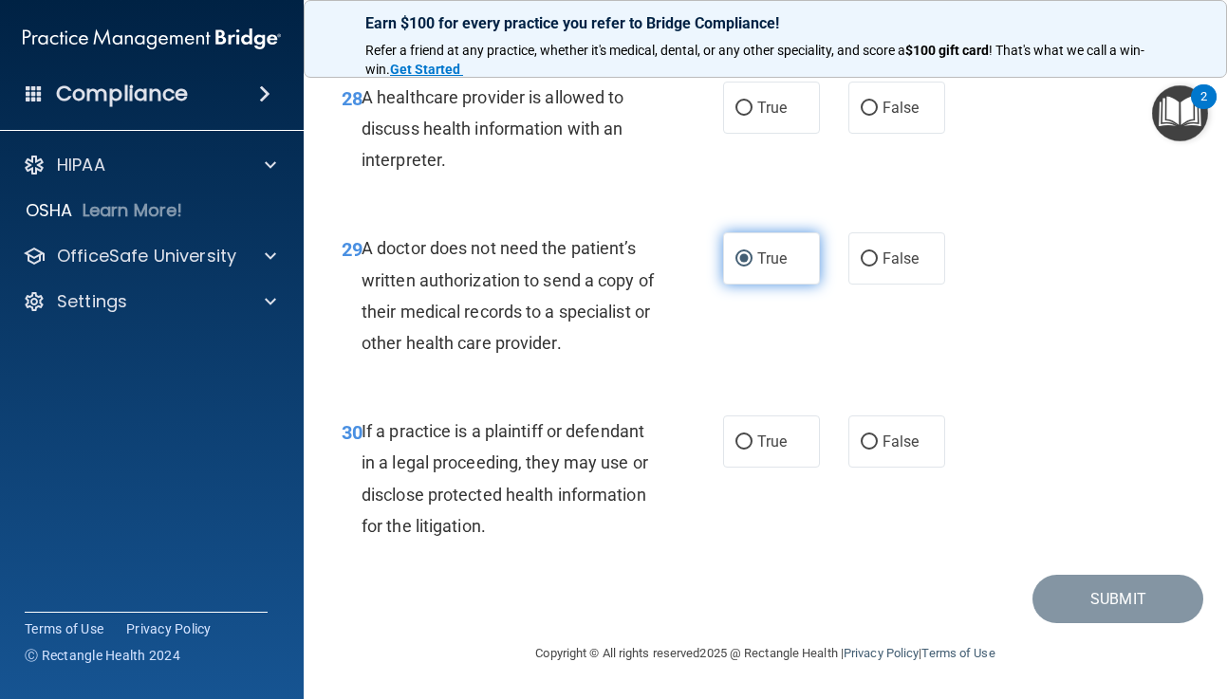
scroll to position [5408, 0]
click at [740, 450] on input "True" at bounding box center [743, 443] width 17 height 14
radio input "true"
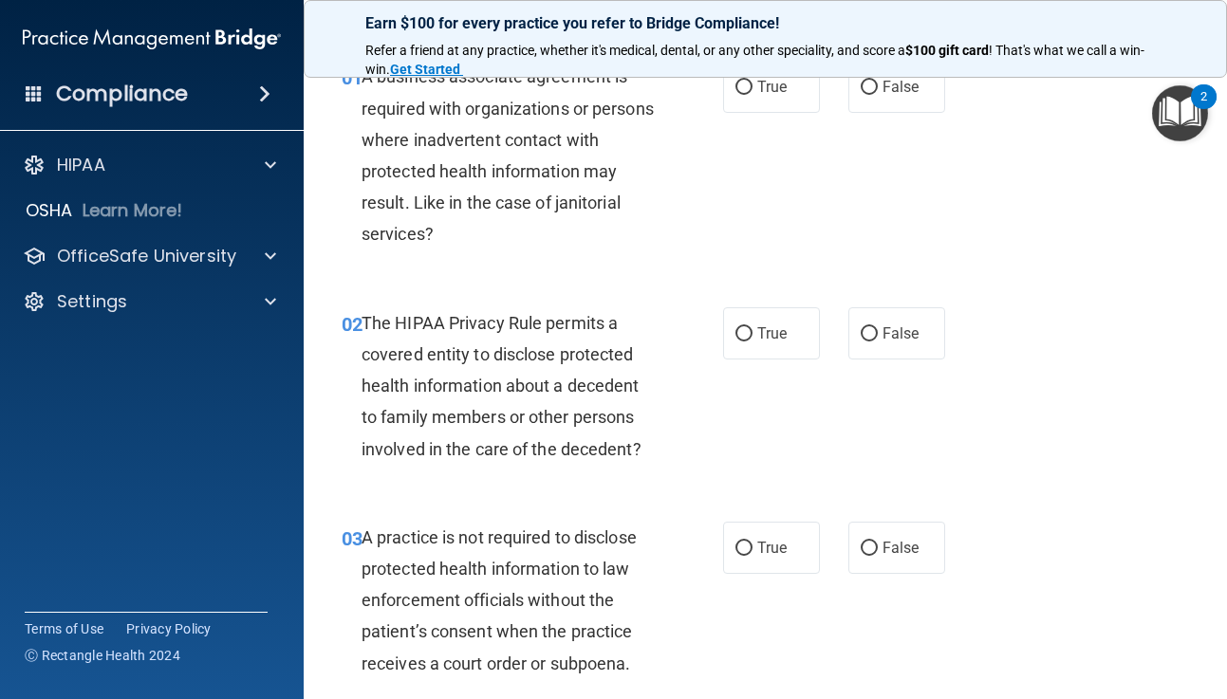
scroll to position [0, 0]
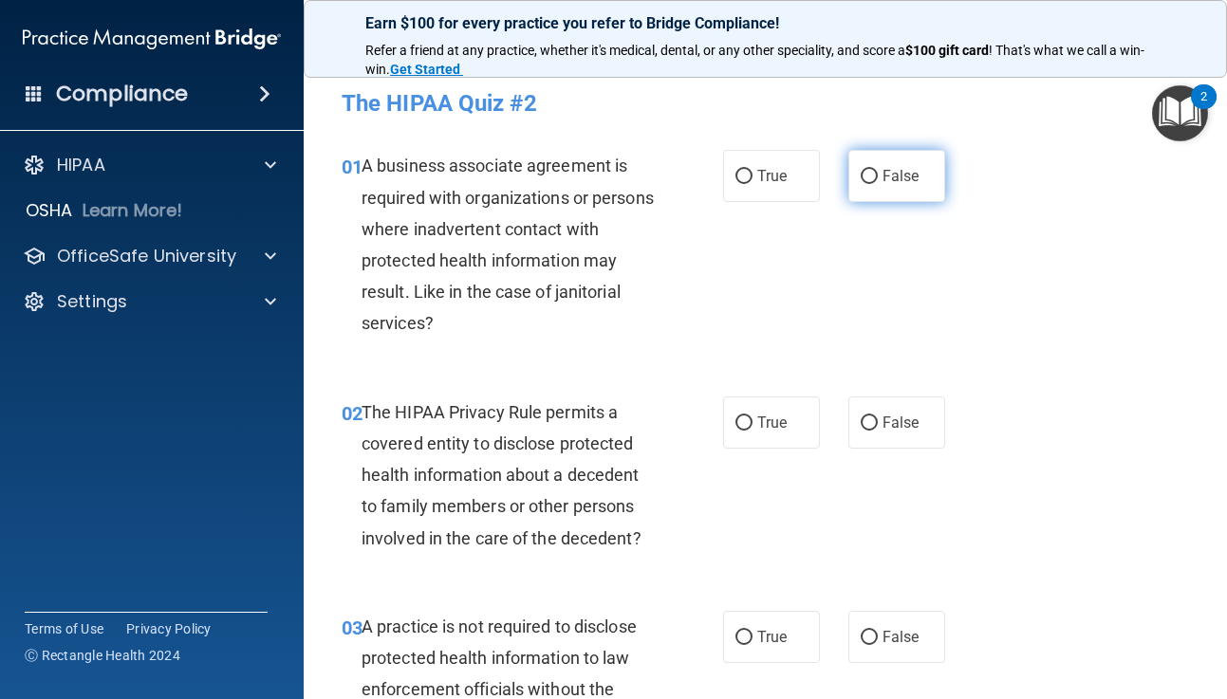
click at [868, 176] on input "False" at bounding box center [869, 177] width 17 height 14
radio input "true"
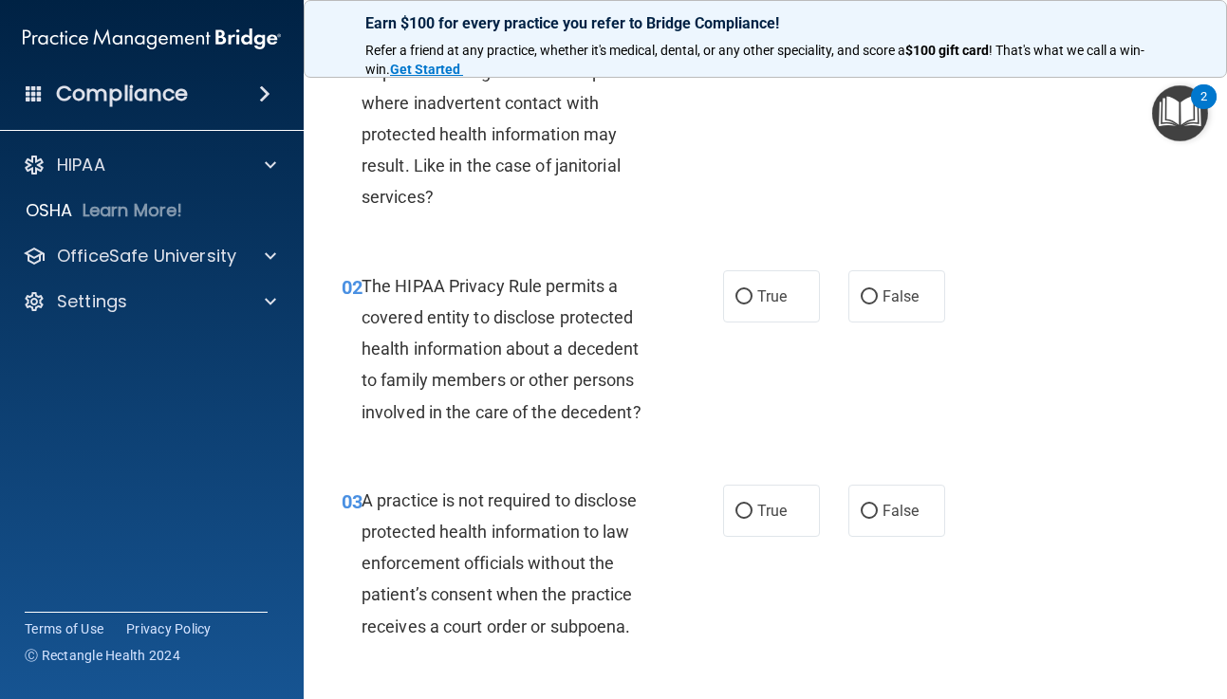
scroll to position [130, 0]
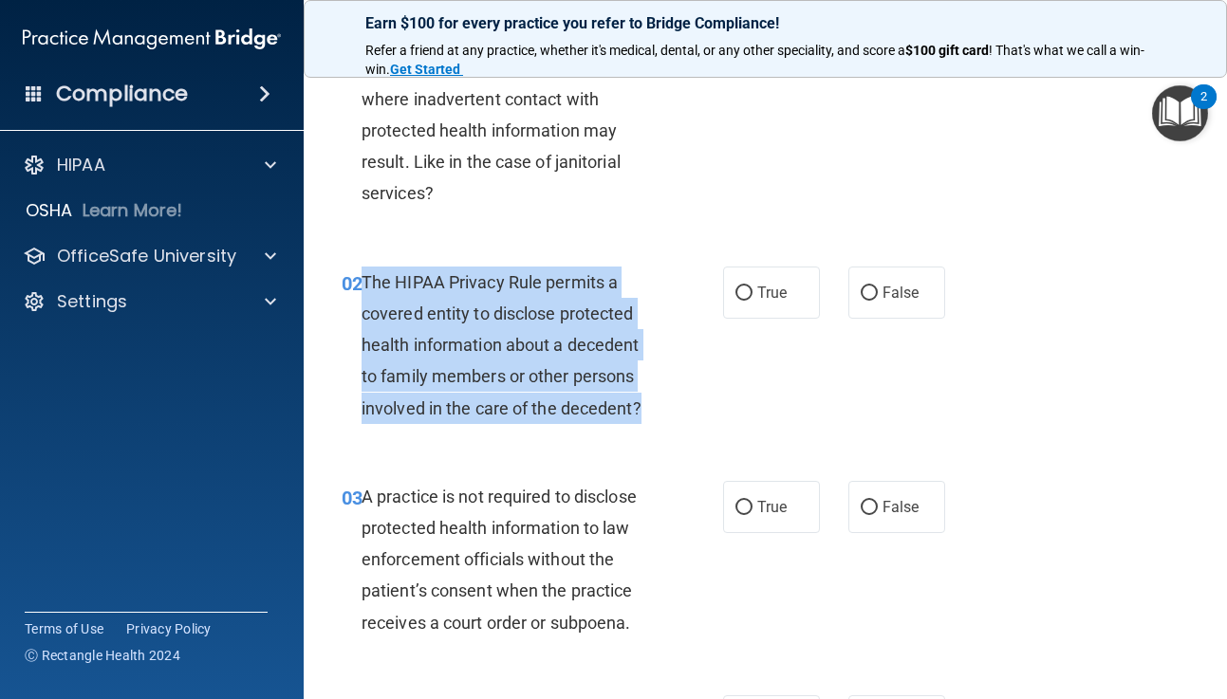
drag, startPoint x: 361, startPoint y: 277, endPoint x: 670, endPoint y: 399, distance: 332.3
click at [670, 399] on div "02 The HIPAA Privacy Rule permits a covered entity to disclose protected health…" at bounding box center [532, 350] width 438 height 167
click at [742, 293] on input "True" at bounding box center [743, 294] width 17 height 14
radio input "true"
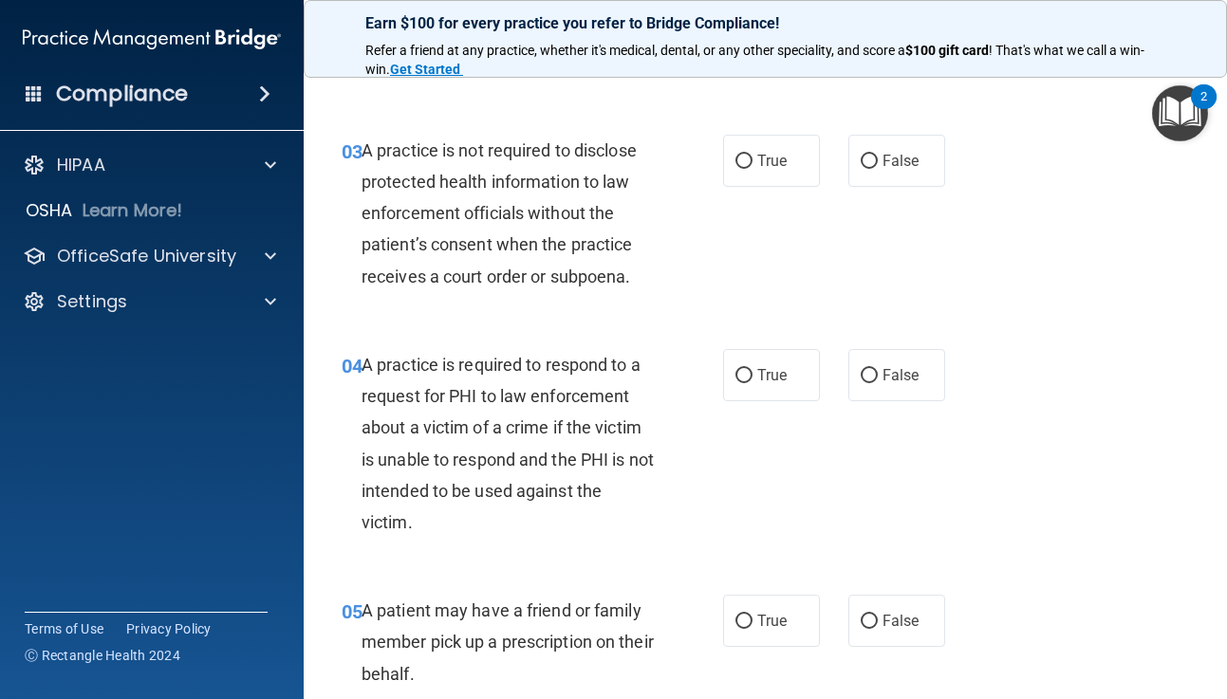
scroll to position [501, 0]
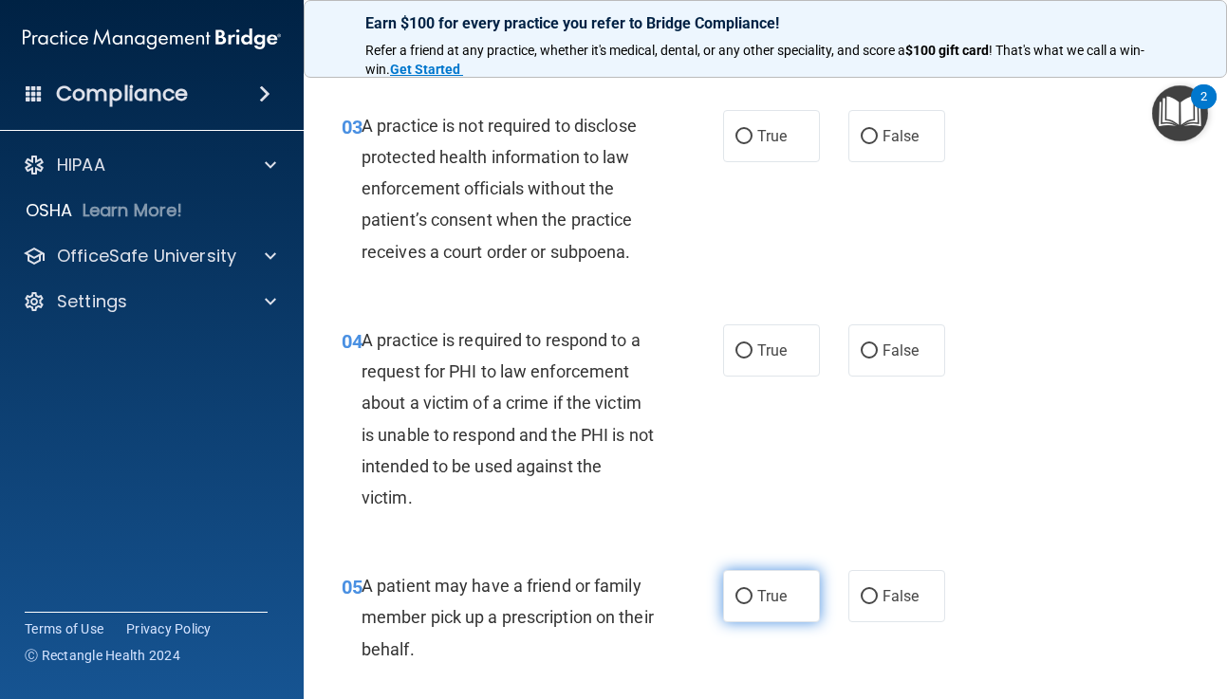
click at [743, 597] on input "True" at bounding box center [743, 597] width 17 height 14
radio input "true"
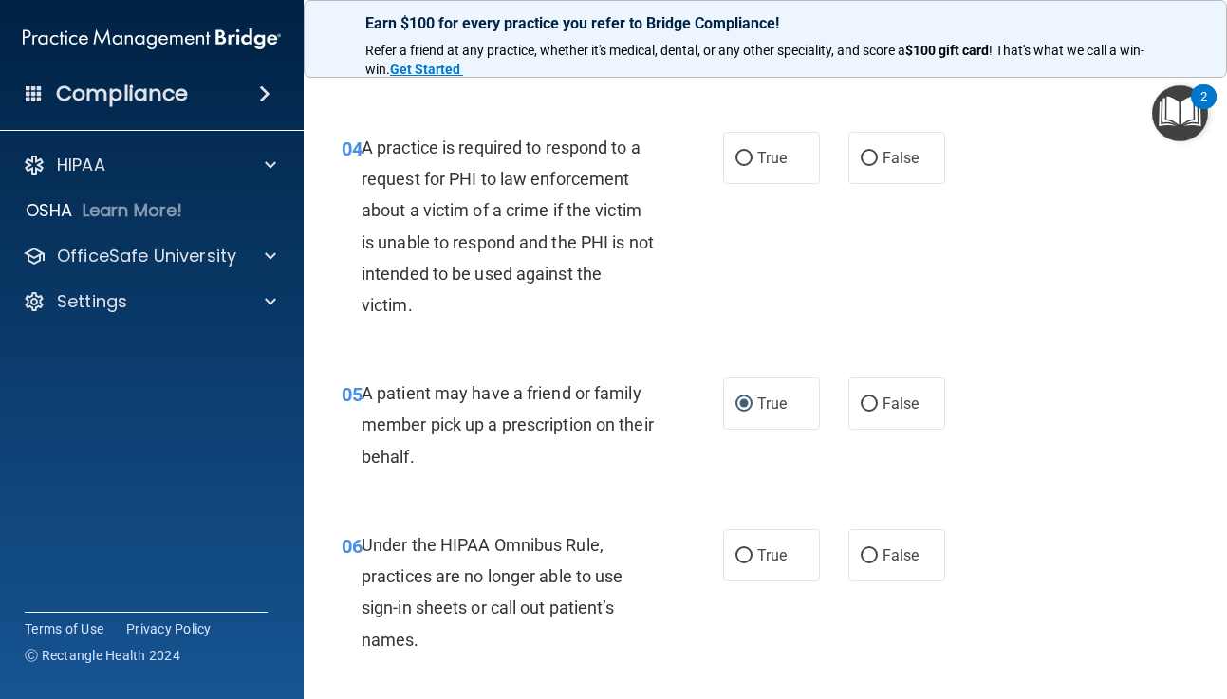
scroll to position [696, 0]
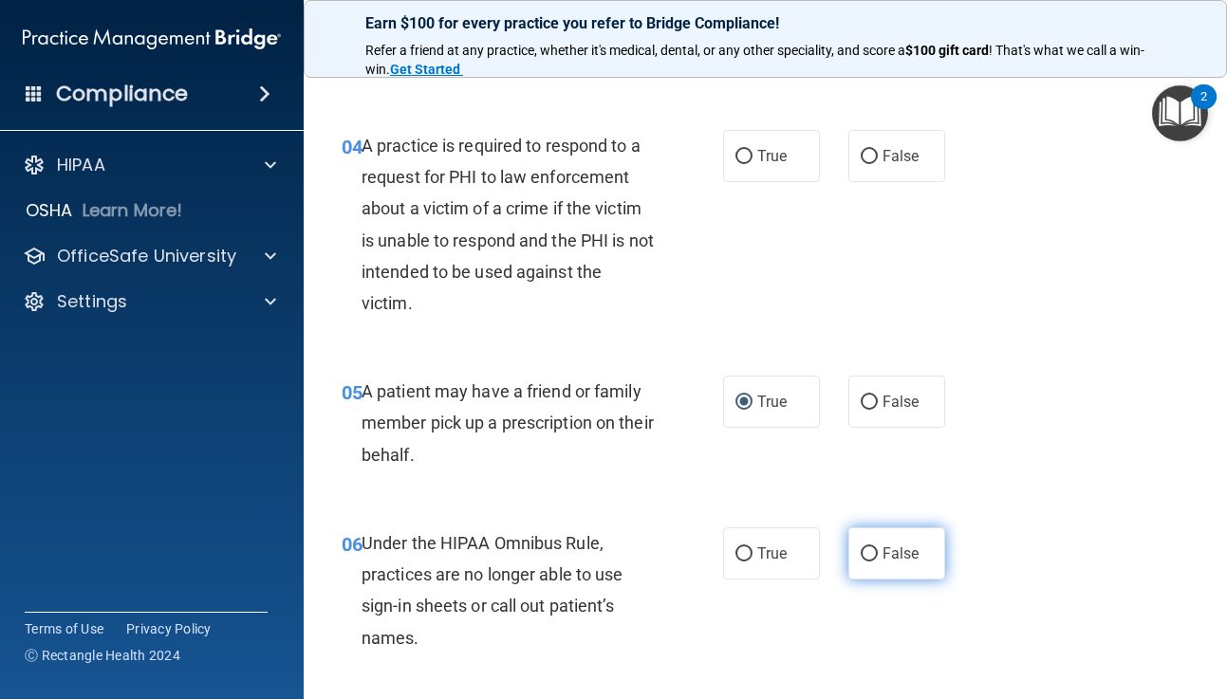
click at [865, 550] on input "False" at bounding box center [869, 555] width 17 height 14
radio input "true"
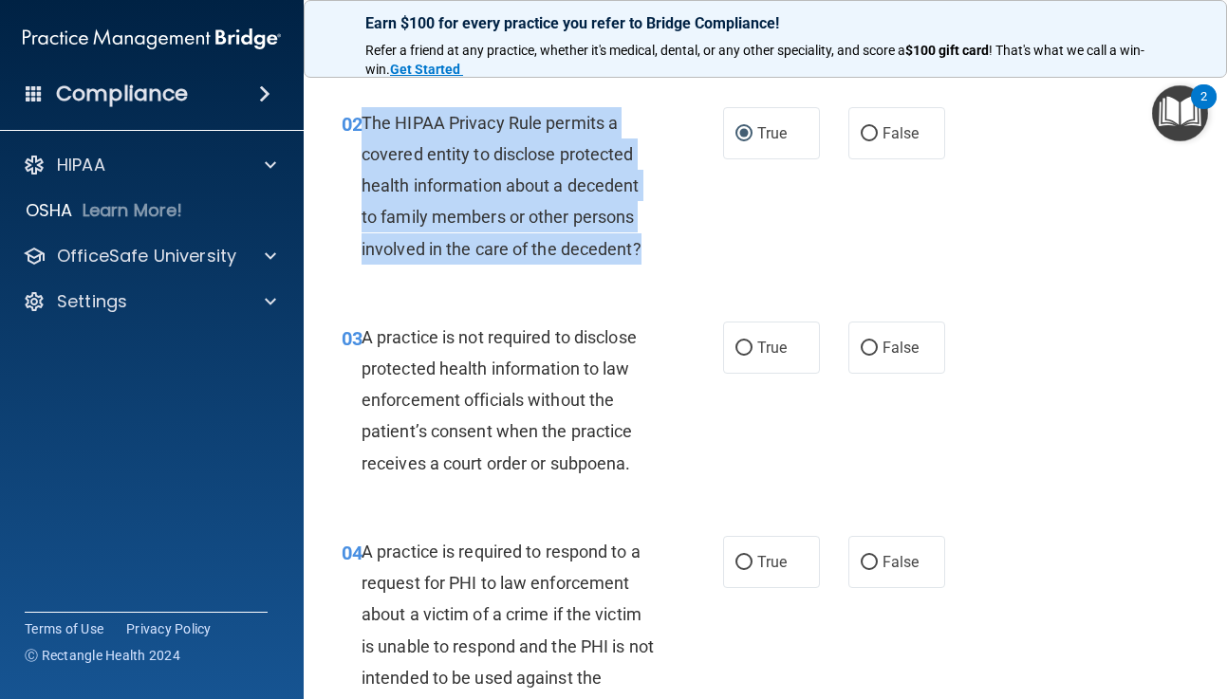
scroll to position [265, 0]
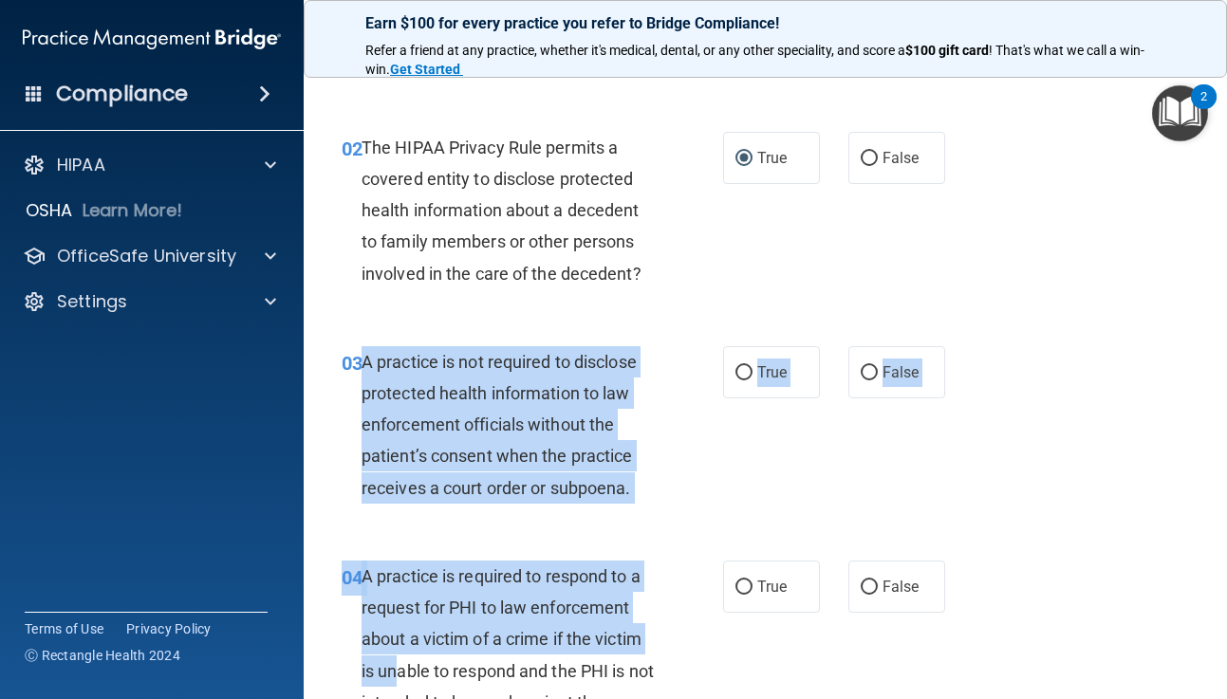
drag, startPoint x: 362, startPoint y: 360, endPoint x: 396, endPoint y: 657, distance: 298.9
click at [702, 479] on div "03 A practice is not required to disclose protected health information to law e…" at bounding box center [532, 429] width 438 height 167
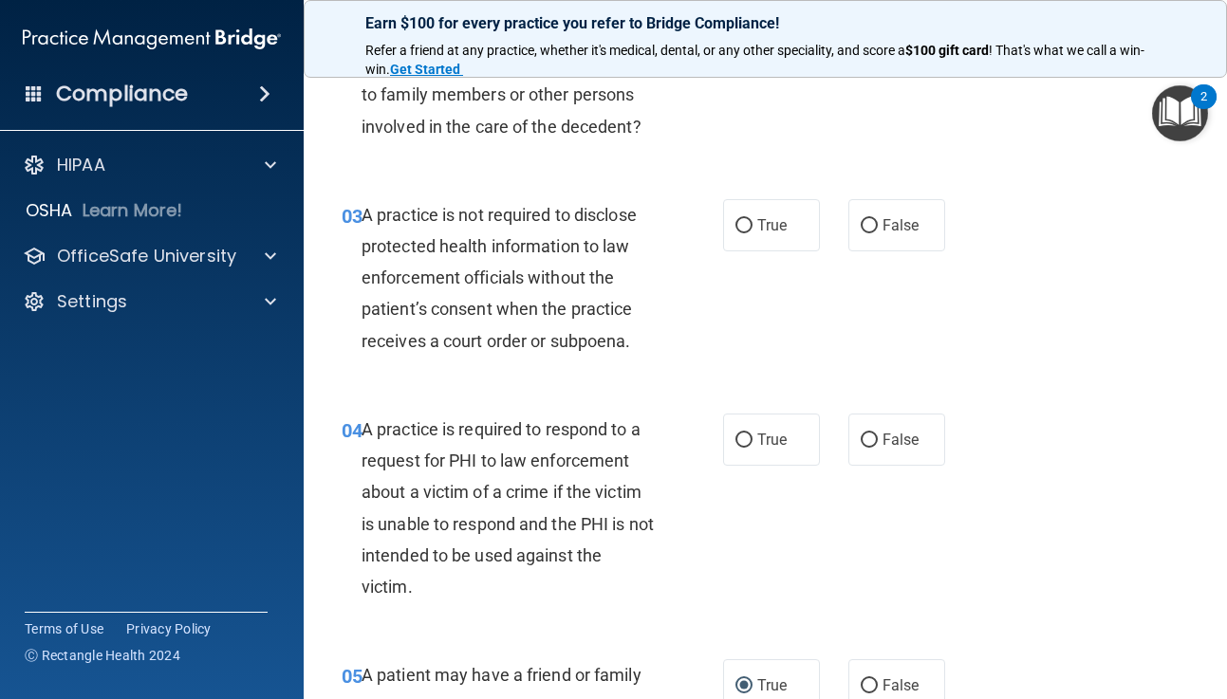
scroll to position [410, 0]
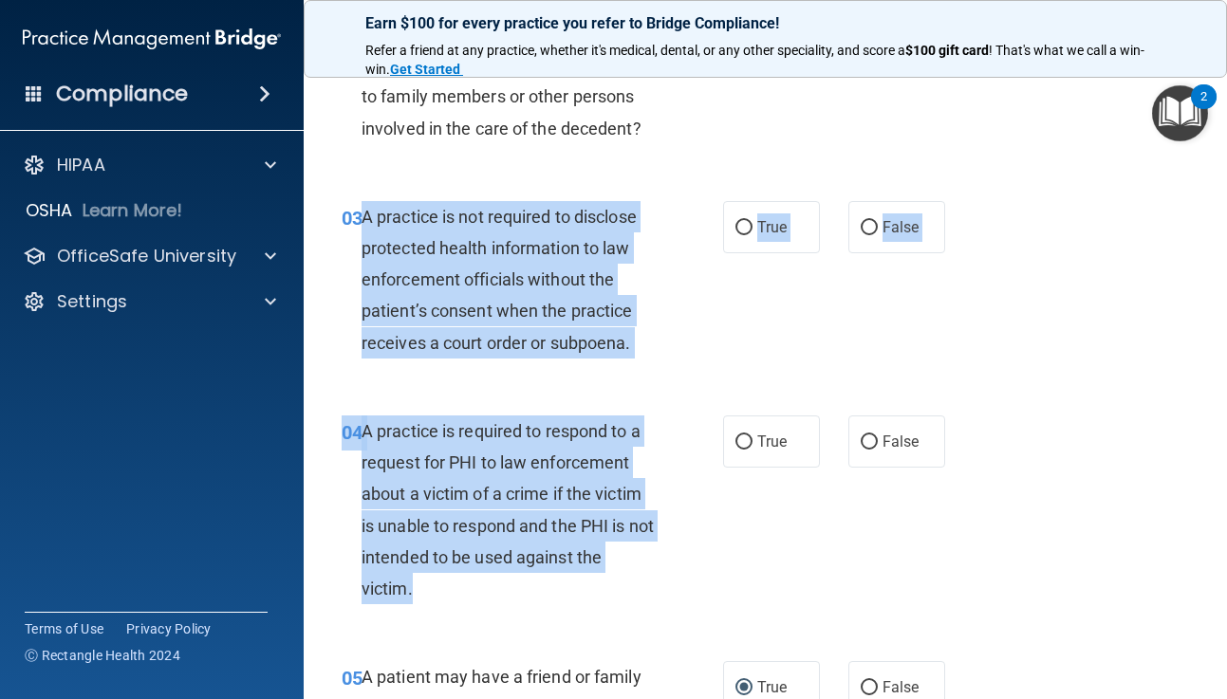
drag, startPoint x: 365, startPoint y: 211, endPoint x: 481, endPoint y: 600, distance: 405.9
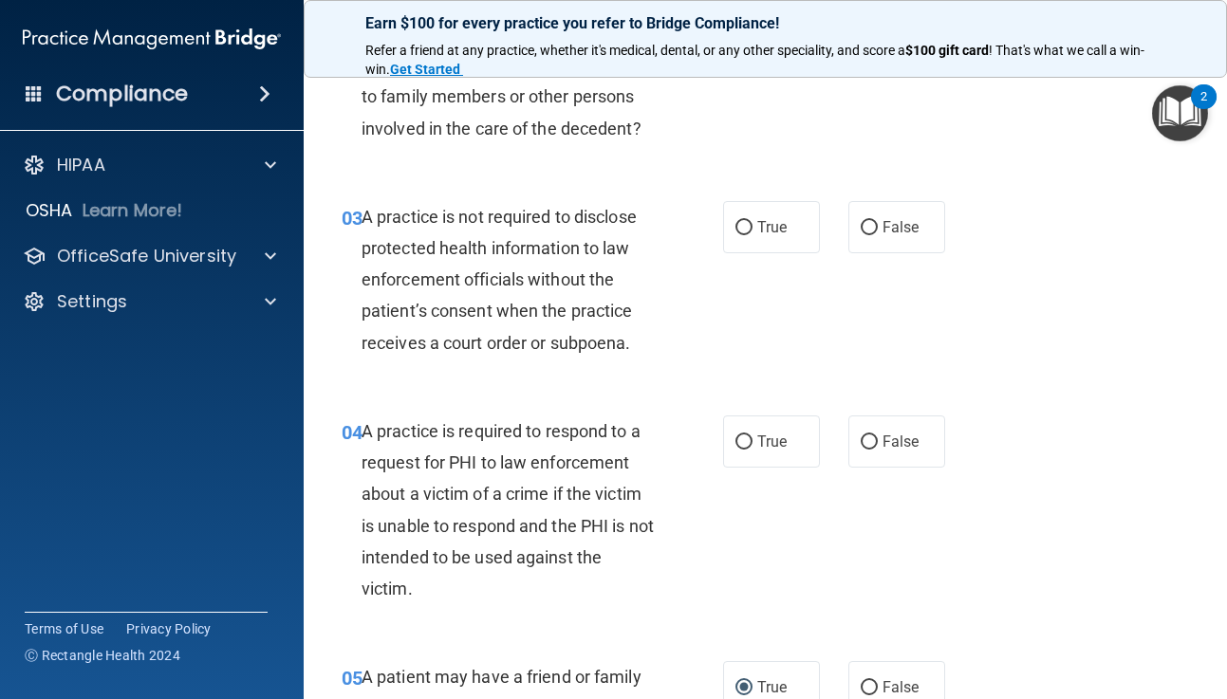
click at [914, 316] on div "03 A practice is not required to disclose protected health information to law e…" at bounding box center [765, 284] width 876 height 214
click at [868, 226] on input "False" at bounding box center [869, 228] width 17 height 14
radio input "true"
click at [744, 438] on input "True" at bounding box center [743, 443] width 17 height 14
radio input "true"
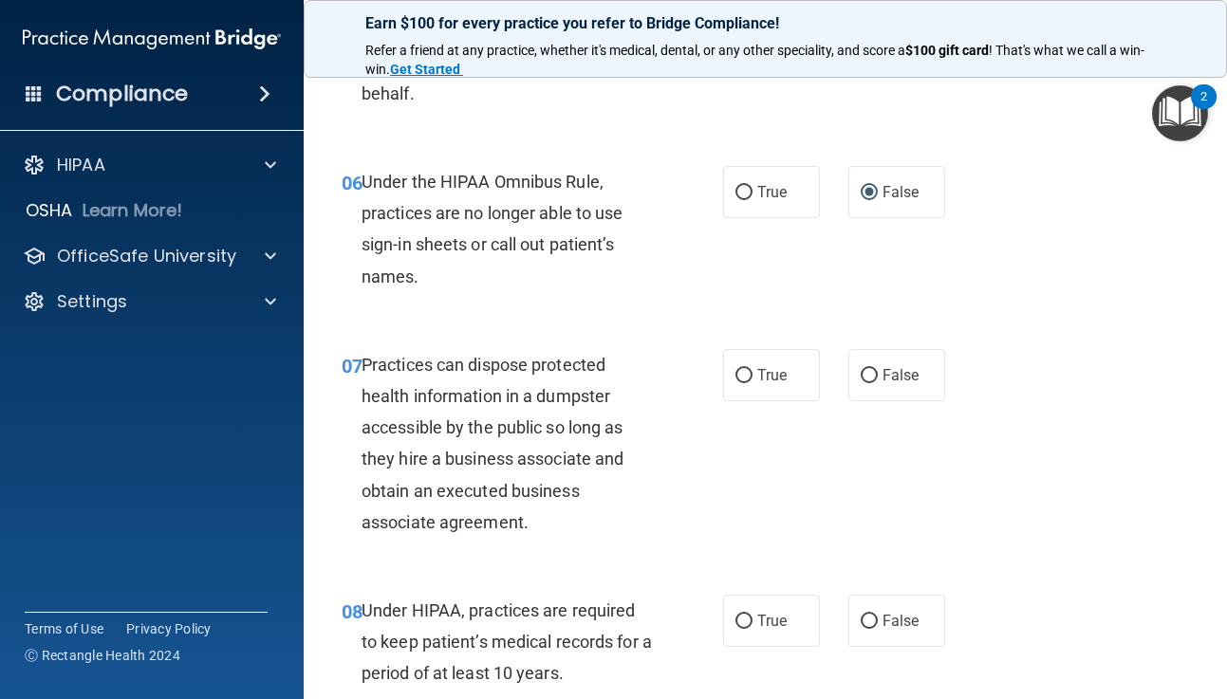
scroll to position [1063, 0]
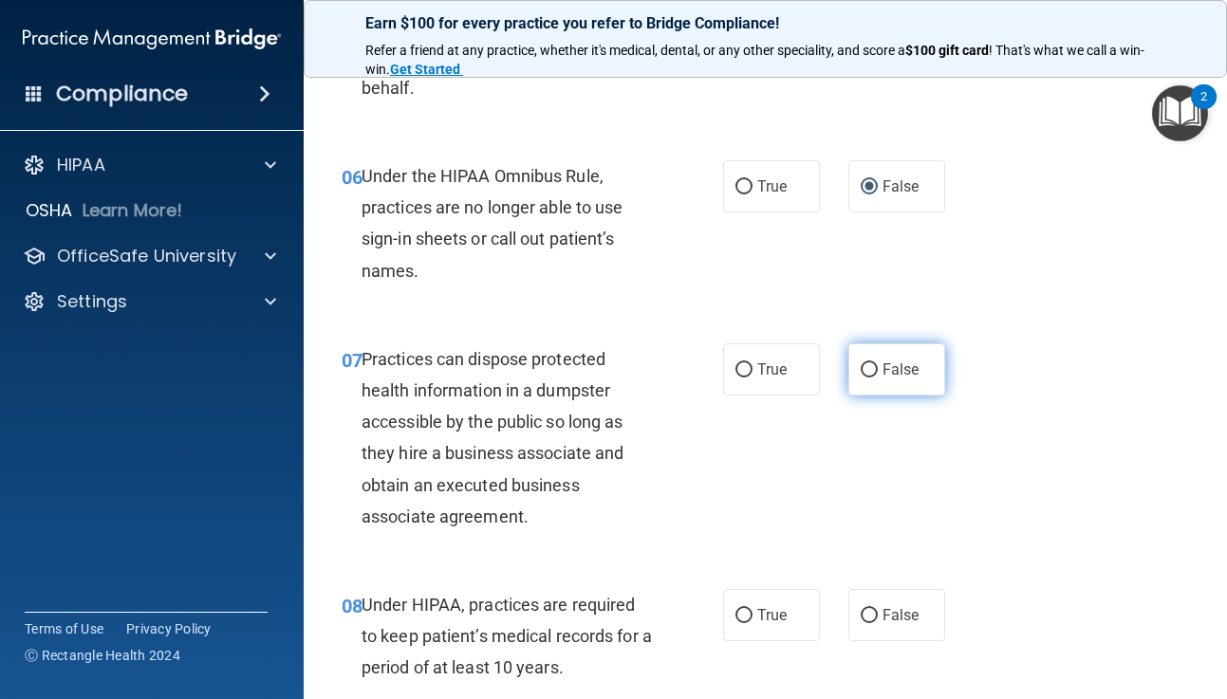
click at [871, 366] on input "False" at bounding box center [869, 370] width 17 height 14
radio input "true"
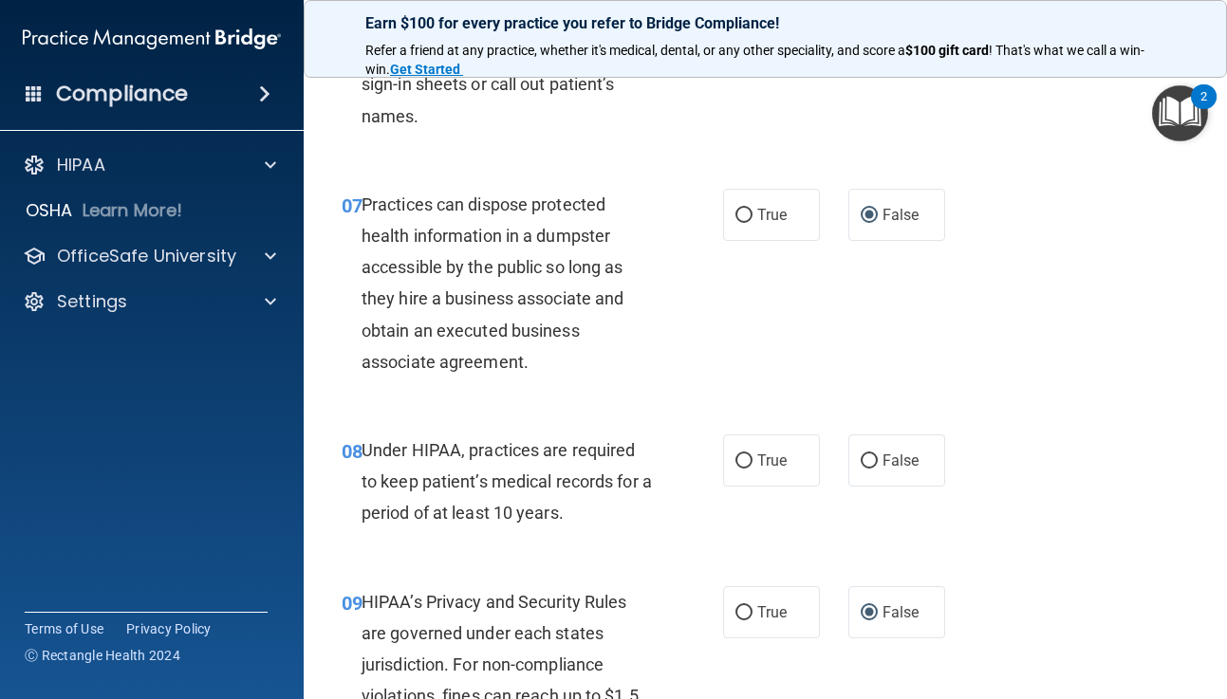
scroll to position [1227, 0]
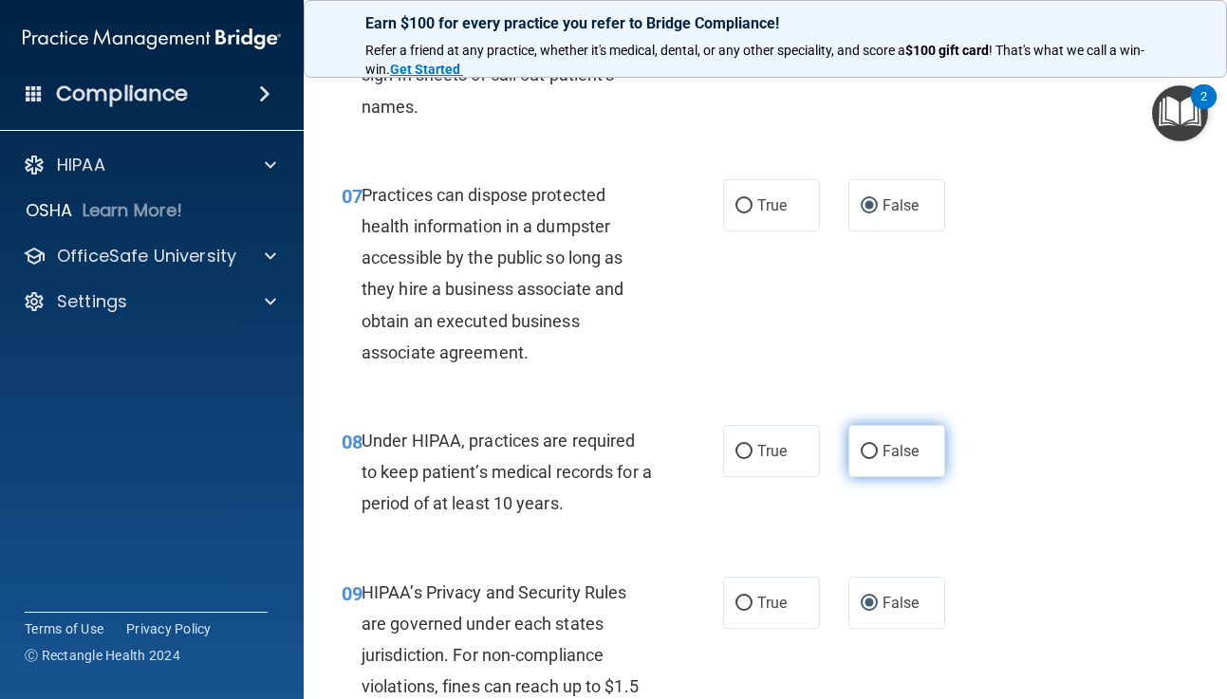
click at [871, 450] on input "False" at bounding box center [869, 452] width 17 height 14
radio input "true"
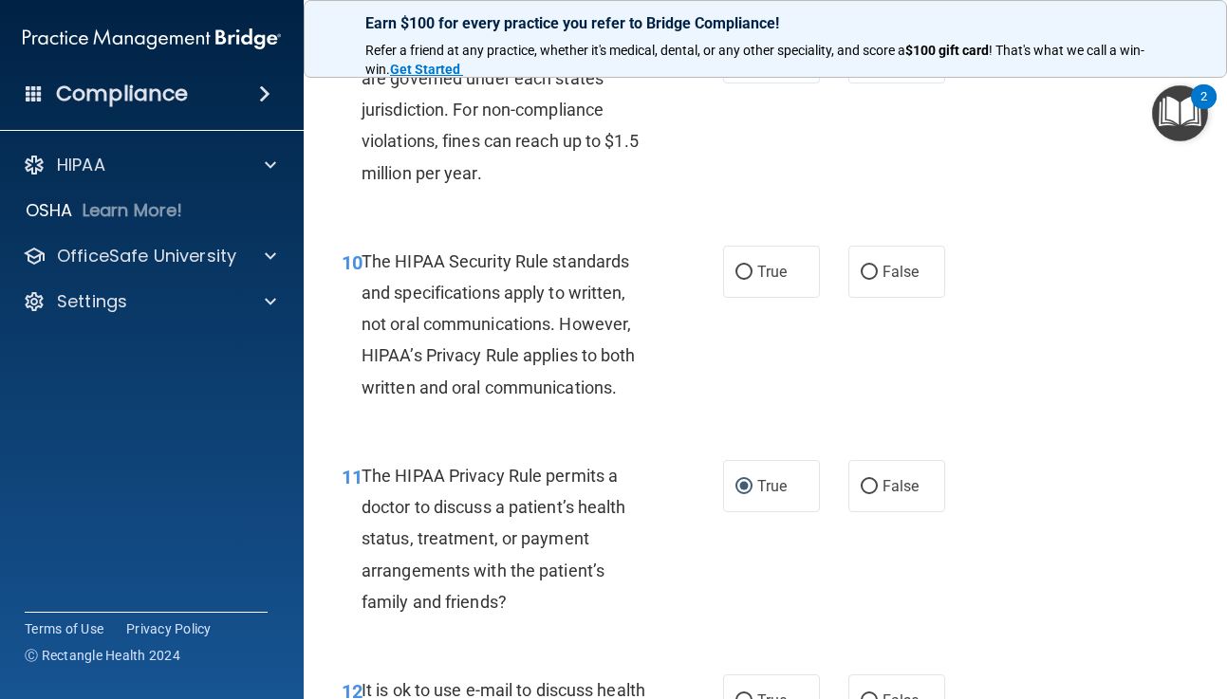
scroll to position [1798, 0]
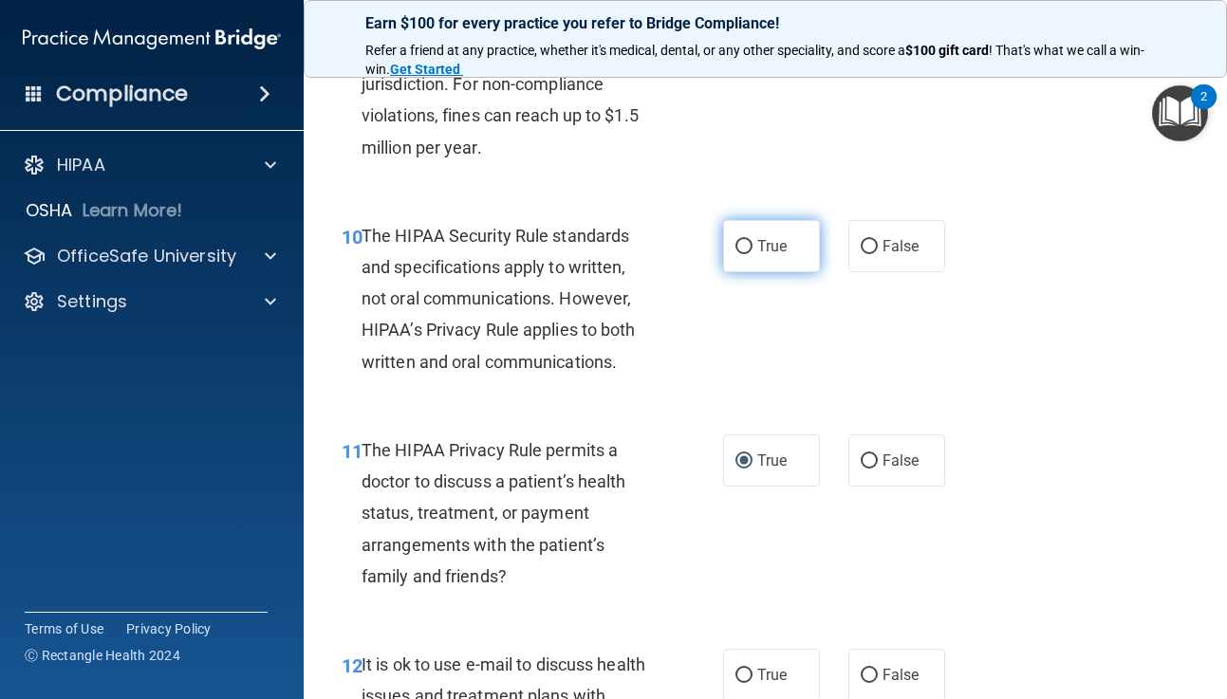
click at [745, 245] on input "True" at bounding box center [743, 247] width 17 height 14
radio input "true"
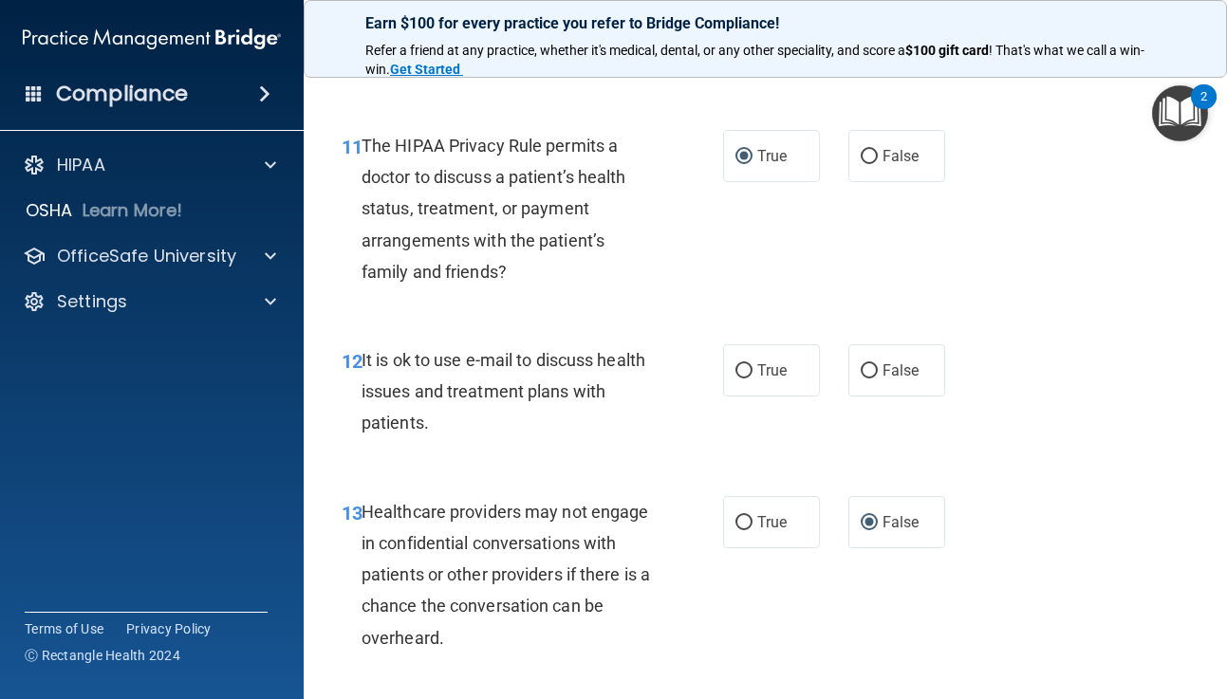
scroll to position [2109, 0]
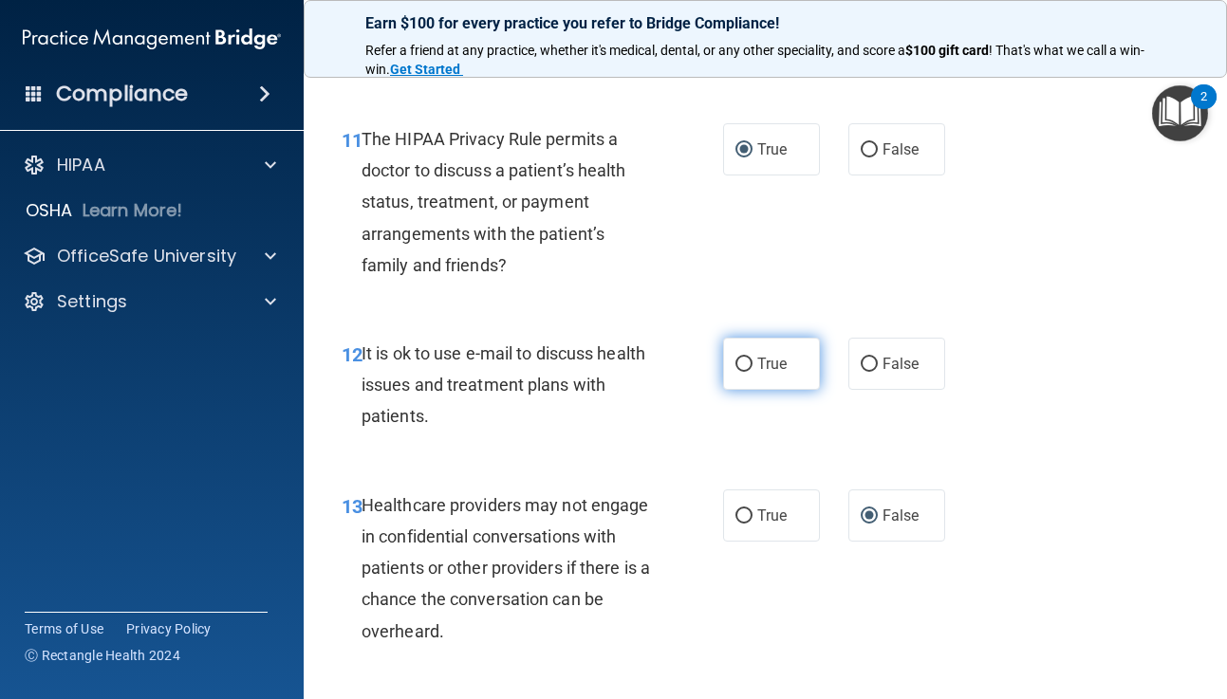
click at [744, 360] on input "True" at bounding box center [743, 365] width 17 height 14
radio input "true"
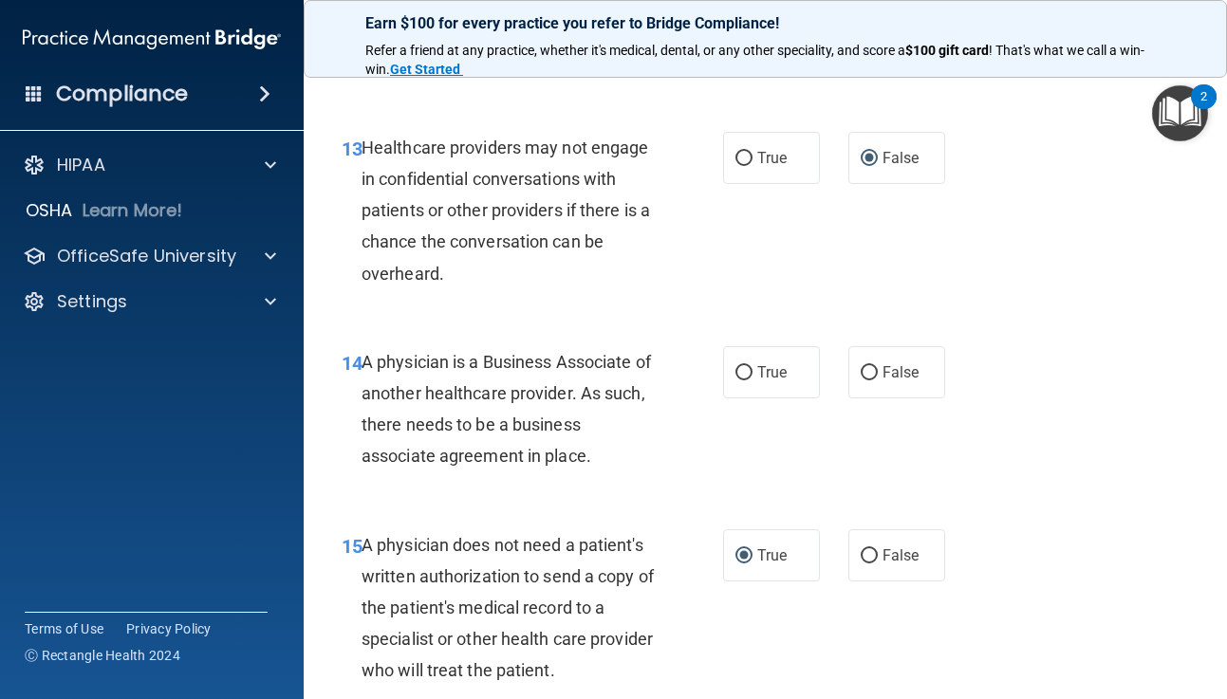
scroll to position [2470, 0]
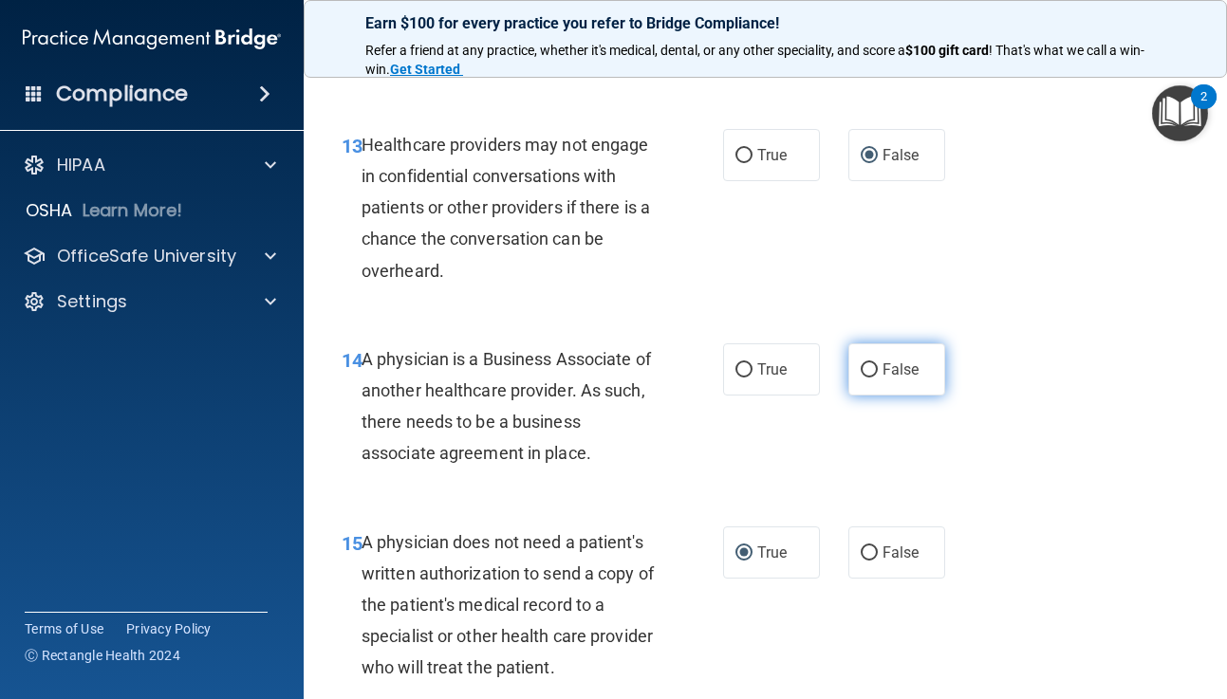
click at [870, 368] on input "False" at bounding box center [869, 370] width 17 height 14
radio input "true"
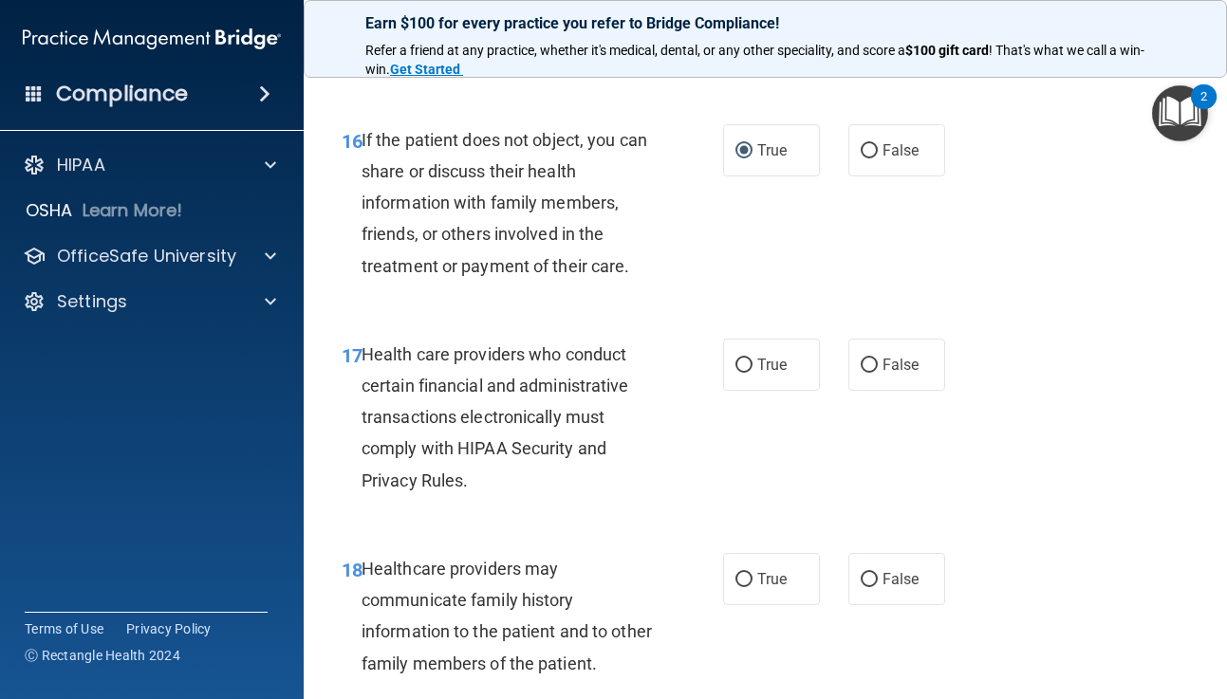
scroll to position [3106, 0]
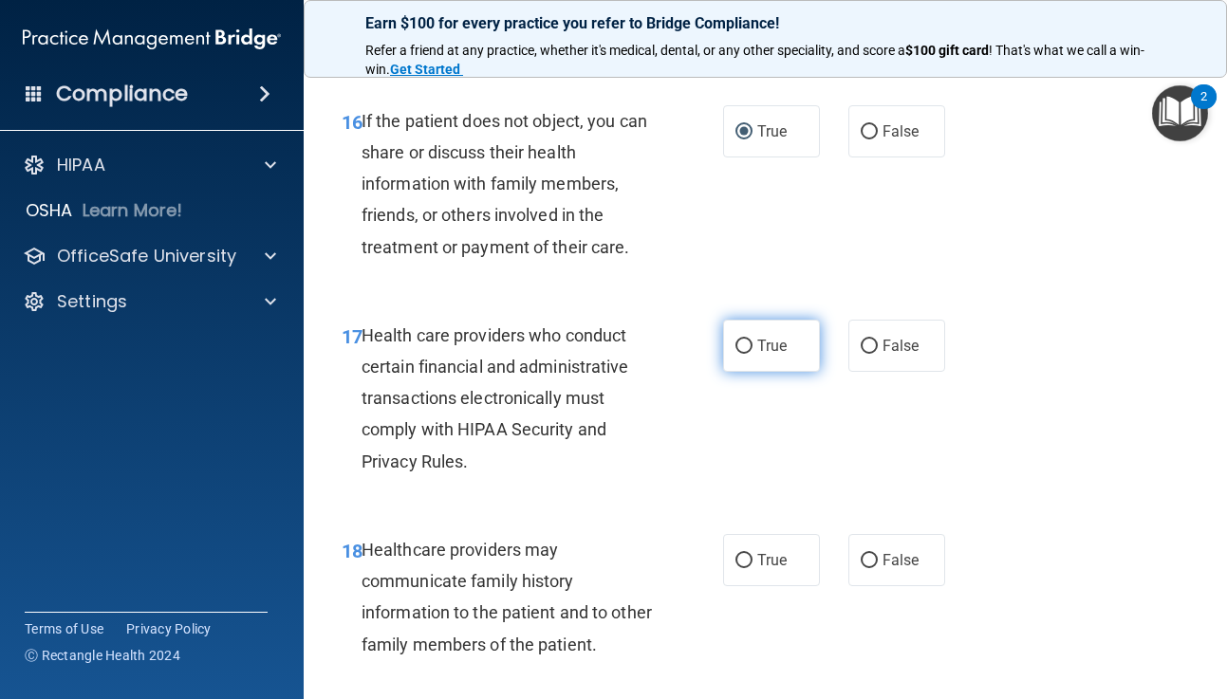
click at [746, 342] on input "True" at bounding box center [743, 347] width 17 height 14
radio input "true"
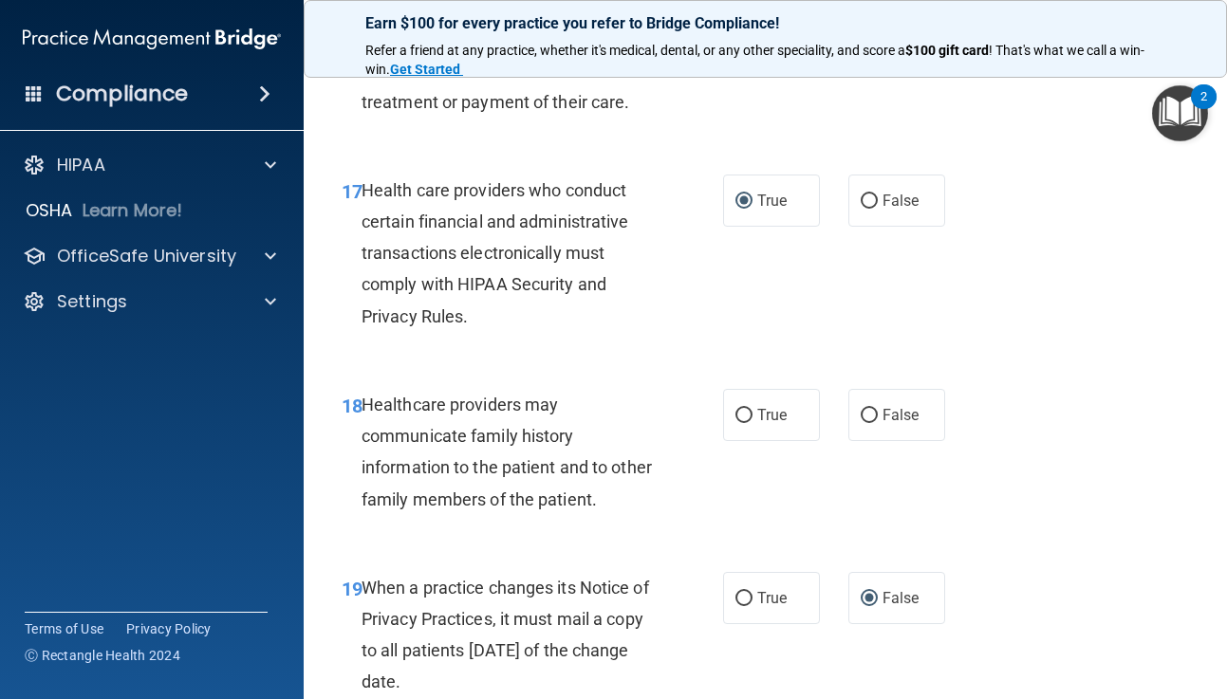
scroll to position [3253, 0]
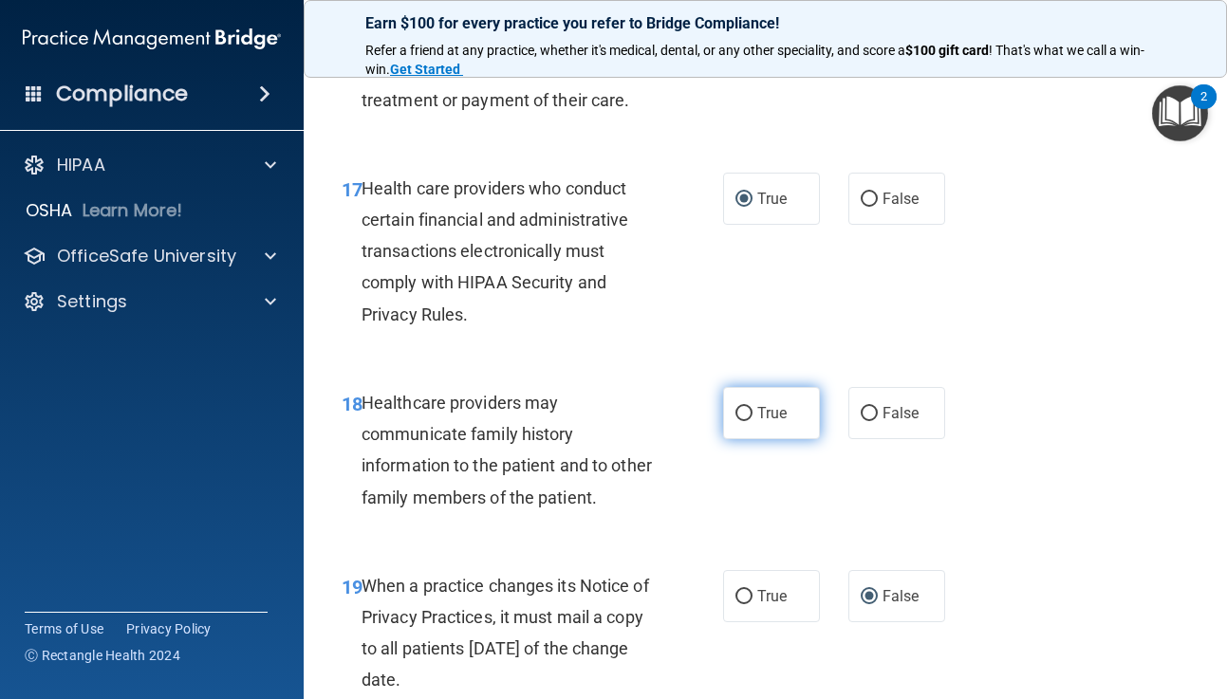
click at [747, 414] on input "True" at bounding box center [743, 414] width 17 height 14
radio input "true"
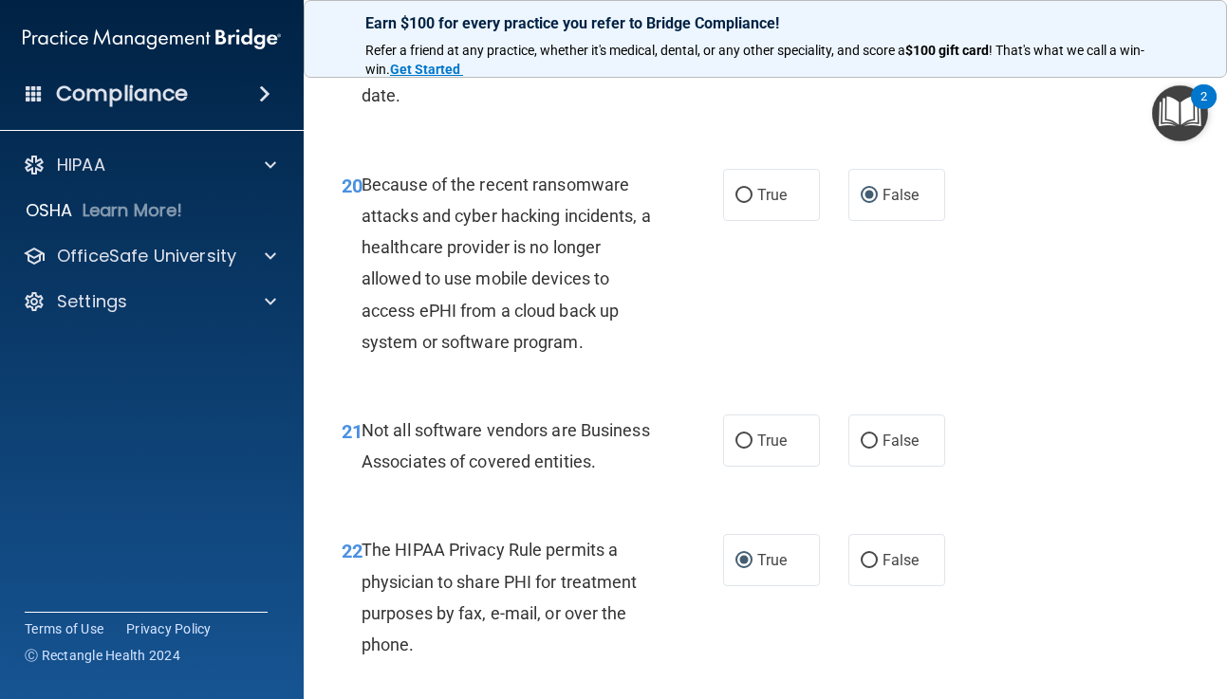
scroll to position [3843, 0]
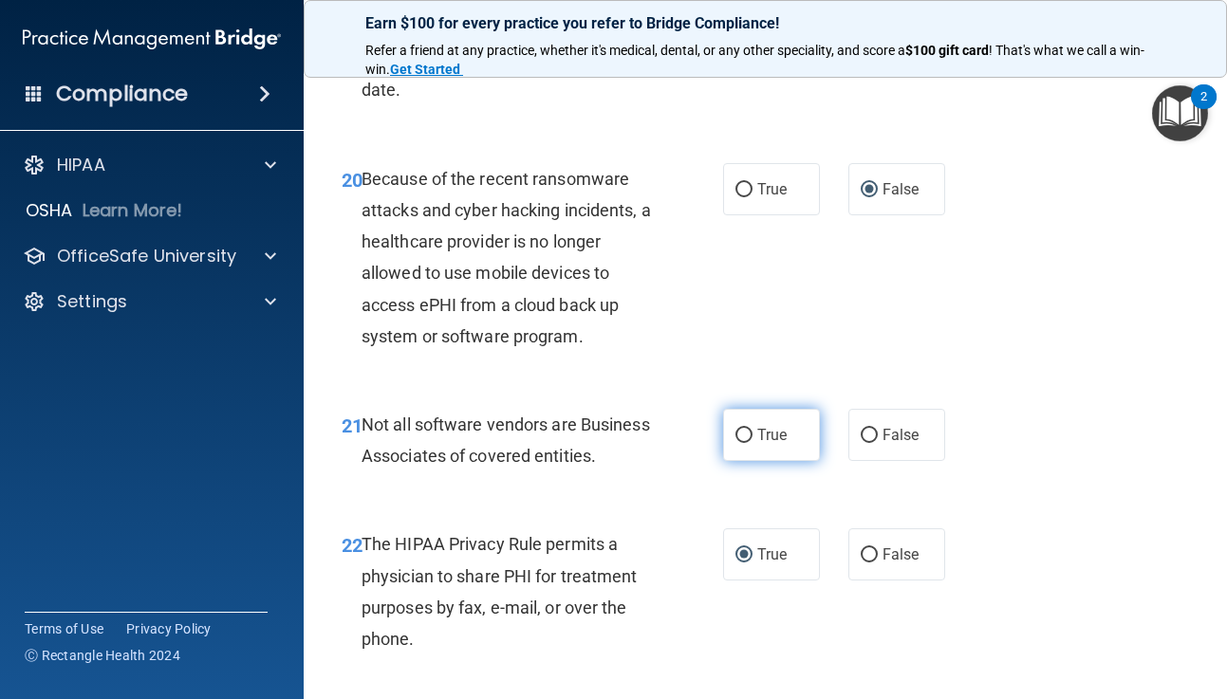
click at [748, 431] on input "True" at bounding box center [743, 436] width 17 height 14
radio input "true"
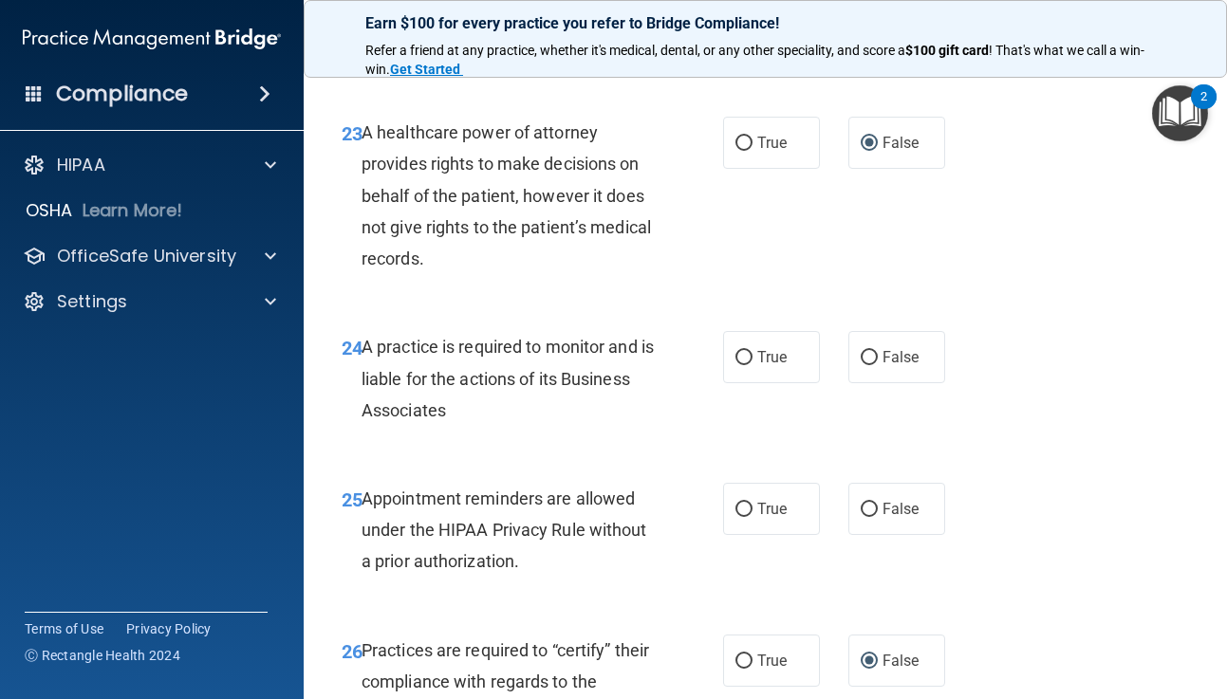
scroll to position [4465, 0]
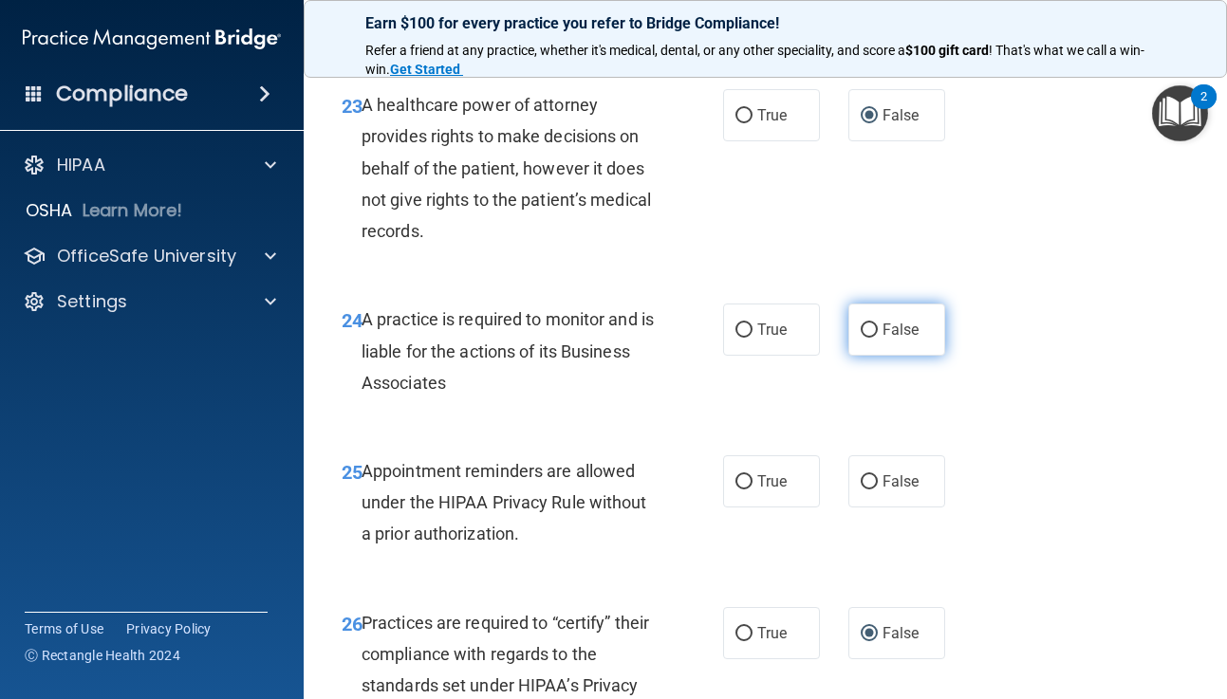
click at [868, 330] on input "False" at bounding box center [869, 331] width 17 height 14
radio input "true"
click at [747, 476] on input "True" at bounding box center [743, 482] width 17 height 14
radio input "true"
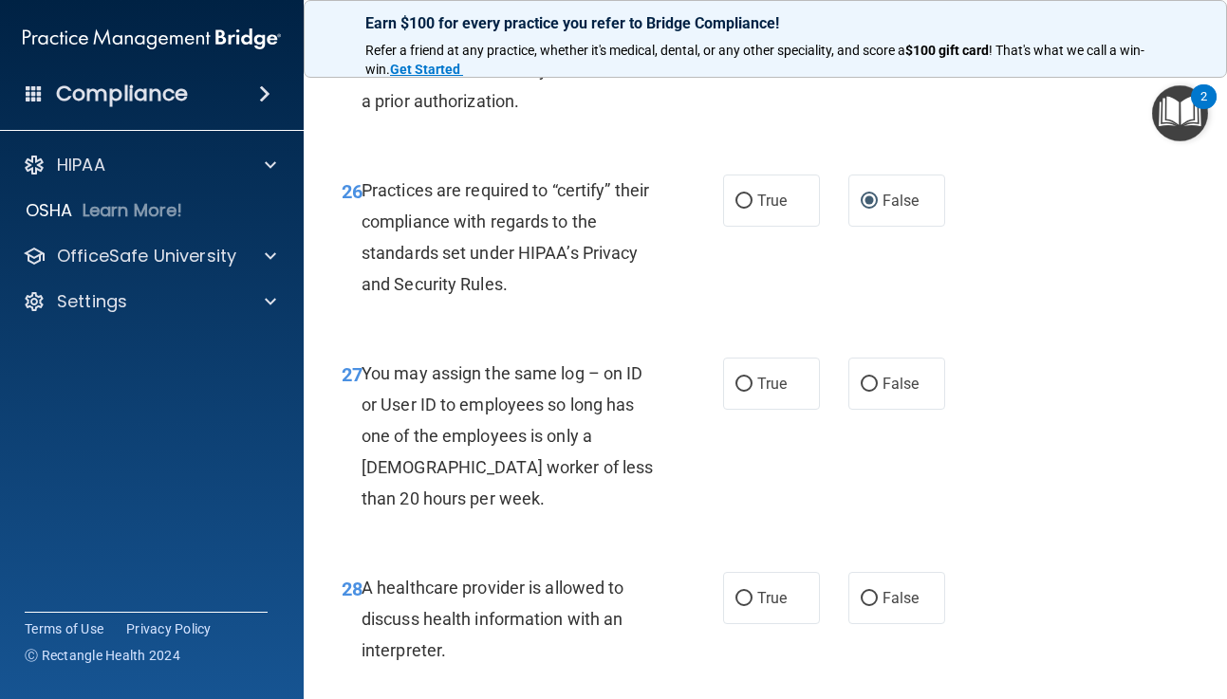
scroll to position [4899, 0]
click at [869, 382] on input "False" at bounding box center [869, 384] width 17 height 14
radio input "true"
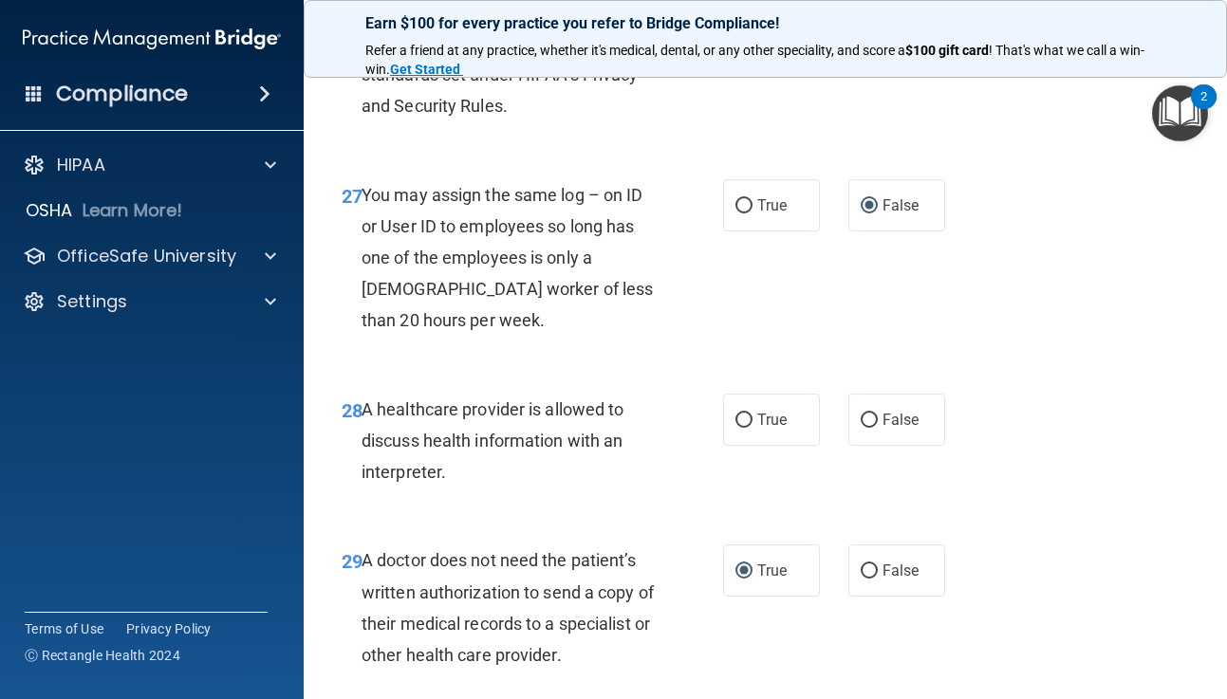
scroll to position [5078, 0]
click at [745, 419] on input "True" at bounding box center [743, 420] width 17 height 14
radio input "true"
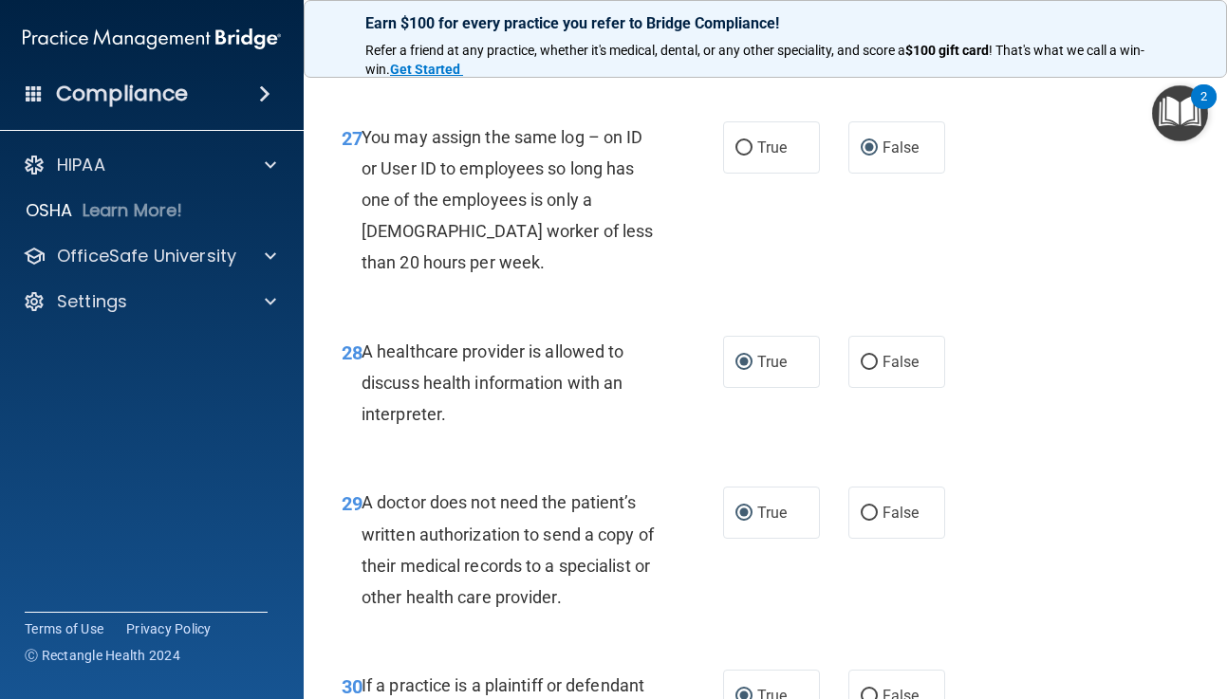
scroll to position [5421, 0]
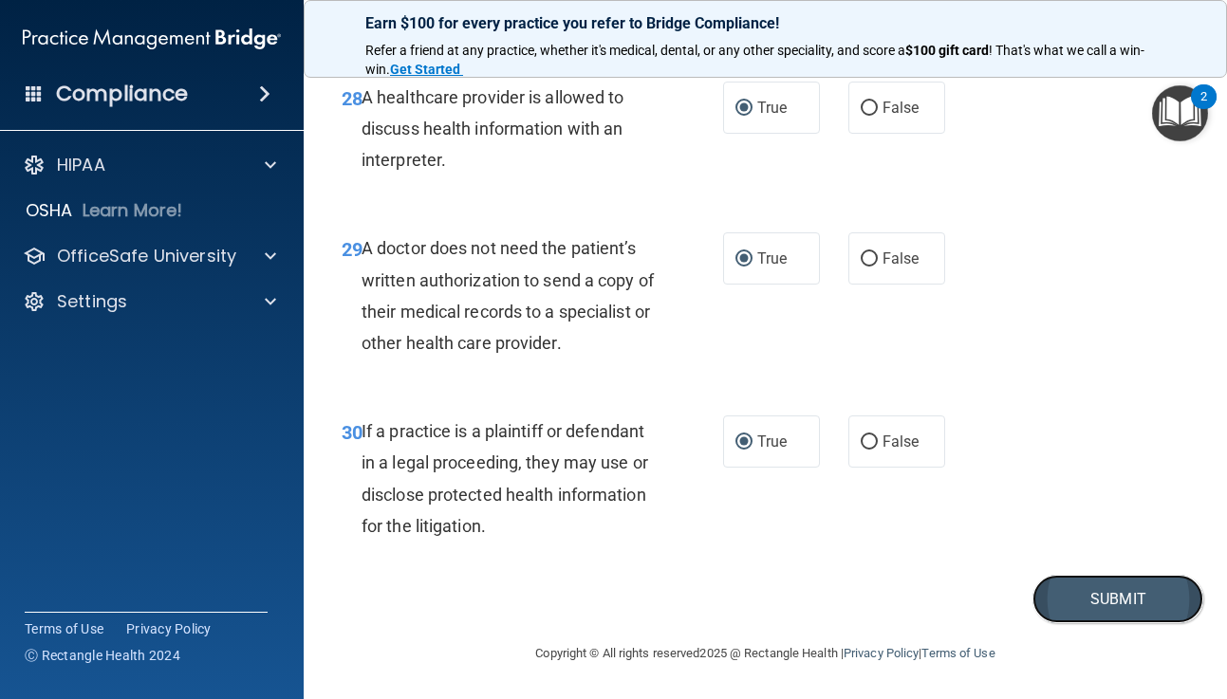
click at [1100, 598] on button "Submit" at bounding box center [1117, 599] width 171 height 48
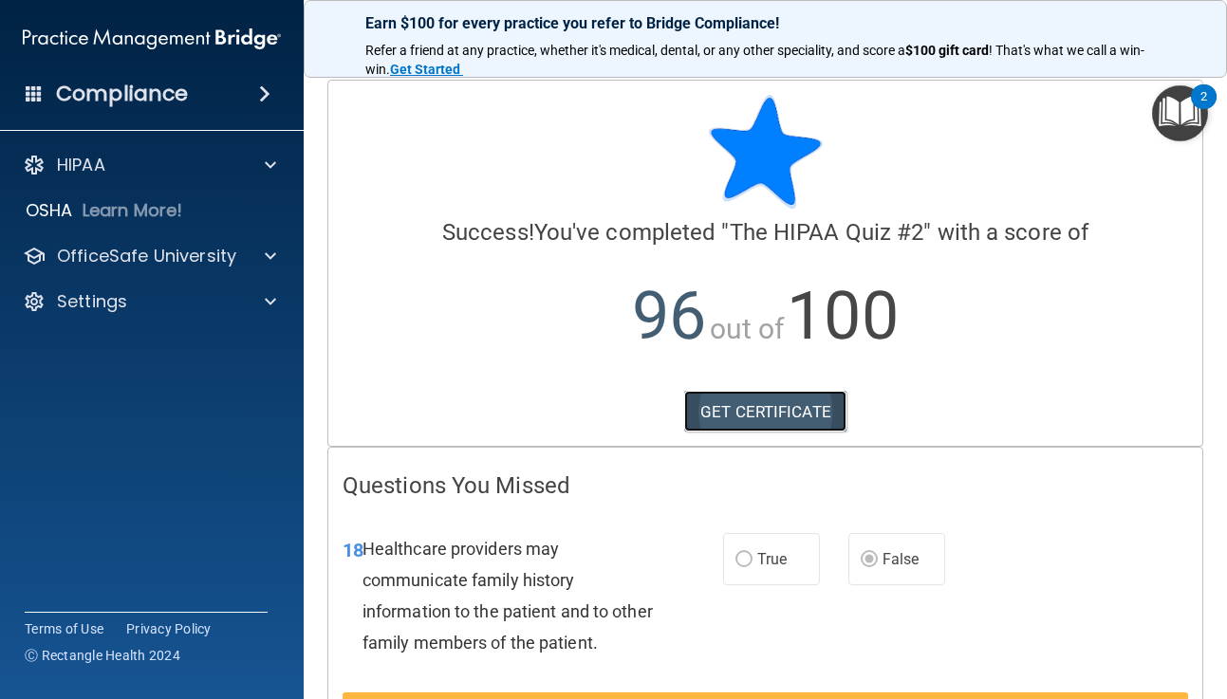
click at [769, 407] on link "GET CERTIFICATE" at bounding box center [765, 412] width 162 height 42
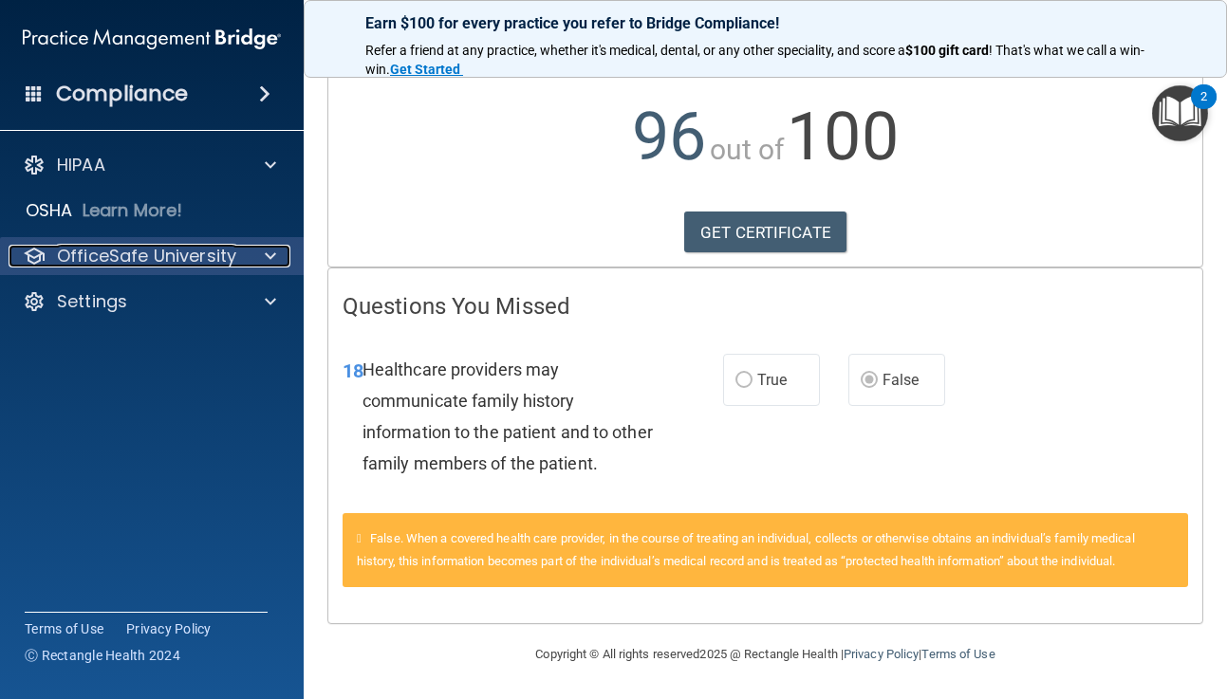
click at [272, 254] on span at bounding box center [270, 256] width 11 height 23
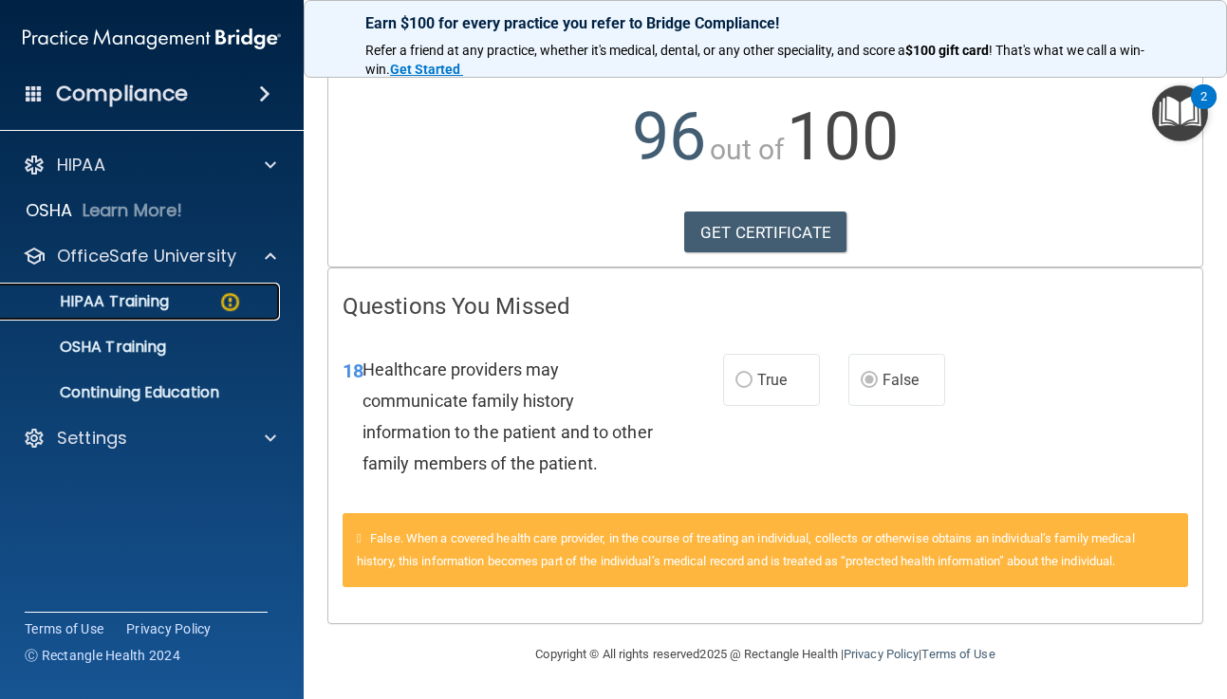
click at [136, 298] on p "HIPAA Training" at bounding box center [90, 301] width 157 height 19
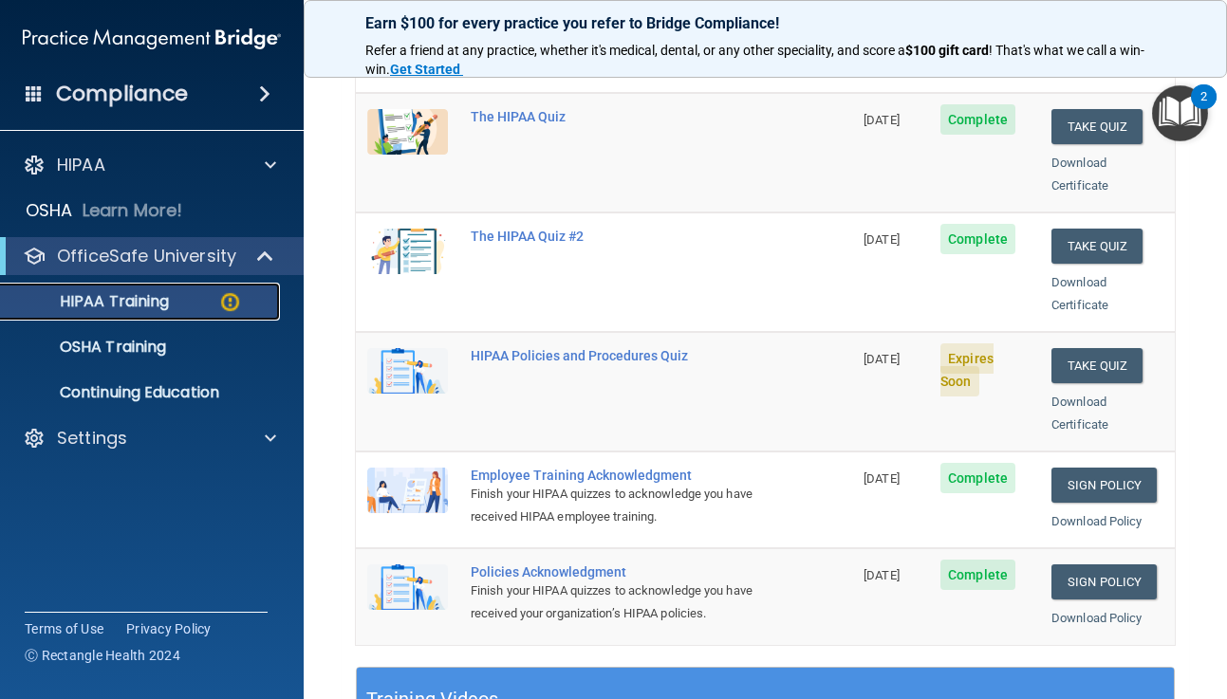
scroll to position [262, 0]
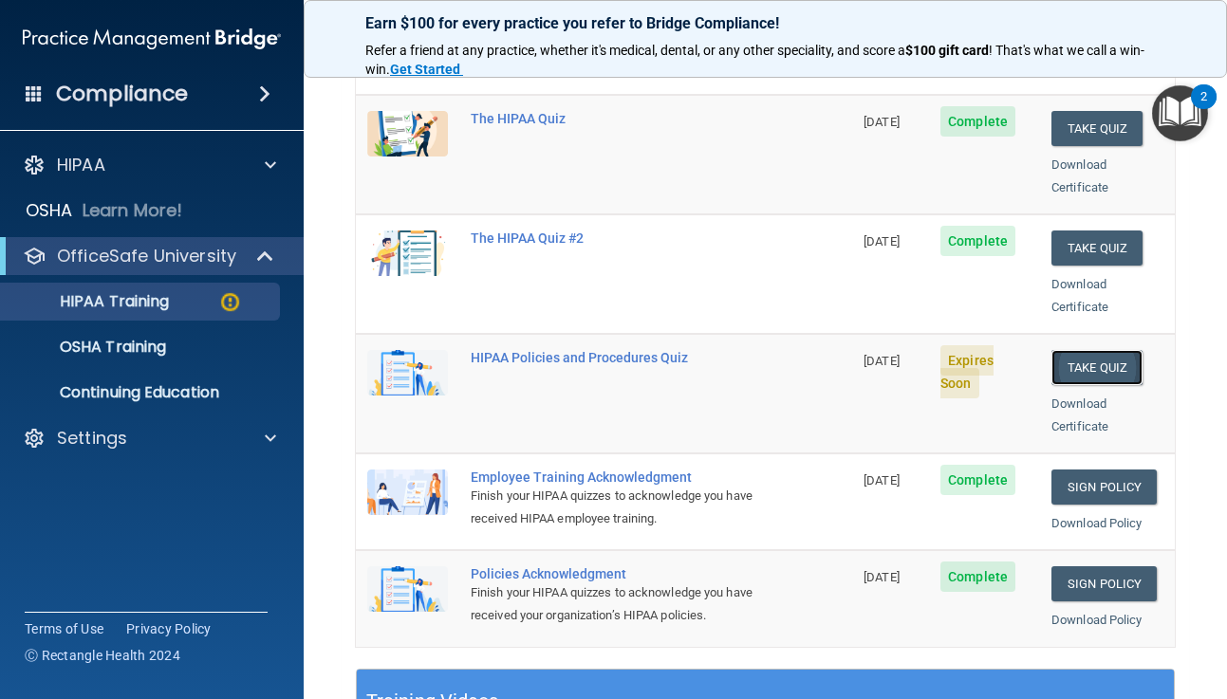
click at [1095, 350] on button "Take Quiz" at bounding box center [1096, 367] width 91 height 35
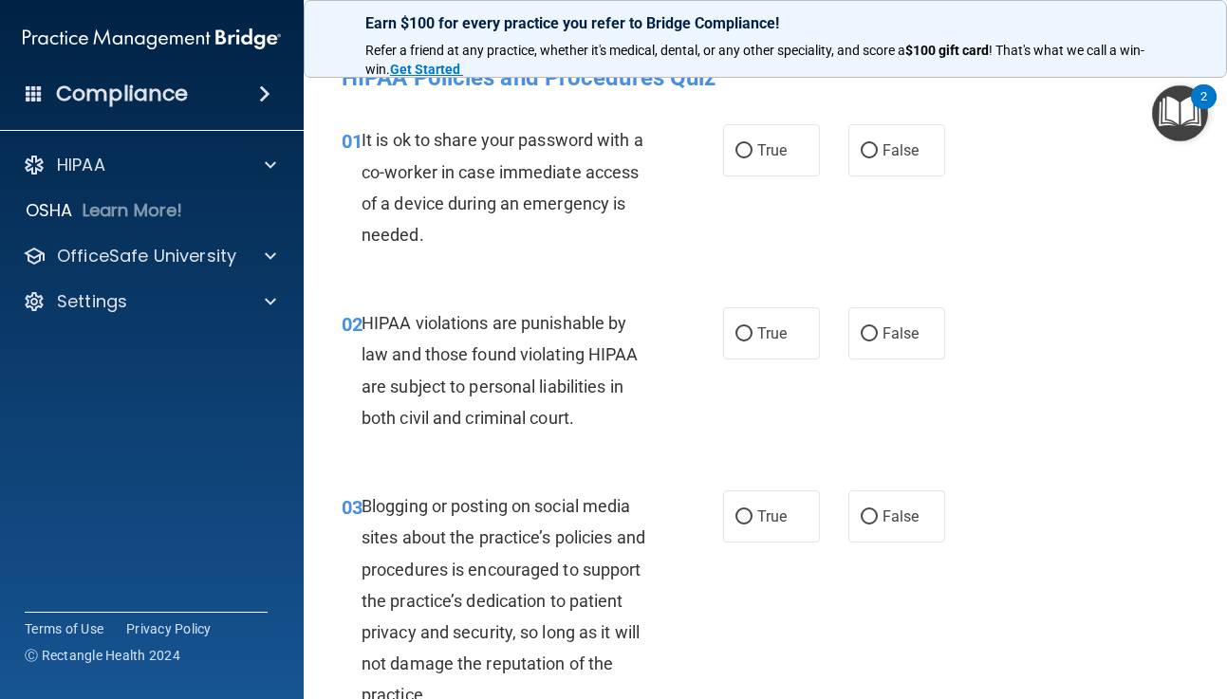
scroll to position [28, 0]
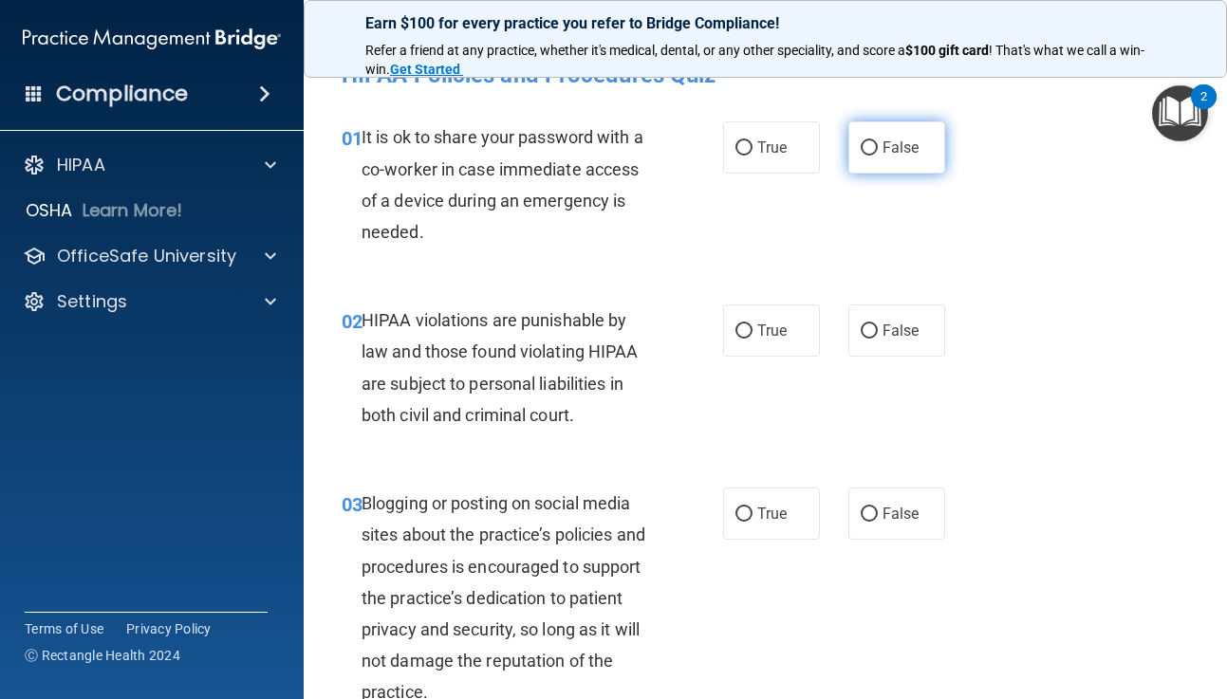
click at [869, 146] on input "False" at bounding box center [869, 148] width 17 height 14
radio input "true"
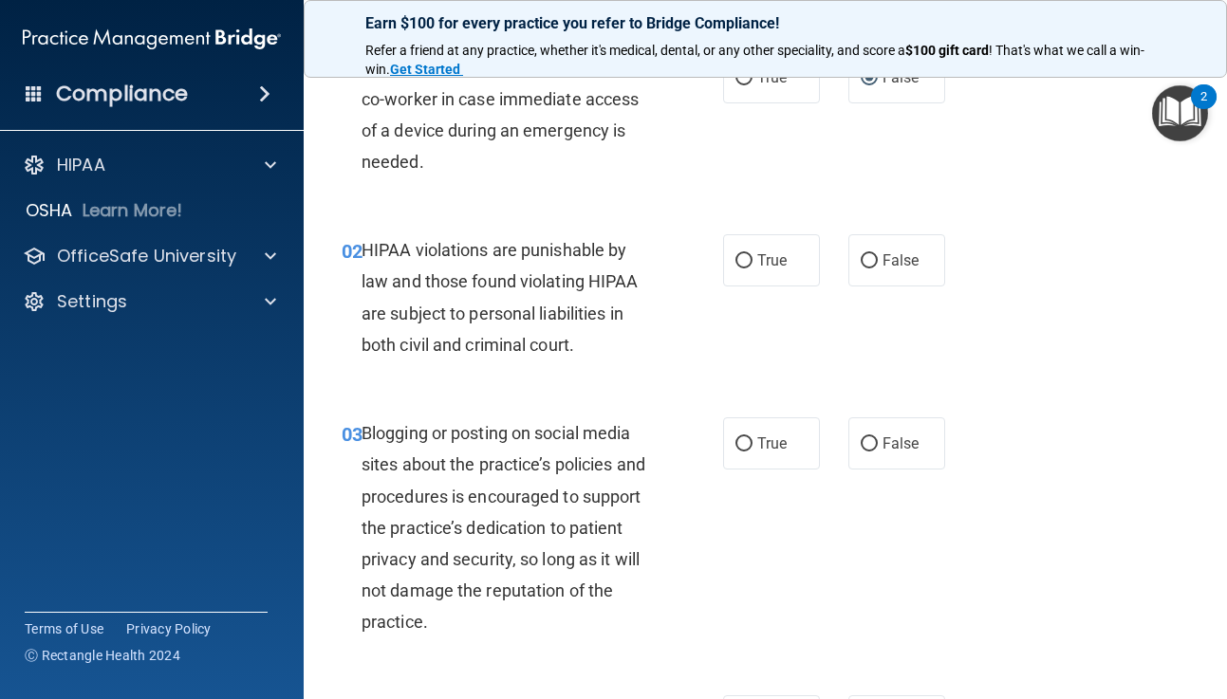
scroll to position [101, 0]
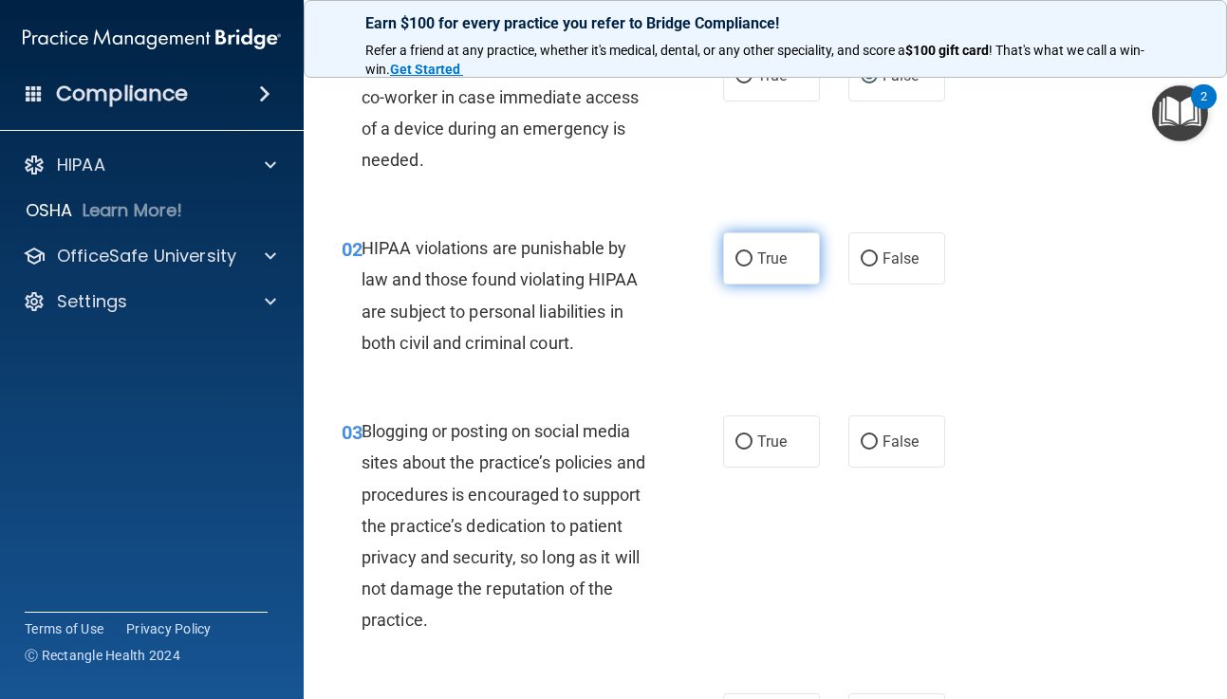
click at [745, 255] on input "True" at bounding box center [743, 259] width 17 height 14
radio input "true"
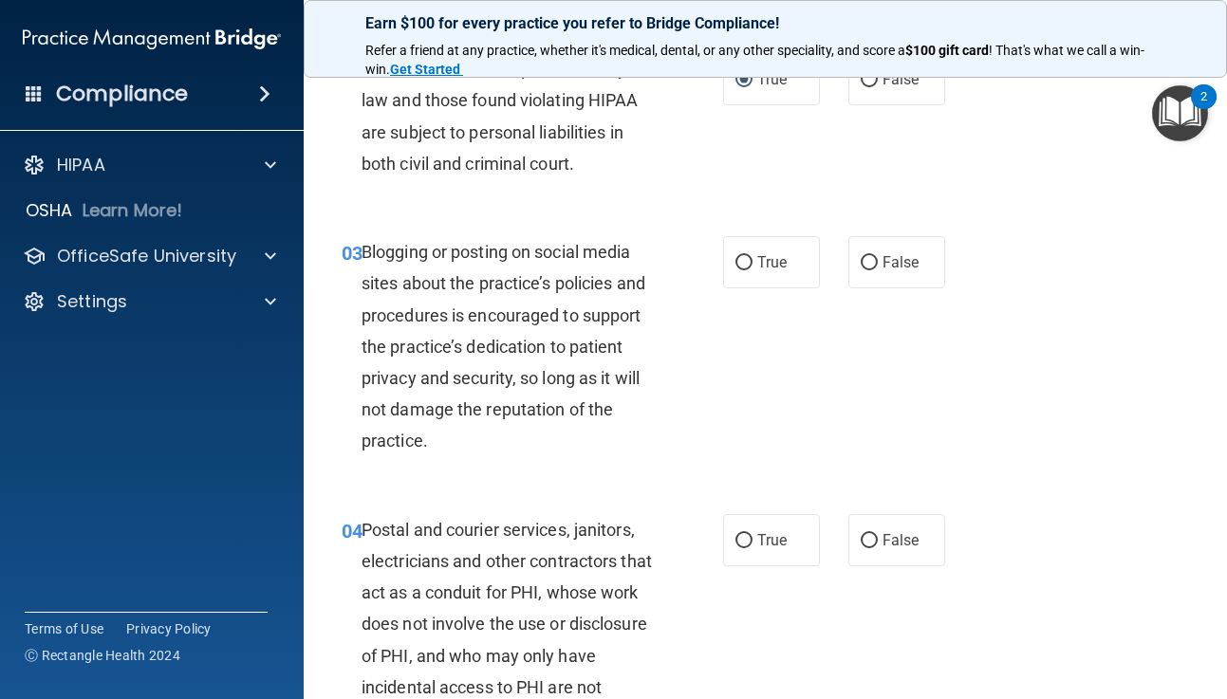
scroll to position [288, 0]
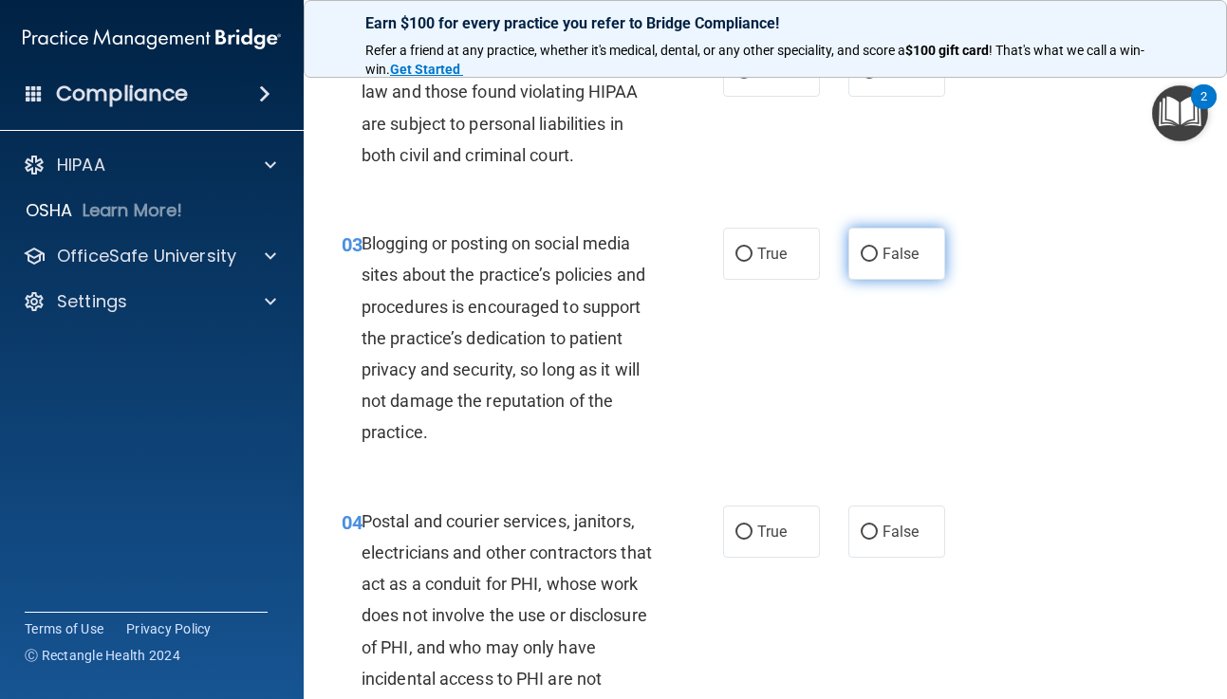
click at [868, 257] on input "False" at bounding box center [869, 255] width 17 height 14
radio input "true"
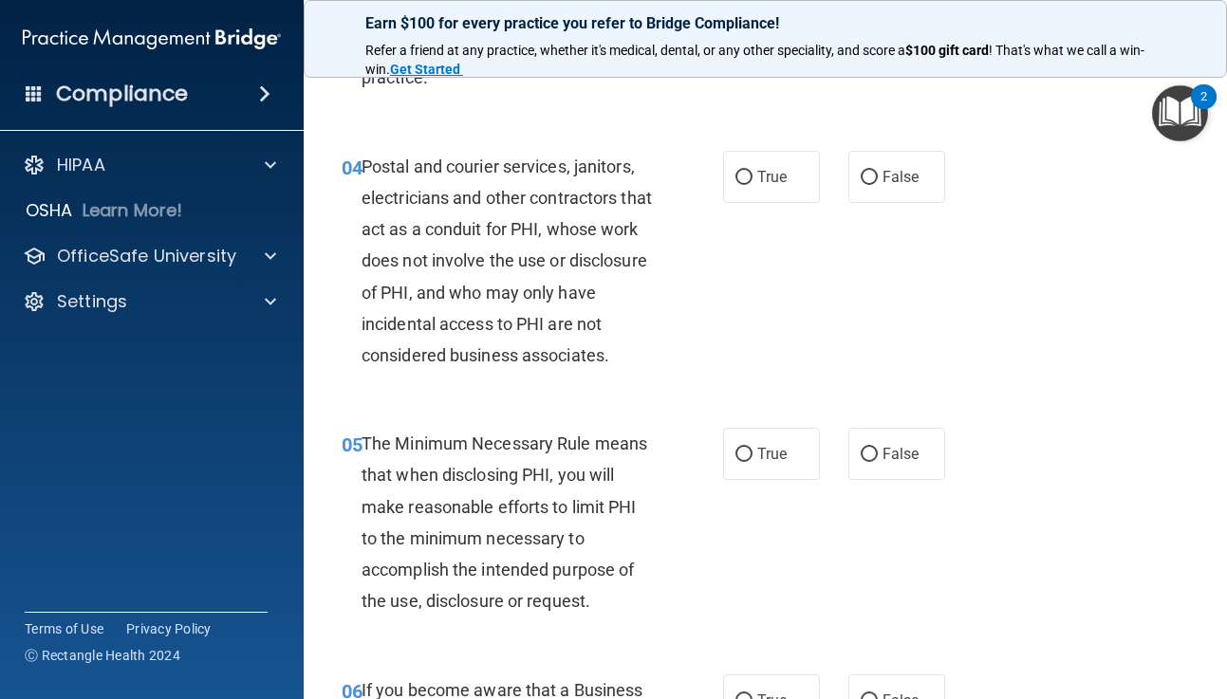
scroll to position [645, 0]
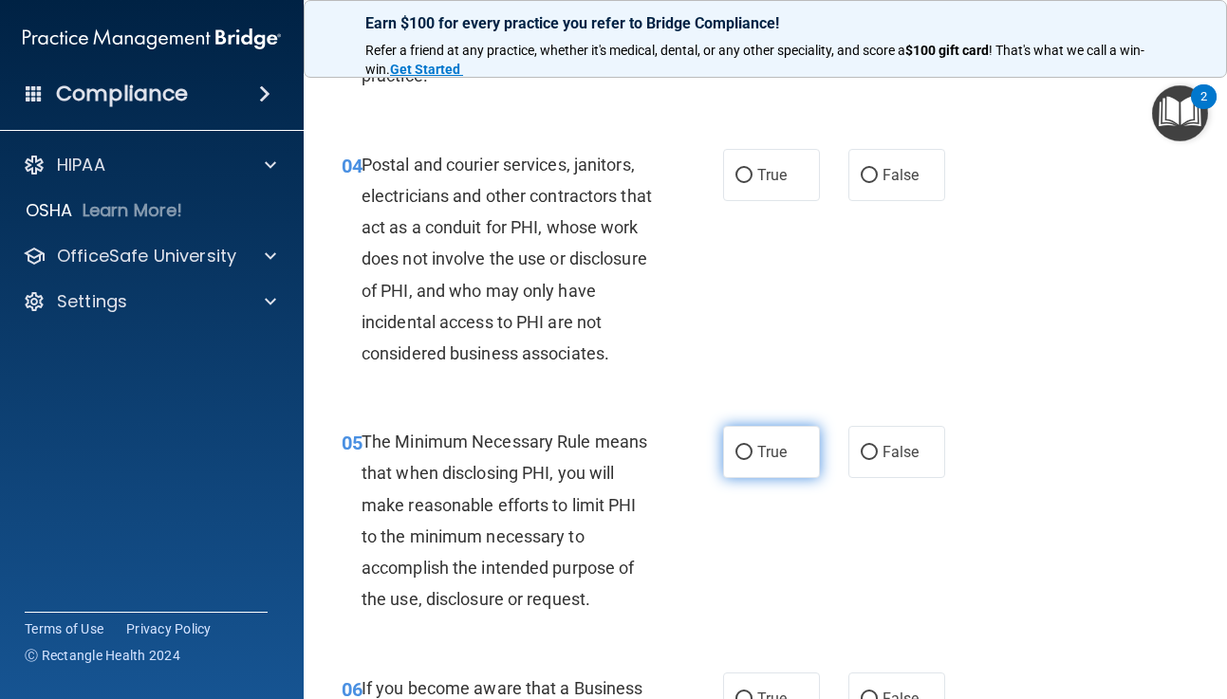
click at [742, 449] on input "True" at bounding box center [743, 453] width 17 height 14
radio input "true"
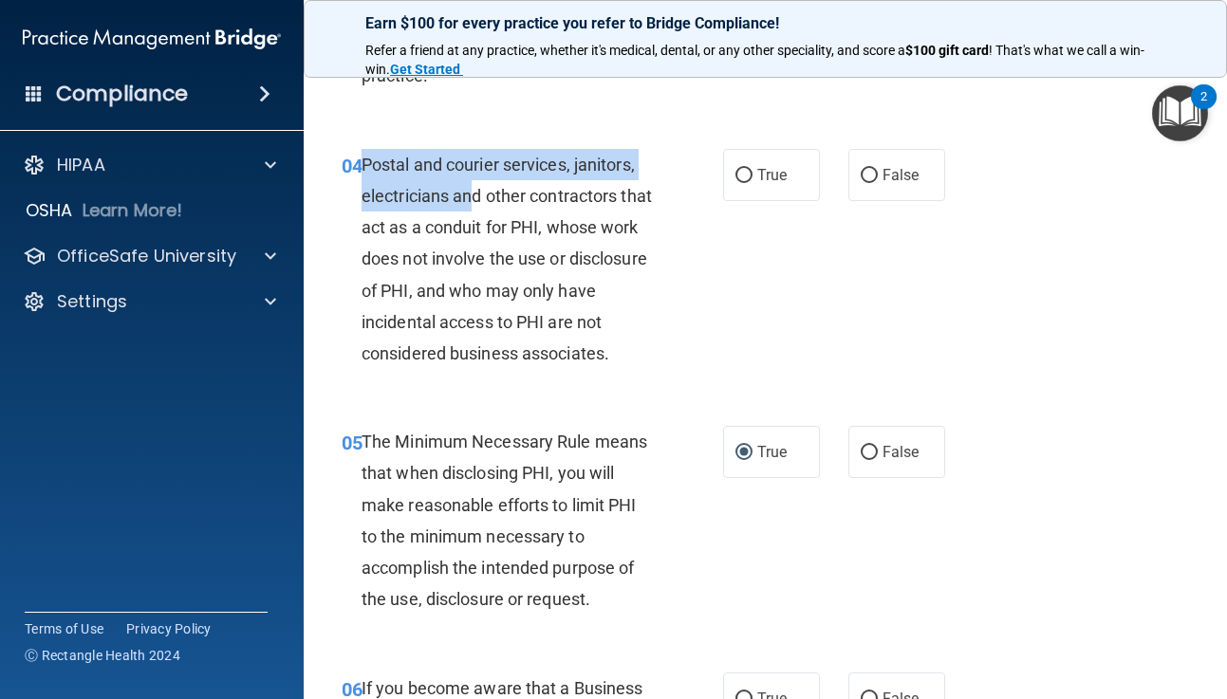
drag, startPoint x: 362, startPoint y: 159, endPoint x: 471, endPoint y: 192, distance: 112.9
click at [472, 192] on span "Postal and courier services, janitors, electricians and other contractors that …" at bounding box center [507, 259] width 290 height 209
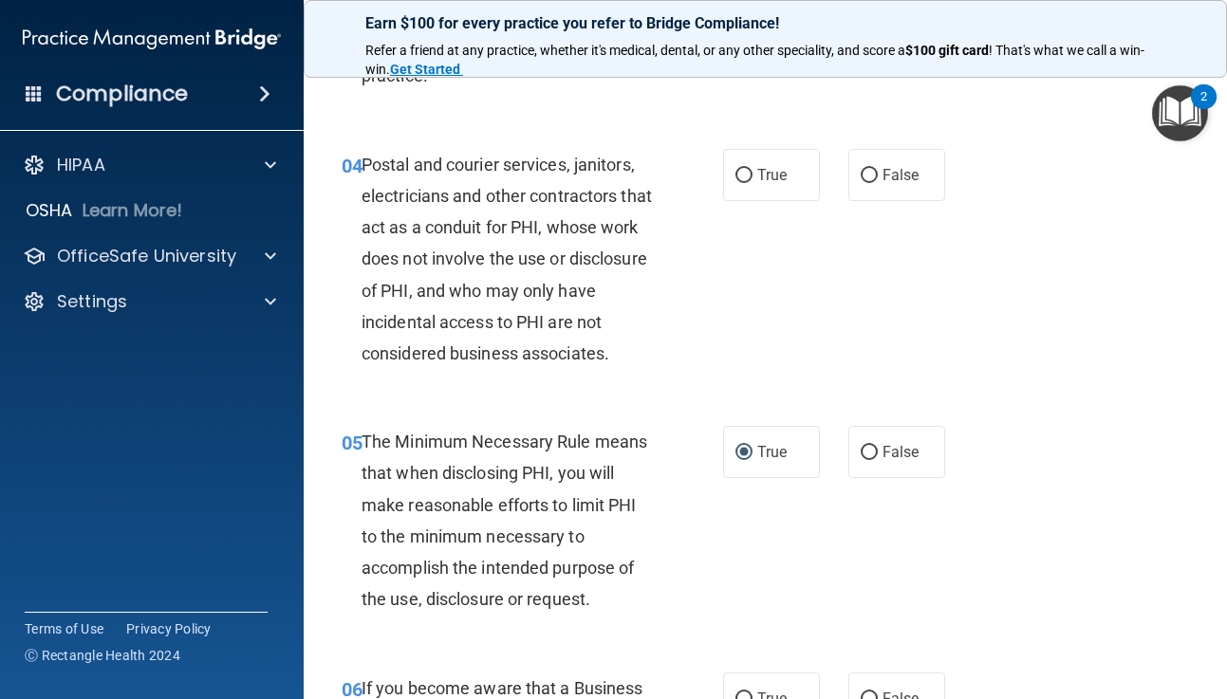
click at [646, 275] on div "Postal and courier services, janitors, electricians and other contractors that …" at bounding box center [515, 259] width 307 height 221
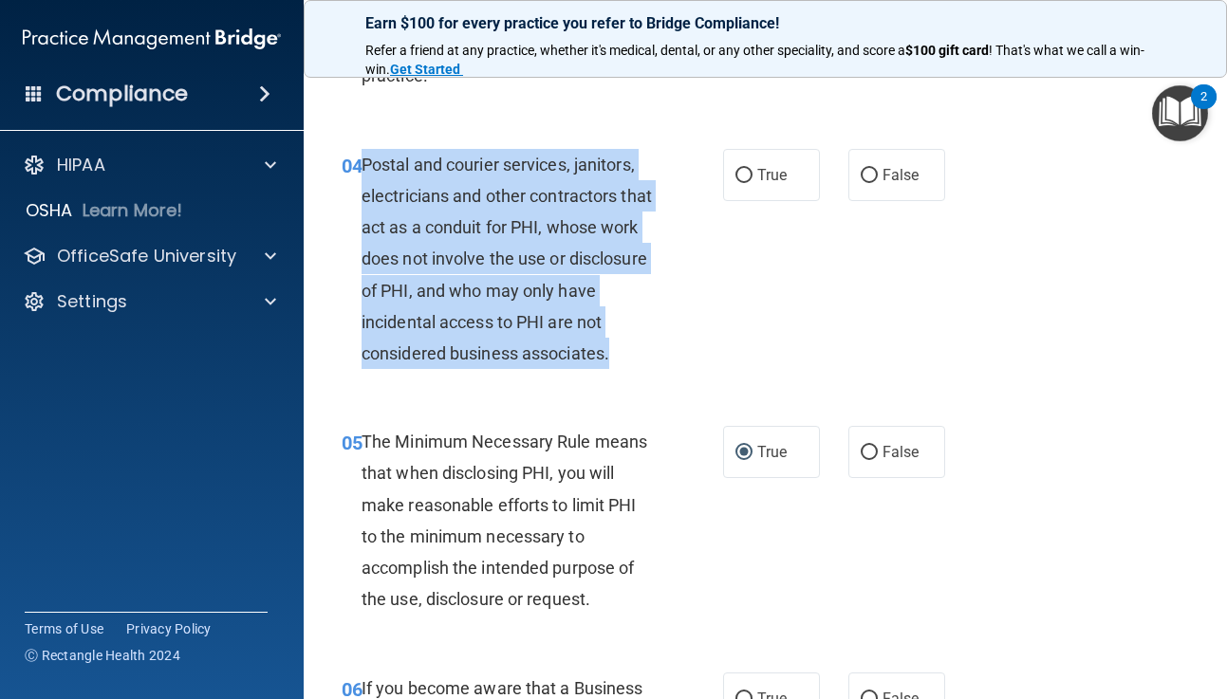
drag, startPoint x: 365, startPoint y: 164, endPoint x: 672, endPoint y: 373, distance: 370.8
click at [672, 373] on div "04 Postal and courier services, janitors, electricians and other contractors th…" at bounding box center [532, 264] width 438 height 231
click at [742, 177] on input "True" at bounding box center [743, 176] width 17 height 14
radio input "true"
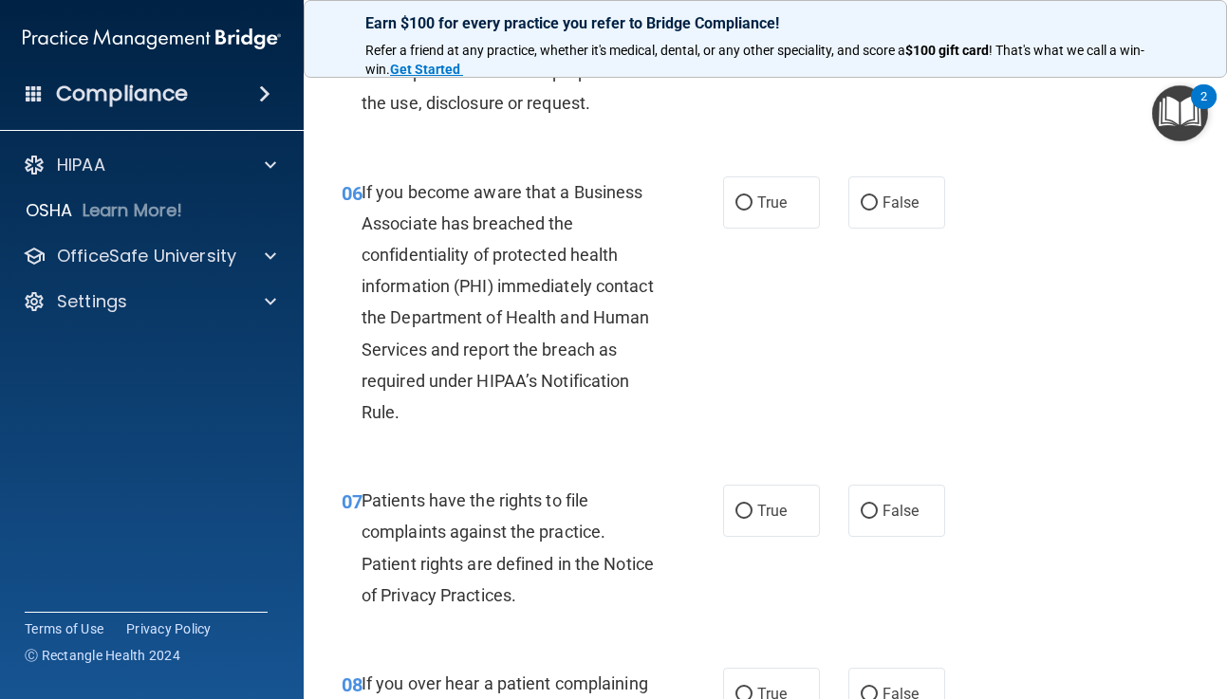
scroll to position [1146, 0]
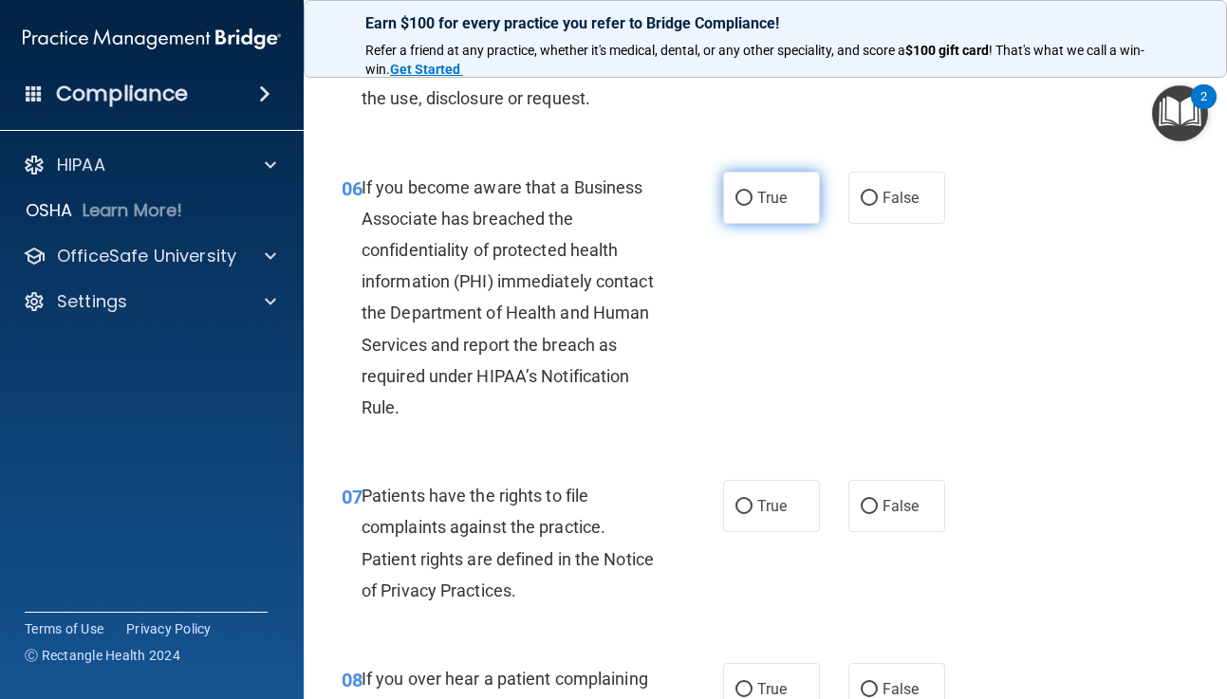
click at [739, 198] on input "True" at bounding box center [743, 199] width 17 height 14
radio input "true"
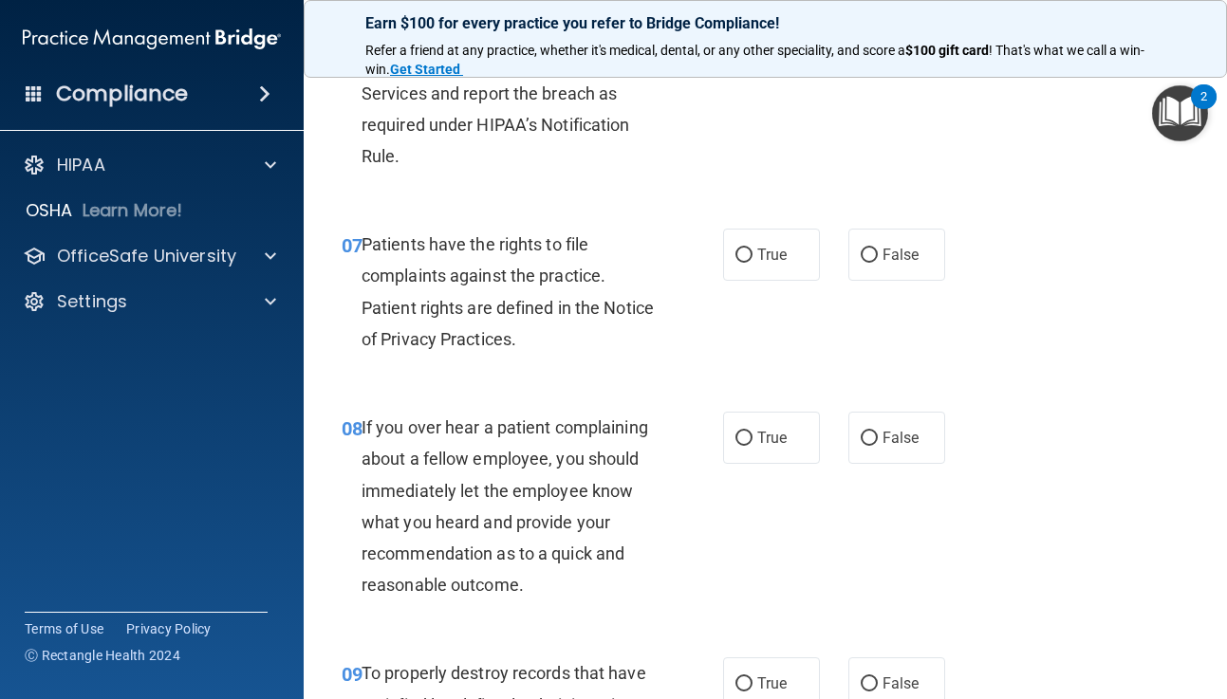
scroll to position [1403, 0]
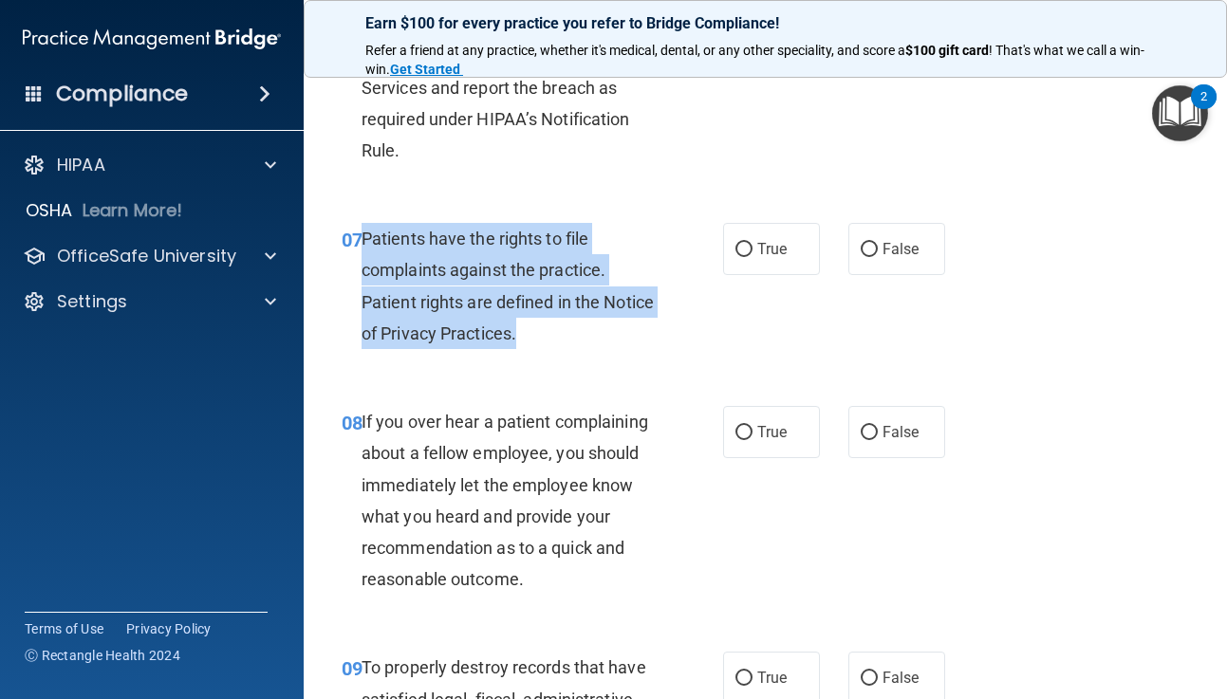
drag, startPoint x: 362, startPoint y: 235, endPoint x: 631, endPoint y: 333, distance: 286.7
click at [631, 333] on div "Patients have the rights to file complaints against the practice. Patient right…" at bounding box center [515, 286] width 307 height 126
click at [746, 250] on input "True" at bounding box center [743, 250] width 17 height 14
radio input "true"
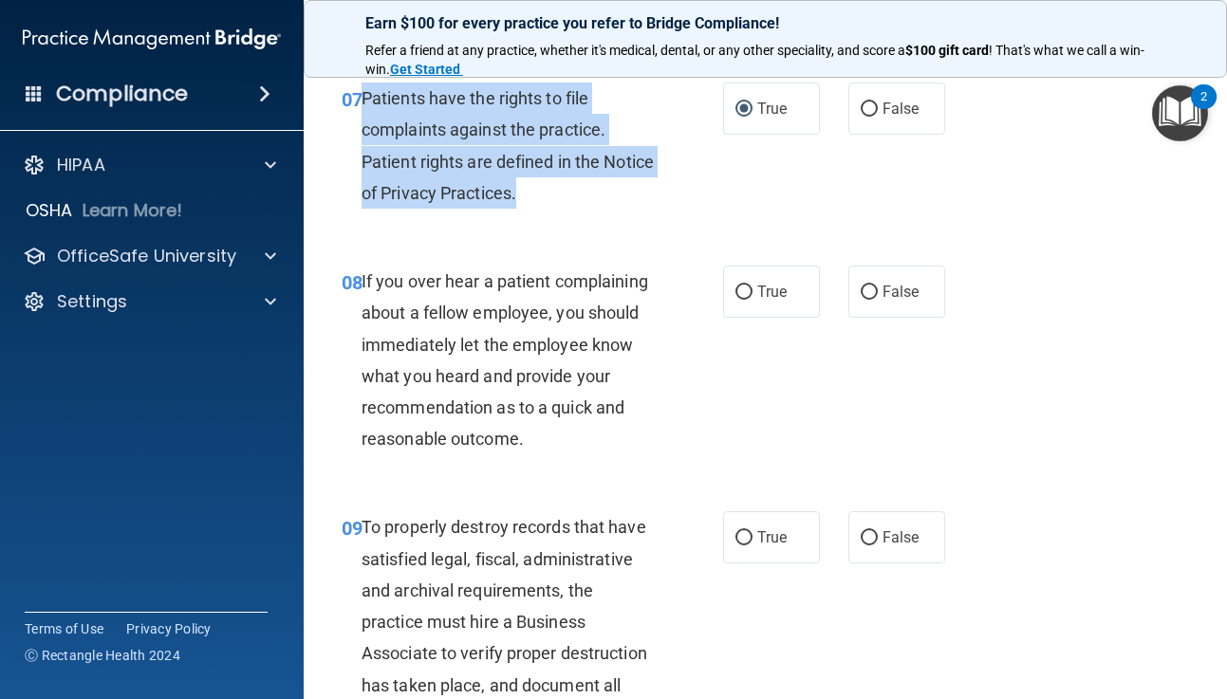
scroll to position [1548, 0]
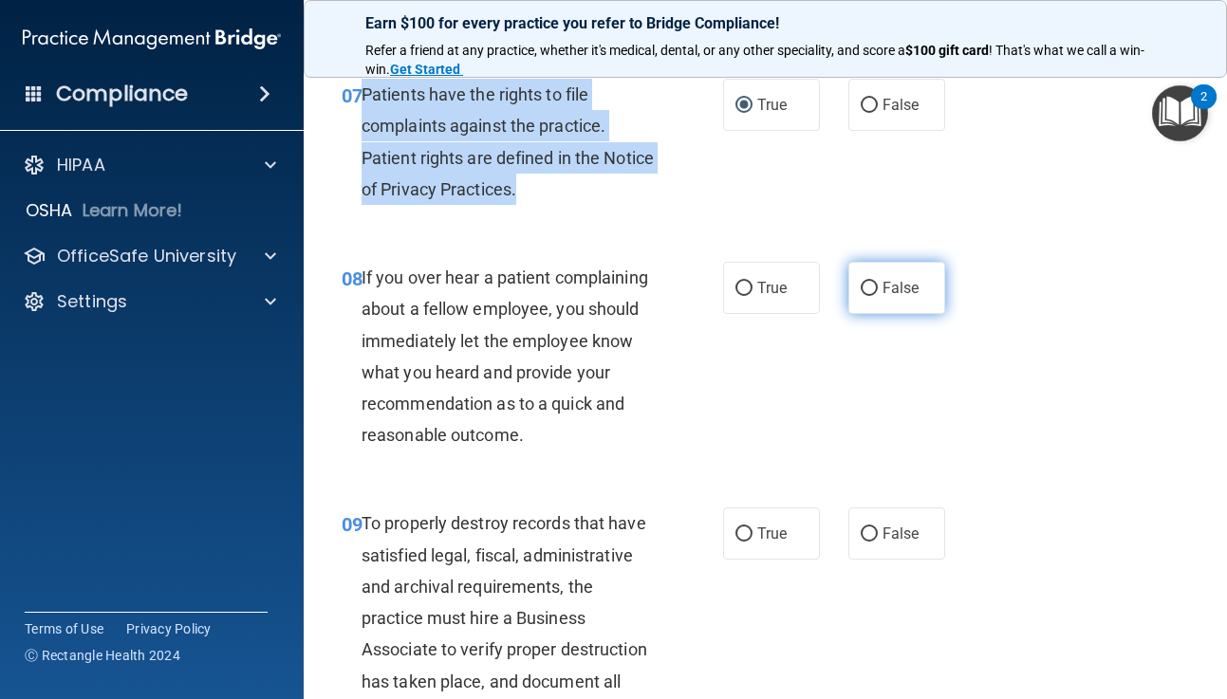
click at [871, 283] on input "False" at bounding box center [869, 289] width 17 height 14
radio input "true"
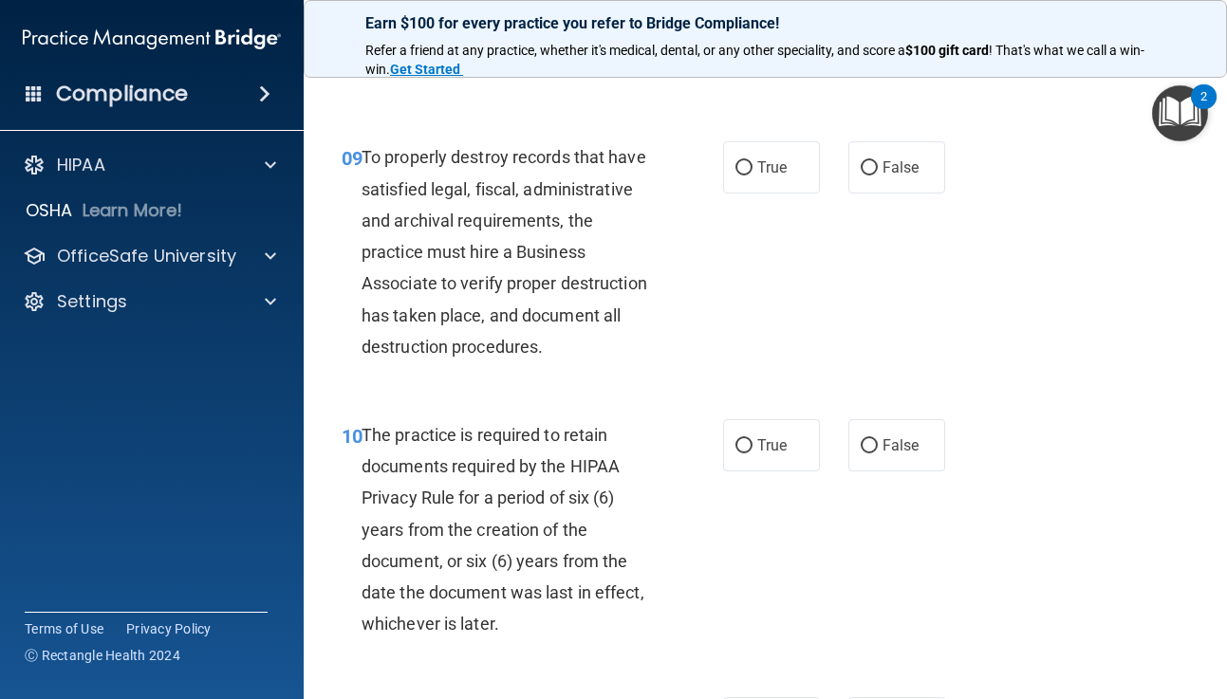
scroll to position [1903, 0]
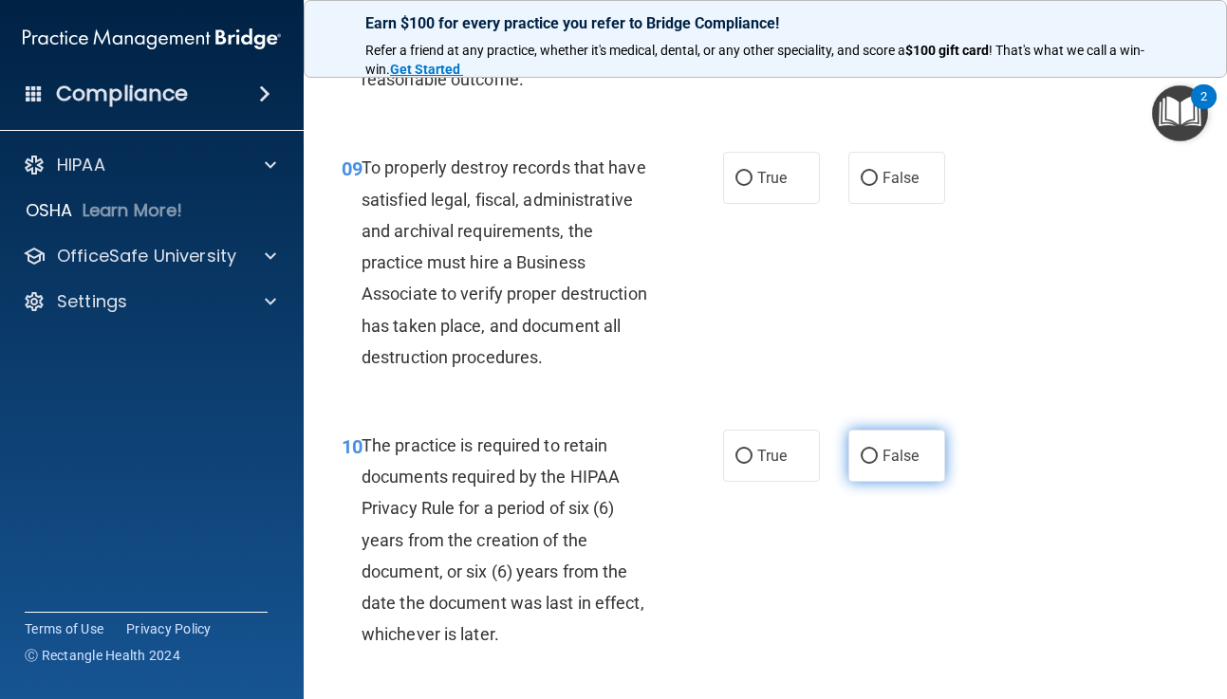
click at [867, 456] on input "False" at bounding box center [869, 457] width 17 height 14
radio input "true"
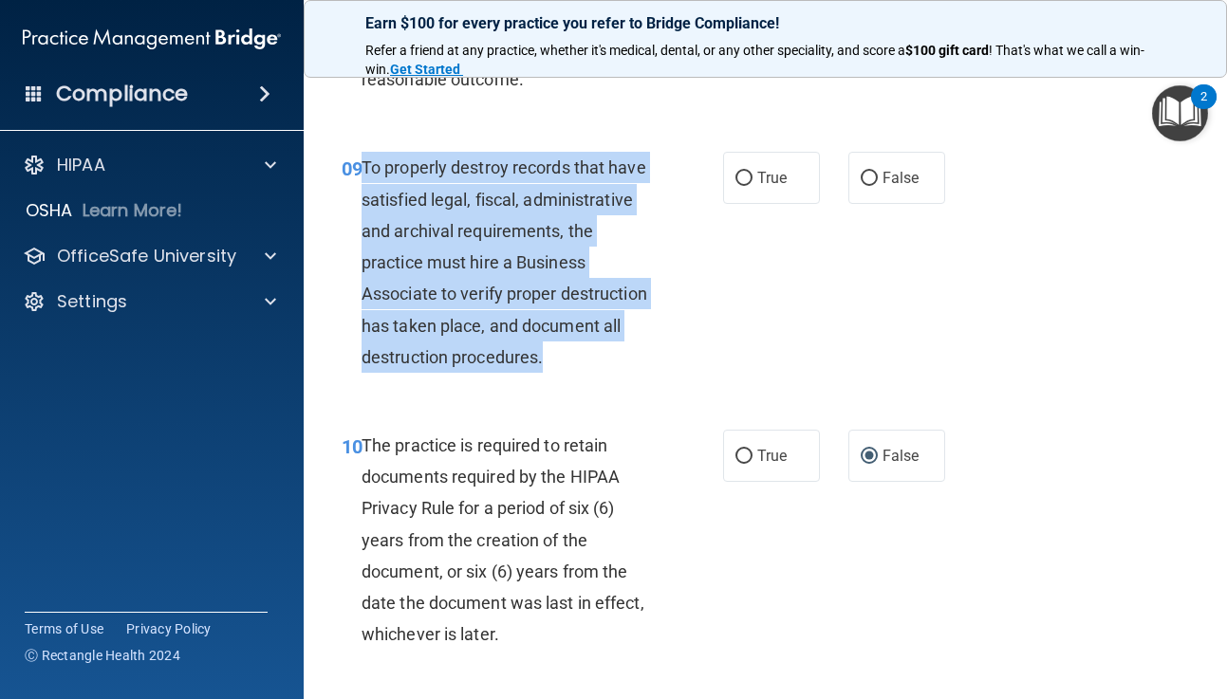
drag, startPoint x: 362, startPoint y: 165, endPoint x: 570, endPoint y: 362, distance: 287.3
click at [570, 362] on div "To properly destroy records that have satisfied legal, fiscal, administrative a…" at bounding box center [515, 262] width 307 height 221
click at [866, 180] on input "False" at bounding box center [869, 179] width 17 height 14
radio input "true"
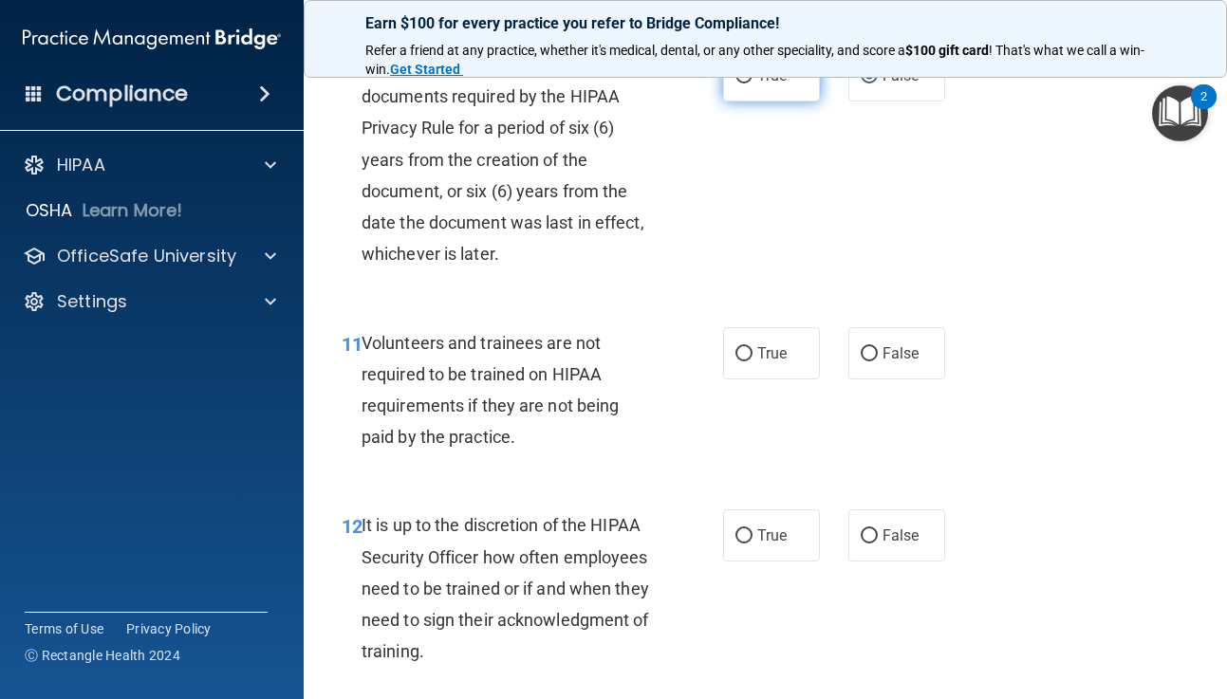
scroll to position [2285, 0]
click at [871, 350] on input "False" at bounding box center [869, 353] width 17 height 14
radio input "true"
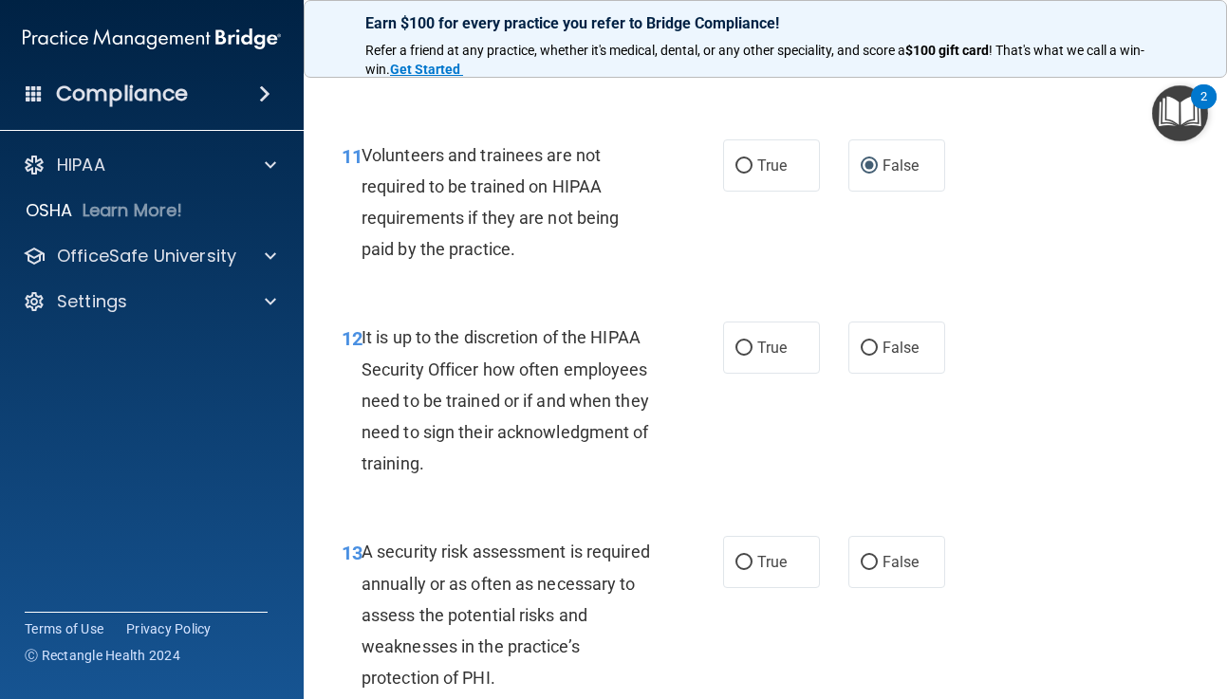
scroll to position [2474, 0]
click at [869, 348] on input "False" at bounding box center [869, 347] width 17 height 14
radio input "true"
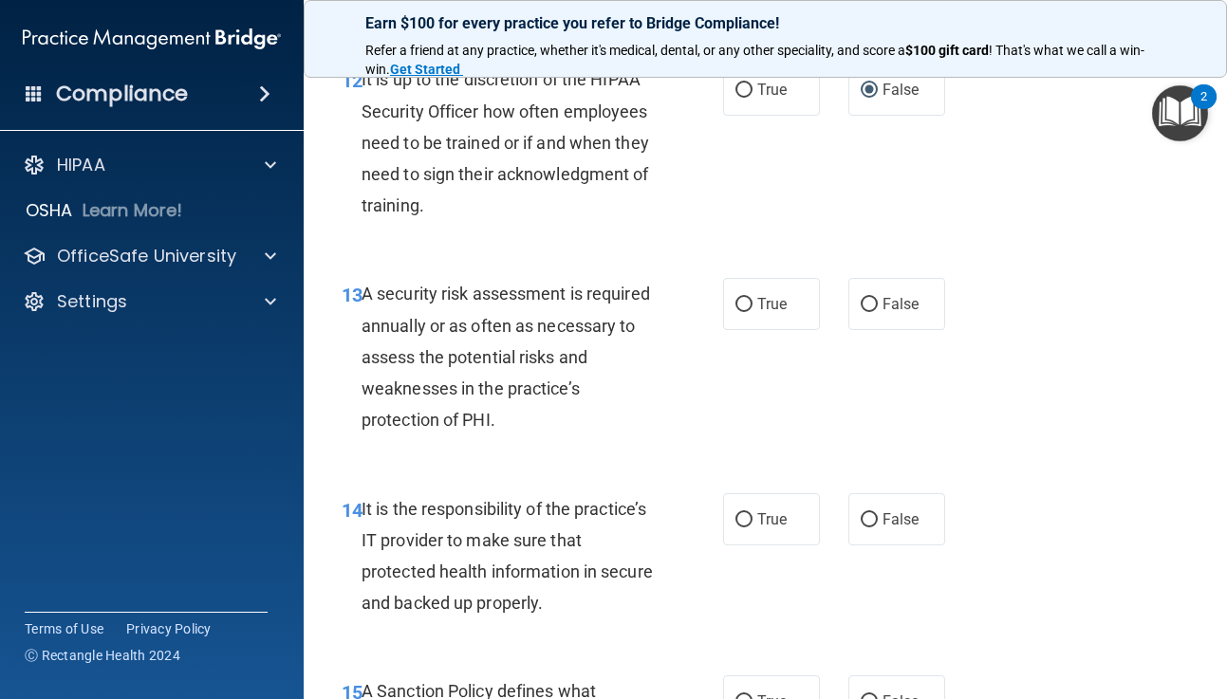
scroll to position [2735, 0]
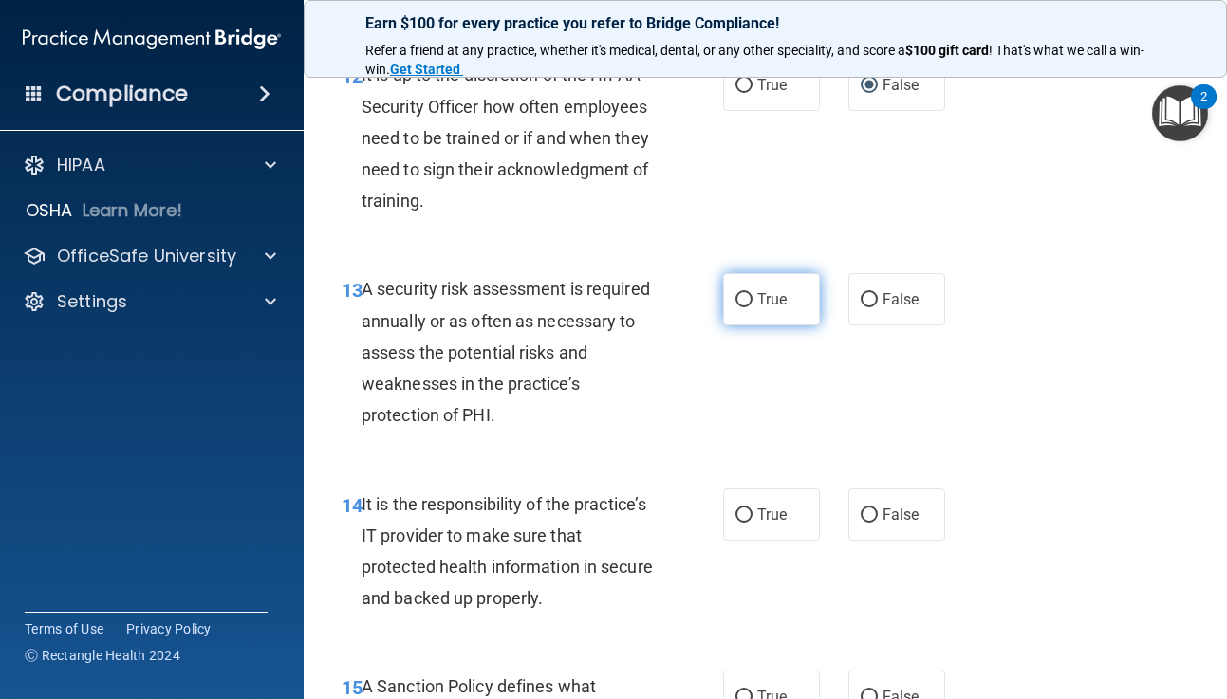
click at [742, 299] on input "True" at bounding box center [743, 300] width 17 height 14
radio input "true"
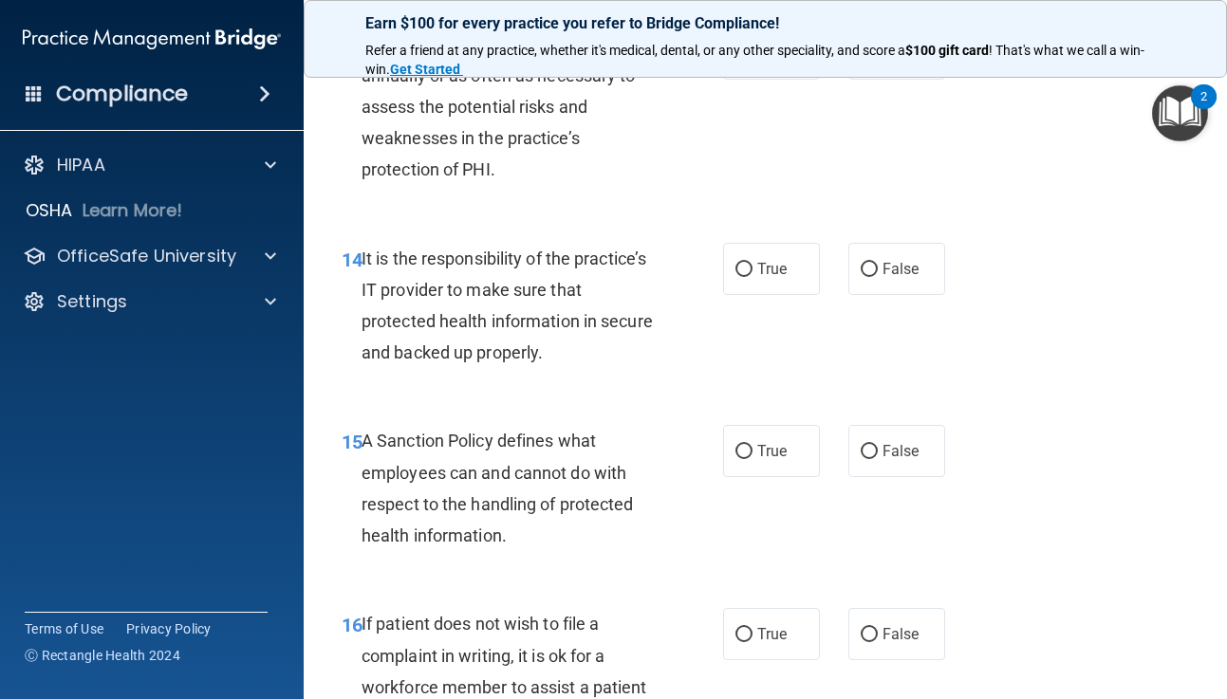
scroll to position [2984, 0]
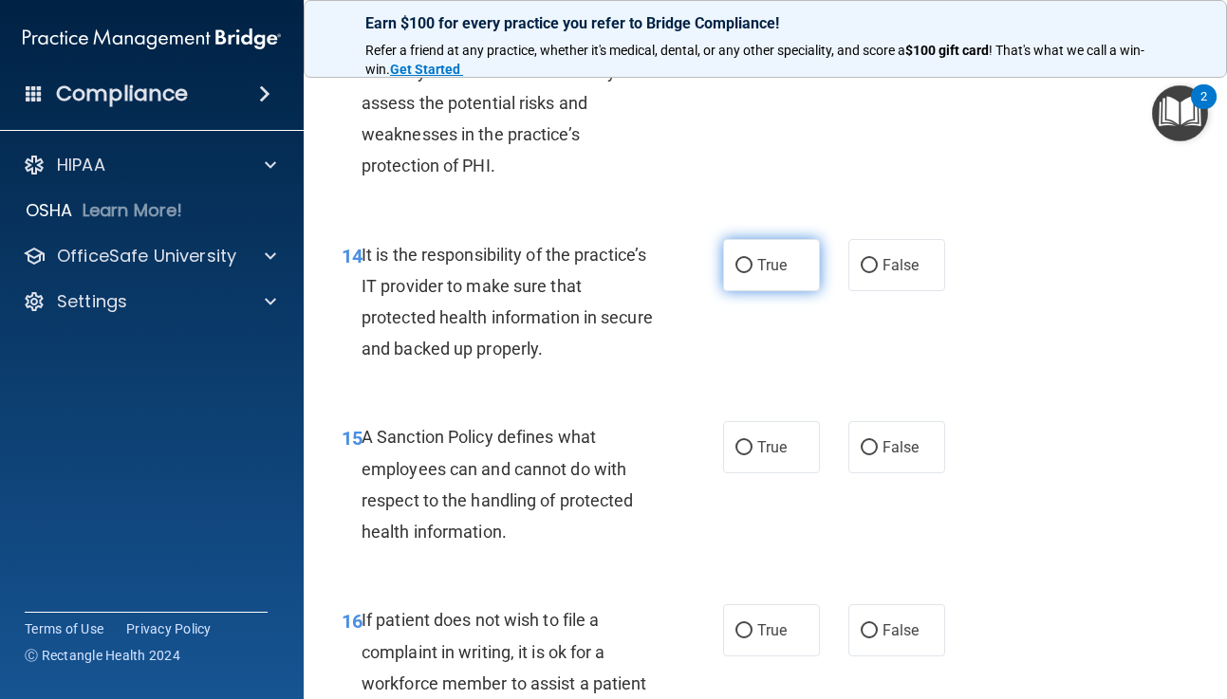
click at [742, 262] on input "True" at bounding box center [743, 266] width 17 height 14
radio input "true"
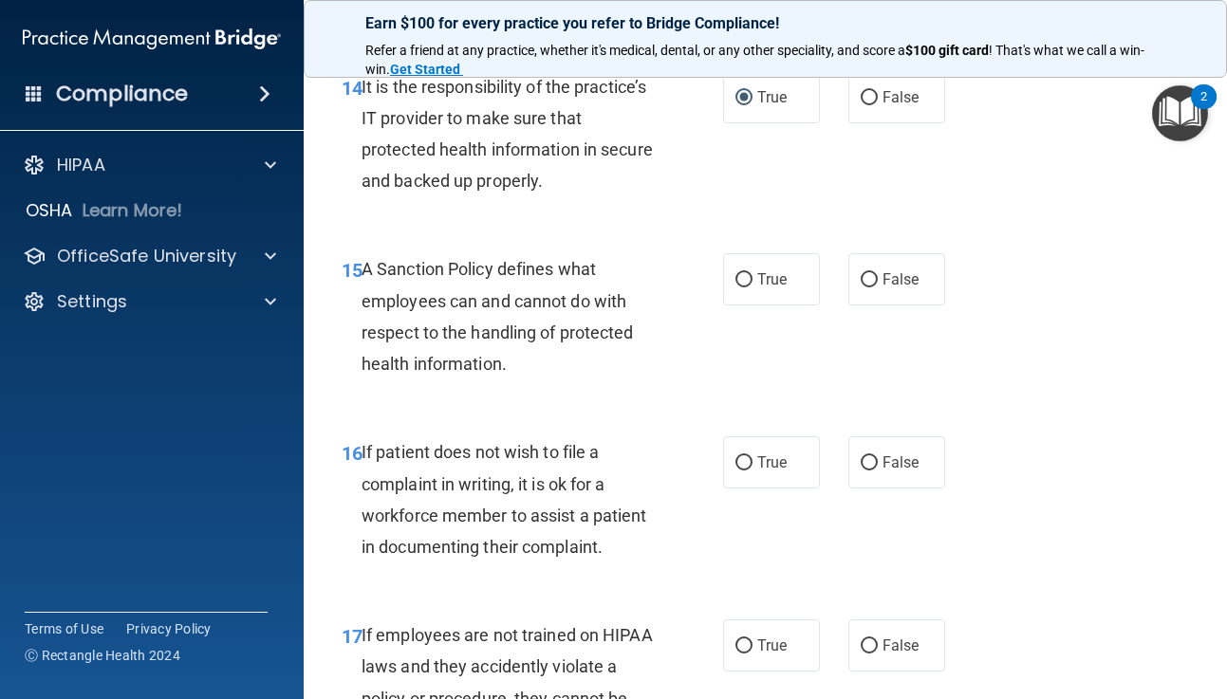
scroll to position [3154, 0]
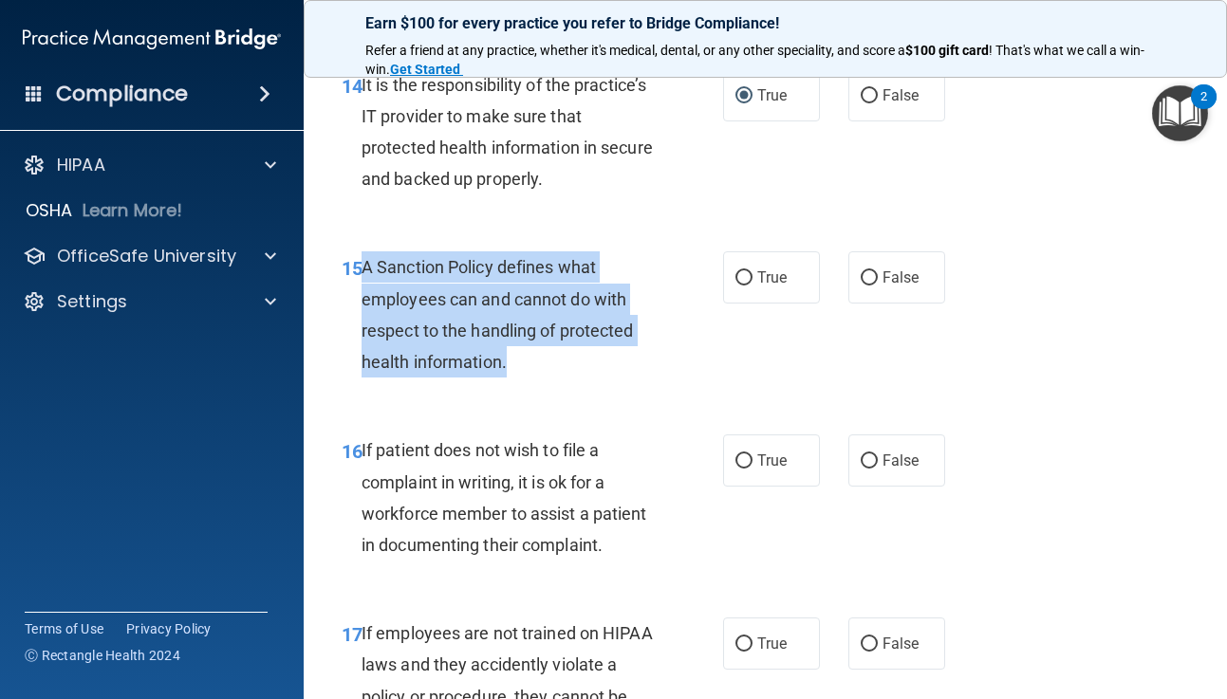
drag, startPoint x: 363, startPoint y: 268, endPoint x: 546, endPoint y: 365, distance: 206.7
click at [546, 365] on div "A Sanction Policy defines what employees can and cannot do with respect to the …" at bounding box center [515, 314] width 307 height 126
click at [743, 276] on input "True" at bounding box center [743, 278] width 17 height 14
radio input "true"
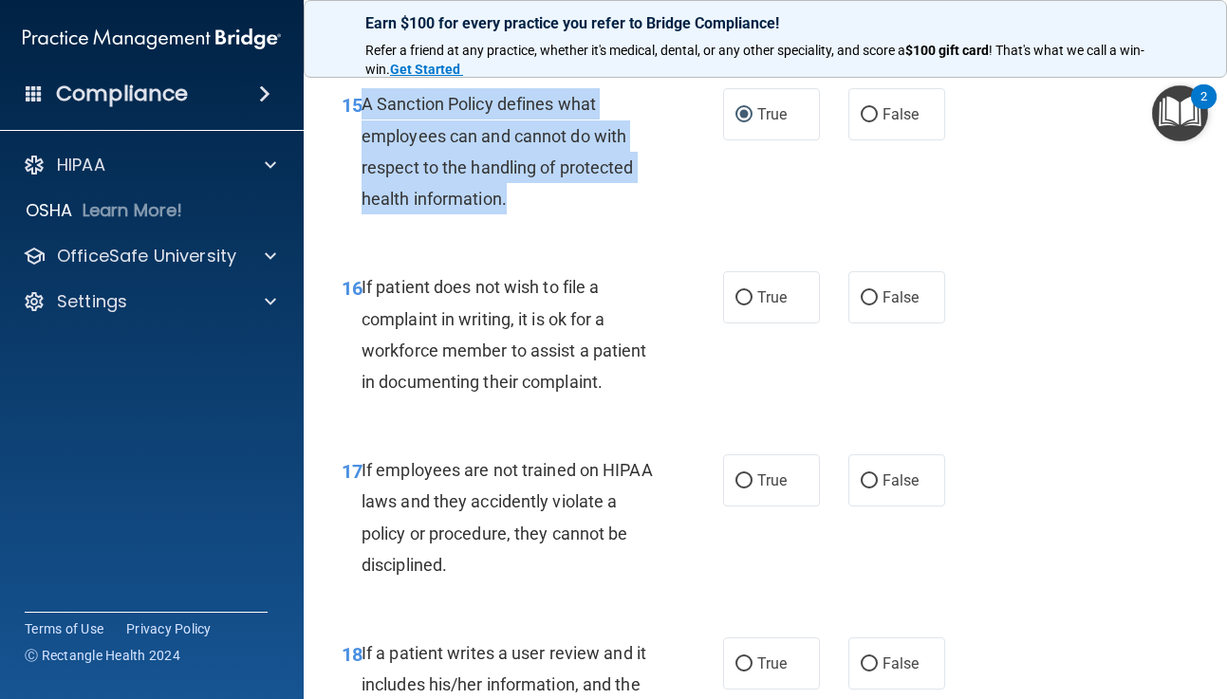
scroll to position [3328, 0]
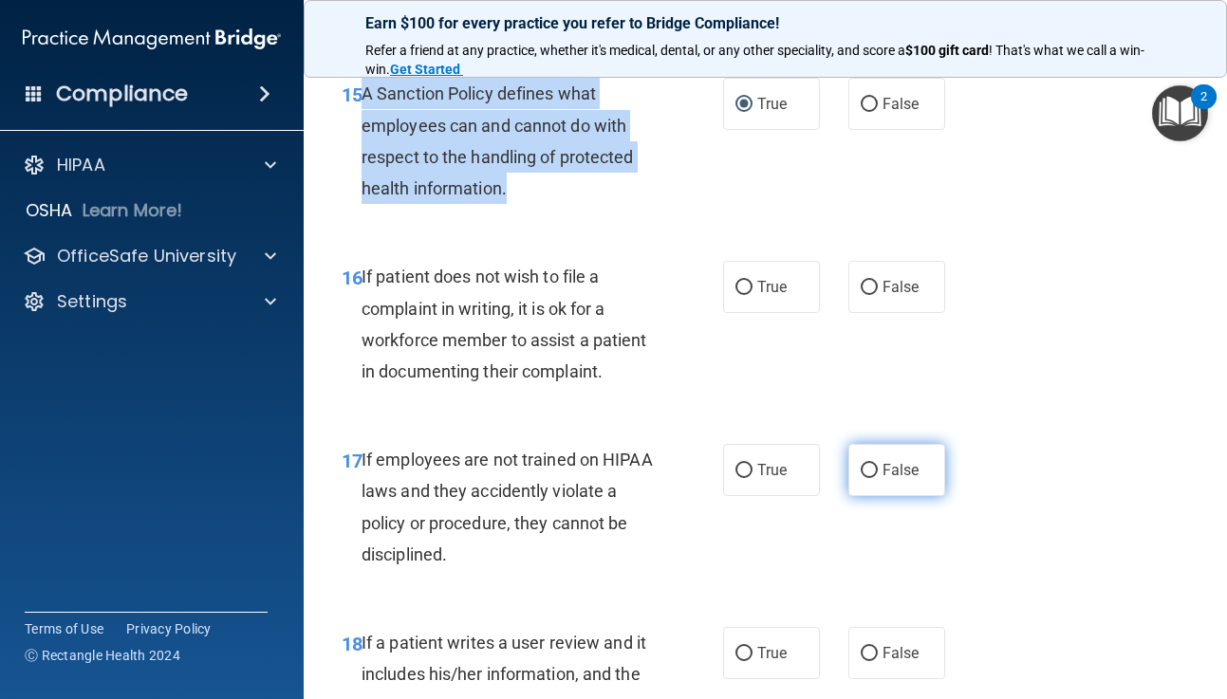
click at [867, 468] on input "False" at bounding box center [869, 471] width 17 height 14
radio input "true"
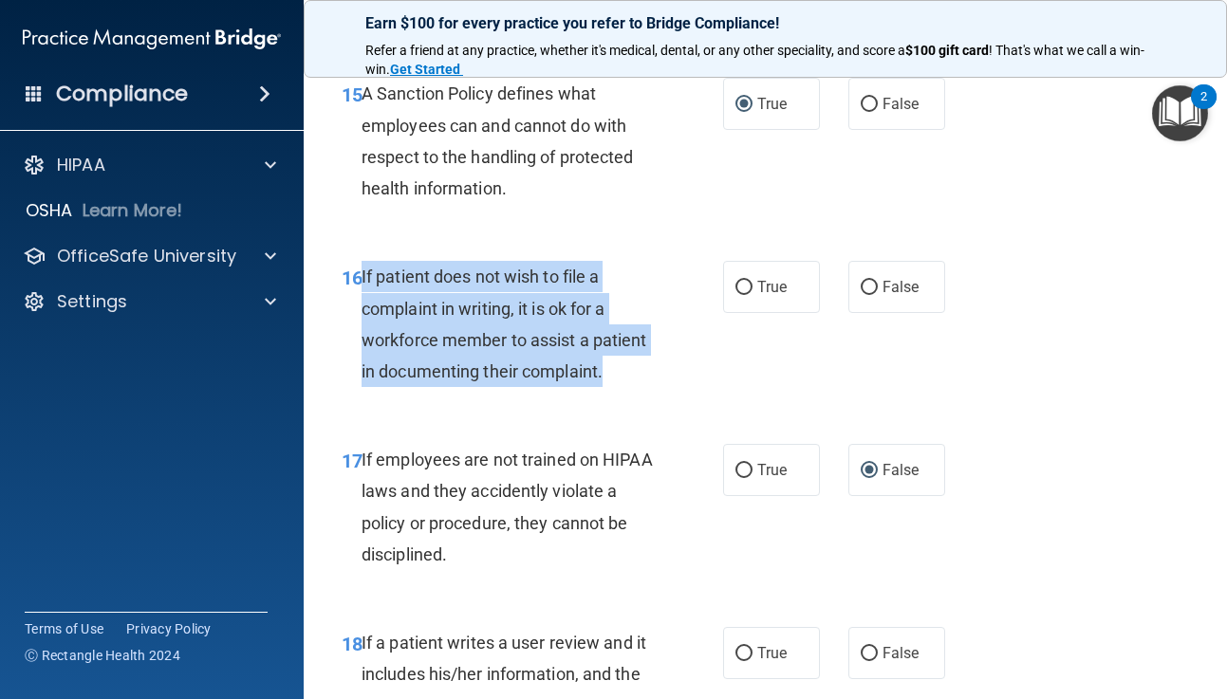
drag, startPoint x: 362, startPoint y: 273, endPoint x: 594, endPoint y: 393, distance: 261.4
click at [594, 393] on div "16 If patient does not wish to file a complaint in writing, it is ok for a work…" at bounding box center [532, 329] width 438 height 136
click at [738, 287] on input "True" at bounding box center [743, 288] width 17 height 14
radio input "true"
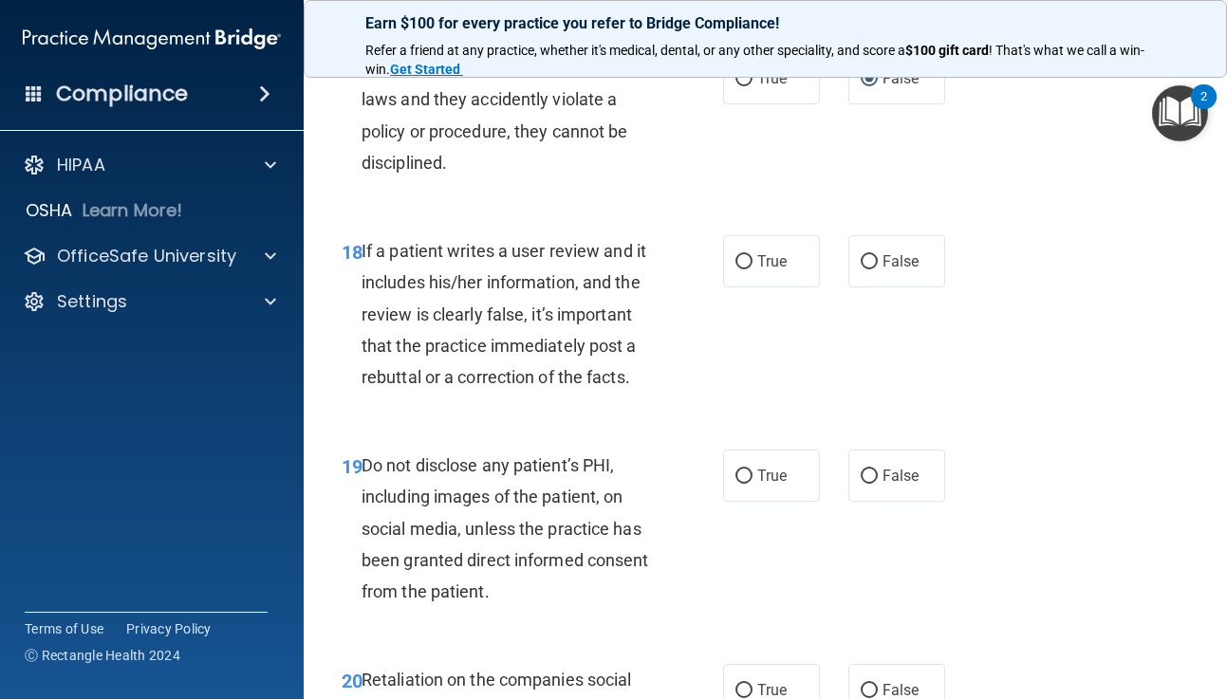
scroll to position [3723, 0]
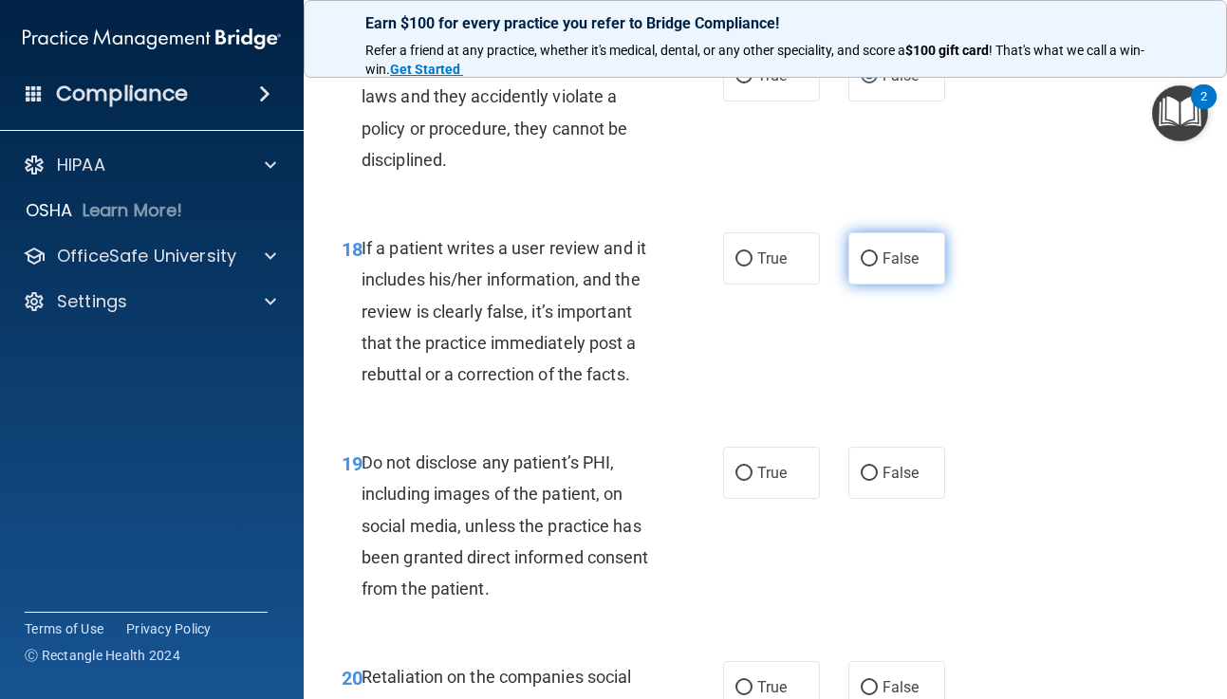
click at [871, 254] on input "False" at bounding box center [869, 259] width 17 height 14
radio input "true"
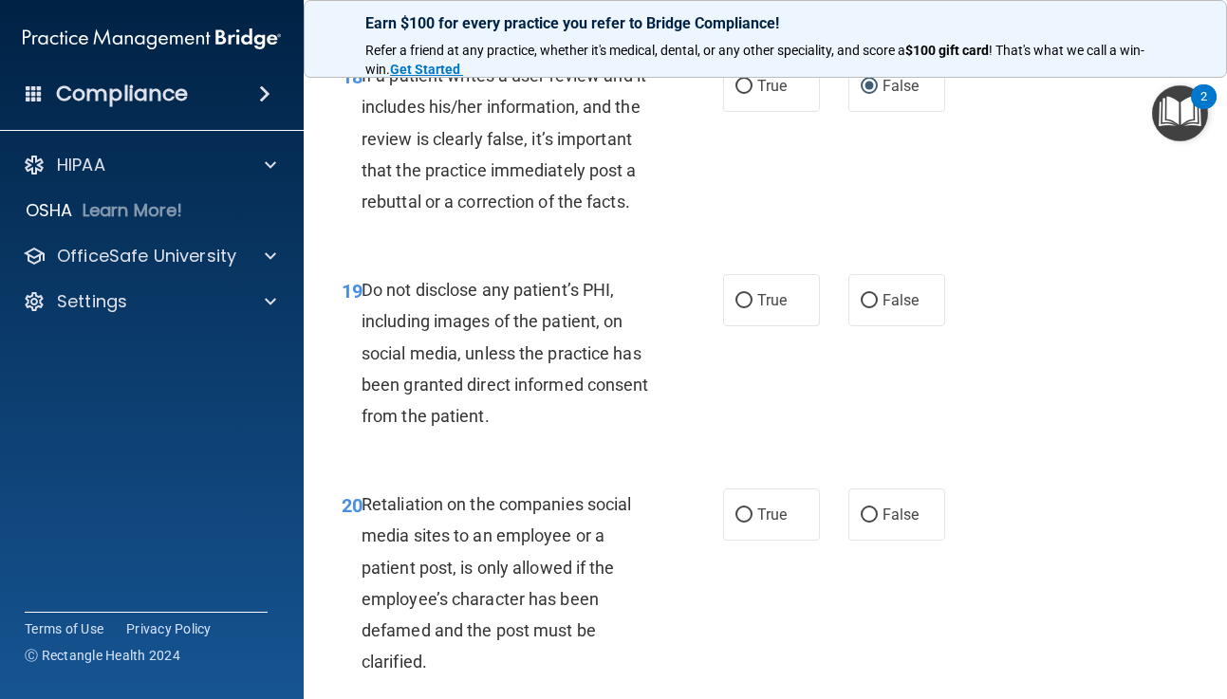
scroll to position [3899, 0]
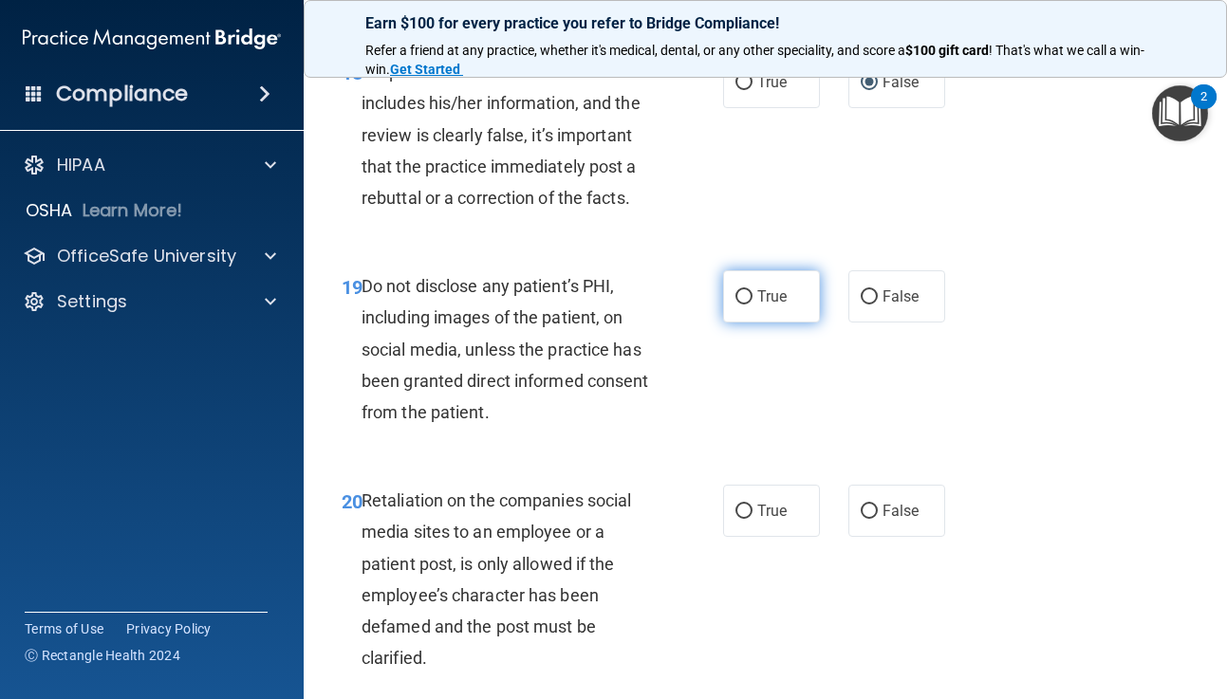
click at [736, 292] on input "True" at bounding box center [743, 297] width 17 height 14
radio input "true"
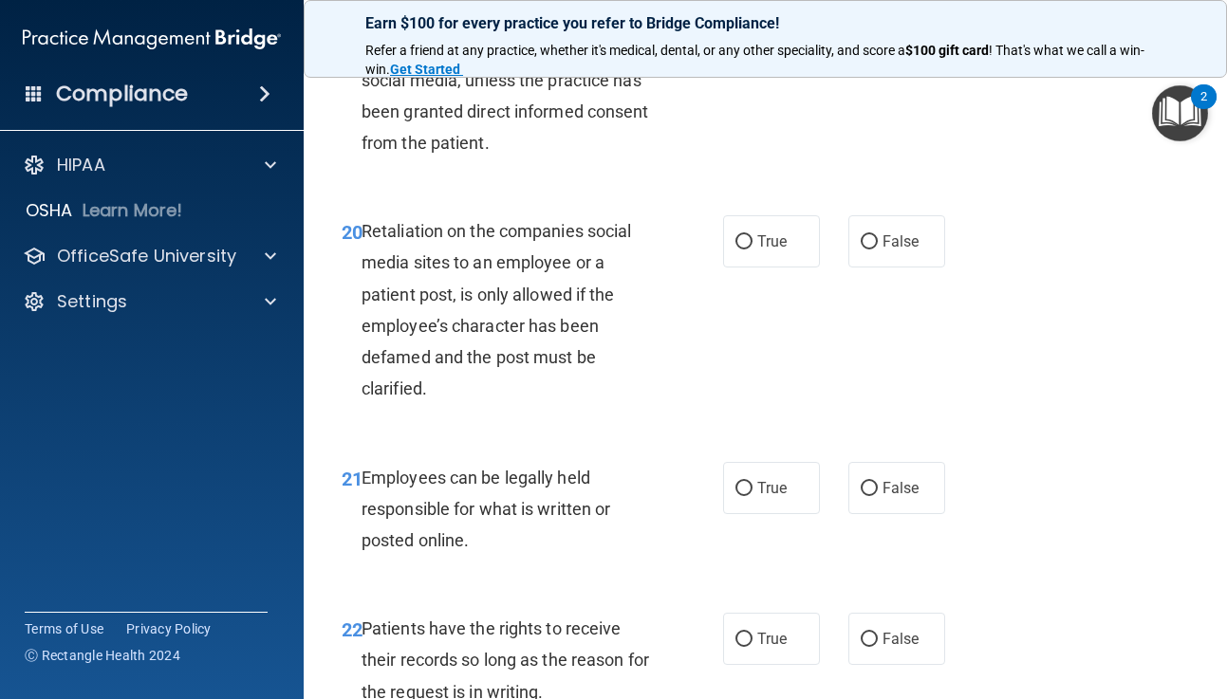
scroll to position [4172, 0]
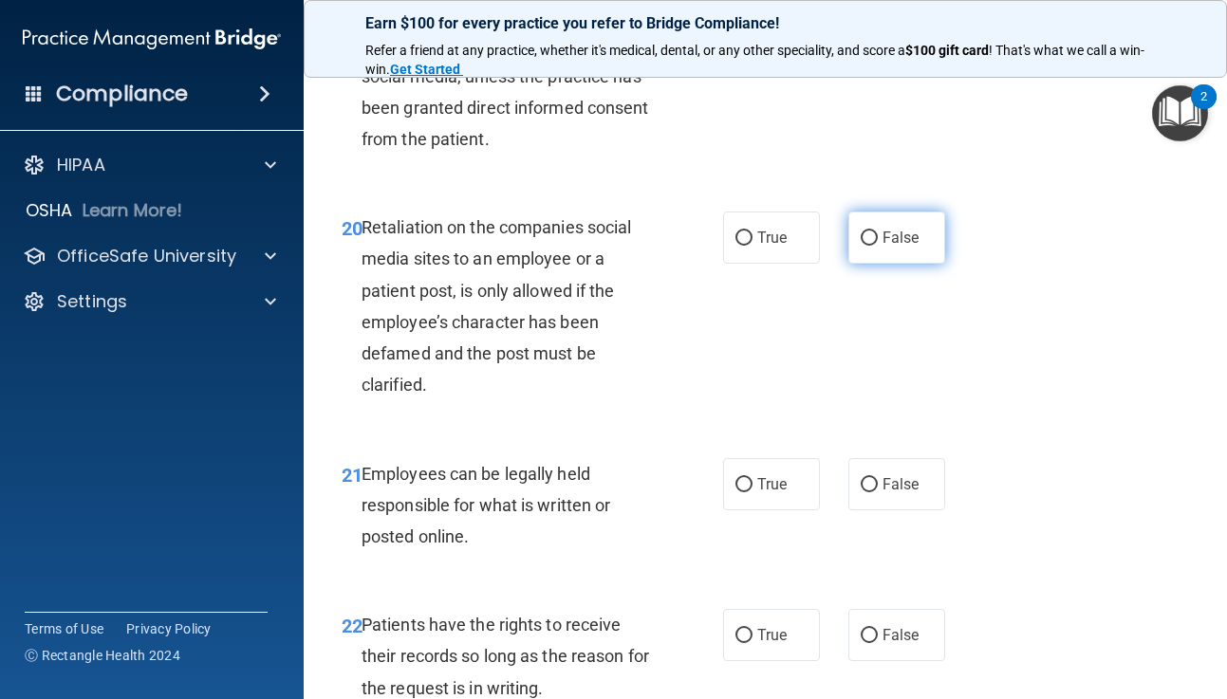
click at [870, 232] on input "False" at bounding box center [869, 239] width 17 height 14
radio input "true"
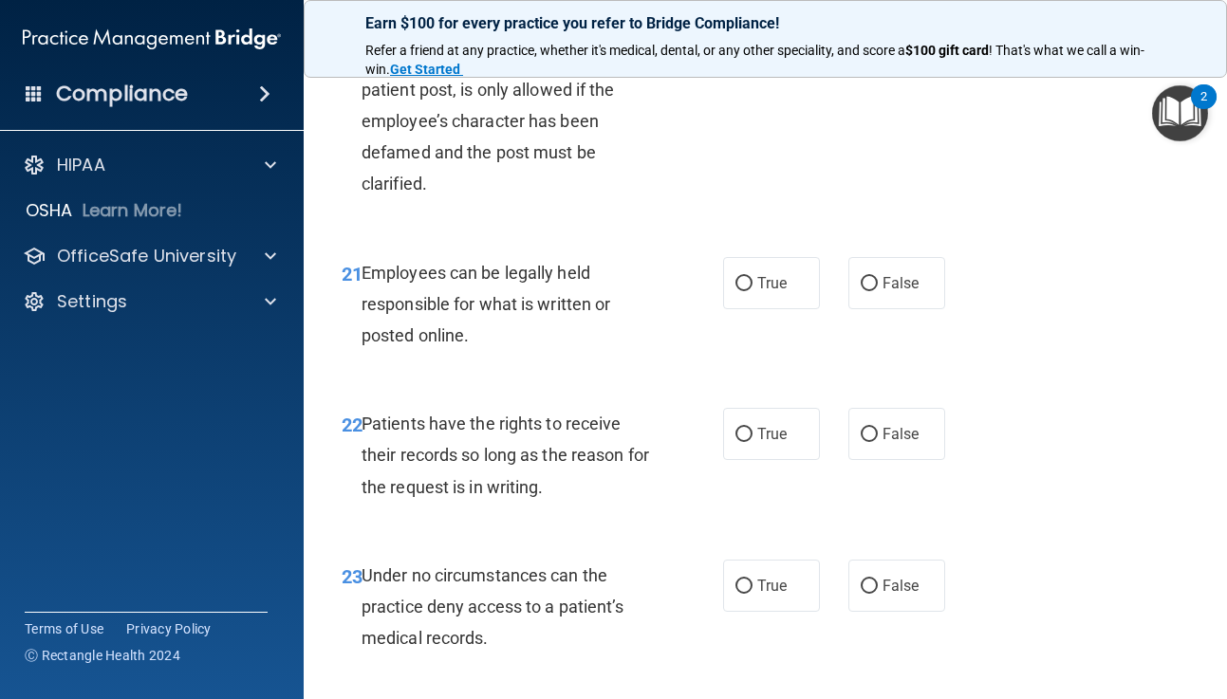
scroll to position [4375, 0]
click at [743, 432] on input "True" at bounding box center [743, 433] width 17 height 14
radio input "true"
click at [741, 281] on input "True" at bounding box center [743, 282] width 17 height 14
radio input "true"
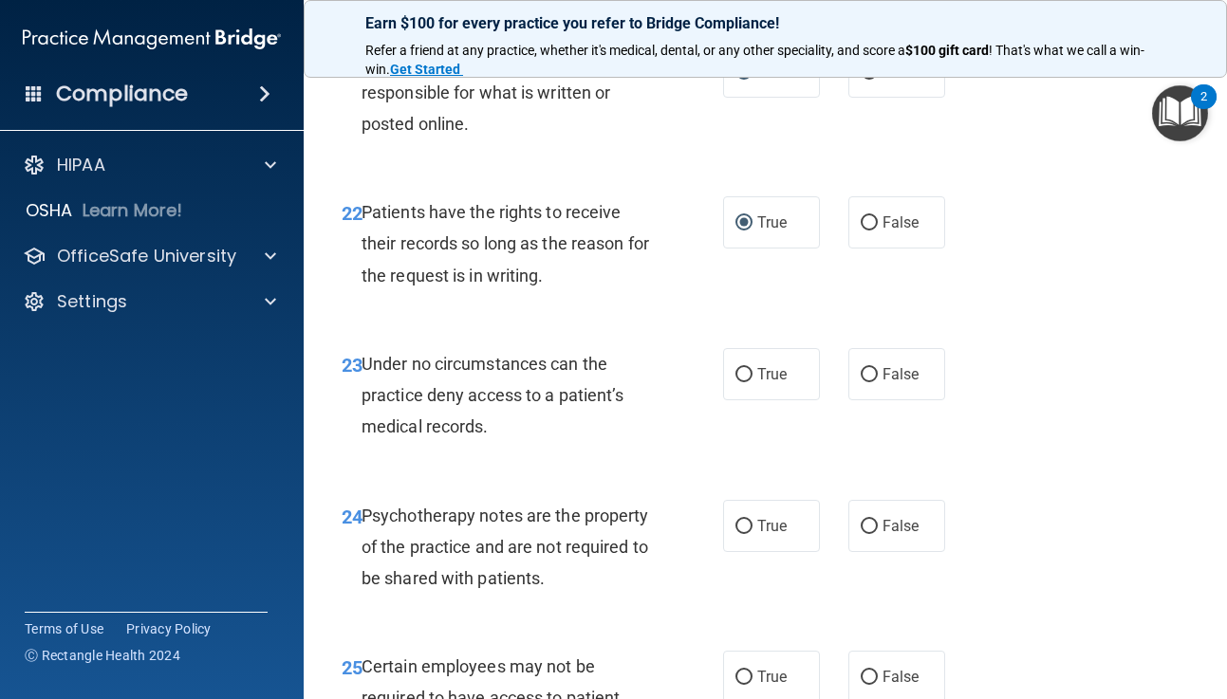
scroll to position [4592, 0]
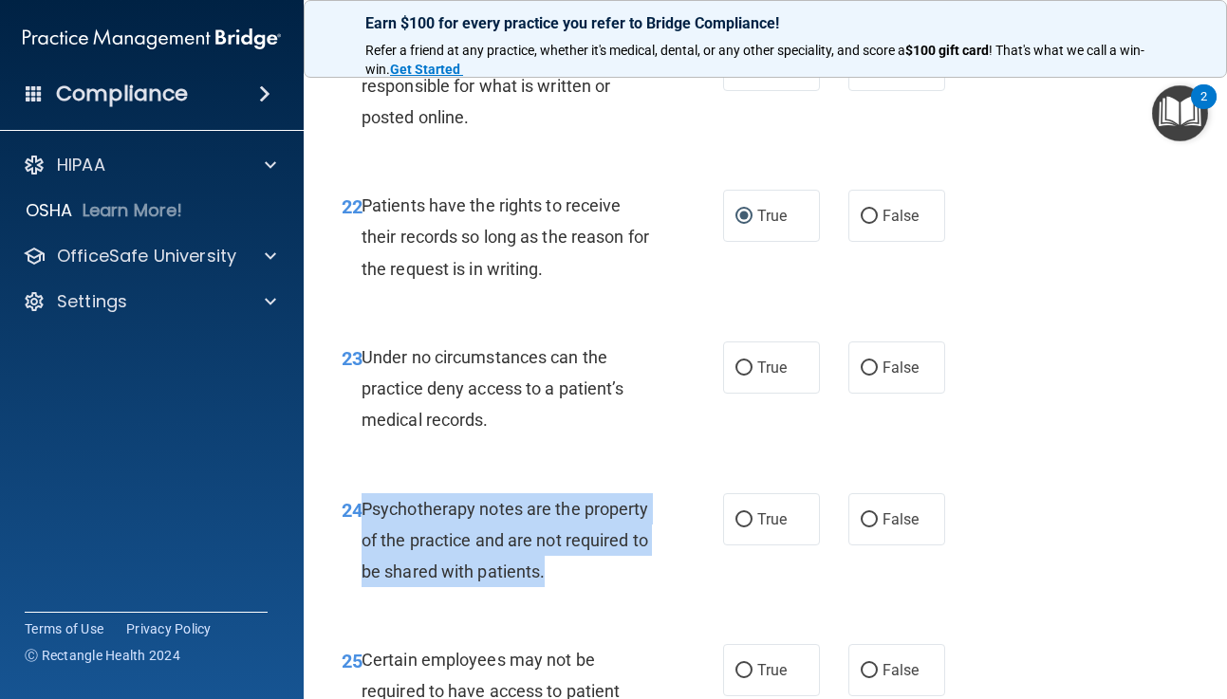
drag, startPoint x: 364, startPoint y: 506, endPoint x: 585, endPoint y: 576, distance: 231.1
click at [585, 576] on div "Psychotherapy notes are the property of the practice and are not required to be…" at bounding box center [515, 540] width 307 height 95
click at [740, 516] on input "True" at bounding box center [743, 520] width 17 height 14
radio input "true"
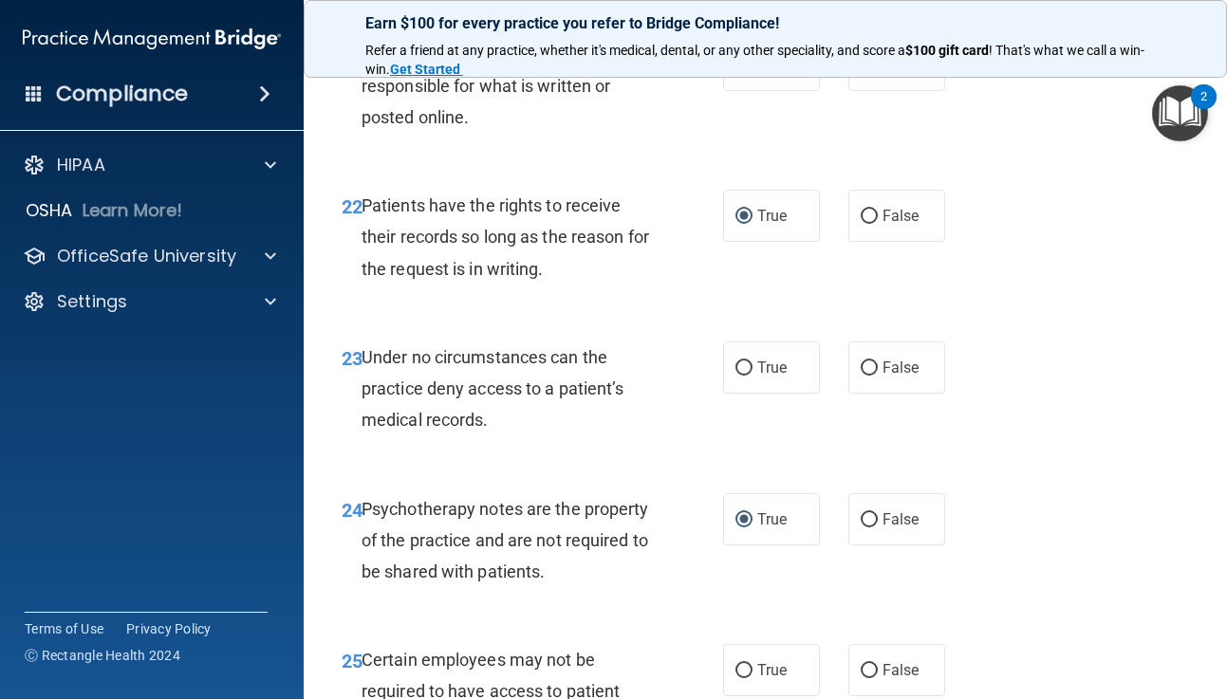
click at [524, 440] on div "23 Under no circumstances can the practice deny access to a patient’s medical r…" at bounding box center [532, 394] width 438 height 104
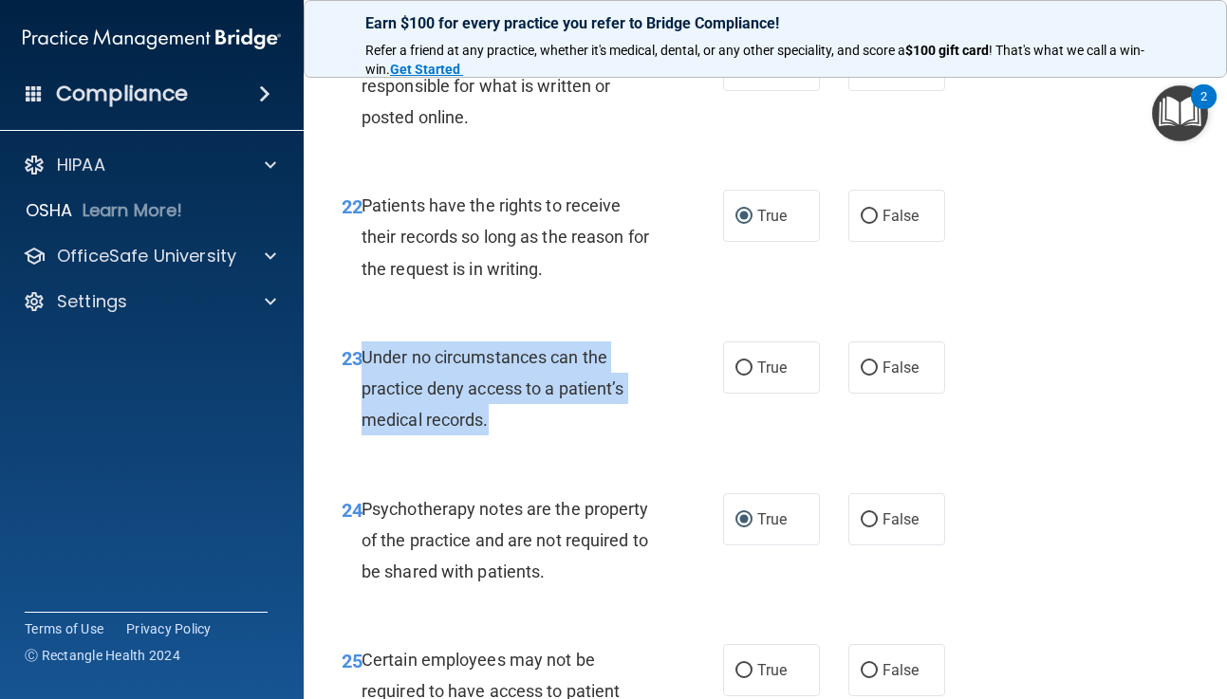
drag, startPoint x: 362, startPoint y: 355, endPoint x: 510, endPoint y: 425, distance: 163.0
click at [510, 425] on div "Under no circumstances can the practice deny access to a patient’s medical reco…" at bounding box center [515, 389] width 307 height 95
click at [868, 366] on input "False" at bounding box center [869, 369] width 17 height 14
radio input "true"
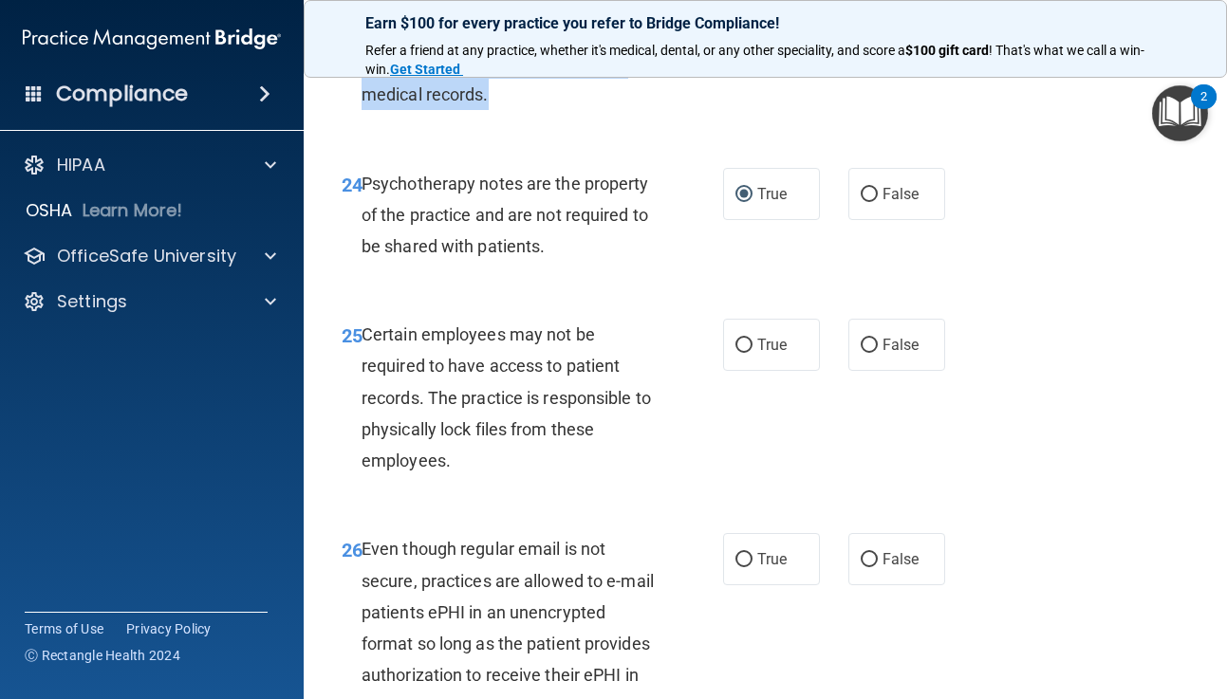
scroll to position [4918, 0]
click at [742, 342] on input "True" at bounding box center [743, 345] width 17 height 14
radio input "true"
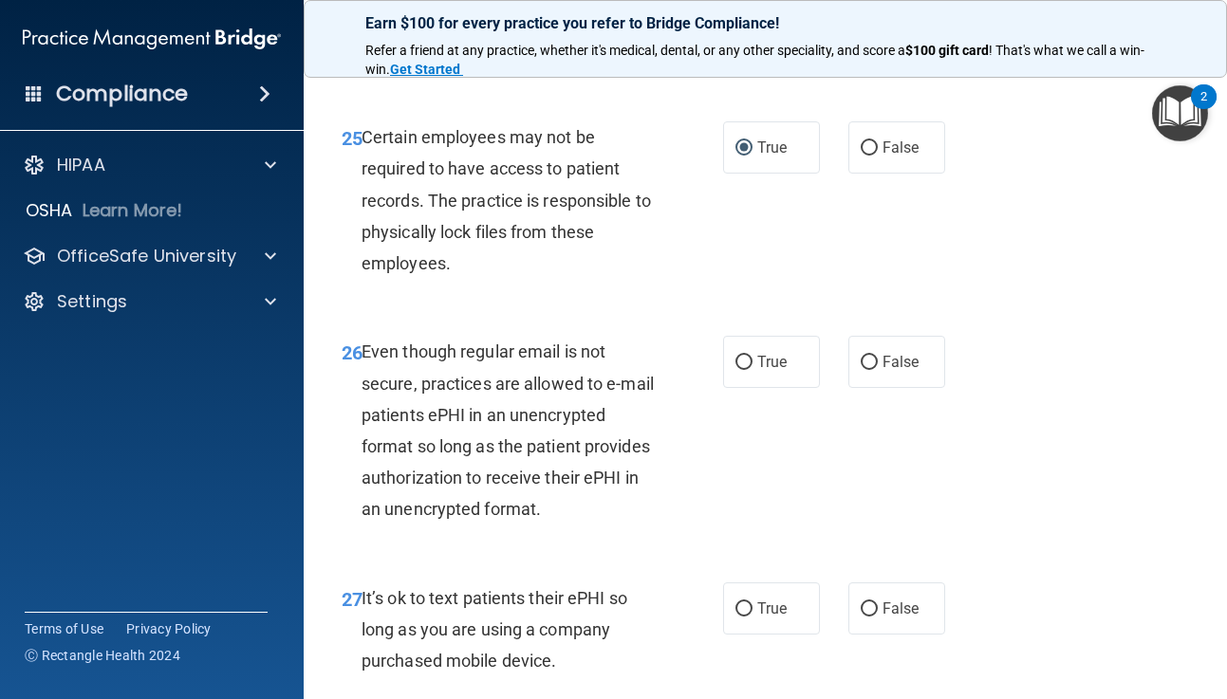
scroll to position [5120, 0]
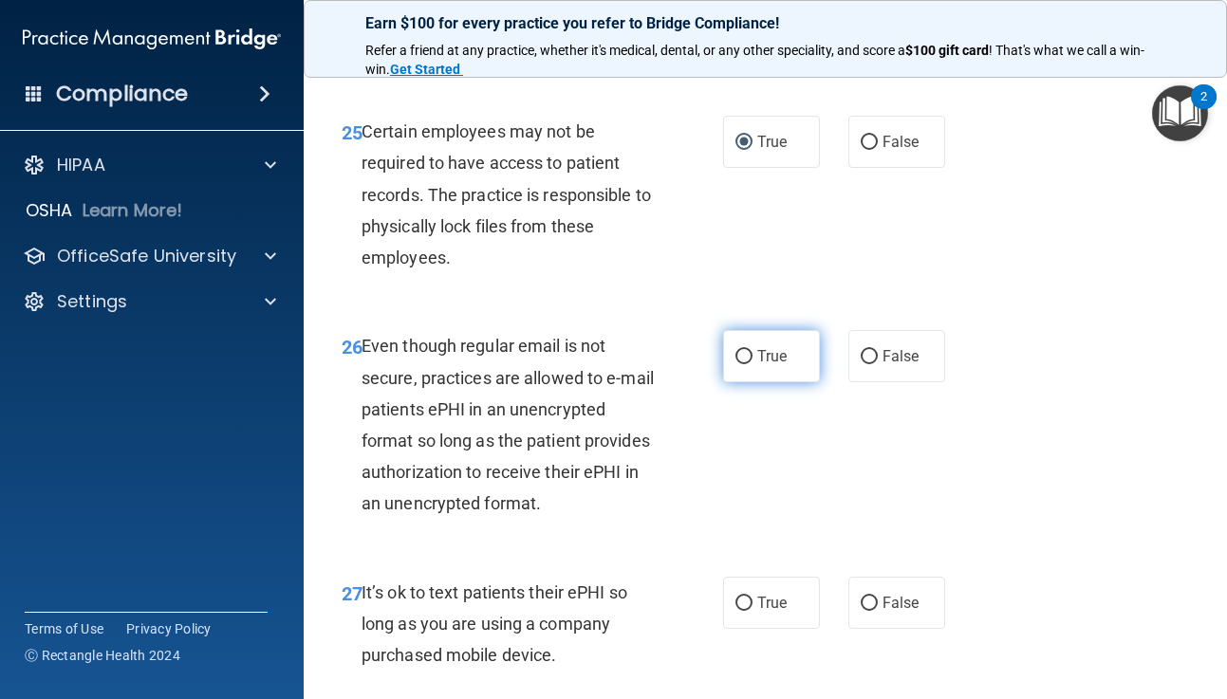
click at [740, 358] on input "True" at bounding box center [743, 357] width 17 height 14
radio input "true"
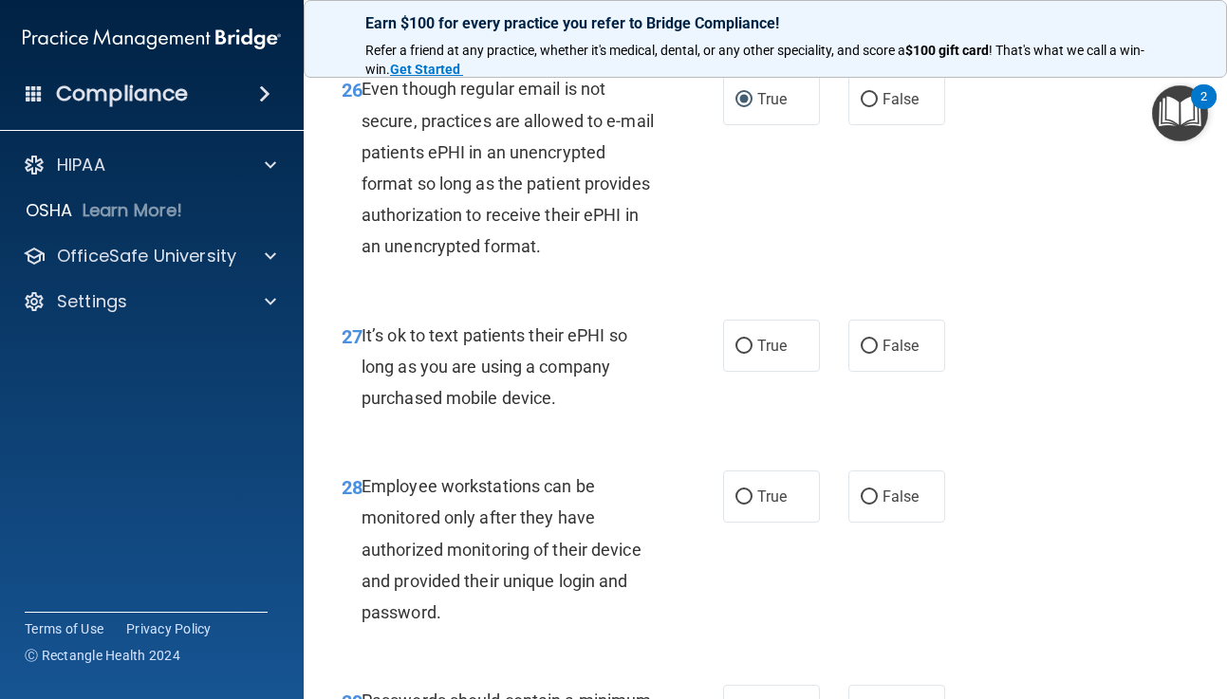
scroll to position [5398, 0]
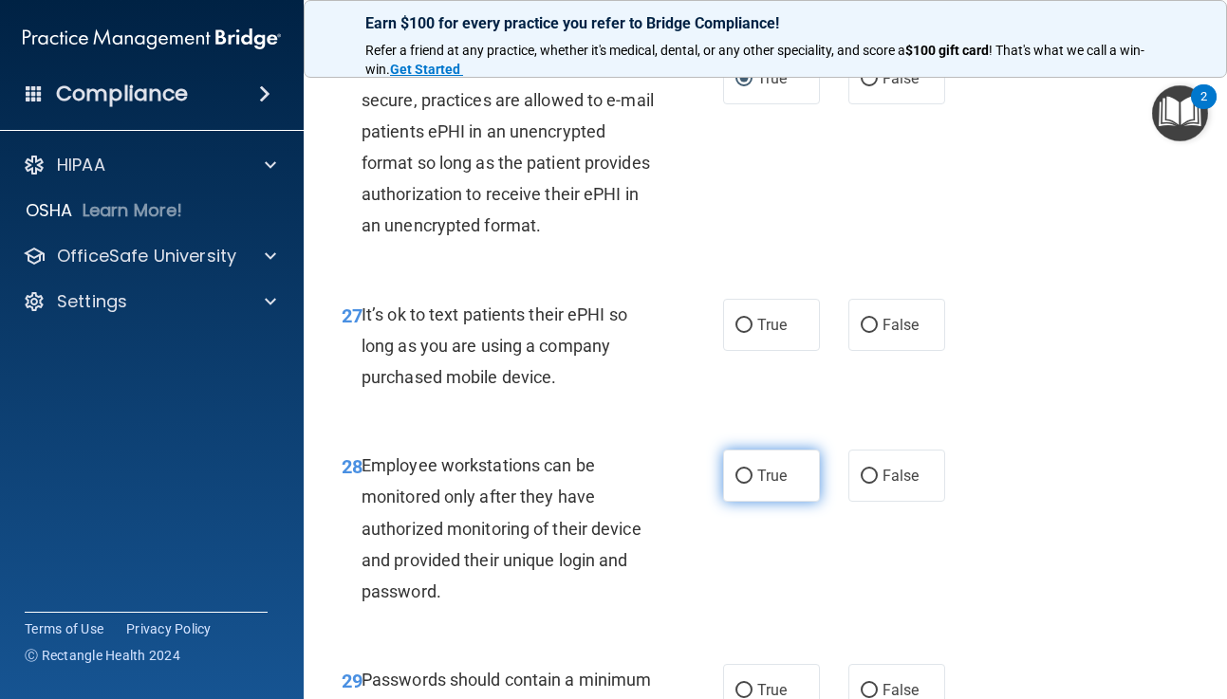
click at [743, 476] on input "True" at bounding box center [743, 477] width 17 height 14
radio input "true"
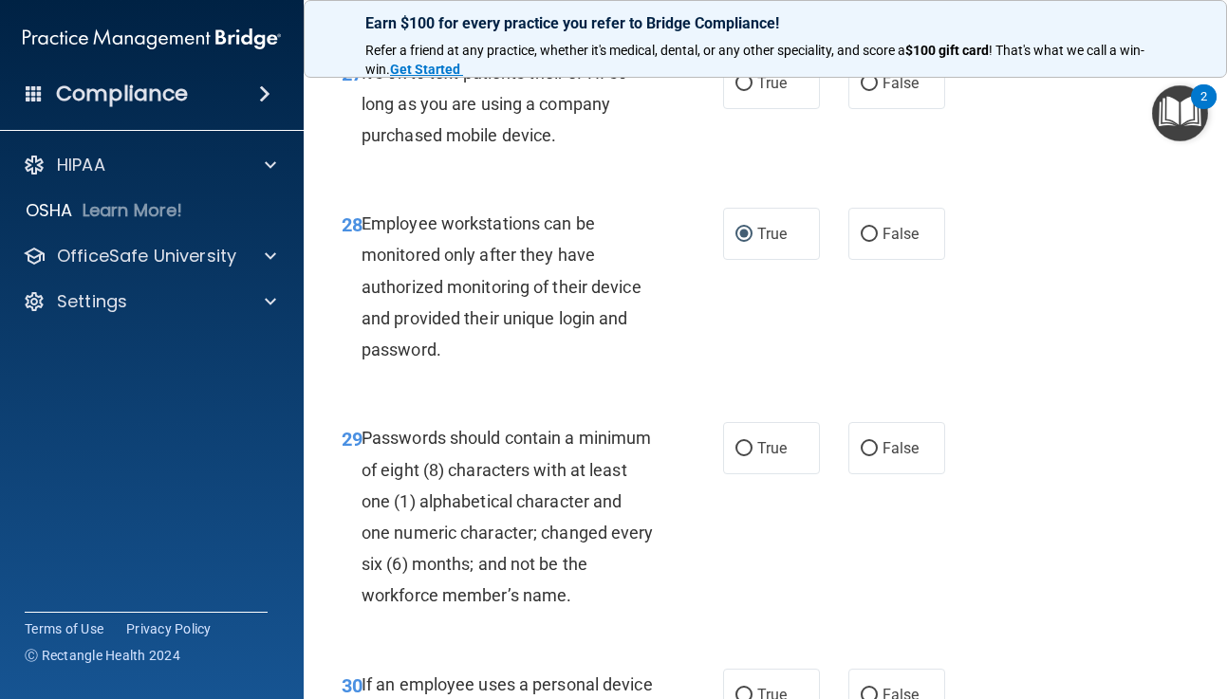
scroll to position [5638, 0]
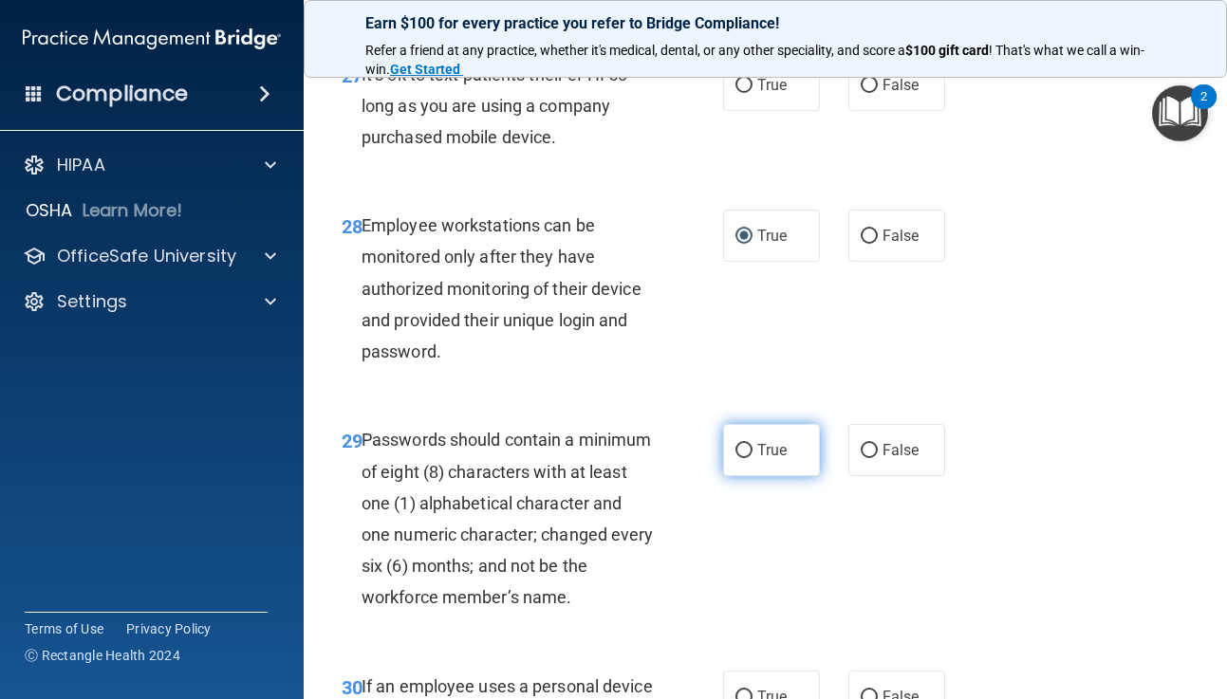
click at [741, 441] on label "True" at bounding box center [771, 450] width 97 height 52
click at [741, 444] on input "True" at bounding box center [743, 451] width 17 height 14
radio input "true"
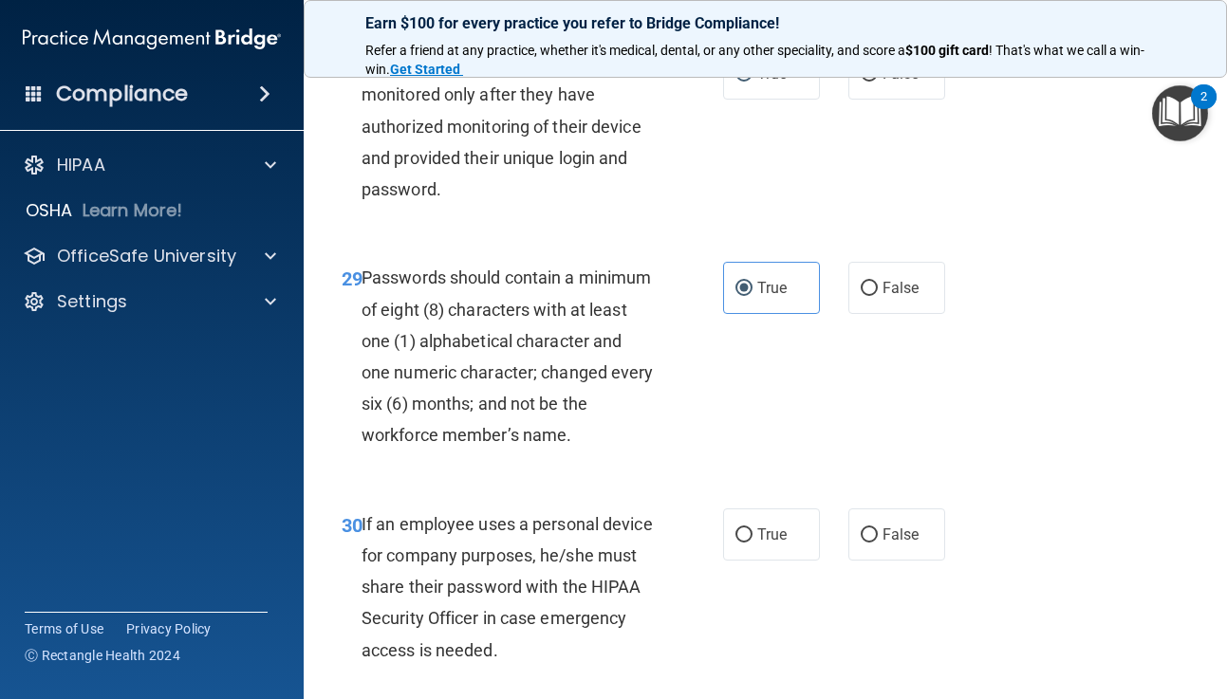
scroll to position [5804, 0]
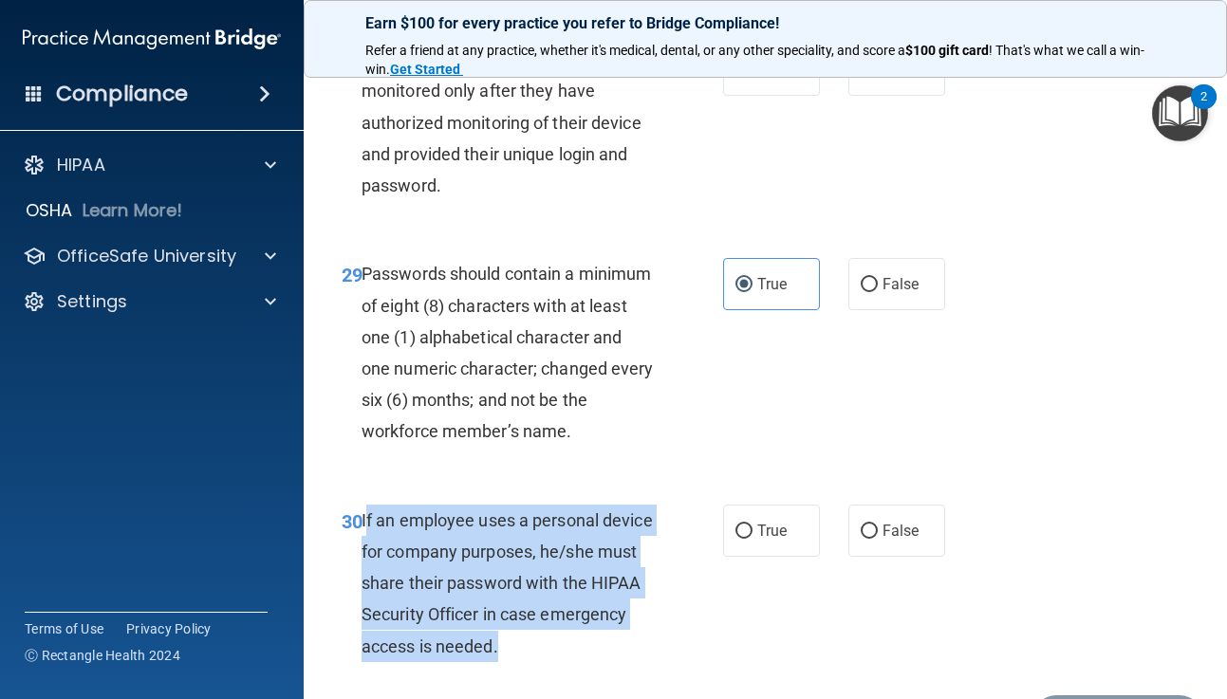
drag, startPoint x: 364, startPoint y: 520, endPoint x: 580, endPoint y: 649, distance: 251.1
click at [580, 649] on div "If an employee uses a personal device for company purposes, he/she must share t…" at bounding box center [515, 584] width 307 height 158
click at [868, 528] on input "False" at bounding box center [869, 532] width 17 height 14
radio input "true"
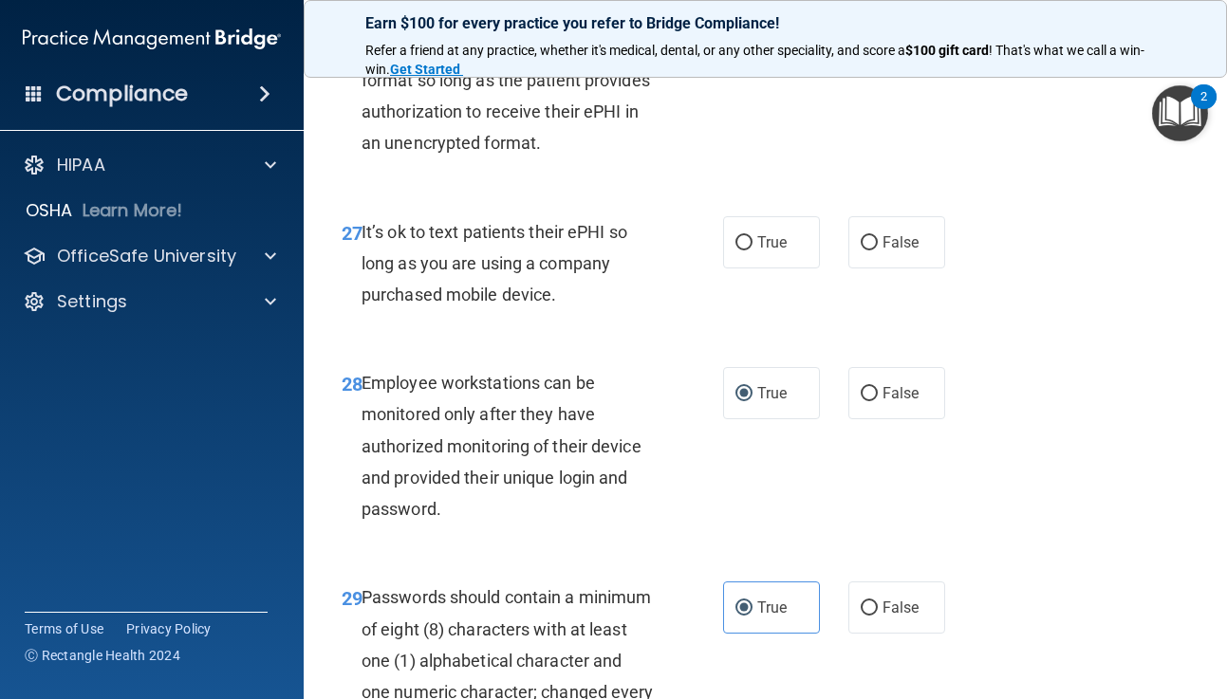
scroll to position [5467, 0]
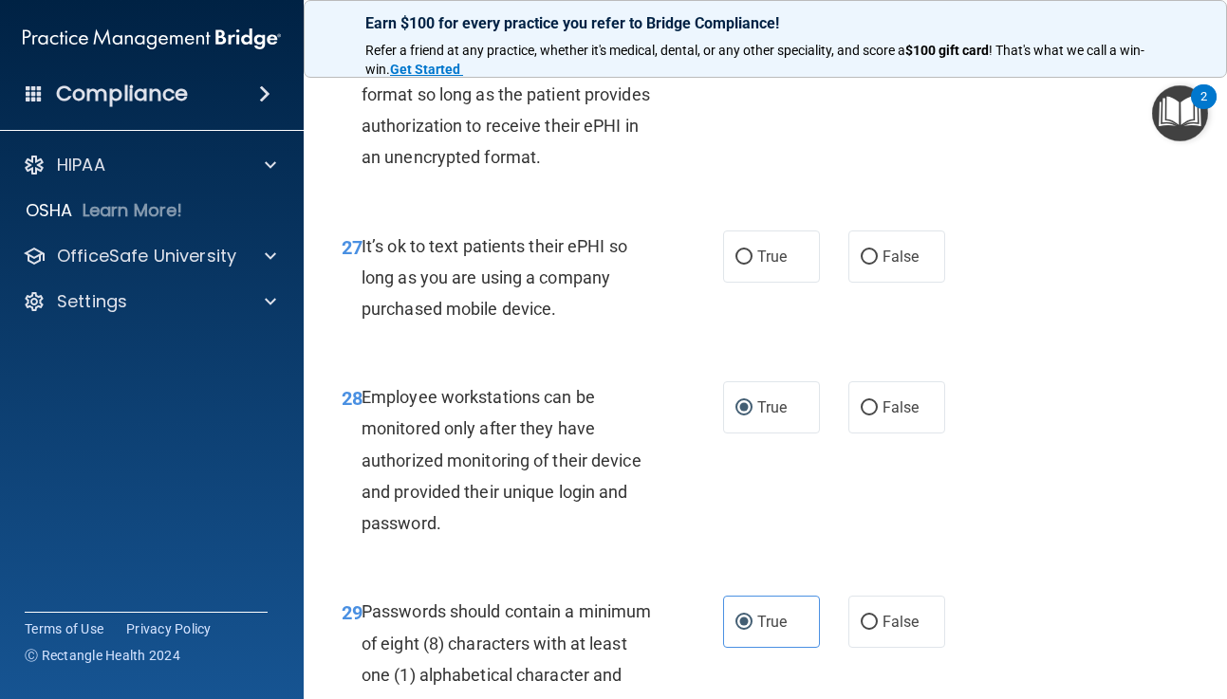
drag, startPoint x: 363, startPoint y: 245, endPoint x: 577, endPoint y: 325, distance: 228.2
click at [577, 325] on div "27 It’s ok to text patients their ePHI so long as you are using a company purch…" at bounding box center [532, 283] width 438 height 104
click at [868, 255] on input "False" at bounding box center [869, 258] width 17 height 14
radio input "true"
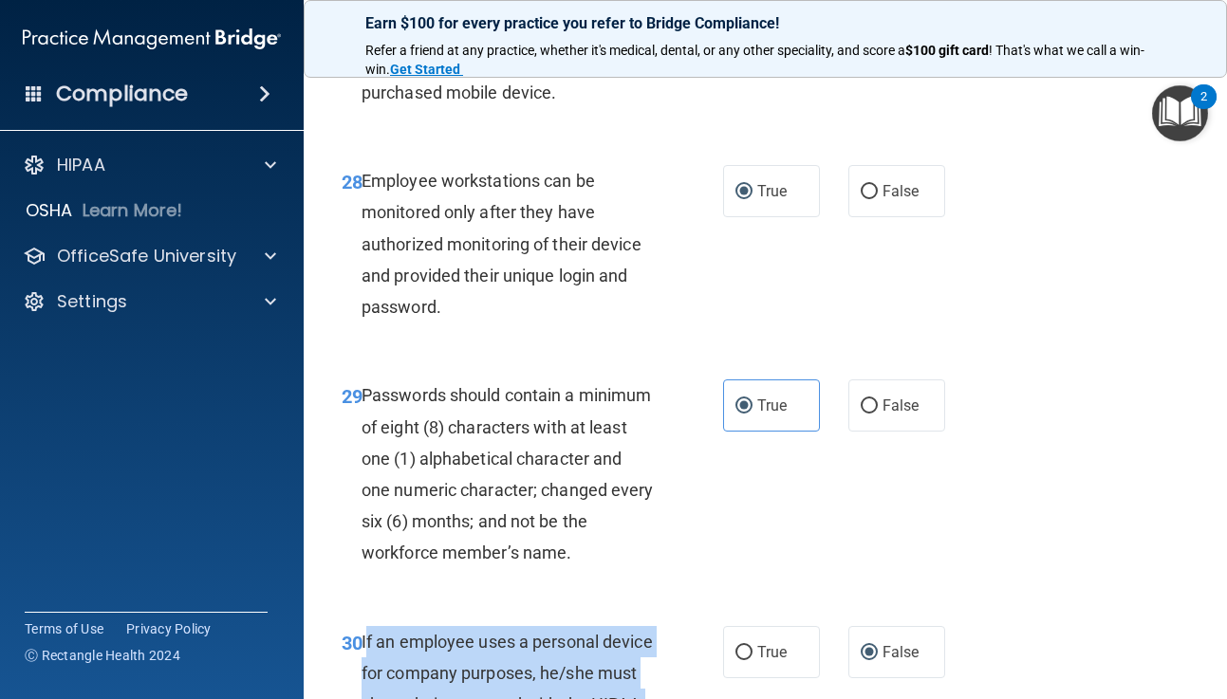
scroll to position [5925, 0]
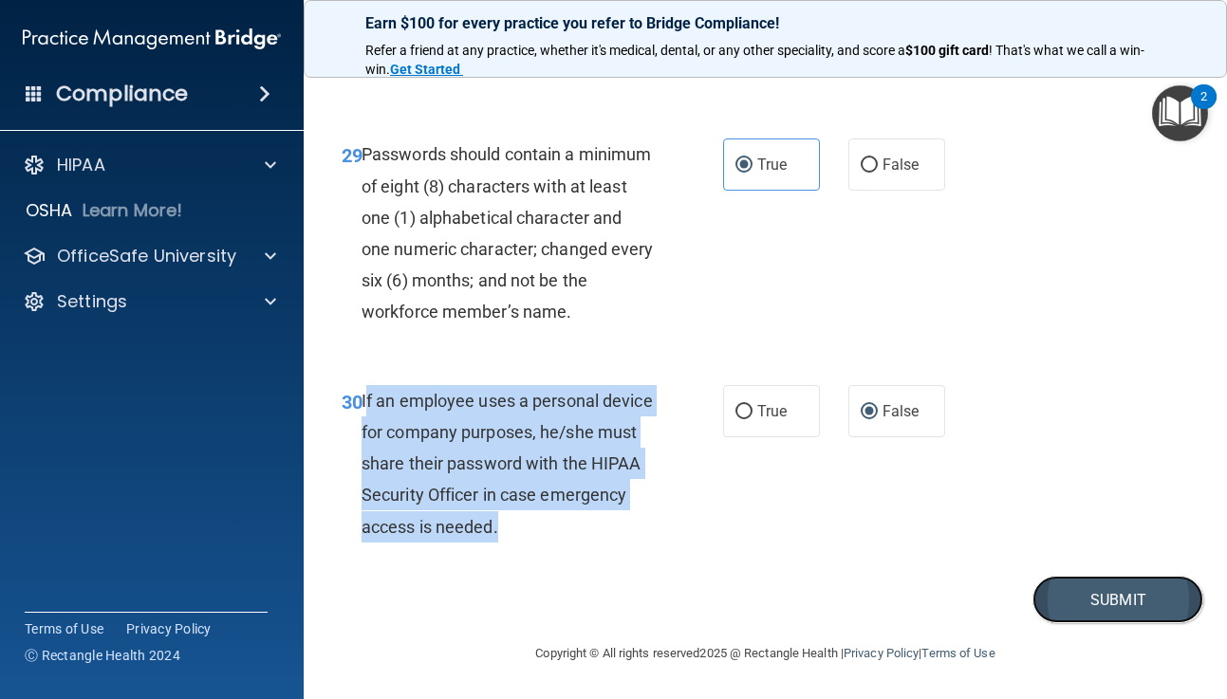
click at [1118, 603] on button "Submit" at bounding box center [1117, 600] width 171 height 48
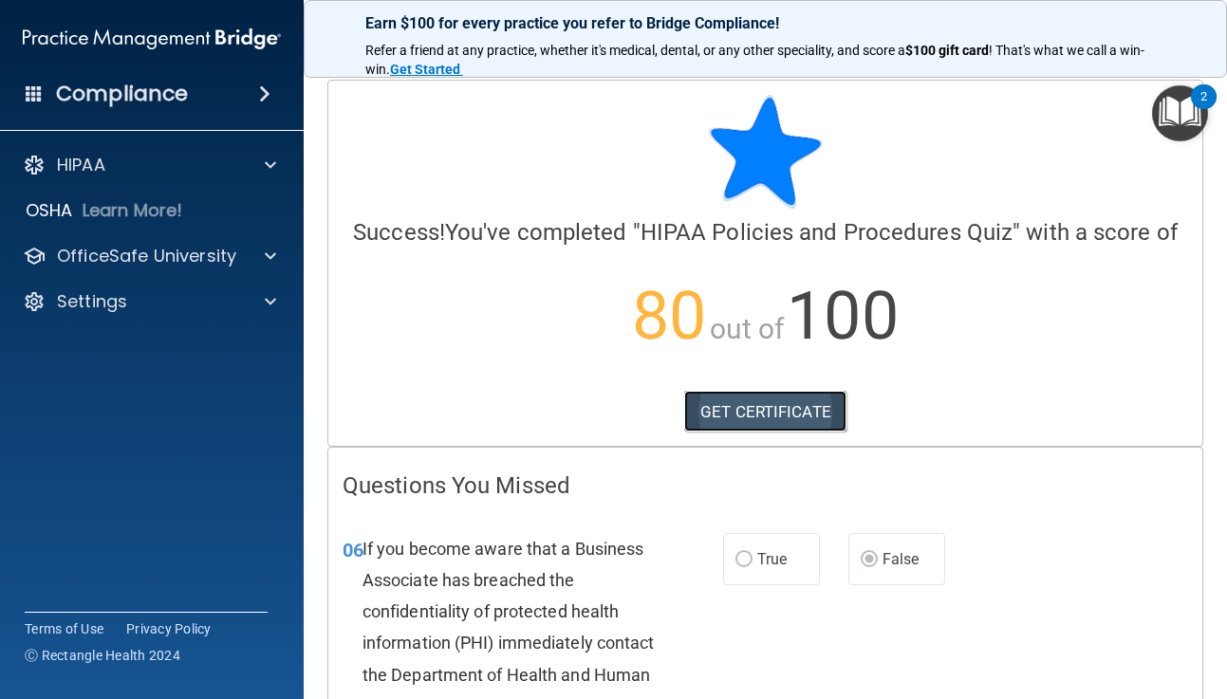
click at [806, 413] on link "GET CERTIFICATE" at bounding box center [765, 412] width 162 height 42
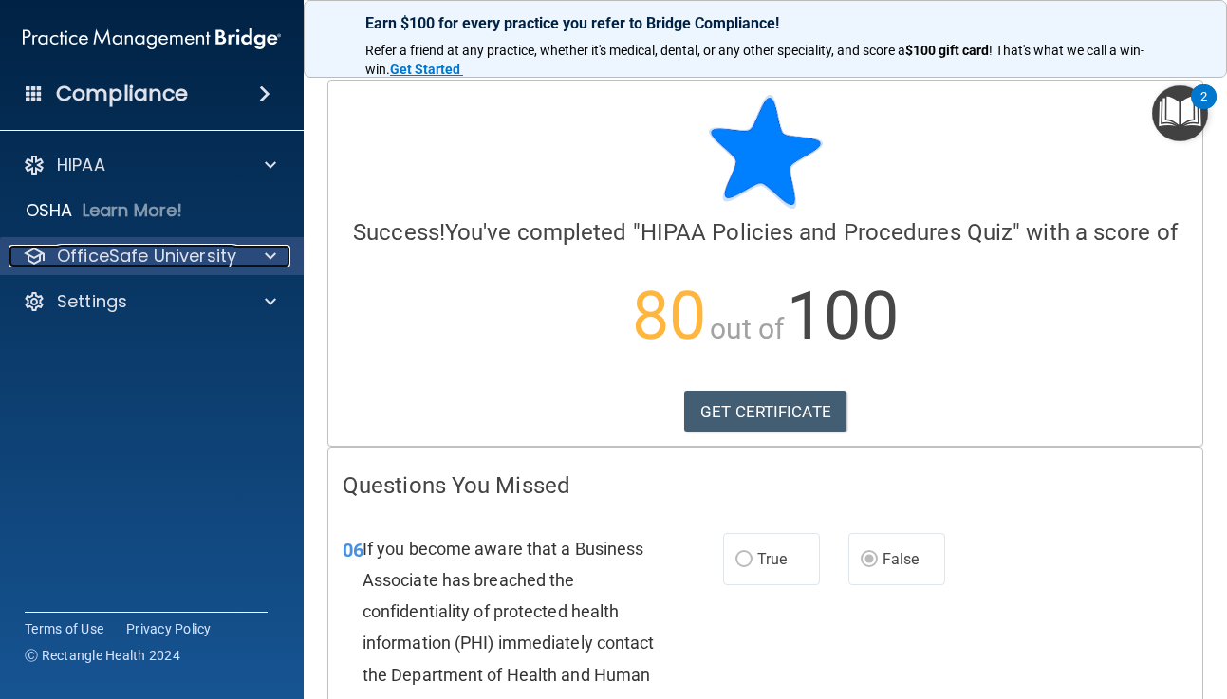
click at [269, 254] on span at bounding box center [270, 256] width 11 height 23
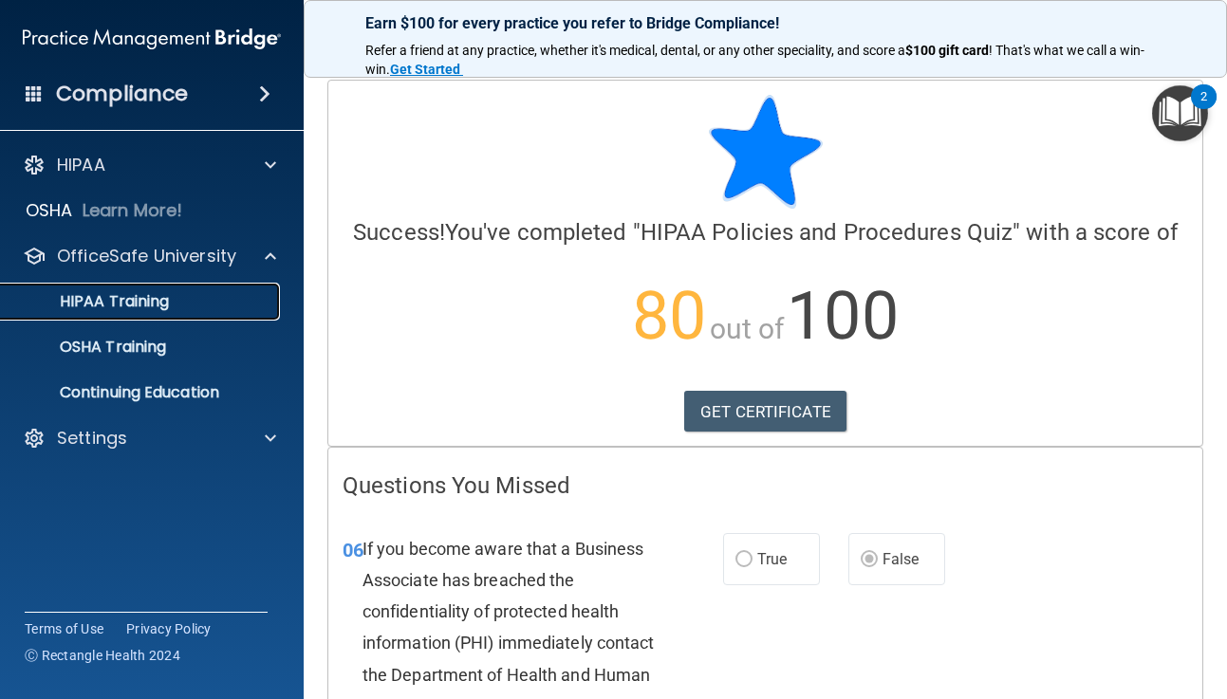
click at [219, 305] on div "HIPAA Training" at bounding box center [141, 301] width 259 height 19
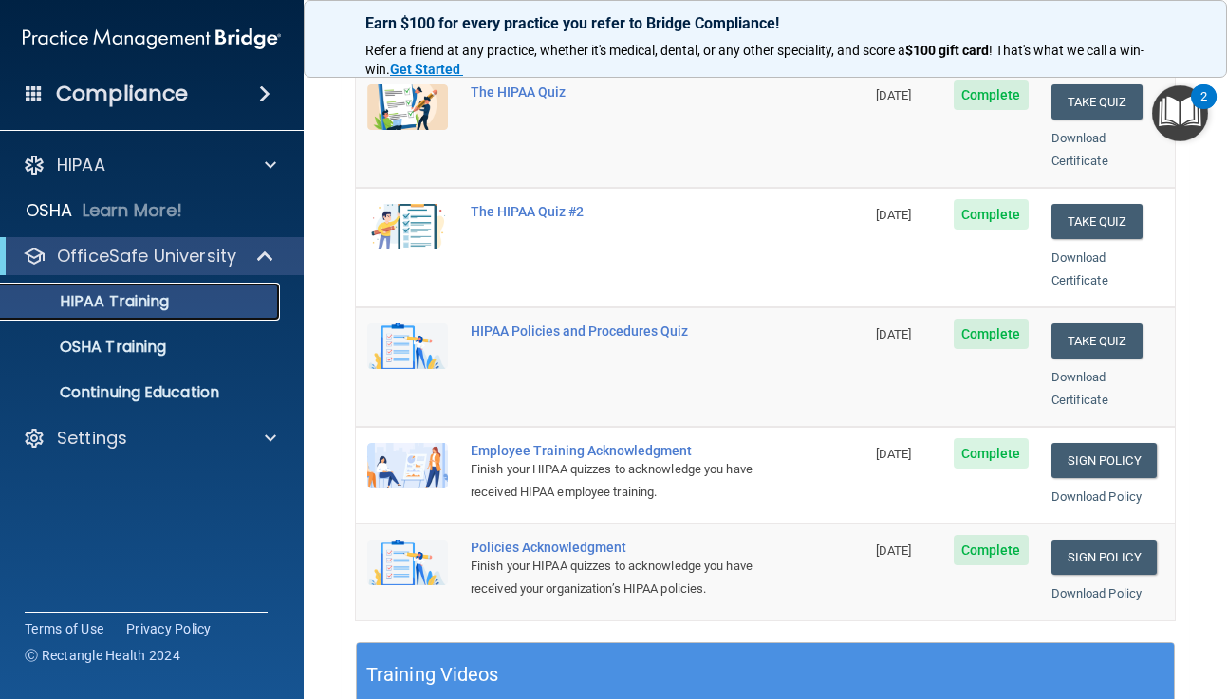
scroll to position [289, 0]
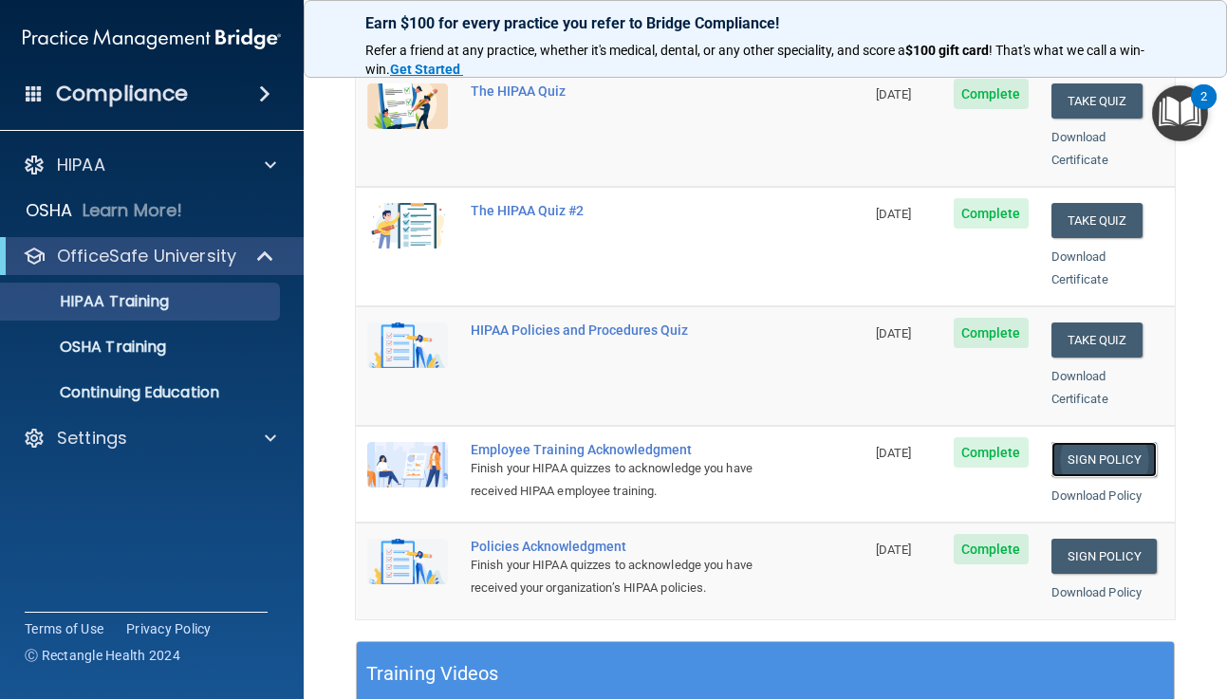
click at [1089, 442] on link "Sign Policy" at bounding box center [1103, 459] width 105 height 35
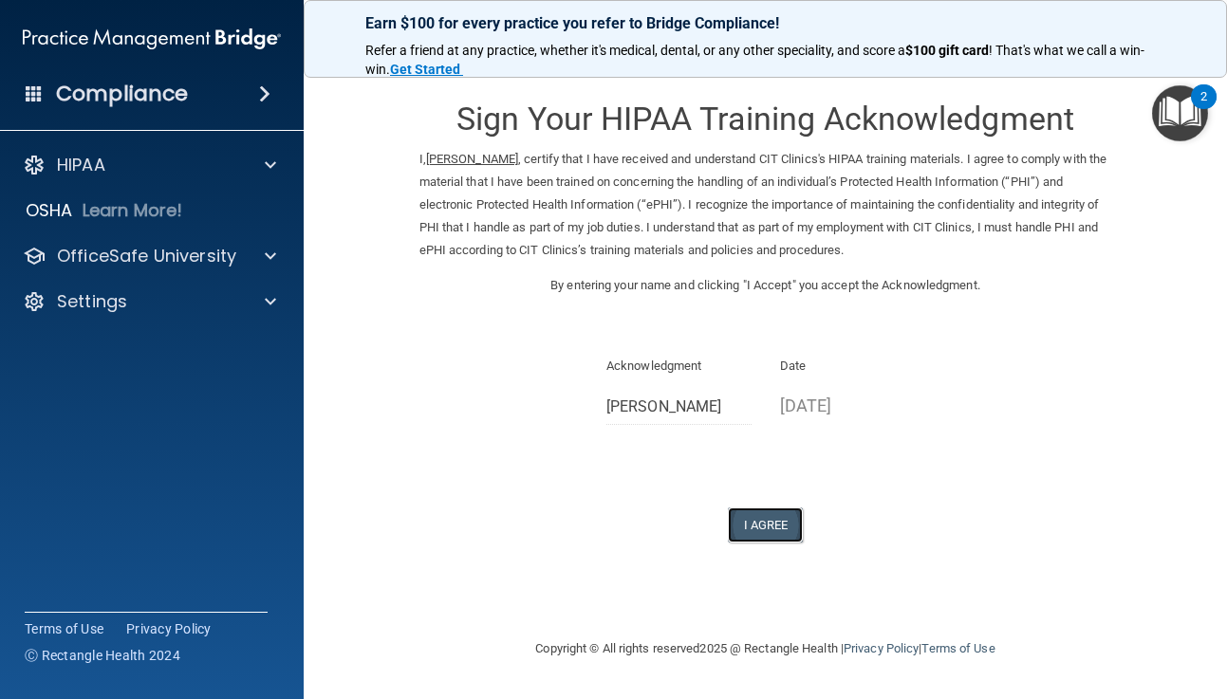
click at [770, 528] on button "I Agree" at bounding box center [766, 525] width 76 height 35
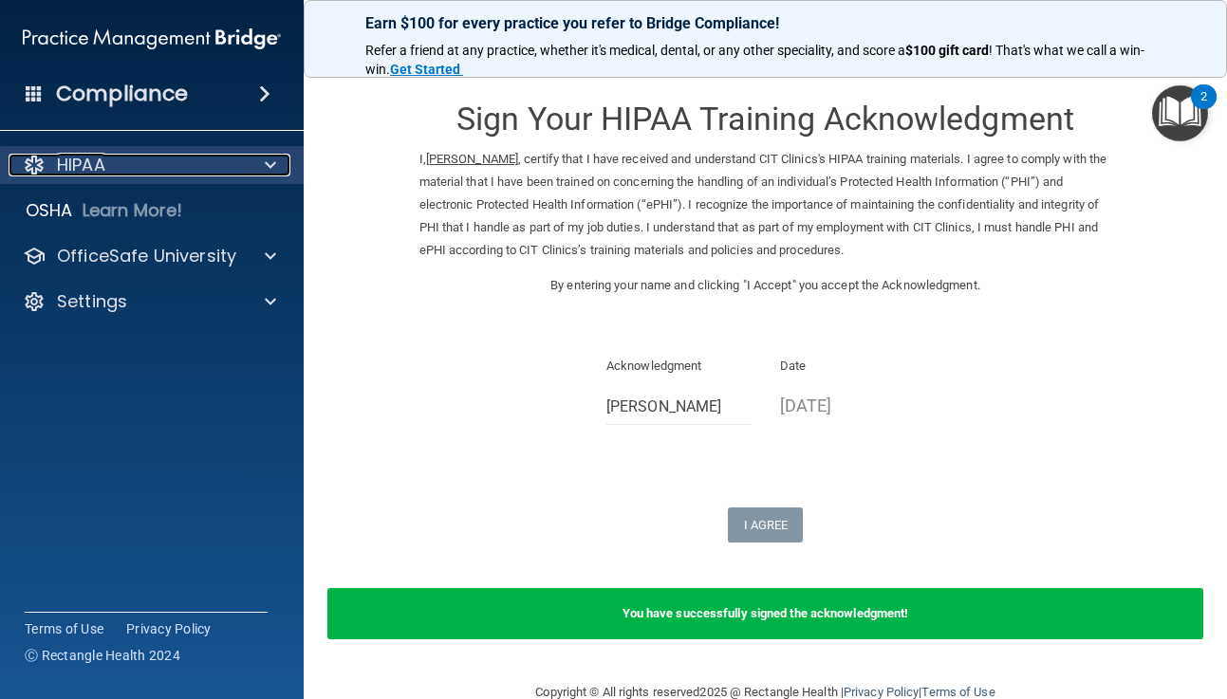
click at [274, 161] on span at bounding box center [270, 165] width 11 height 23
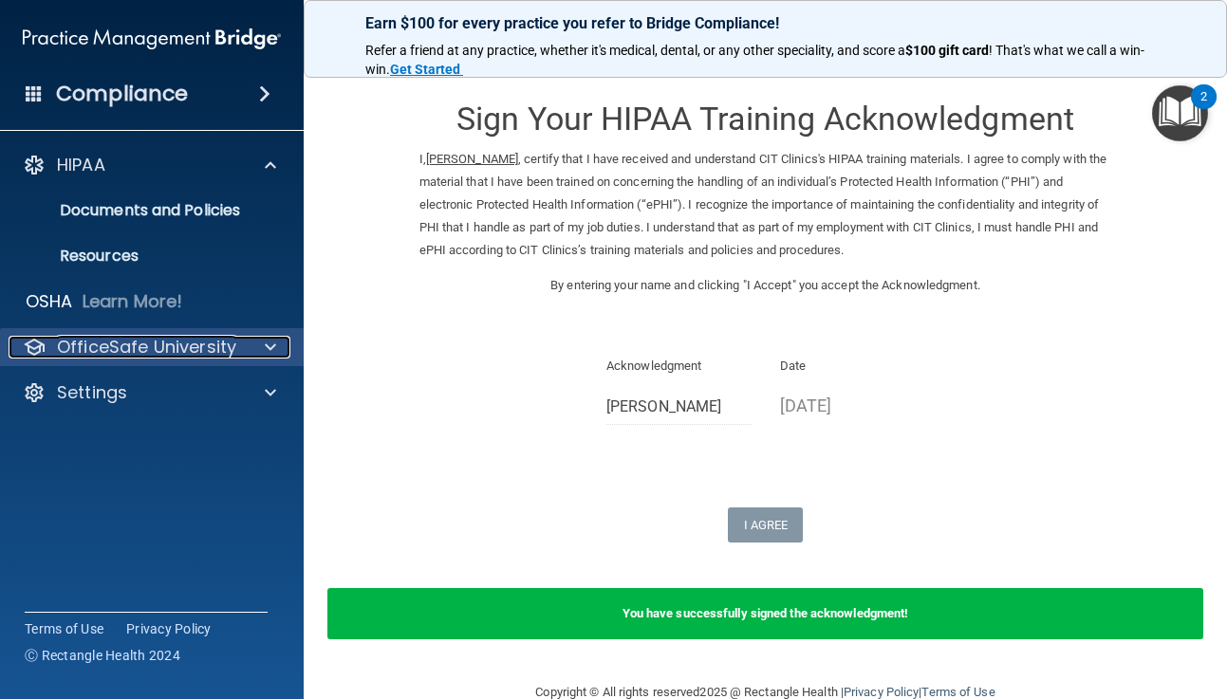
click at [272, 343] on span at bounding box center [270, 347] width 11 height 23
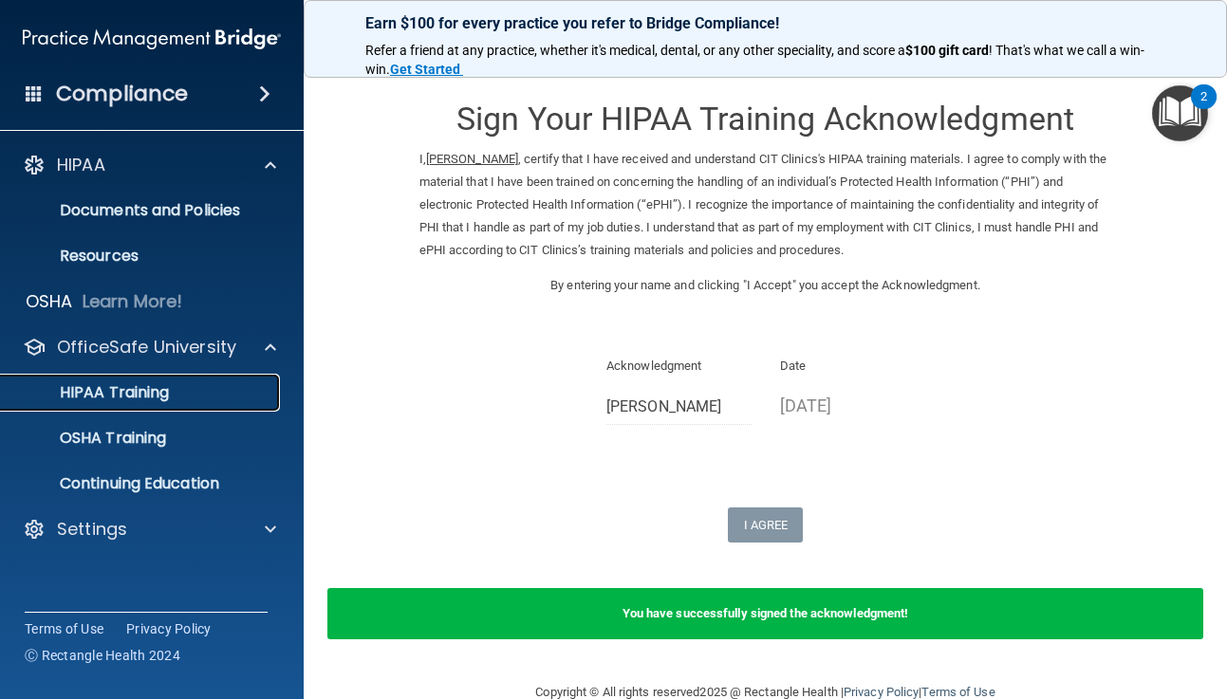
click at [231, 399] on div "HIPAA Training" at bounding box center [141, 392] width 259 height 19
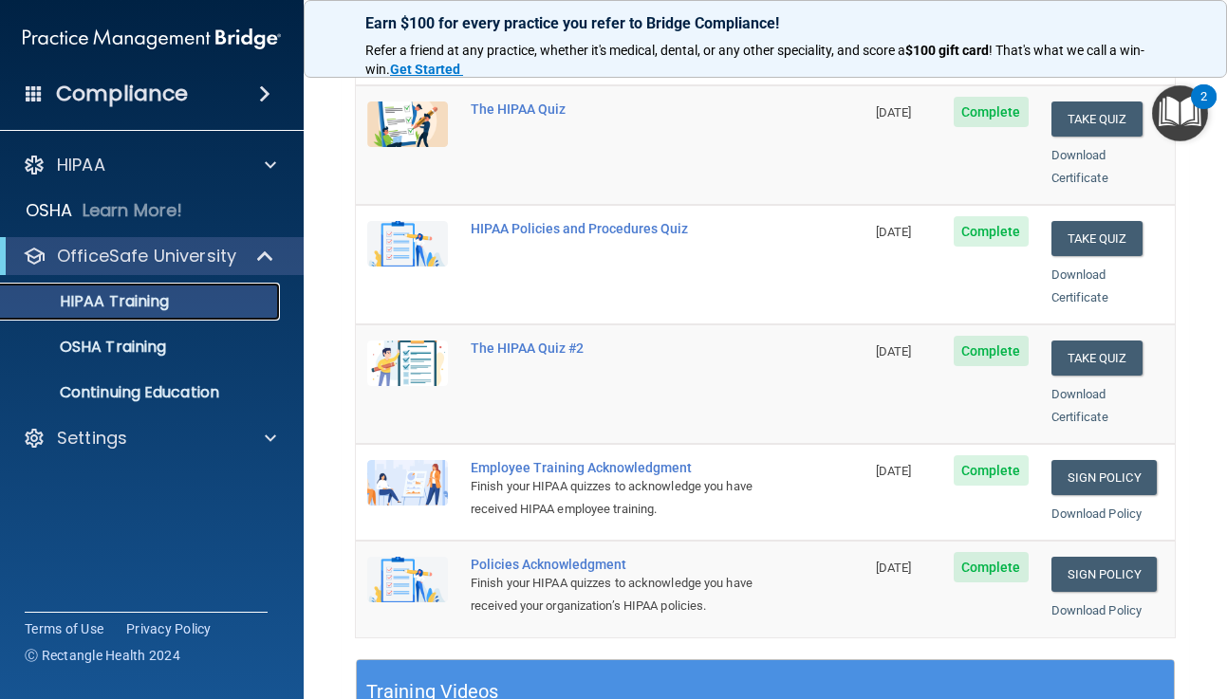
scroll to position [273, 0]
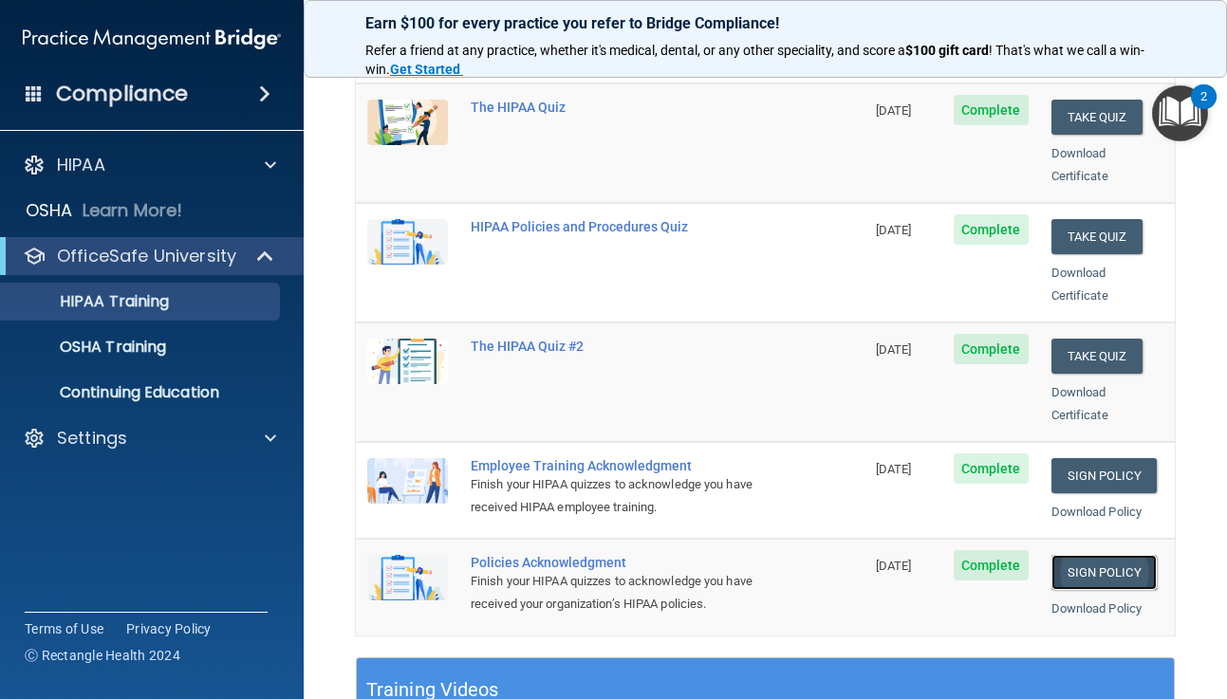
click at [1118, 555] on link "Sign Policy" at bounding box center [1103, 572] width 105 height 35
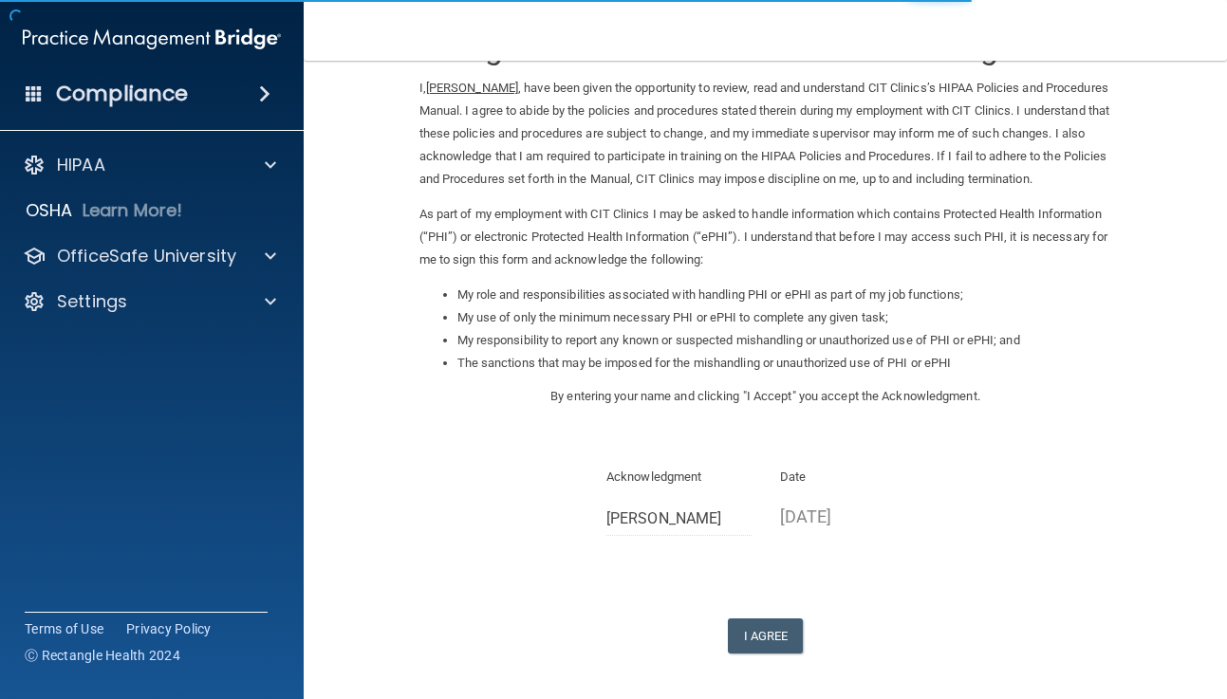
scroll to position [170, 0]
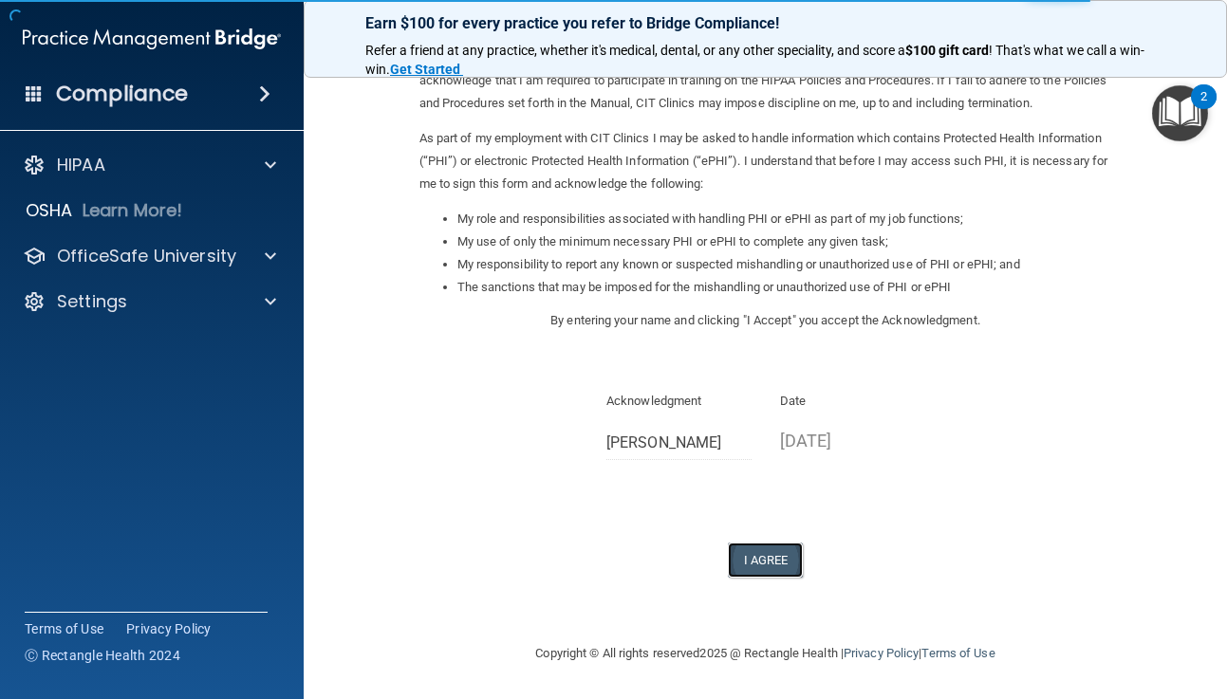
click at [754, 556] on button "I Agree" at bounding box center [766, 560] width 76 height 35
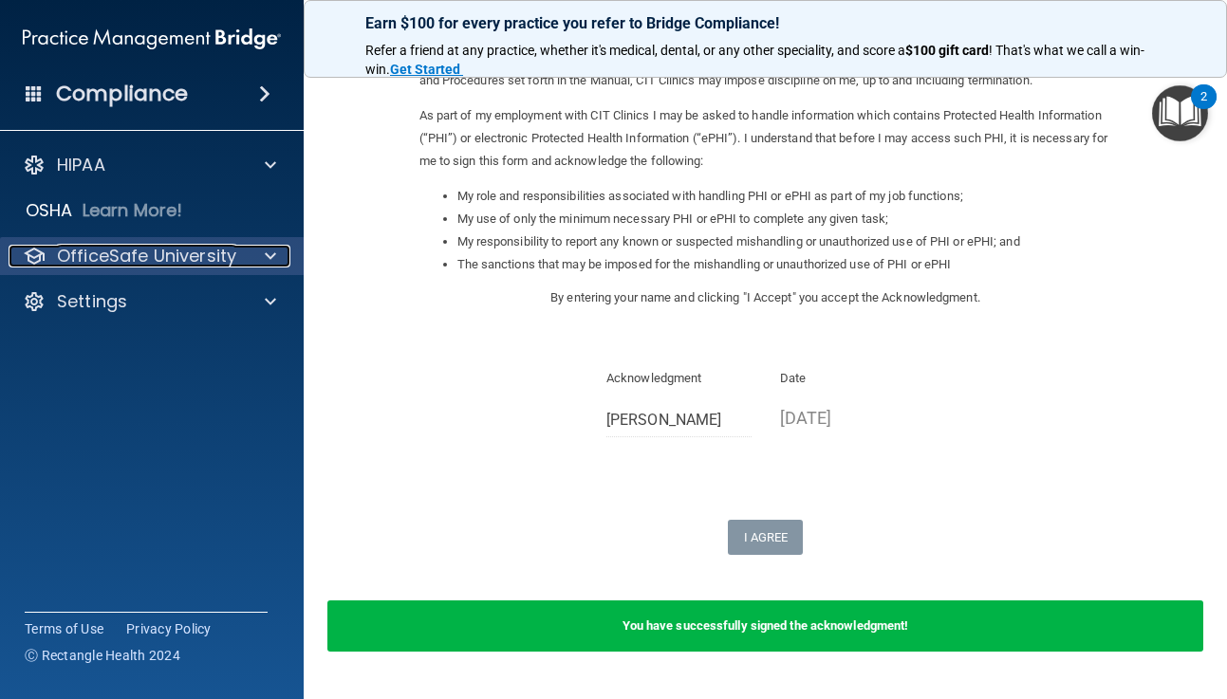
click at [267, 255] on span at bounding box center [270, 256] width 11 height 23
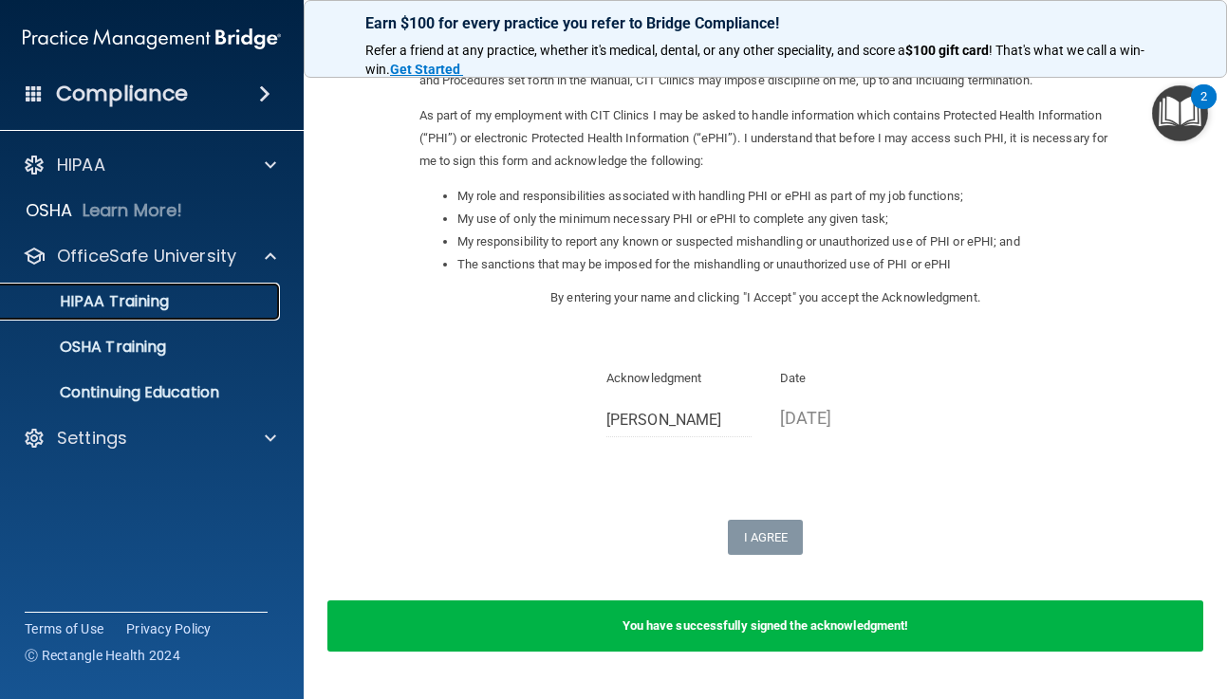
click at [178, 299] on div "HIPAA Training" at bounding box center [141, 301] width 259 height 19
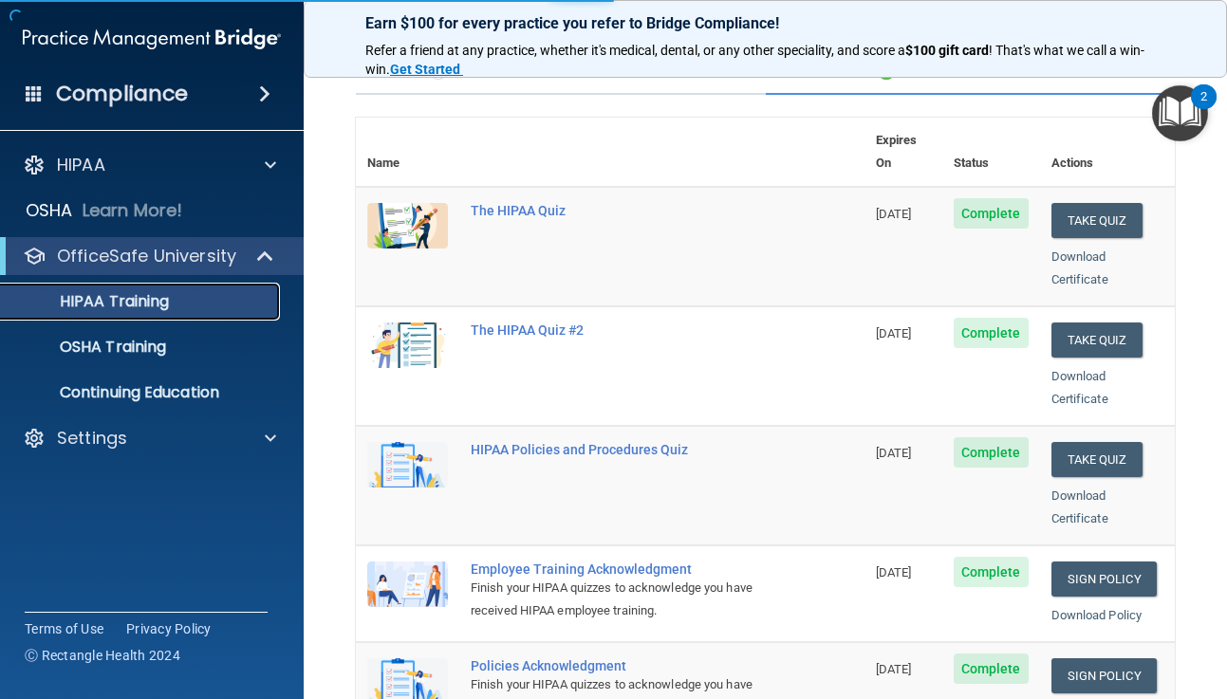
scroll to position [723, 0]
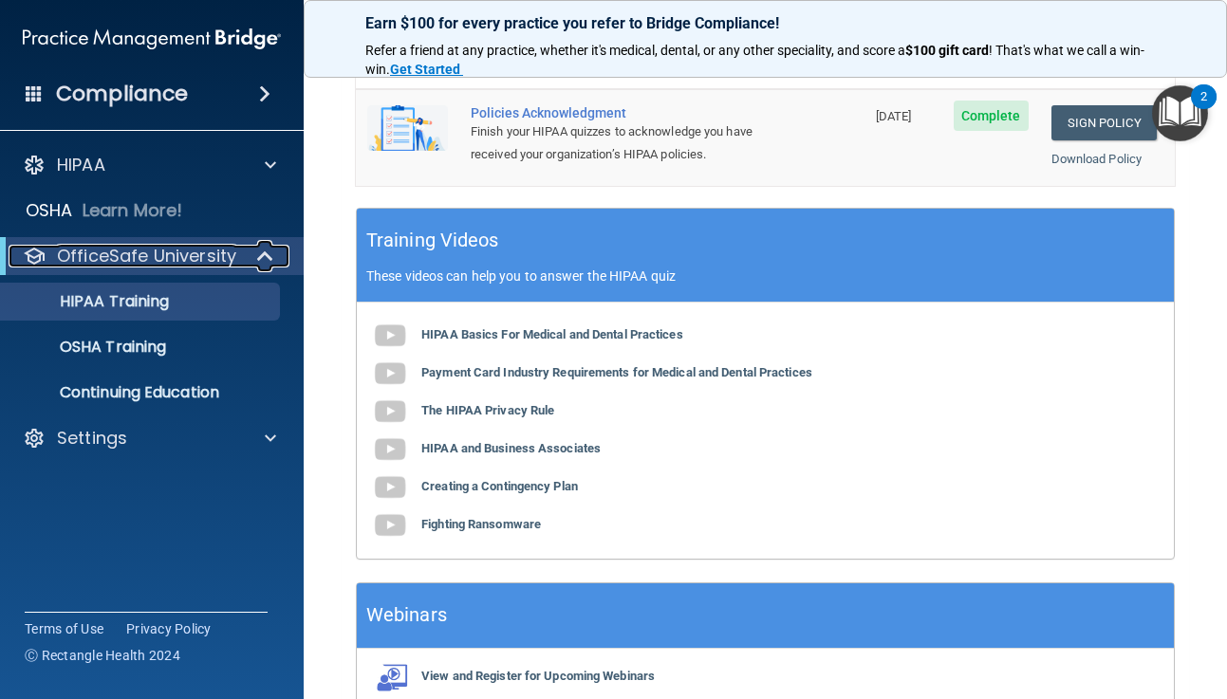
click at [266, 252] on span at bounding box center [267, 256] width 16 height 23
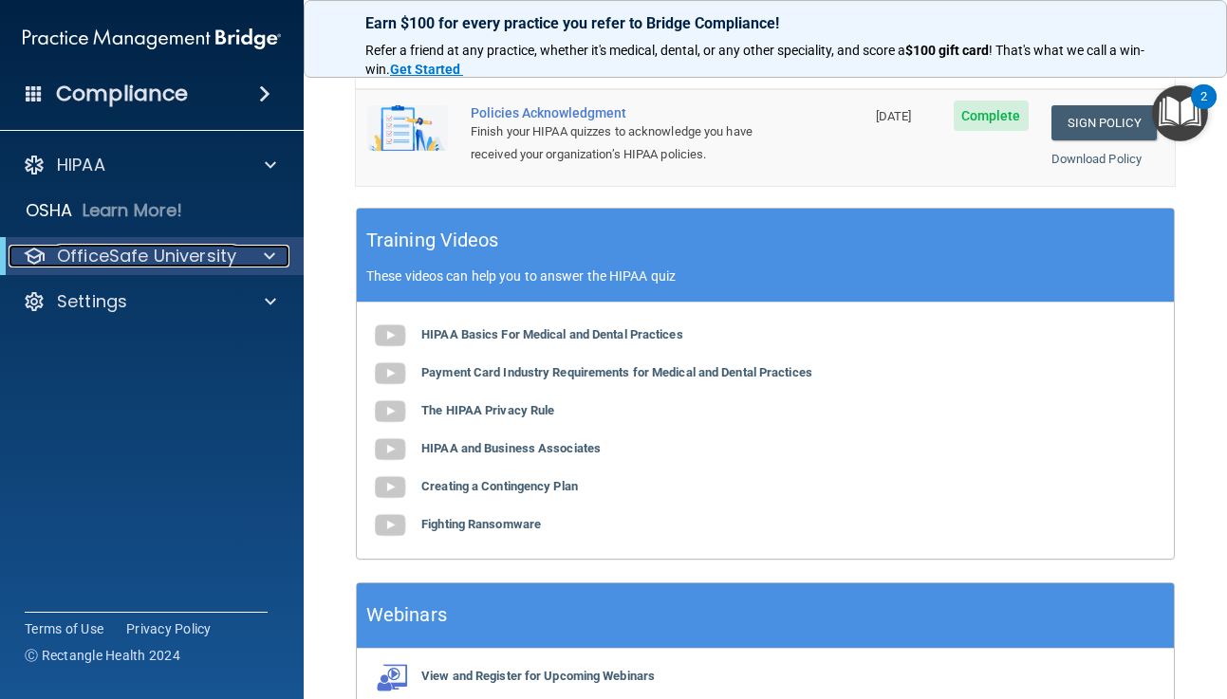
click at [269, 253] on span at bounding box center [269, 256] width 11 height 23
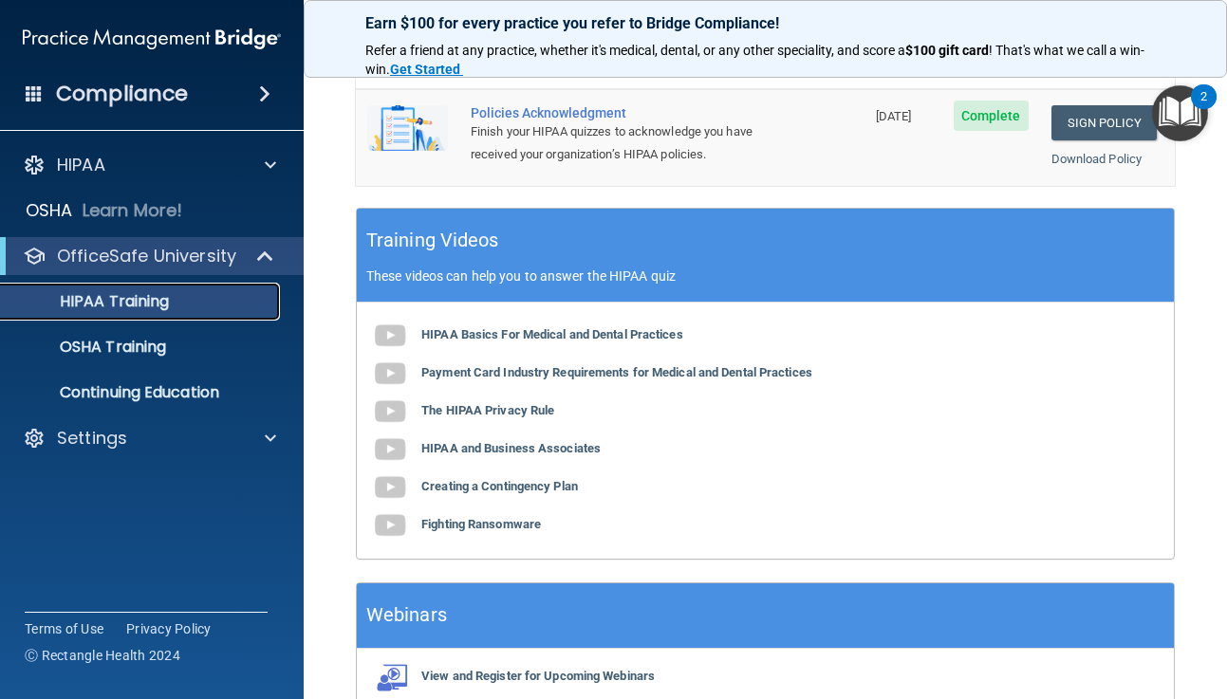
click at [159, 298] on p "HIPAA Training" at bounding box center [90, 301] width 157 height 19
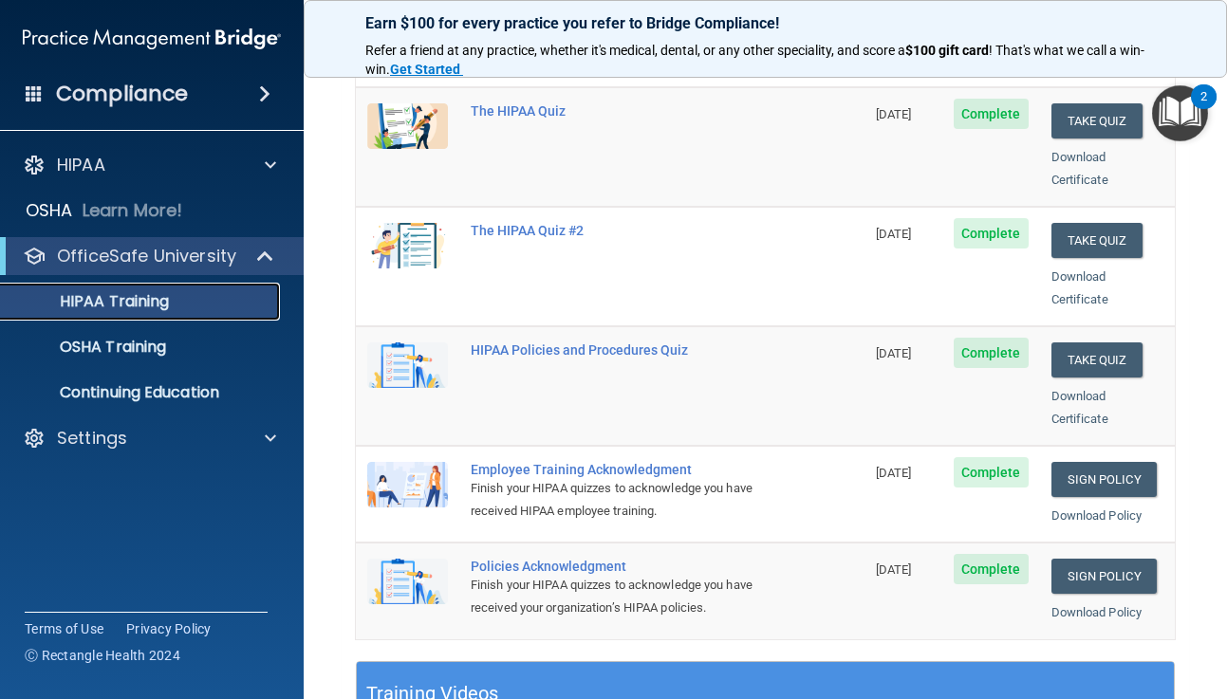
scroll to position [272, 0]
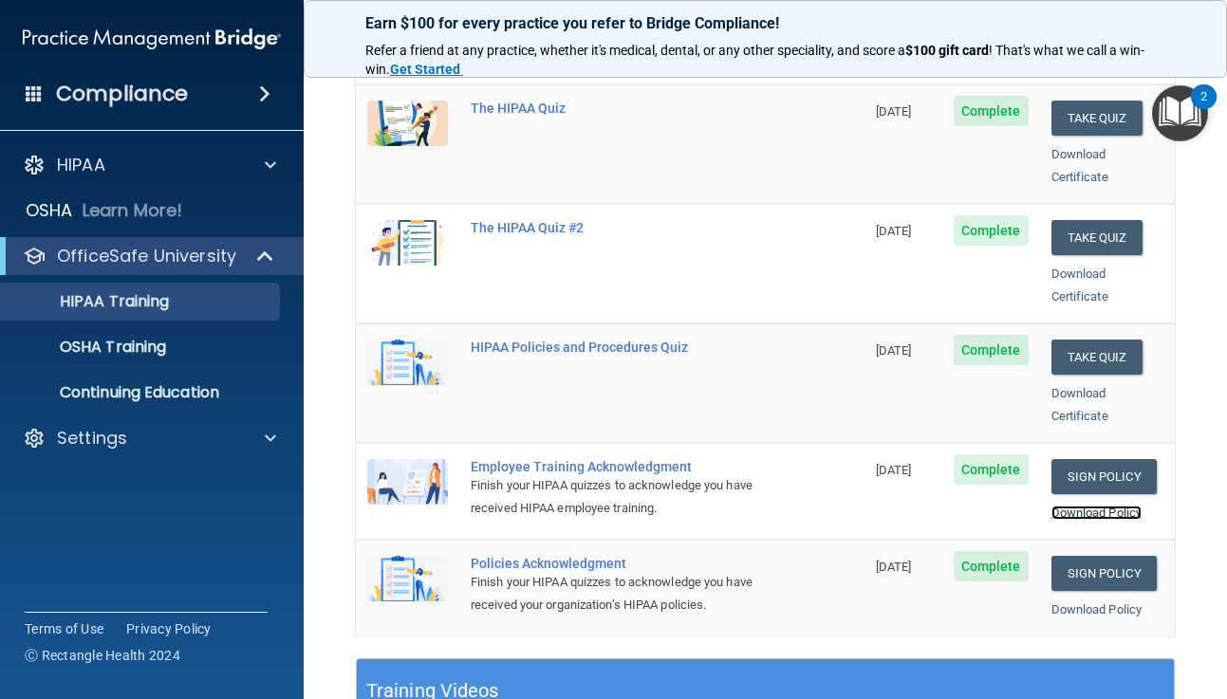
click at [1105, 506] on link "Download Policy" at bounding box center [1096, 513] width 91 height 14
click at [1087, 603] on link "Download Policy" at bounding box center [1096, 610] width 91 height 14
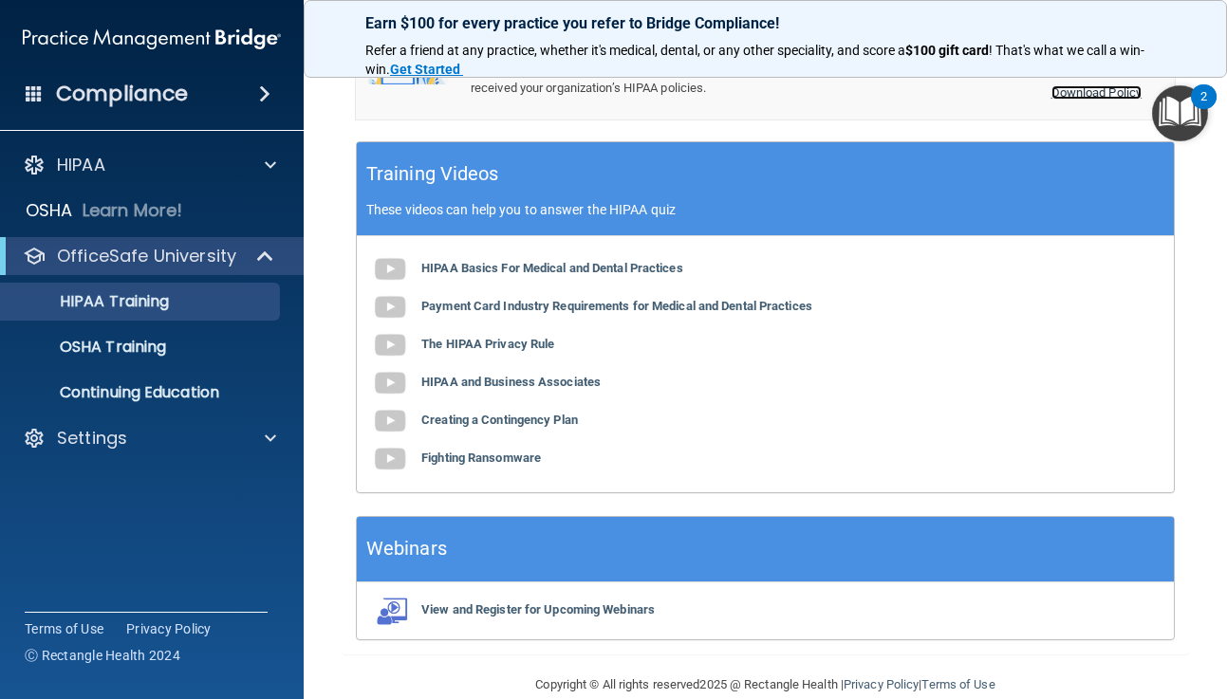
scroll to position [797, 0]
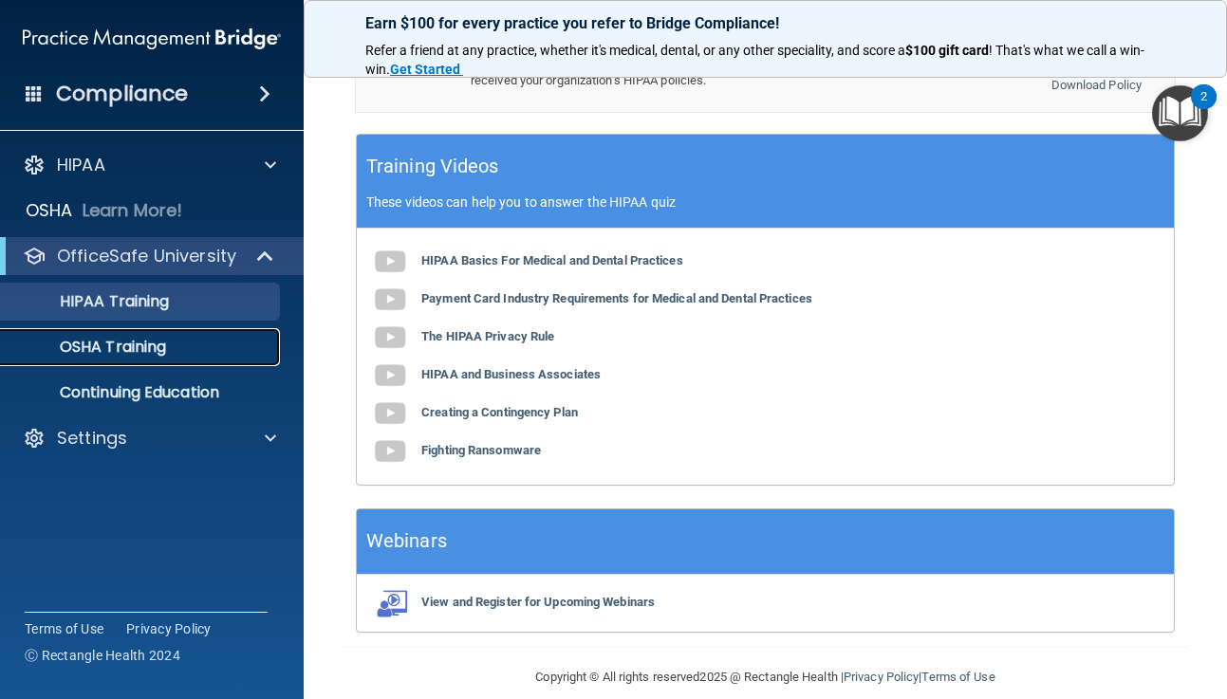
click at [122, 347] on p "OSHA Training" at bounding box center [89, 347] width 154 height 19
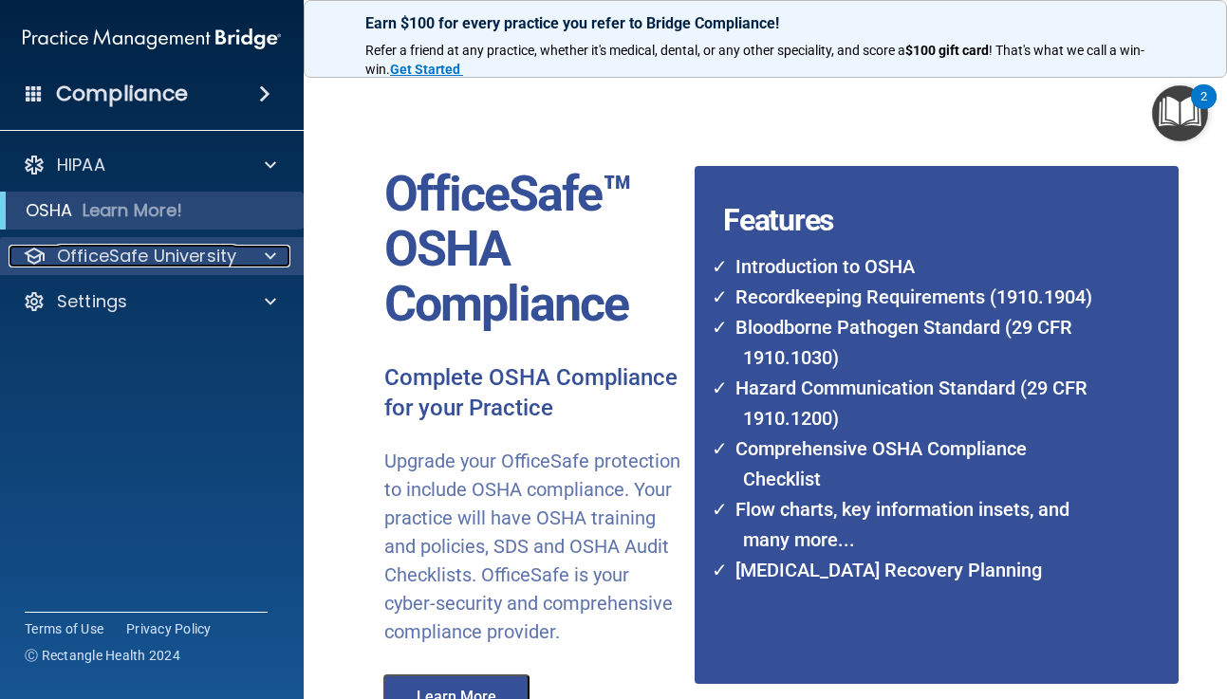
click at [274, 252] on span at bounding box center [270, 256] width 11 height 23
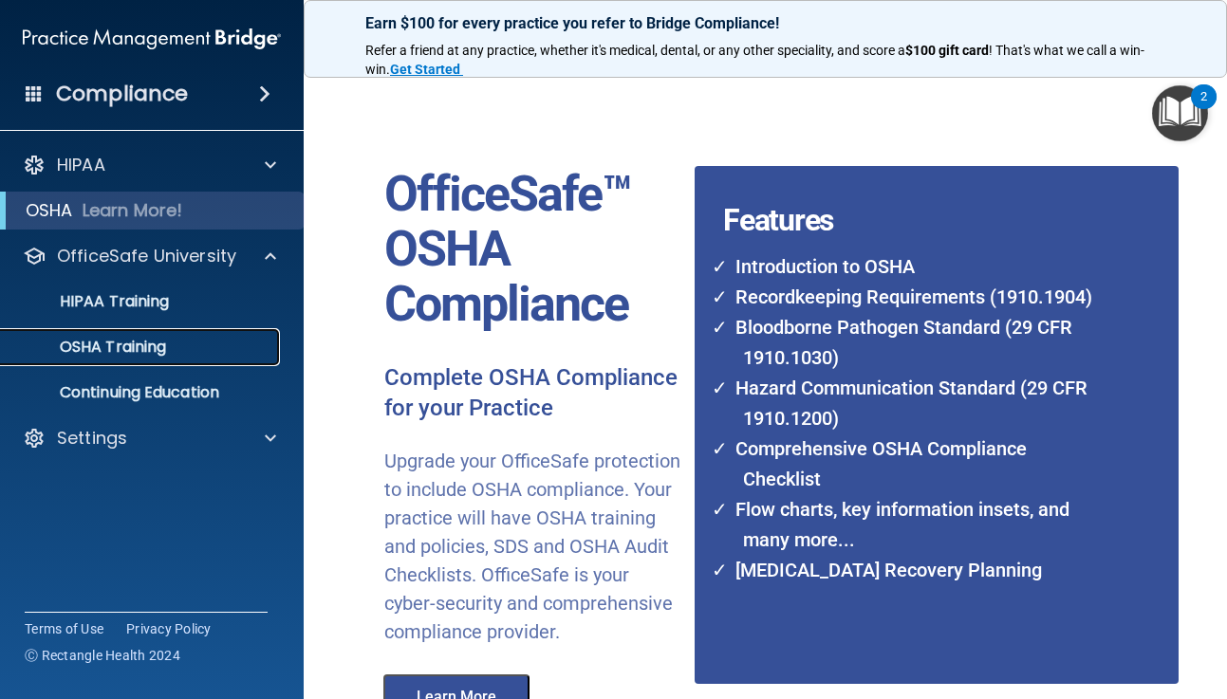
click at [142, 347] on p "OSHA Training" at bounding box center [89, 347] width 154 height 19
